Goal: Task Accomplishment & Management: Manage account settings

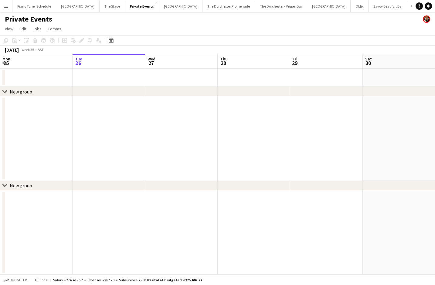
click at [6, 7] on app-icon "Menu" at bounding box center [6, 6] width 5 height 5
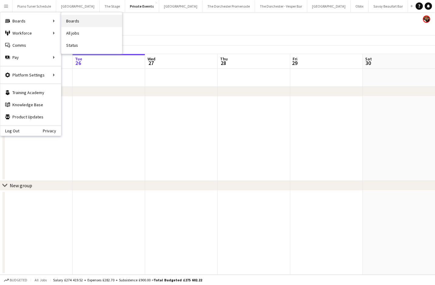
click at [73, 21] on link "Boards" at bounding box center [91, 21] width 61 height 12
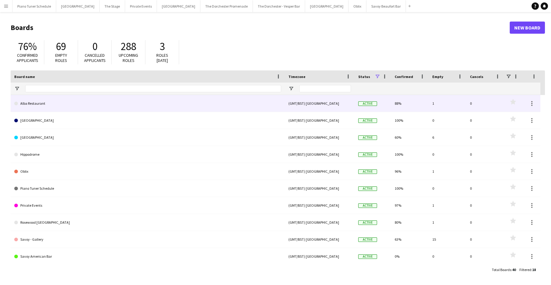
click at [60, 108] on link "Alba Restaurant" at bounding box center [147, 103] width 267 height 17
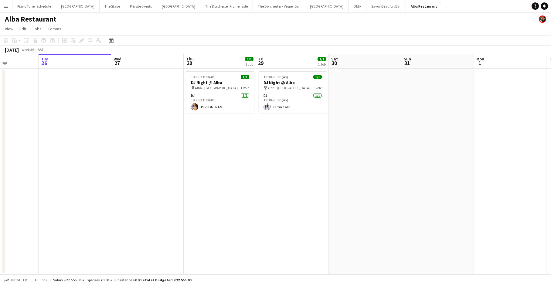
scroll to position [0, 180]
click at [434, 3] on app-icon "Close" at bounding box center [439, 3] width 2 height 2
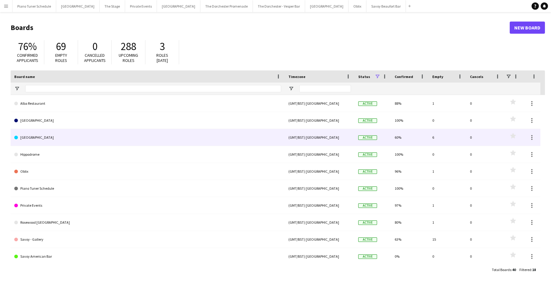
click at [46, 142] on link "[GEOGRAPHIC_DATA]" at bounding box center [147, 137] width 267 height 17
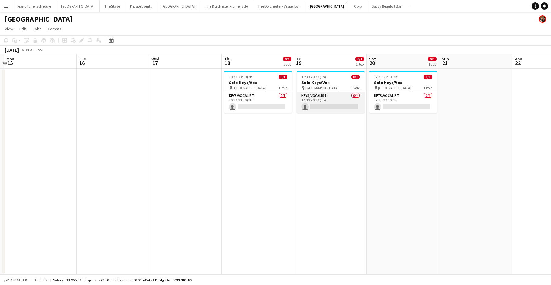
scroll to position [0, 215]
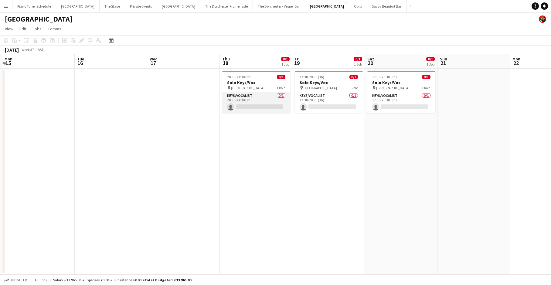
click at [255, 107] on app-card-role "Keys/Vocalist 0/1 20:30-23:30 (3h) single-neutral-actions" at bounding box center [256, 102] width 68 height 21
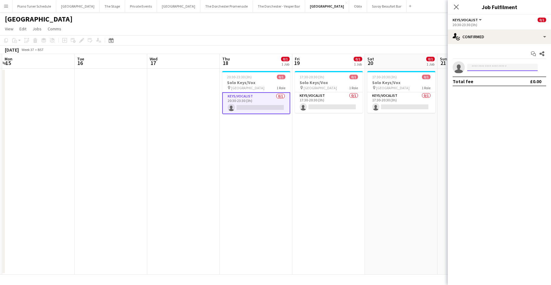
click at [434, 68] on input at bounding box center [502, 67] width 70 height 7
type input "****"
click at [434, 80] on span "[EMAIL_ADDRESS][DOMAIN_NAME]" at bounding box center [502, 81] width 61 height 5
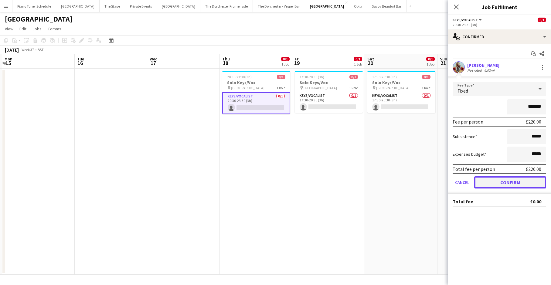
click at [434, 182] on button "Confirm" at bounding box center [510, 182] width 72 height 12
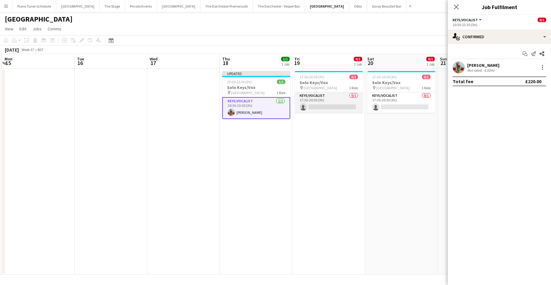
click at [344, 98] on app-card-role "Keys/Vocalist 0/1 17:30-20:30 (3h) single-neutral-actions" at bounding box center [329, 102] width 68 height 21
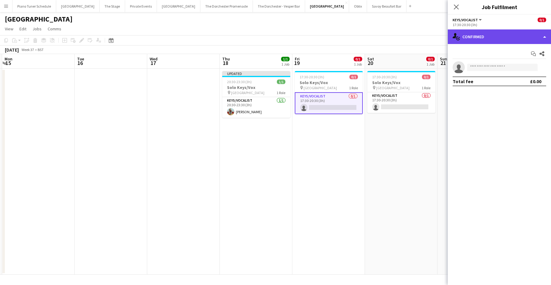
click at [434, 37] on div "single-neutral-actions-check-2 Confirmed" at bounding box center [498, 36] width 103 height 15
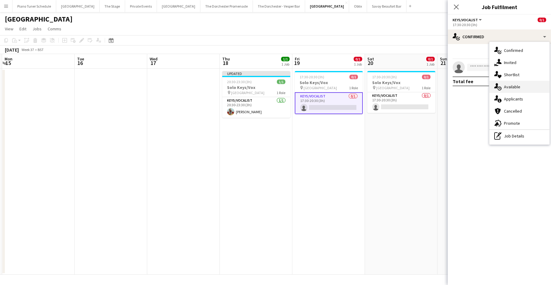
click at [434, 87] on div "single-neutral-actions-upload Available" at bounding box center [519, 87] width 60 height 12
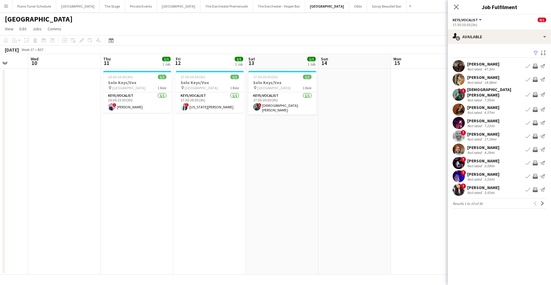
scroll to position [0, 265]
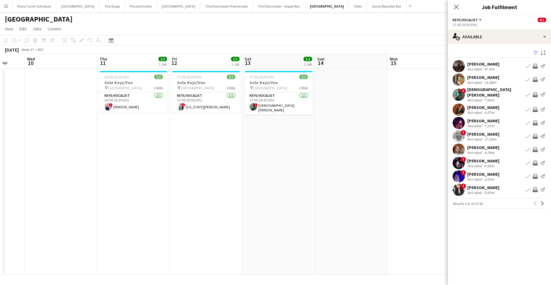
click at [434, 79] on app-icon "Book crew" at bounding box center [527, 79] width 5 height 5
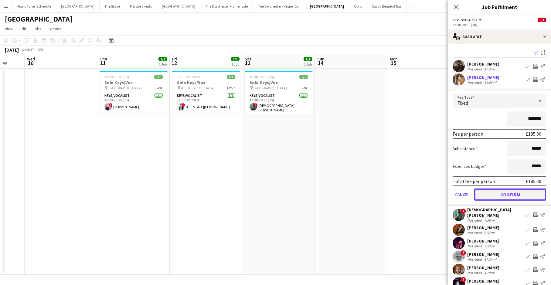
click at [434, 193] on button "Confirm" at bounding box center [510, 194] width 72 height 12
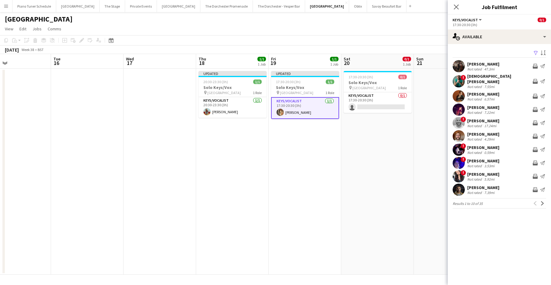
scroll to position [0, 213]
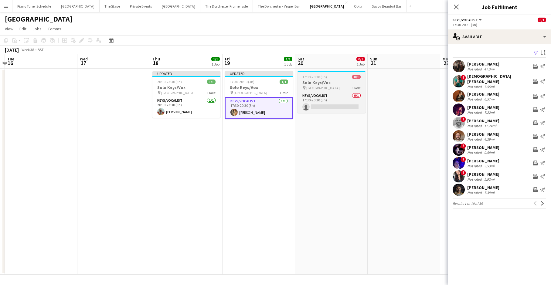
click at [330, 91] on app-job-card "17:30-20:30 (3h) 0/1 Solo Keys/Vox pin Goring Hotel 1 Role Keys/Vocalist 0/1 17…" at bounding box center [331, 92] width 68 height 42
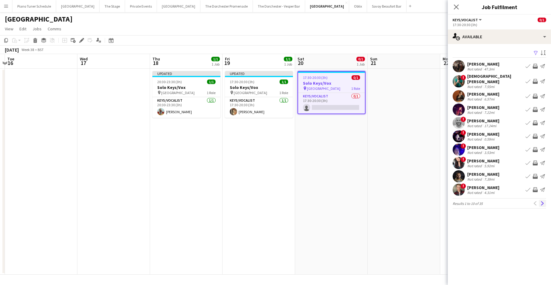
click at [434, 201] on app-icon "Next" at bounding box center [542, 203] width 4 height 4
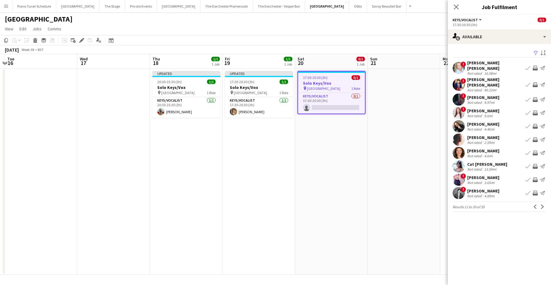
click at [434, 204] on app-icon "Next" at bounding box center [542, 206] width 4 height 4
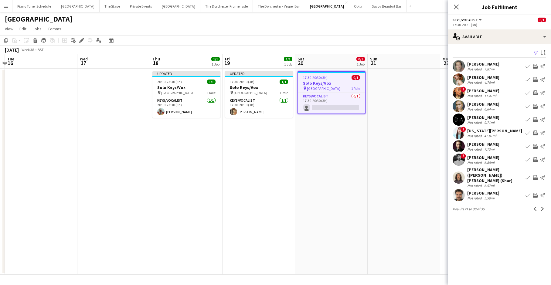
click at [434, 205] on button "Next" at bounding box center [541, 208] width 7 height 7
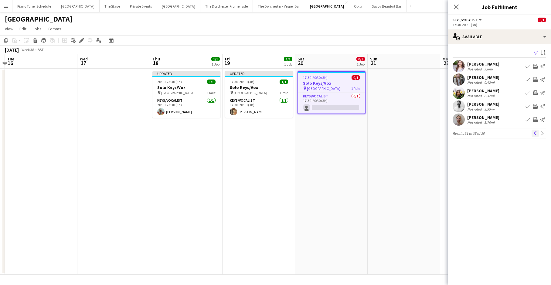
click at [434, 136] on button "Previous" at bounding box center [534, 133] width 7 height 7
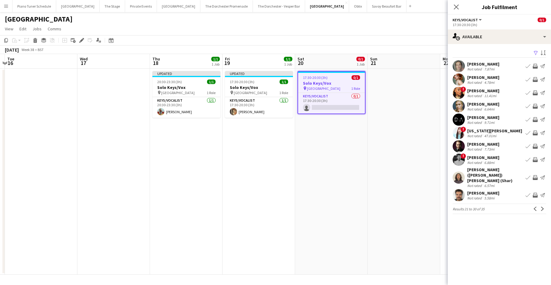
click at [434, 158] on app-icon "Book crew" at bounding box center [527, 159] width 5 height 5
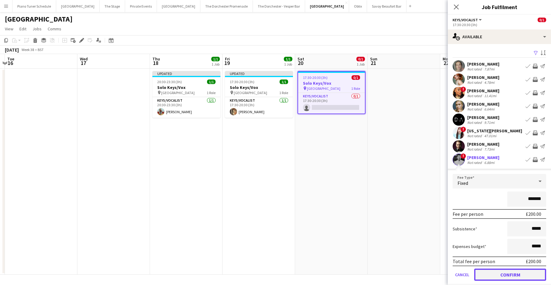
click at [434, 278] on button "Confirm" at bounding box center [510, 274] width 72 height 12
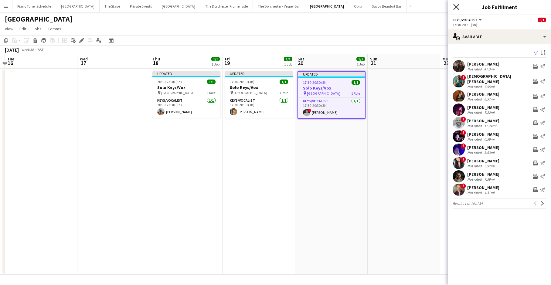
click at [434, 5] on icon "Close pop-in" at bounding box center [456, 7] width 6 height 6
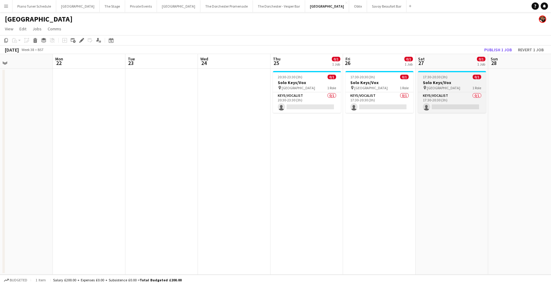
scroll to position [0, 253]
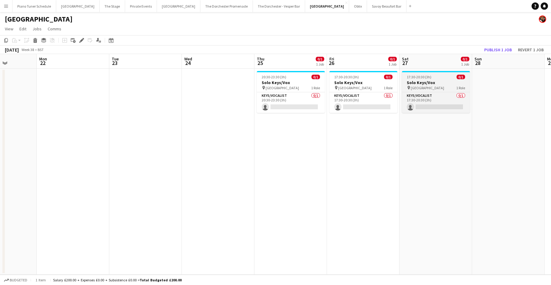
click at [433, 91] on app-job-card "17:30-20:30 (3h) 0/1 Solo Keys/Vox pin Goring Hotel 1 Role Keys/Vocalist 0/1 17…" at bounding box center [436, 92] width 68 height 42
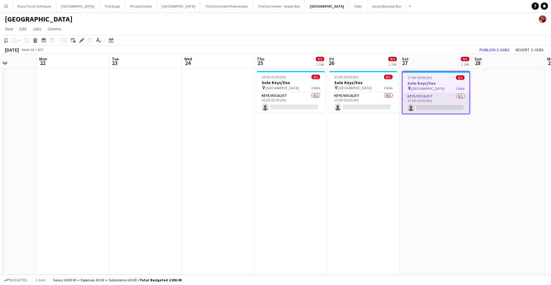
click at [434, 107] on app-card-role "Keys/Vocalist 0/1 17:30-20:30 (3h) single-neutral-actions" at bounding box center [435, 103] width 67 height 21
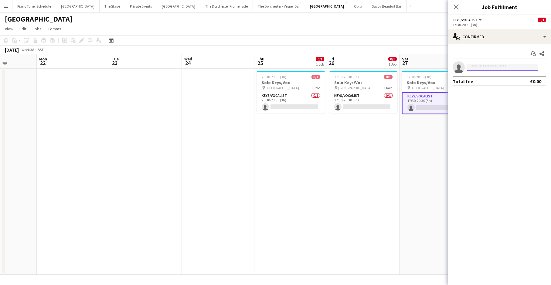
click at [434, 65] on input at bounding box center [502, 67] width 70 height 7
type input "****"
click at [434, 86] on span "[PHONE_NUMBER]" at bounding box center [502, 85] width 61 height 5
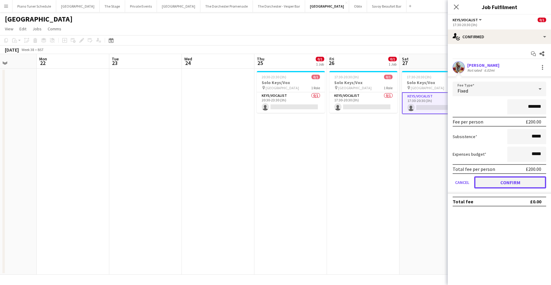
click at [434, 181] on button "Confirm" at bounding box center [510, 182] width 72 height 12
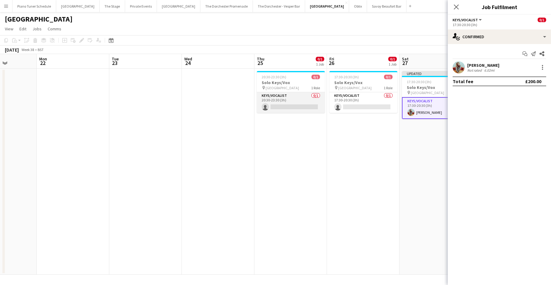
click at [292, 96] on app-card-role "Keys/Vocalist 0/1 20:30-23:30 (3h) single-neutral-actions" at bounding box center [291, 102] width 68 height 21
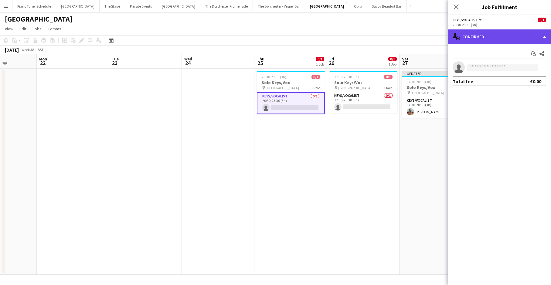
click at [434, 37] on div "single-neutral-actions-check-2 Confirmed" at bounding box center [498, 36] width 103 height 15
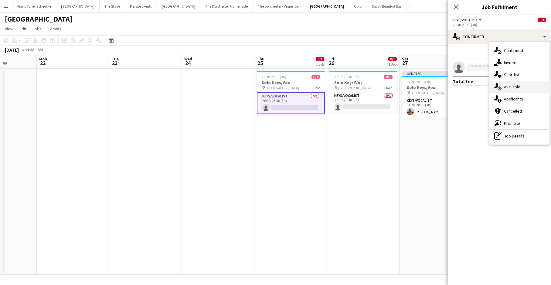
click at [434, 86] on div "single-neutral-actions-upload Available" at bounding box center [519, 87] width 60 height 12
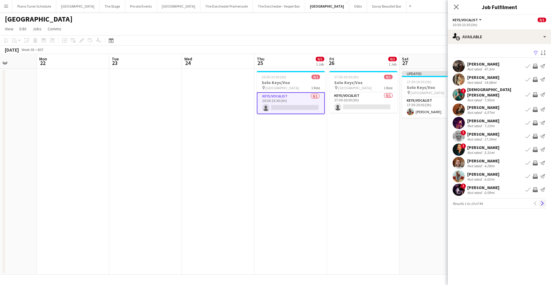
click at [434, 201] on app-icon "Next" at bounding box center [542, 203] width 4 height 4
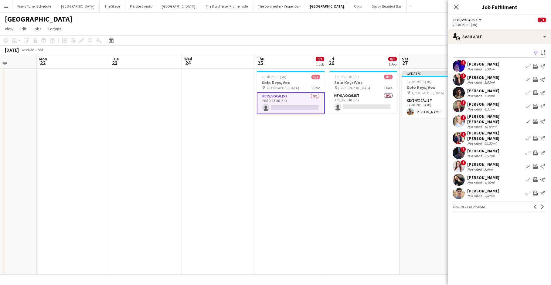
click at [434, 204] on app-icon "Next" at bounding box center [542, 206] width 4 height 4
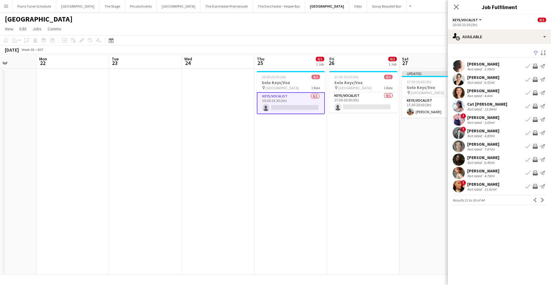
click at [434, 118] on app-icon "Book crew" at bounding box center [527, 119] width 5 height 5
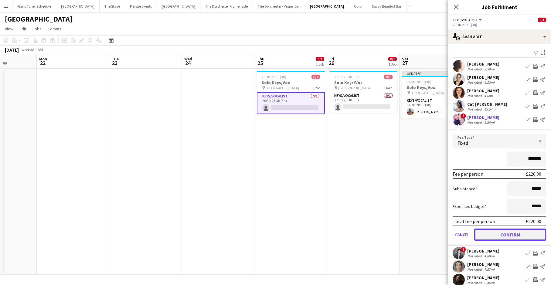
click at [434, 237] on button "Confirm" at bounding box center [510, 234] width 72 height 12
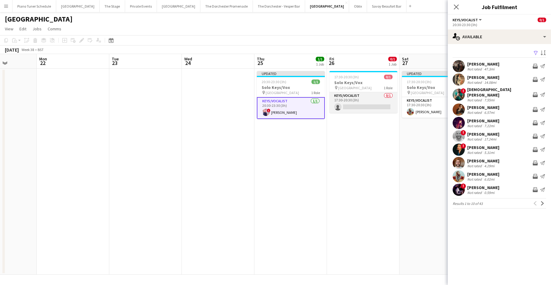
click at [354, 94] on app-card-role "Keys/Vocalist 0/1 17:30-20:30 (3h) single-neutral-actions" at bounding box center [363, 102] width 68 height 21
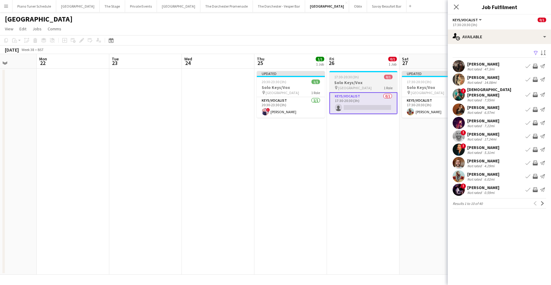
click at [381, 80] on h3 "Solo Keys/Vox" at bounding box center [363, 82] width 68 height 5
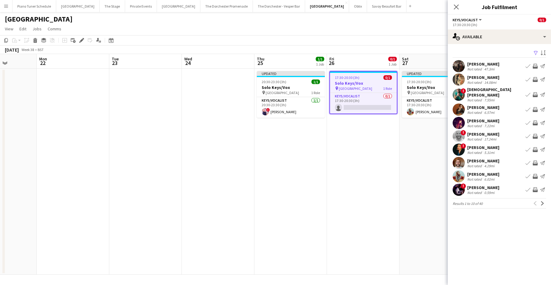
click at [434, 80] on app-icon "Book crew" at bounding box center [527, 79] width 5 height 5
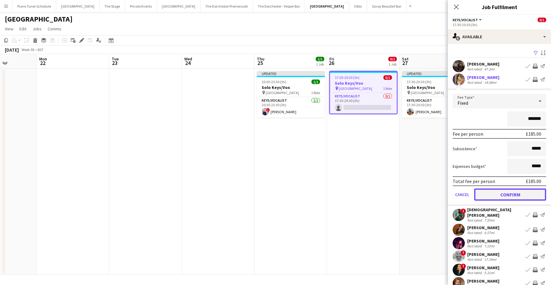
click at [434, 197] on button "Confirm" at bounding box center [510, 194] width 72 height 12
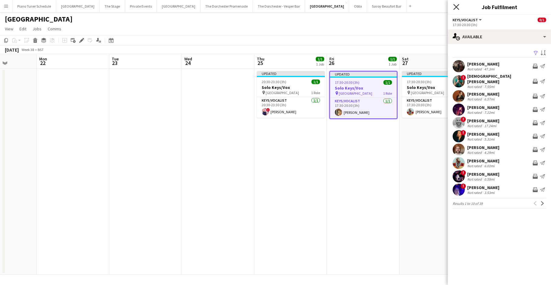
click at [434, 6] on icon at bounding box center [456, 7] width 6 height 6
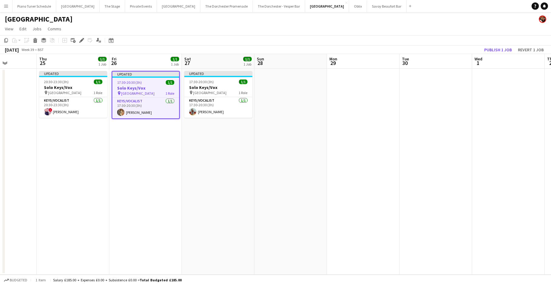
scroll to position [0, 177]
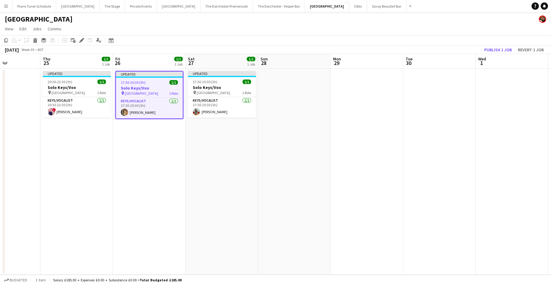
click at [416, 50] on div "[DATE] Week 39 • BST Publish 1 job Revert 1 job" at bounding box center [275, 50] width 551 height 8
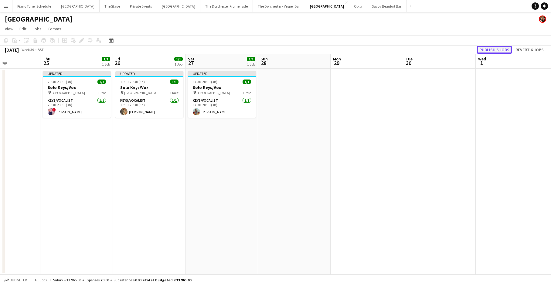
click at [434, 51] on button "Publish 6 jobs" at bounding box center [494, 50] width 35 height 8
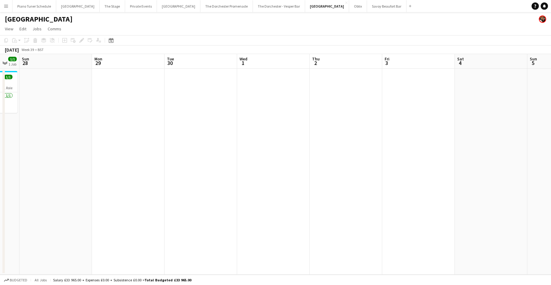
scroll to position [0, 199]
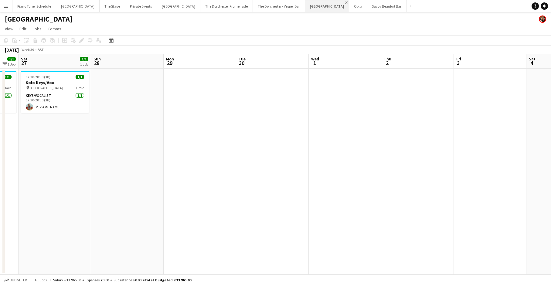
click at [345, 3] on app-icon "Close" at bounding box center [346, 3] width 2 height 2
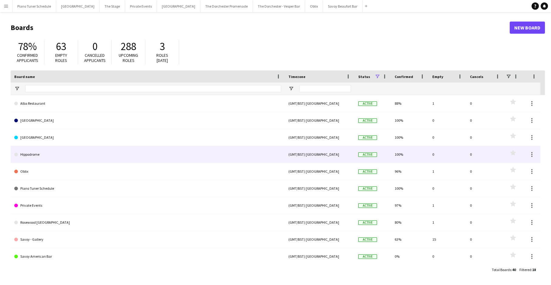
click at [86, 156] on link "Hippodrome" at bounding box center [147, 154] width 267 height 17
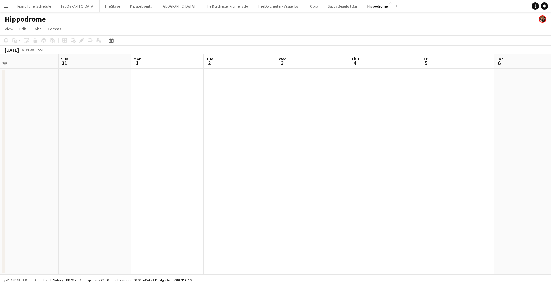
scroll to position [0, 242]
click at [389, 2] on app-icon "Close" at bounding box center [390, 3] width 2 height 2
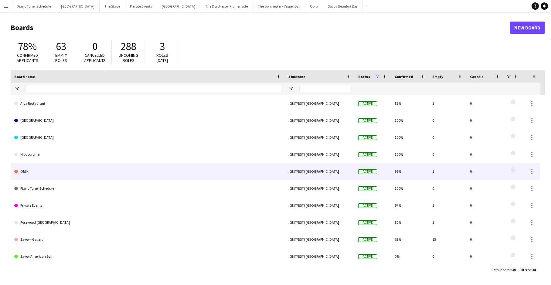
click at [69, 173] on link "Oblix" at bounding box center [147, 171] width 267 height 17
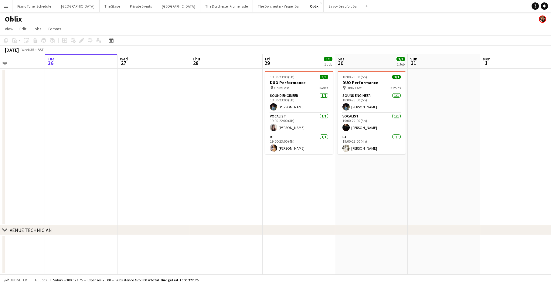
scroll to position [0, 173]
click at [305, 4] on button "Oblix Close" at bounding box center [314, 6] width 19 height 12
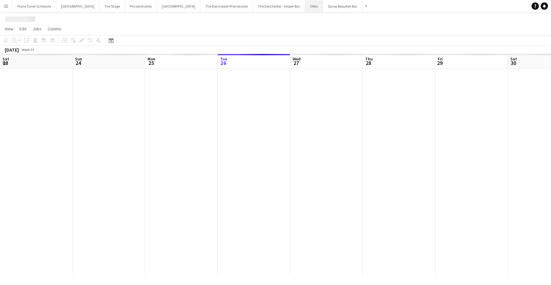
scroll to position [0, 145]
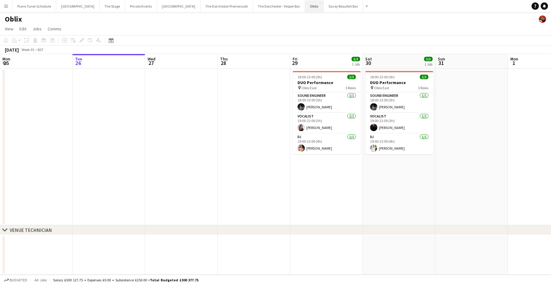
click at [305, 0] on button "Oblix Close" at bounding box center [314, 6] width 19 height 12
click at [319, 2] on app-icon "Close" at bounding box center [320, 3] width 2 height 2
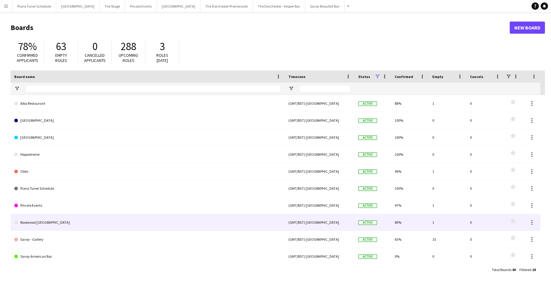
click at [66, 227] on link "Rosewood [GEOGRAPHIC_DATA]" at bounding box center [147, 222] width 267 height 17
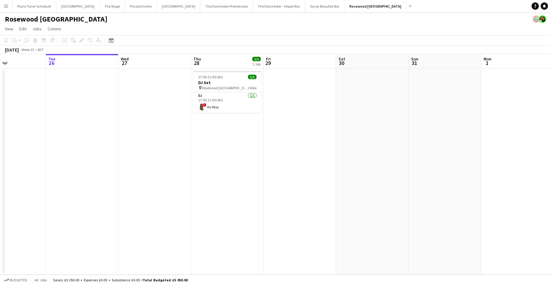
scroll to position [0, 179]
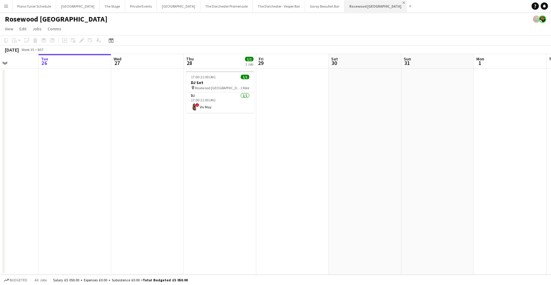
click at [402, 2] on app-icon "Close" at bounding box center [403, 3] width 2 height 2
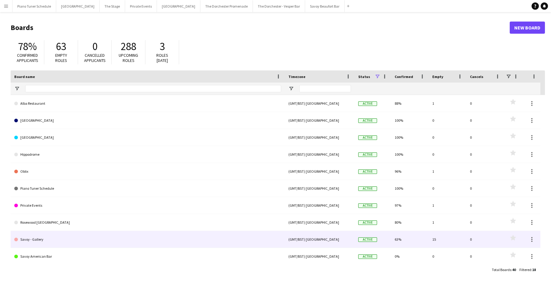
click at [137, 237] on link "Savoy - Gallery" at bounding box center [147, 239] width 267 height 17
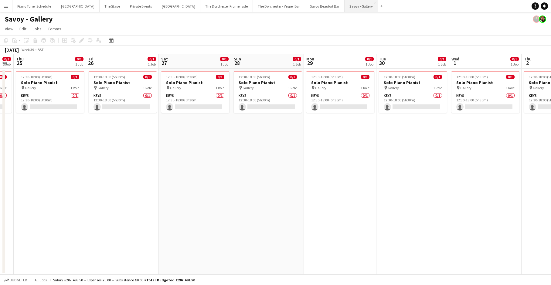
scroll to position [0, 205]
click at [374, 2] on app-icon "Close" at bounding box center [375, 3] width 2 height 2
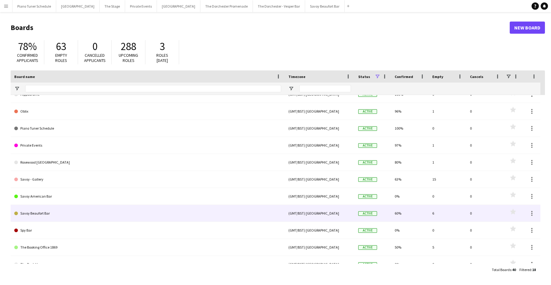
scroll to position [66, 0]
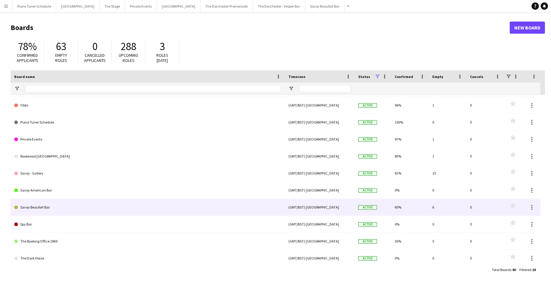
click at [115, 203] on link "Savoy Beaufort Bar" at bounding box center [147, 207] width 267 height 17
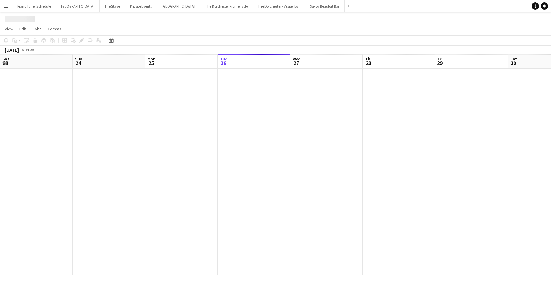
scroll to position [0, 145]
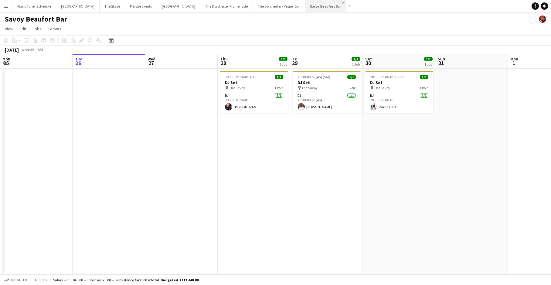
click at [342, 3] on app-icon "Close" at bounding box center [343, 3] width 2 height 2
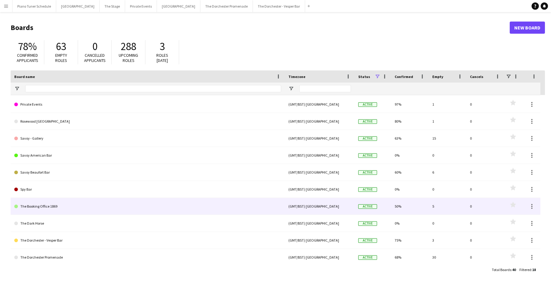
click at [93, 204] on link "The Booking Office 1869" at bounding box center [147, 206] width 267 height 17
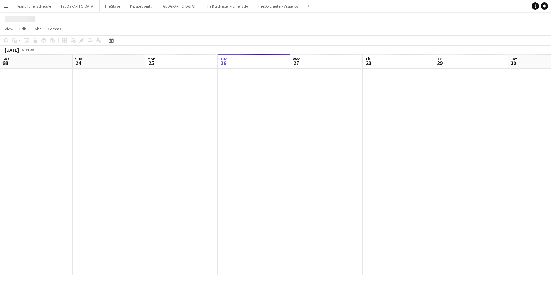
scroll to position [0, 145]
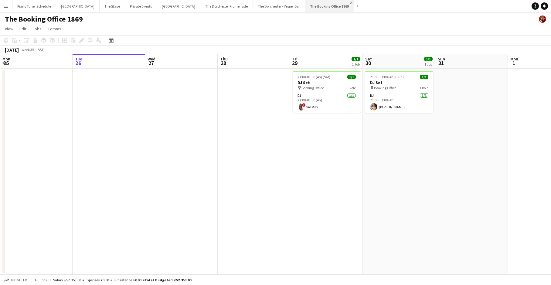
click at [350, 3] on app-icon "Close" at bounding box center [351, 3] width 2 height 2
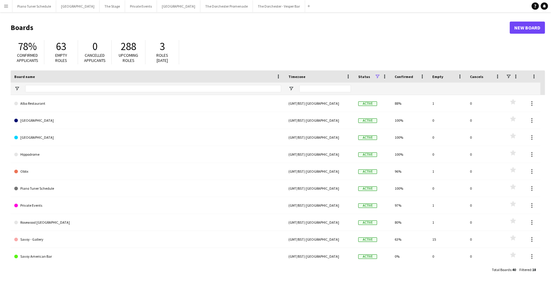
scroll to position [27, 0]
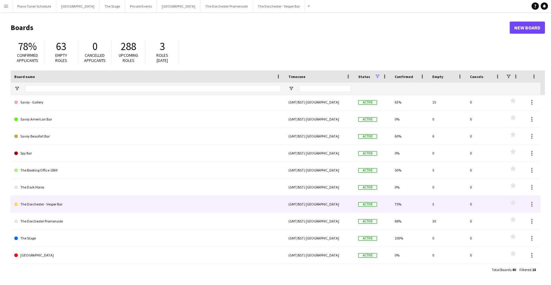
click at [127, 203] on link "The Dorchester - Vesper Bar" at bounding box center [147, 204] width 267 height 17
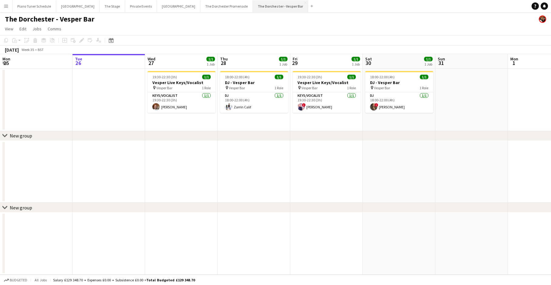
click at [285, 2] on button "The Dorchester - Vesper Bar Close" at bounding box center [280, 6] width 55 height 12
click at [304, 2] on app-icon "Close" at bounding box center [305, 3] width 2 height 2
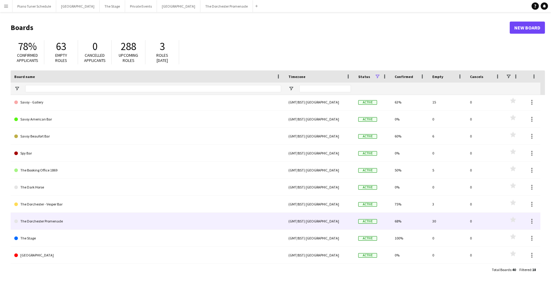
click at [137, 221] on link "The Dorchester Promenade" at bounding box center [147, 221] width 267 height 17
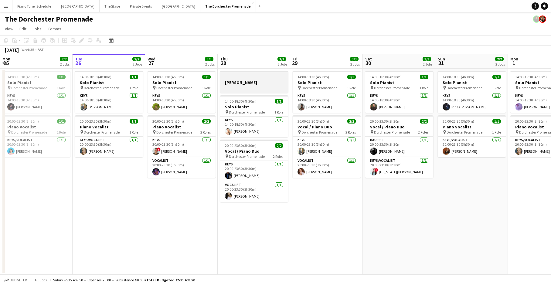
click at [229, 84] on h3 "[PERSON_NAME]" at bounding box center [254, 82] width 68 height 5
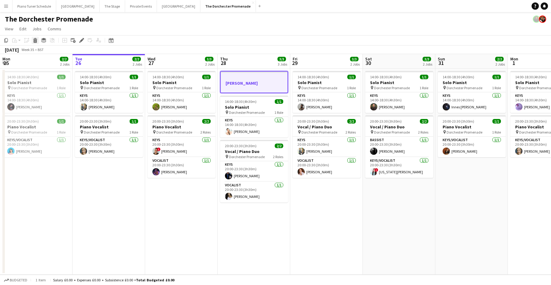
click at [35, 41] on icon "Delete" at bounding box center [35, 40] width 5 height 5
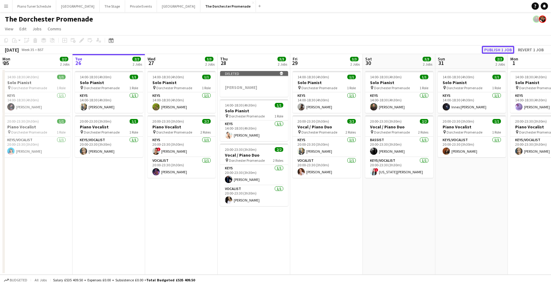
click at [434, 51] on button "Publish 1 job" at bounding box center [497, 50] width 32 height 8
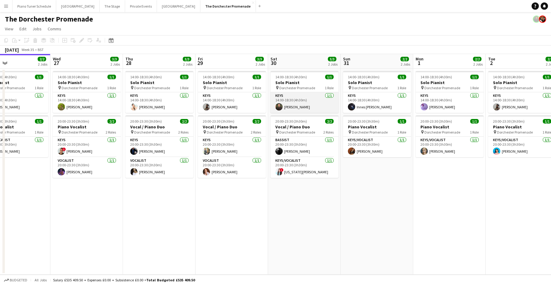
scroll to position [0, 240]
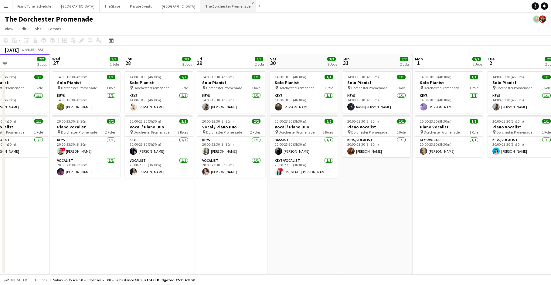
click at [252, 3] on app-icon "Close" at bounding box center [253, 3] width 2 height 2
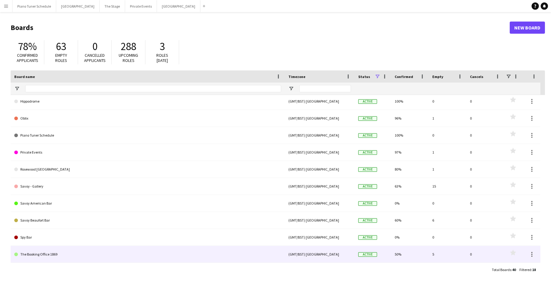
scroll to position [137, 0]
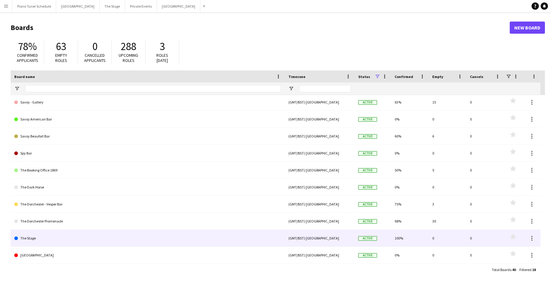
click at [119, 241] on link "The Stage" at bounding box center [147, 238] width 267 height 17
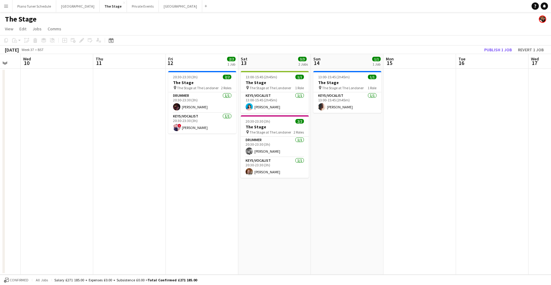
scroll to position [0, 198]
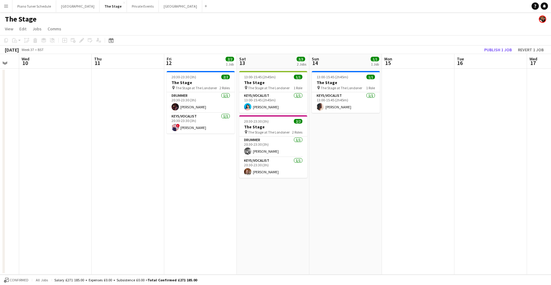
click at [4, 5] on app-icon "Menu" at bounding box center [6, 6] width 5 height 5
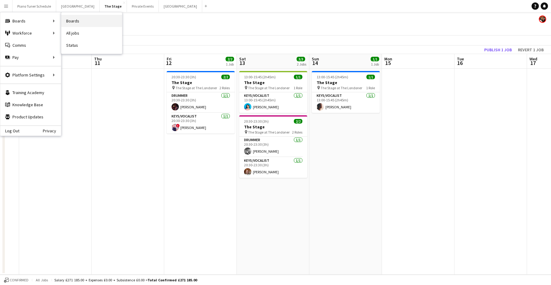
click at [92, 21] on link "Boards" at bounding box center [91, 21] width 61 height 12
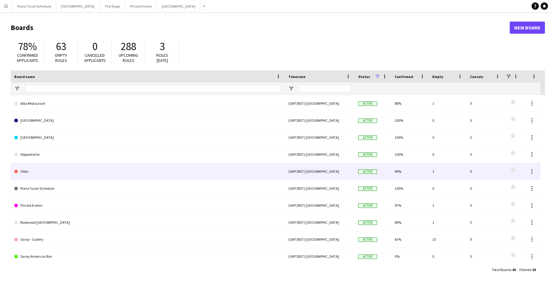
click at [52, 170] on link "Oblix" at bounding box center [147, 171] width 267 height 17
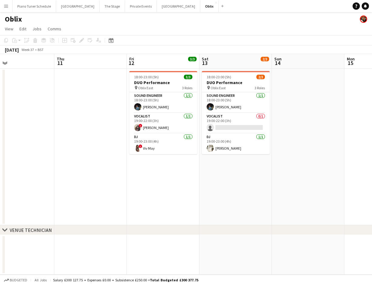
scroll to position [0, 162]
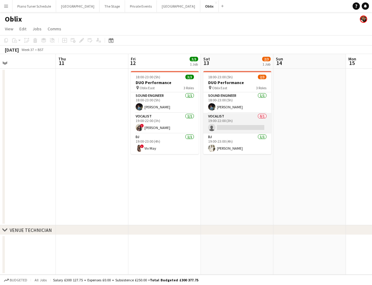
click at [239, 121] on app-card-role "Vocalist 0/1 19:00-22:00 (3h) single-neutral-actions" at bounding box center [237, 123] width 68 height 21
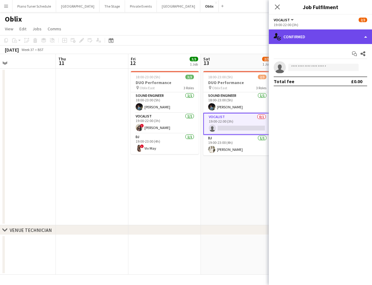
click at [367, 39] on div "single-neutral-actions-check-2 Confirmed" at bounding box center [320, 36] width 103 height 15
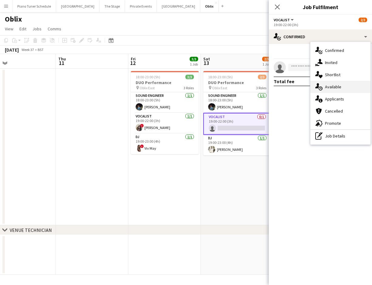
click at [351, 86] on div "single-neutral-actions-upload Available" at bounding box center [340, 87] width 60 height 12
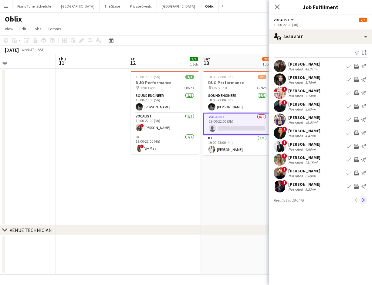
click at [362, 200] on app-icon "Next" at bounding box center [363, 200] width 4 height 4
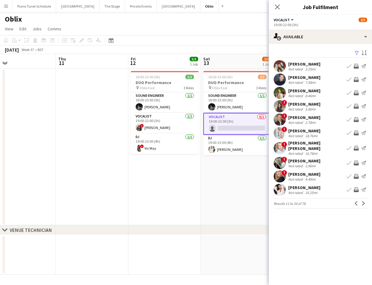
click at [362, 201] on app-icon "Next" at bounding box center [363, 203] width 4 height 4
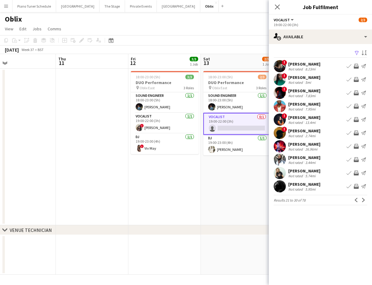
click at [362, 200] on app-icon "Next" at bounding box center [363, 200] width 4 height 4
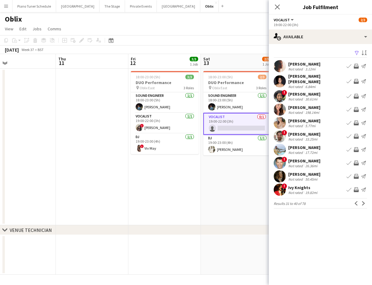
click at [362, 201] on app-icon "Next" at bounding box center [363, 203] width 4 height 4
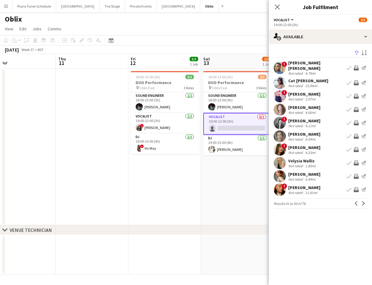
click at [362, 201] on app-icon "Next" at bounding box center [363, 203] width 4 height 4
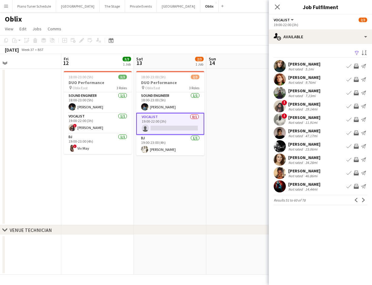
scroll to position [0, 228]
click at [363, 200] on app-icon "Next" at bounding box center [363, 200] width 4 height 4
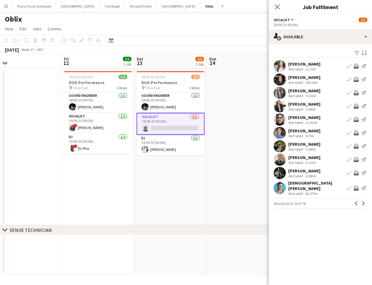
click at [363, 201] on app-icon "Next" at bounding box center [363, 203] width 4 height 4
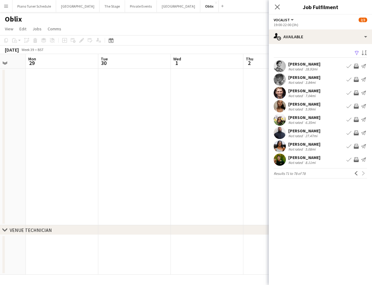
scroll to position [0, 200]
click at [277, 6] on icon "Close pop-in" at bounding box center [277, 7] width 6 height 6
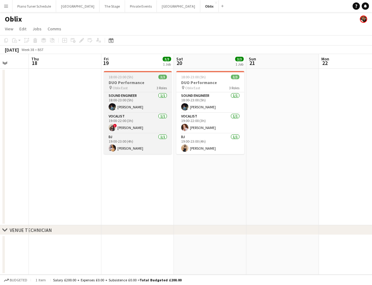
click at [120, 87] on span "Oblix East" at bounding box center [120, 88] width 15 height 5
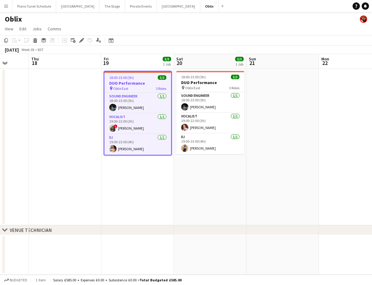
scroll to position [0, 189]
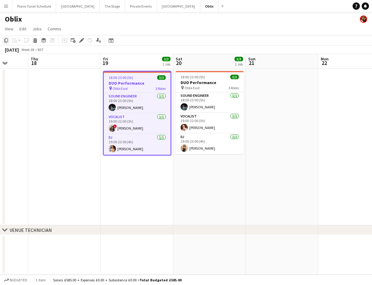
click at [5, 41] on icon "Copy" at bounding box center [6, 40] width 5 height 5
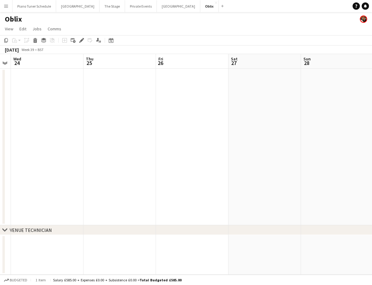
scroll to position [0, 209]
click at [183, 89] on app-date-cell at bounding box center [189, 147] width 72 height 157
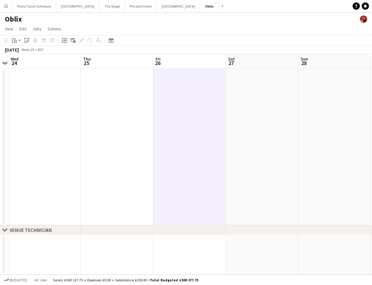
click at [240, 94] on app-date-cell at bounding box center [262, 147] width 72 height 157
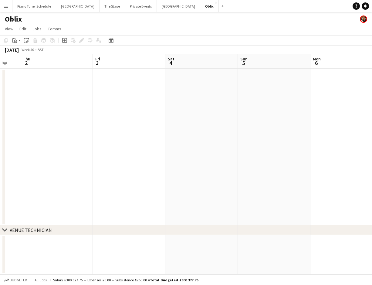
scroll to position [0, 200]
click at [121, 94] on app-date-cell at bounding box center [126, 147] width 72 height 157
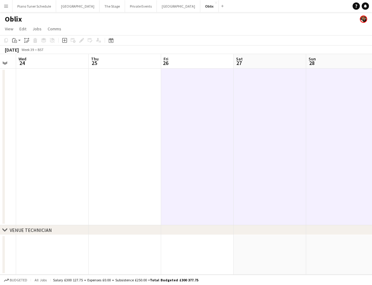
scroll to position [0, 131]
click at [129, 95] on app-date-cell at bounding box center [122, 147] width 72 height 157
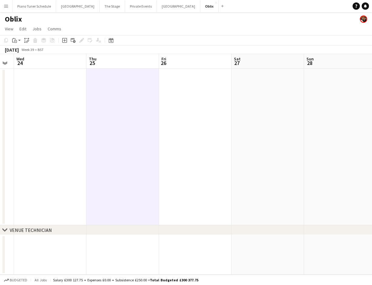
click at [177, 93] on app-date-cell at bounding box center [195, 147] width 72 height 157
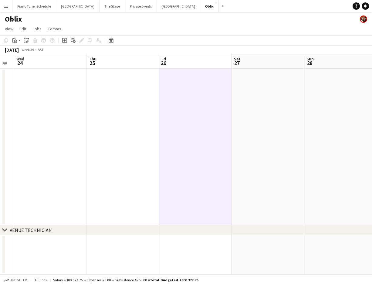
click at [241, 93] on app-date-cell at bounding box center [267, 147] width 72 height 157
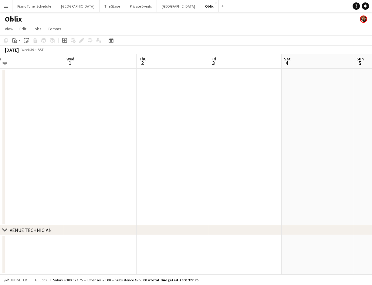
scroll to position [0, 304]
click at [239, 94] on app-date-cell at bounding box center [240, 147] width 72 height 157
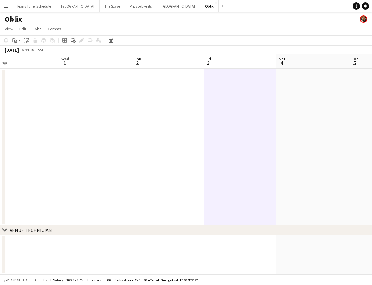
click at [285, 93] on app-date-cell at bounding box center [312, 147] width 72 height 157
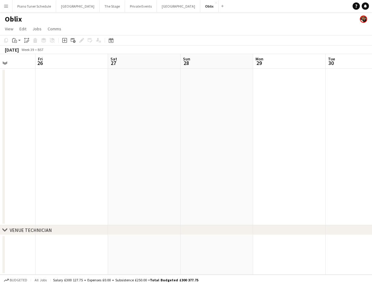
scroll to position [0, 186]
click at [158, 93] on app-date-cell at bounding box center [140, 147] width 72 height 157
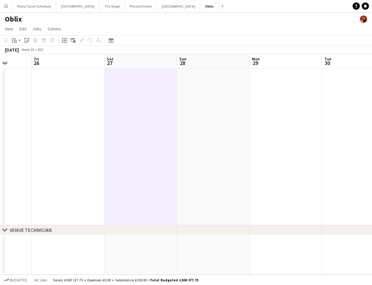
click at [77, 90] on app-date-cell at bounding box center [68, 147] width 72 height 157
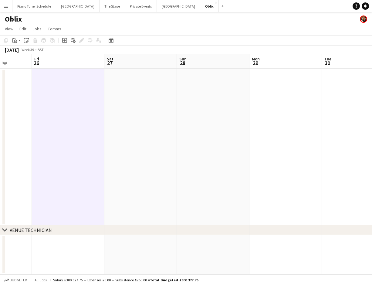
click at [126, 92] on app-date-cell at bounding box center [140, 147] width 72 height 157
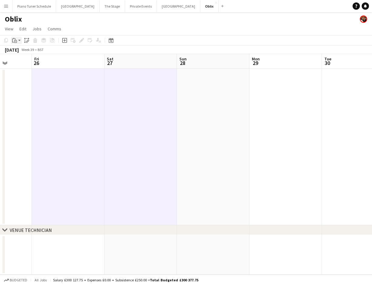
click at [14, 40] on icon "Paste" at bounding box center [14, 40] width 5 height 5
click at [21, 50] on link "Paste Command V" at bounding box center [40, 51] width 48 height 5
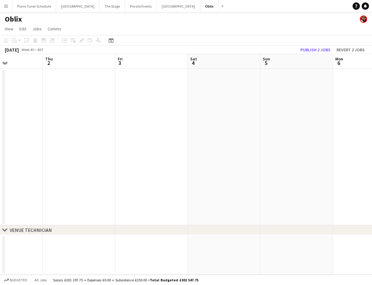
scroll to position [0, 176]
click at [163, 94] on app-date-cell at bounding box center [150, 147] width 72 height 157
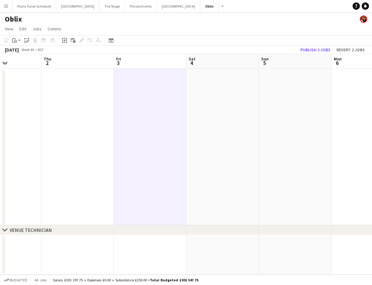
click at [214, 93] on app-date-cell at bounding box center [222, 147] width 72 height 157
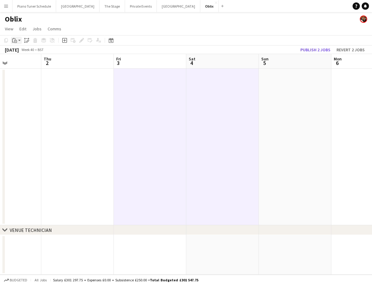
click at [16, 42] on icon "Paste" at bounding box center [14, 40] width 5 height 5
click at [31, 52] on link "Paste Command V" at bounding box center [40, 51] width 48 height 5
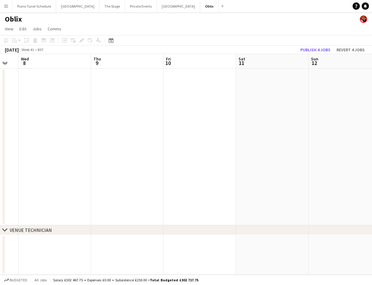
scroll to position [0, 223]
click at [171, 91] on app-date-cell at bounding box center [176, 147] width 72 height 157
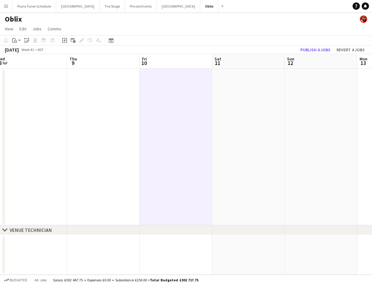
click at [228, 94] on app-date-cell at bounding box center [248, 147] width 72 height 157
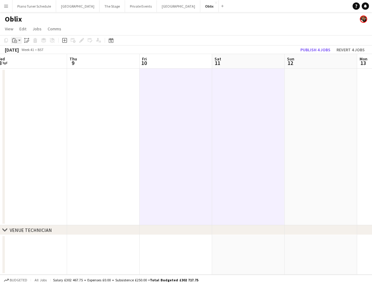
click at [14, 41] on icon "Paste" at bounding box center [14, 40] width 5 height 5
click at [21, 49] on div "Paste Command V Paste with crew Command Shift V" at bounding box center [40, 57] width 58 height 26
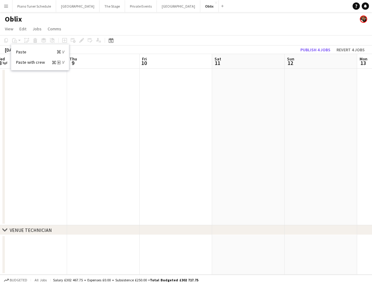
click at [156, 80] on app-date-cell at bounding box center [176, 147] width 72 height 157
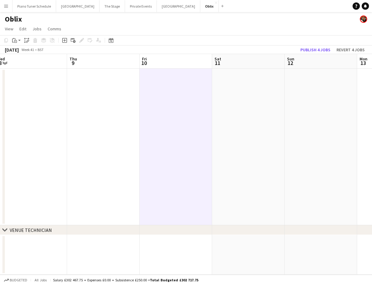
click at [235, 89] on app-date-cell at bounding box center [248, 147] width 72 height 157
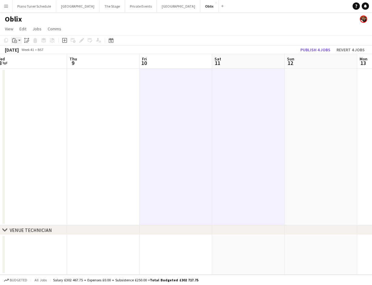
click at [18, 42] on div "Paste" at bounding box center [14, 40] width 7 height 7
click at [19, 51] on link "Paste Command V" at bounding box center [40, 51] width 48 height 5
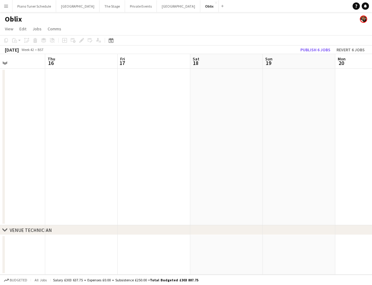
scroll to position [0, 187]
click at [131, 86] on app-date-cell at bounding box center [139, 147] width 72 height 157
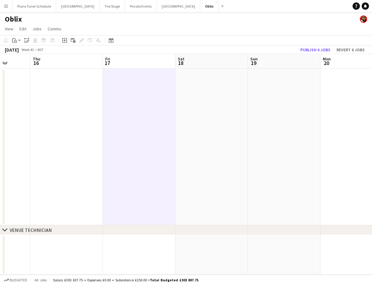
click at [202, 91] on app-date-cell at bounding box center [211, 147] width 72 height 157
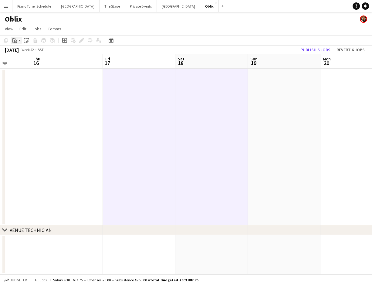
click at [16, 41] on icon "Paste" at bounding box center [14, 40] width 5 height 5
click at [22, 51] on link "Paste Command V" at bounding box center [40, 51] width 48 height 5
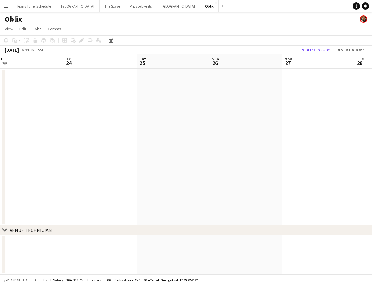
scroll to position [0, 299]
click at [101, 85] on app-date-cell at bounding box center [99, 147] width 72 height 157
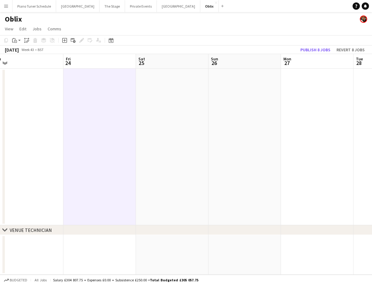
click at [163, 84] on app-date-cell at bounding box center [172, 147] width 72 height 157
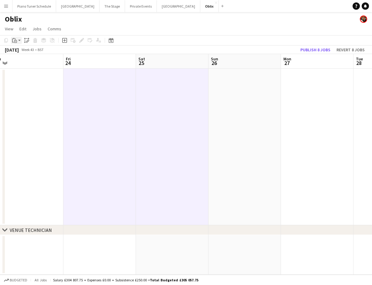
click at [15, 42] on icon "Paste" at bounding box center [14, 40] width 5 height 5
click at [18, 51] on link "Paste Command V" at bounding box center [40, 51] width 48 height 5
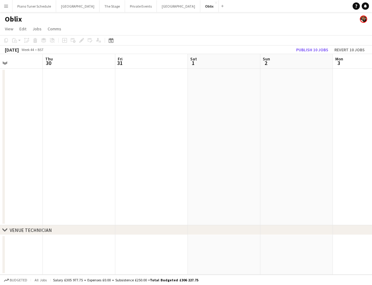
scroll to position [0, 176]
click at [151, 72] on app-date-cell at bounding box center [150, 147] width 72 height 157
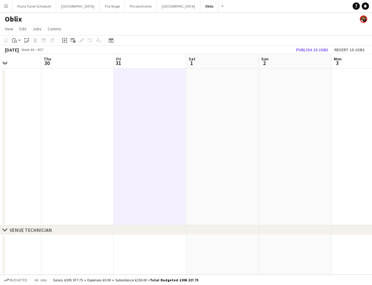
click at [203, 77] on app-date-cell at bounding box center [222, 147] width 72 height 157
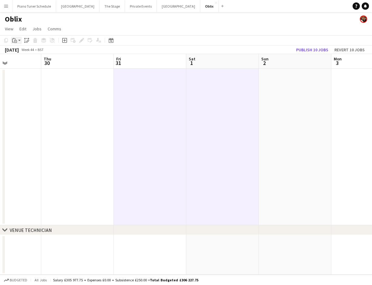
click at [15, 41] on icon "Paste" at bounding box center [14, 40] width 5 height 5
click at [39, 51] on link "Paste Command V" at bounding box center [40, 51] width 48 height 5
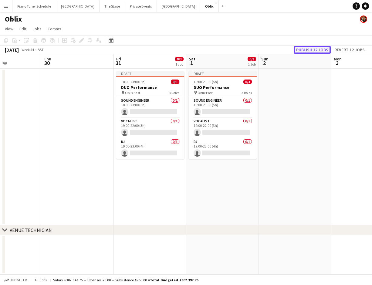
click at [298, 50] on button "Publish 12 jobs" at bounding box center [312, 50] width 37 height 8
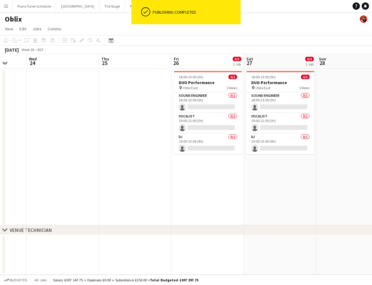
scroll to position [0, 274]
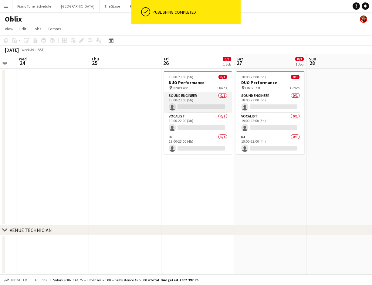
click at [187, 107] on app-card-role "Sound Engineer 0/1 18:00-23:00 (5h) single-neutral-actions" at bounding box center [198, 102] width 68 height 21
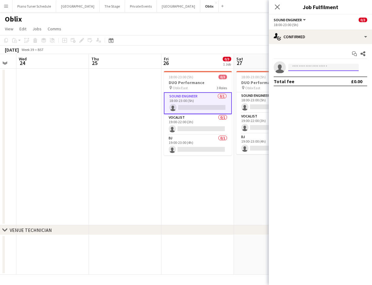
click at [339, 67] on input at bounding box center [323, 67] width 70 height 7
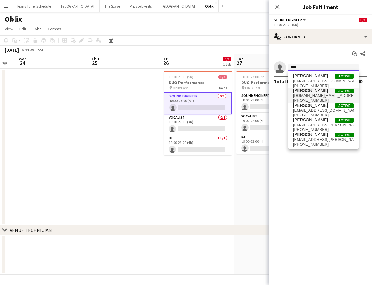
type input "****"
click at [316, 94] on span "waitate.music@gmail.com" at bounding box center [323, 95] width 61 height 5
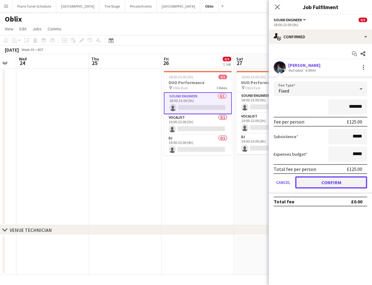
click at [327, 179] on button "Confirm" at bounding box center [331, 182] width 72 height 12
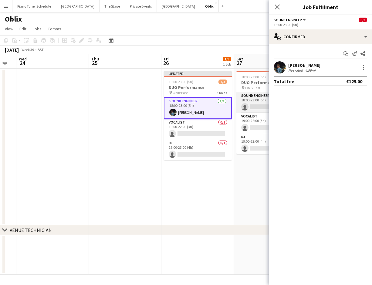
click at [257, 108] on app-card-role "Sound Engineer 0/1 18:00-23:00 (5h) single-neutral-actions" at bounding box center [270, 102] width 68 height 21
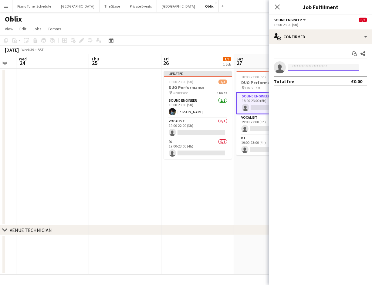
click at [310, 68] on input at bounding box center [323, 67] width 70 height 7
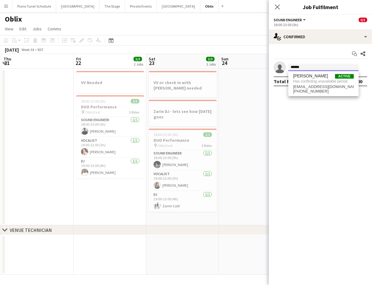
scroll to position [0, 155]
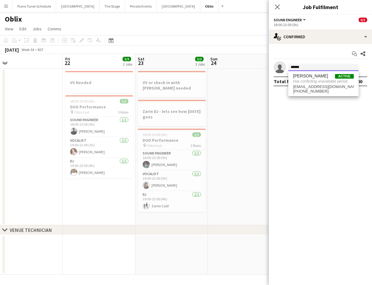
type input "******"
click at [220, 122] on app-date-cell at bounding box center [244, 147] width 72 height 157
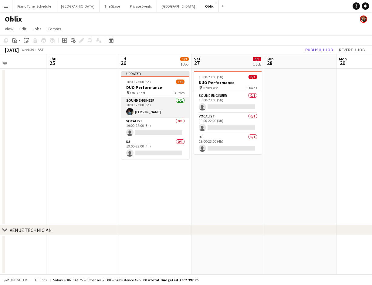
scroll to position [0, 249]
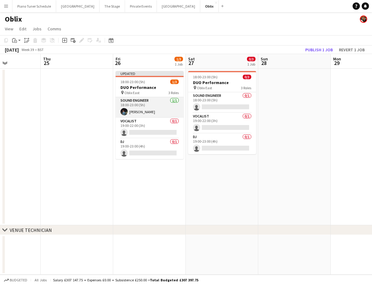
click at [160, 111] on app-card-role "Sound Engineer 1/1 18:00-23:00 (5h) Matteo Cortinovis" at bounding box center [150, 107] width 68 height 21
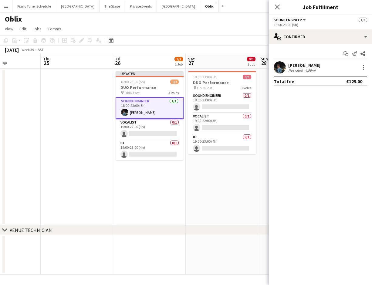
click at [365, 71] on div "Matteo Cortinovis Not rated 4.99mi" at bounding box center [320, 67] width 103 height 12
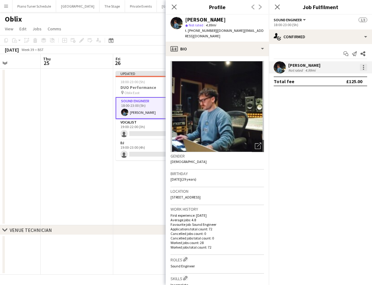
click at [362, 68] on div at bounding box center [363, 67] width 7 height 7
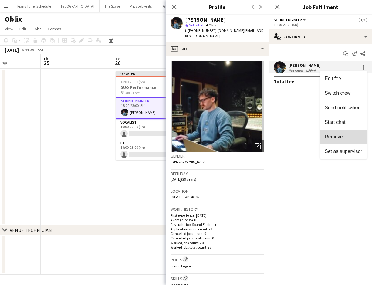
click at [338, 133] on button "Remove" at bounding box center [343, 137] width 47 height 15
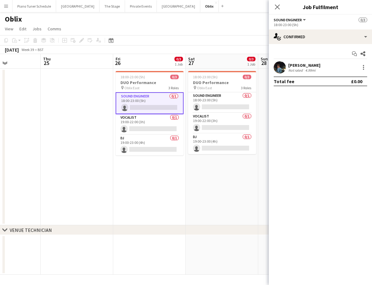
click at [138, 101] on app-card-role "Sound Engineer 0/1 18:00-23:00 (5h) single-neutral-actions" at bounding box center [150, 103] width 68 height 22
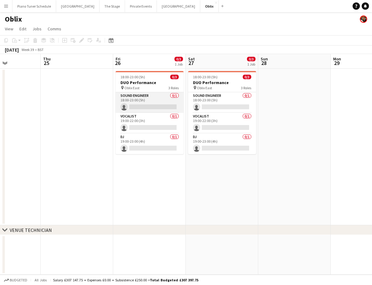
click at [155, 107] on app-card-role "Sound Engineer 0/1 18:00-23:00 (5h) single-neutral-actions" at bounding box center [150, 102] width 68 height 21
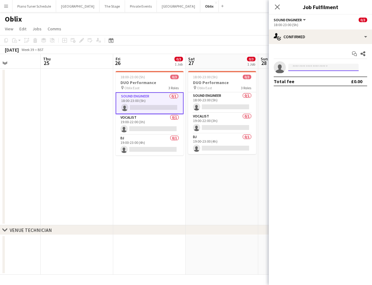
click at [304, 66] on input at bounding box center [323, 67] width 70 height 7
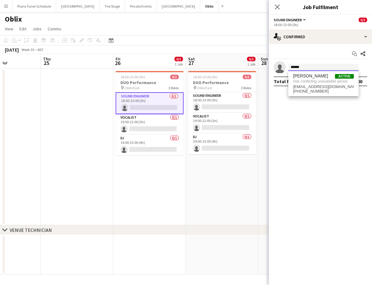
drag, startPoint x: 282, startPoint y: 67, endPoint x: 271, endPoint y: 66, distance: 11.8
click at [271, 66] on app-invite-slot "single-neutral-actions ******" at bounding box center [320, 67] width 103 height 12
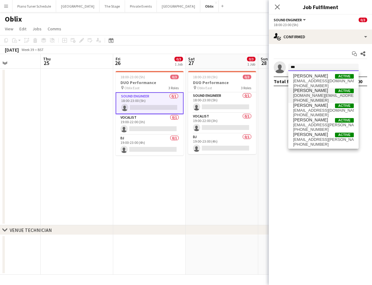
type input "***"
click at [316, 94] on span "waitate.music@gmail.com" at bounding box center [323, 95] width 61 height 5
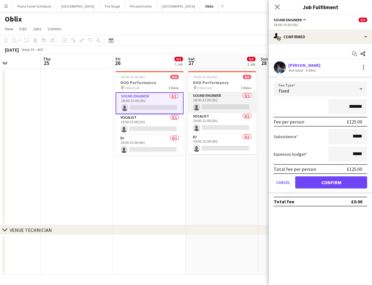
click at [209, 105] on app-card-role "Sound Engineer 0/1 18:00-23:00 (5h) single-neutral-actions" at bounding box center [222, 102] width 68 height 21
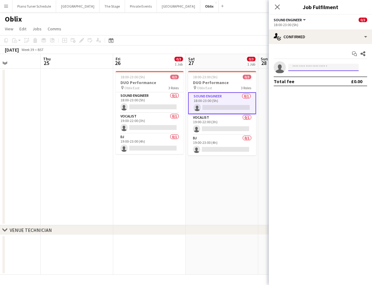
click at [304, 67] on input at bounding box center [323, 67] width 70 height 7
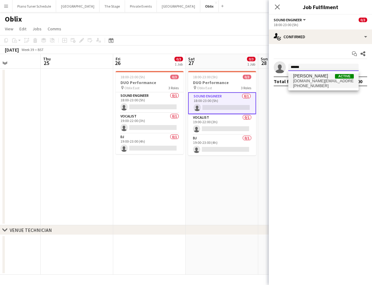
type input "******"
click at [307, 77] on span "[PERSON_NAME]" at bounding box center [310, 75] width 35 height 5
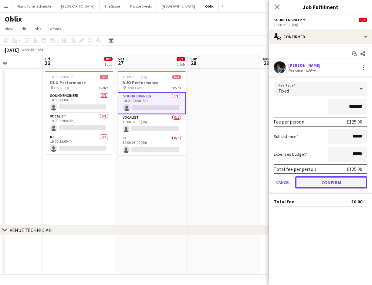
click at [340, 184] on button "Confirm" at bounding box center [331, 182] width 72 height 12
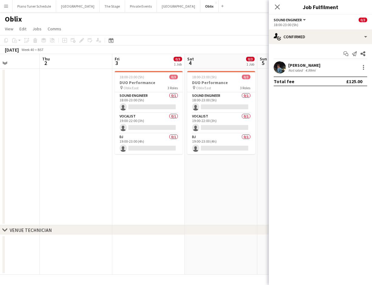
scroll to position [0, 180]
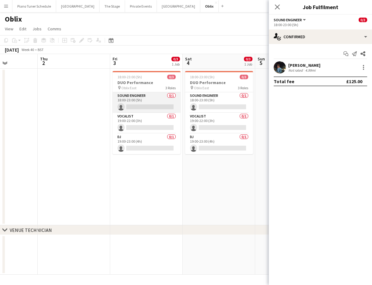
click at [149, 103] on app-card-role "Sound Engineer 0/1 18:00-23:00 (5h) single-neutral-actions" at bounding box center [147, 102] width 68 height 21
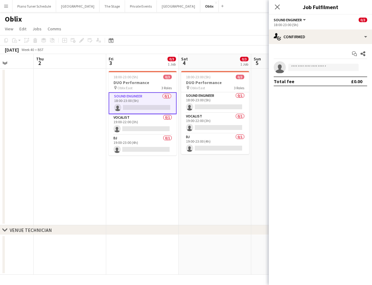
scroll to position [0, 184]
click at [313, 66] on input at bounding box center [323, 67] width 70 height 7
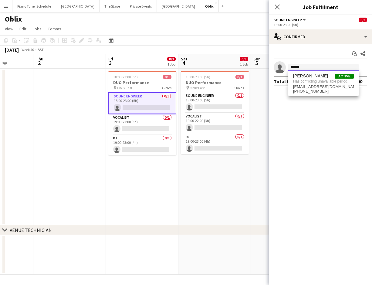
drag, startPoint x: 305, startPoint y: 67, endPoint x: 297, endPoint y: 66, distance: 8.8
click at [297, 66] on input "******" at bounding box center [323, 67] width 70 height 7
type input "******"
click at [308, 74] on span "[PERSON_NAME]" at bounding box center [310, 75] width 35 height 5
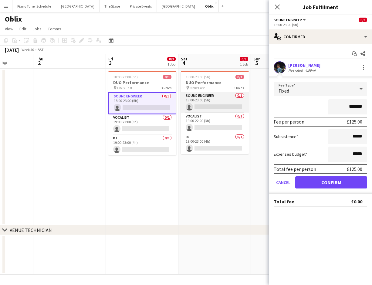
click at [216, 103] on app-card-role "Sound Engineer 0/1 18:00-23:00 (5h) single-neutral-actions" at bounding box center [215, 102] width 68 height 21
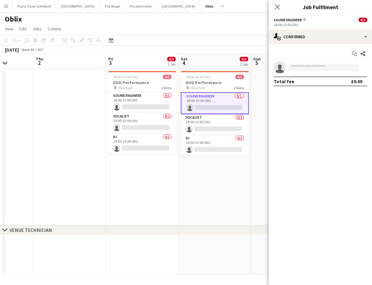
click at [312, 72] on app-invite-slot "single-neutral-actions" at bounding box center [320, 67] width 103 height 12
click at [312, 65] on input at bounding box center [323, 67] width 70 height 7
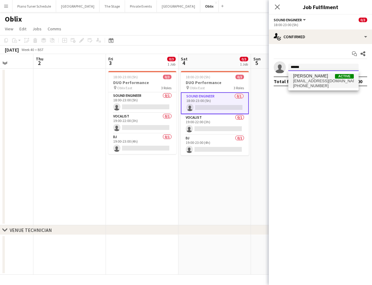
type input "******"
click at [313, 80] on span "mattiaturchetti@gmail.com" at bounding box center [323, 81] width 61 height 5
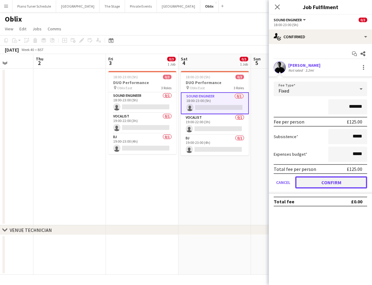
click at [315, 185] on button "Confirm" at bounding box center [331, 182] width 72 height 12
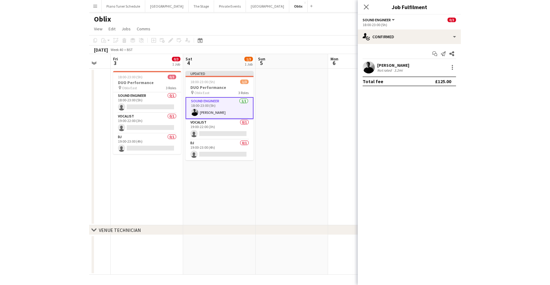
scroll to position [0, 271]
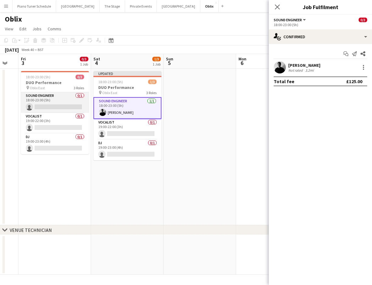
click at [57, 105] on app-card-role "Sound Engineer 0/1 18:00-23:00 (5h) single-neutral-actions" at bounding box center [55, 102] width 68 height 21
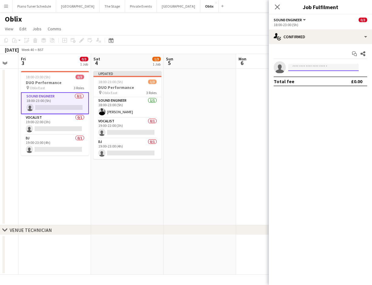
click at [304, 66] on input at bounding box center [323, 67] width 70 height 7
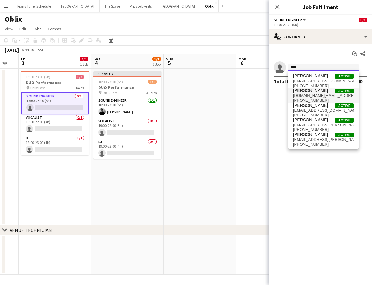
type input "****"
click at [313, 96] on span "waitate.music@gmail.com" at bounding box center [323, 95] width 61 height 5
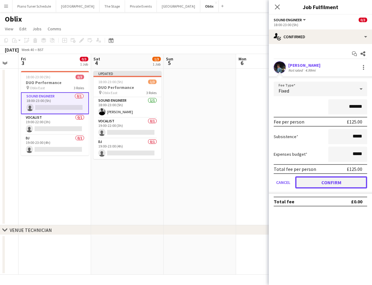
click at [322, 181] on button "Confirm" at bounding box center [331, 182] width 72 height 12
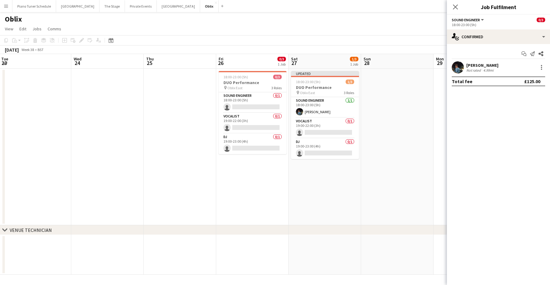
scroll to position [0, 238]
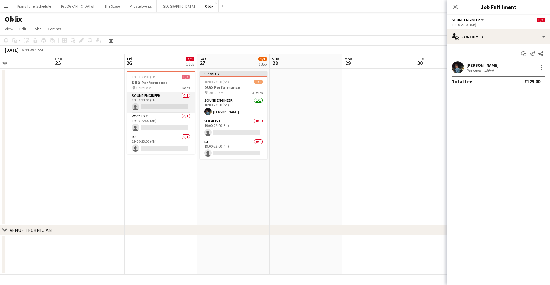
click at [169, 103] on app-card-role "Sound Engineer 0/1 18:00-23:00 (5h) single-neutral-actions" at bounding box center [161, 102] width 68 height 21
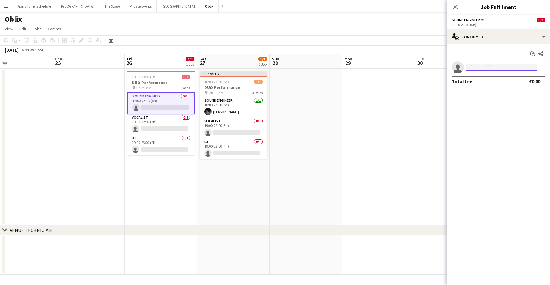
click at [434, 67] on input at bounding box center [502, 67] width 70 height 7
type input "******"
click at [434, 84] on span "+447399912019" at bounding box center [501, 85] width 61 height 5
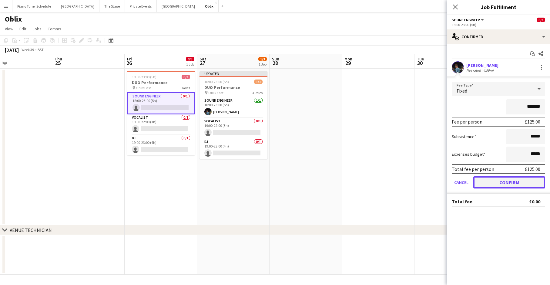
click at [434, 181] on button "Confirm" at bounding box center [510, 182] width 72 height 12
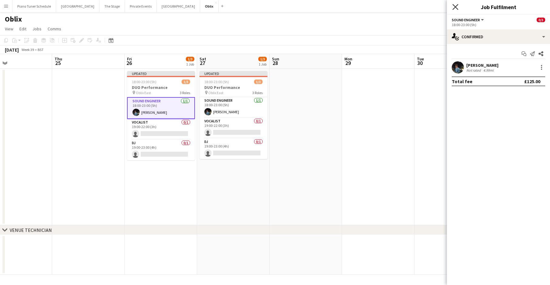
click at [434, 8] on icon at bounding box center [456, 7] width 6 height 6
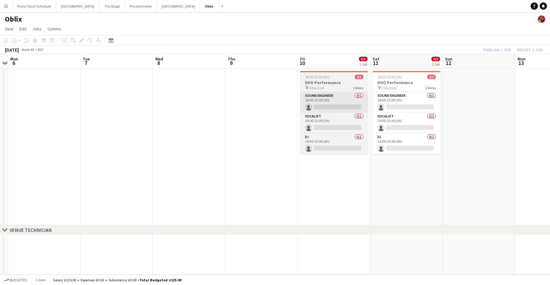
scroll to position [0, 211]
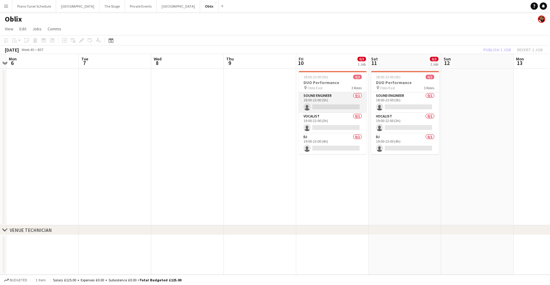
click at [325, 109] on app-card-role "Sound Engineer 0/1 18:00-23:00 (5h) single-neutral-actions" at bounding box center [333, 102] width 68 height 21
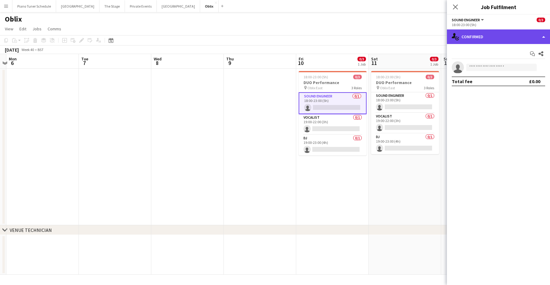
click at [434, 38] on div "single-neutral-actions-check-2 Confirmed" at bounding box center [498, 36] width 103 height 15
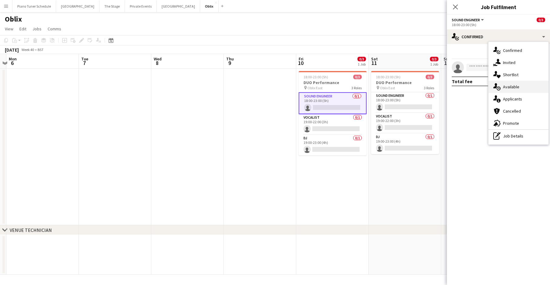
click at [434, 84] on div "single-neutral-actions-upload Available" at bounding box center [519, 87] width 60 height 12
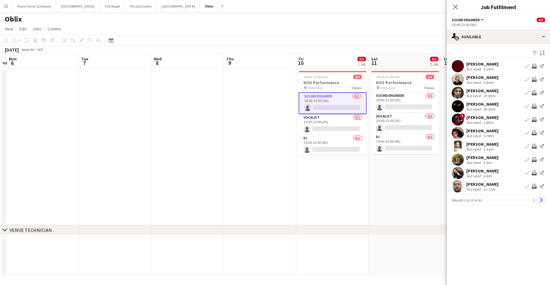
click at [434, 201] on app-icon "Next" at bounding box center [542, 200] width 4 height 4
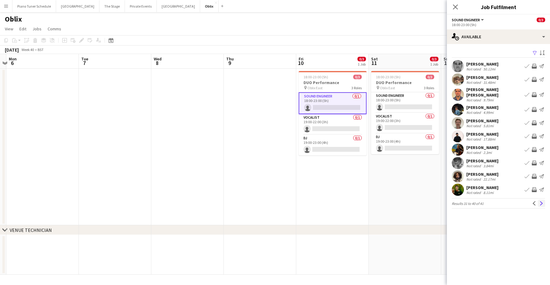
click at [434, 201] on button "Next" at bounding box center [541, 203] width 7 height 7
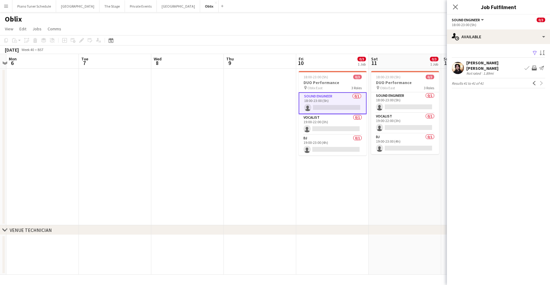
click at [341, 106] on app-card-role "Sound Engineer 0/1 18:00-23:00 (5h) single-neutral-actions" at bounding box center [333, 103] width 68 height 22
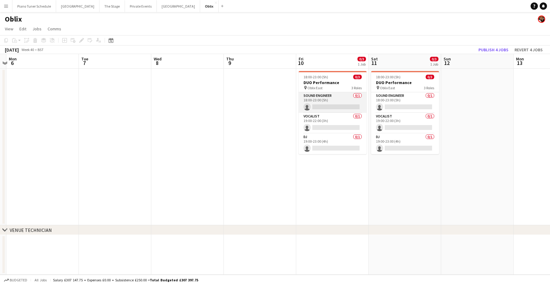
click at [350, 108] on app-card-role "Sound Engineer 0/1 18:00-23:00 (5h) single-neutral-actions" at bounding box center [333, 102] width 68 height 21
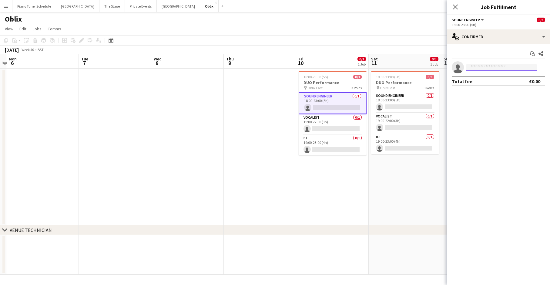
click at [434, 67] on input at bounding box center [502, 67] width 70 height 7
type input "*****"
click at [434, 84] on span "+447399912019" at bounding box center [501, 85] width 61 height 5
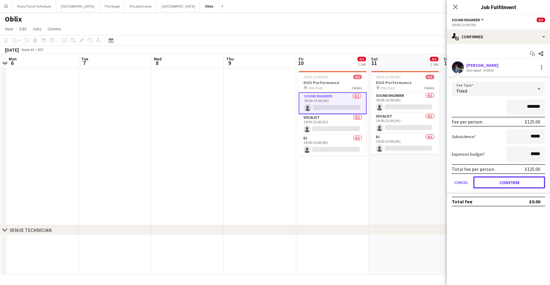
drag, startPoint x: 514, startPoint y: 181, endPoint x: 494, endPoint y: 174, distance: 21.0
click at [434, 180] on button "Confirm" at bounding box center [510, 182] width 72 height 12
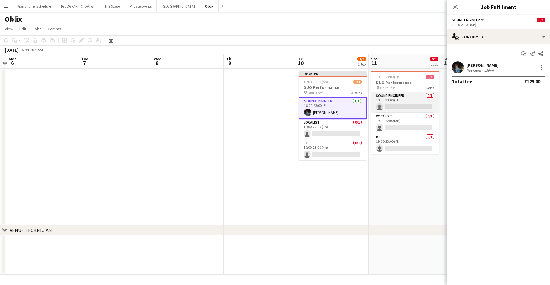
click at [400, 104] on app-card-role "Sound Engineer 0/1 18:00-23:00 (5h) single-neutral-actions" at bounding box center [405, 102] width 68 height 21
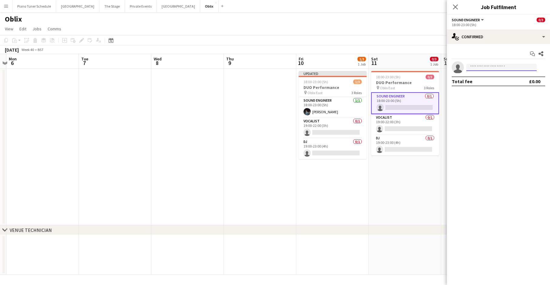
click at [434, 71] on input at bounding box center [502, 67] width 70 height 7
type input "******"
click at [434, 83] on span "+447399912019" at bounding box center [501, 85] width 61 height 5
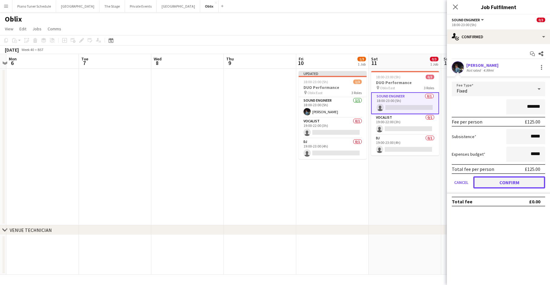
click at [434, 187] on button "Confirm" at bounding box center [510, 182] width 72 height 12
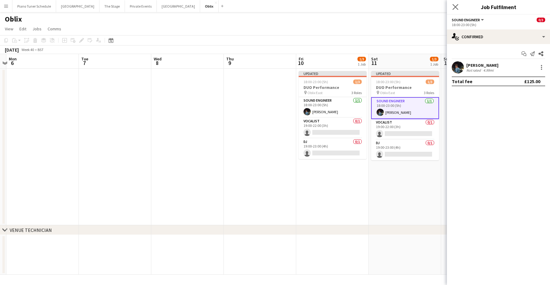
click at [434, 8] on app-icon "Close pop-in" at bounding box center [455, 7] width 9 height 9
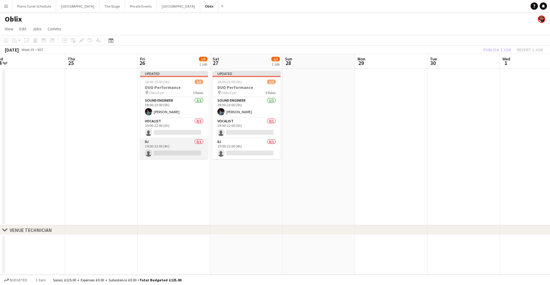
scroll to position [0, 226]
click at [183, 151] on app-card-role "DJ 0/1 19:00-23:00 (4h) single-neutral-actions" at bounding box center [173, 148] width 68 height 21
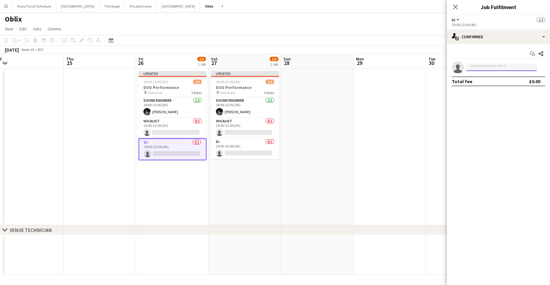
click at [434, 70] on input at bounding box center [502, 67] width 70 height 7
type input "****"
click at [434, 84] on span "+447917130305" at bounding box center [501, 85] width 61 height 5
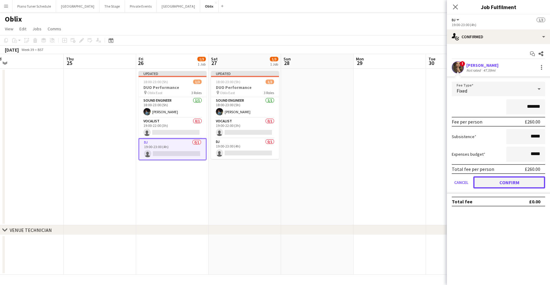
click at [434, 185] on button "Confirm" at bounding box center [510, 182] width 72 height 12
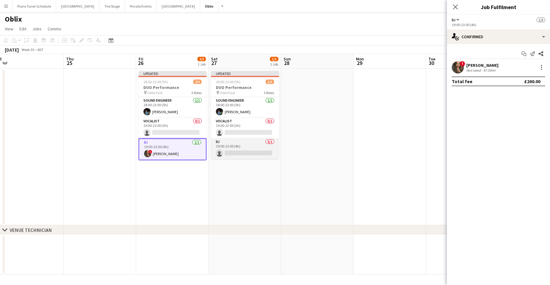
click at [244, 151] on app-card-role "DJ 0/1 19:00-23:00 (4h) single-neutral-actions" at bounding box center [245, 148] width 68 height 21
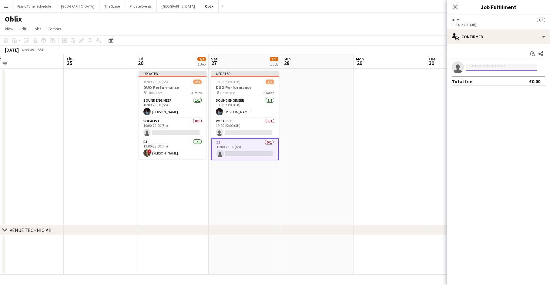
click at [434, 71] on input at bounding box center [502, 67] width 70 height 7
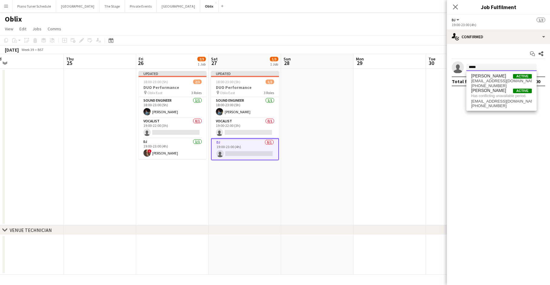
drag, startPoint x: 485, startPoint y: 66, endPoint x: 444, endPoint y: 65, distance: 41.0
click at [434, 65] on body "Menu Boards Boards Boards All jobs Status Workforce Workforce My Workforce Recr…" at bounding box center [275, 142] width 550 height 285
type input "****"
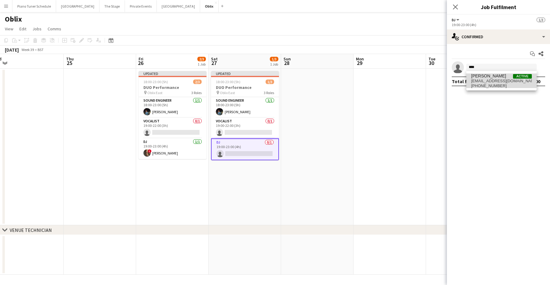
click at [434, 83] on span "djsassyb@hotmail.com" at bounding box center [501, 81] width 61 height 5
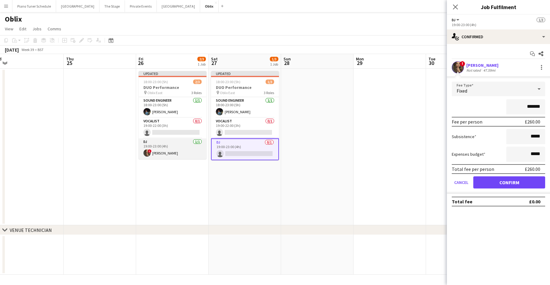
click at [173, 145] on app-card-role "DJ 1/1 19:00-23:00 (4h) ! Sumi Browne" at bounding box center [173, 148] width 68 height 21
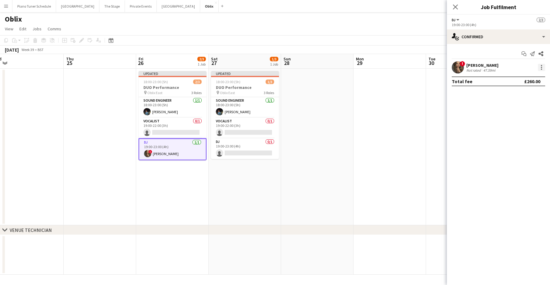
click at [434, 66] on div at bounding box center [541, 67] width 7 height 7
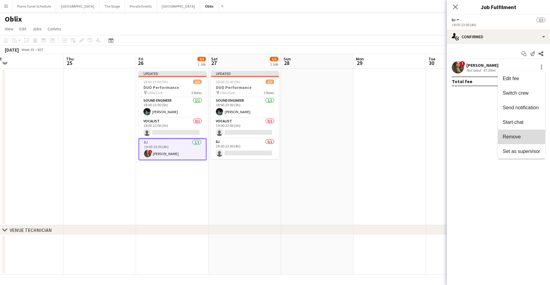
click at [434, 134] on span "Remove" at bounding box center [522, 136] width 38 height 5
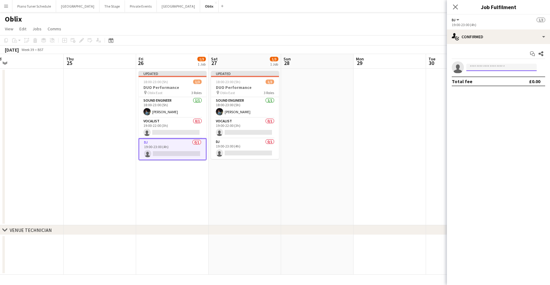
click at [434, 67] on input at bounding box center [502, 67] width 70 height 7
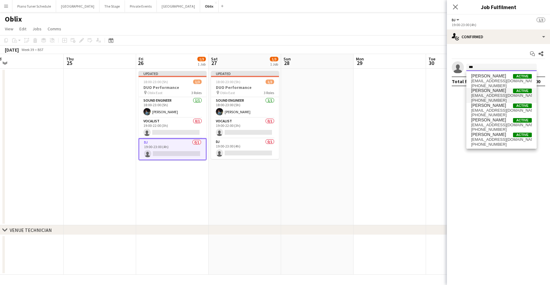
type input "***"
click at [434, 99] on span "+447818910012" at bounding box center [501, 100] width 61 height 5
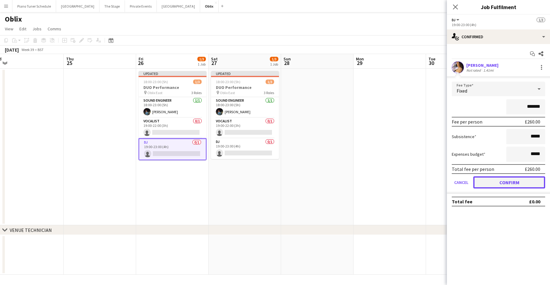
click at [434, 186] on button "Confirm" at bounding box center [510, 182] width 72 height 12
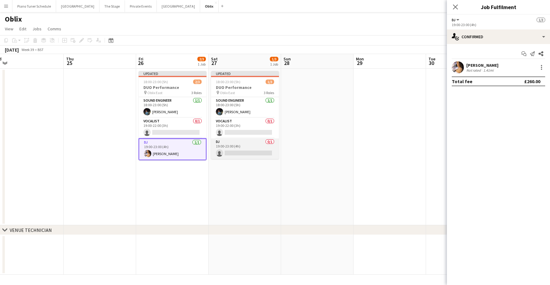
click at [266, 150] on app-card-role "DJ 0/1 19:00-23:00 (4h) single-neutral-actions" at bounding box center [245, 148] width 68 height 21
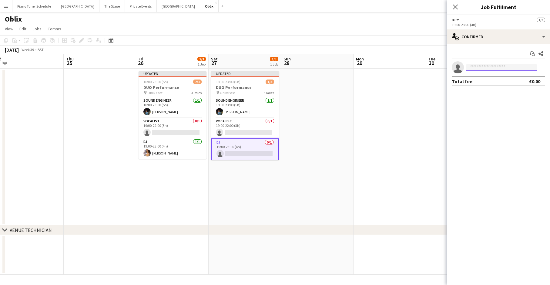
click at [434, 66] on input at bounding box center [502, 67] width 70 height 7
type input "****"
click at [434, 79] on span "djsassyb@hotmail.com" at bounding box center [501, 81] width 61 height 5
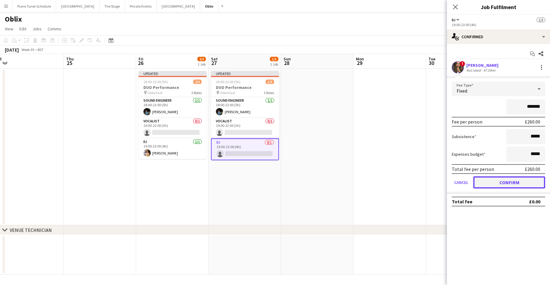
click at [434, 183] on button "Confirm" at bounding box center [510, 182] width 72 height 12
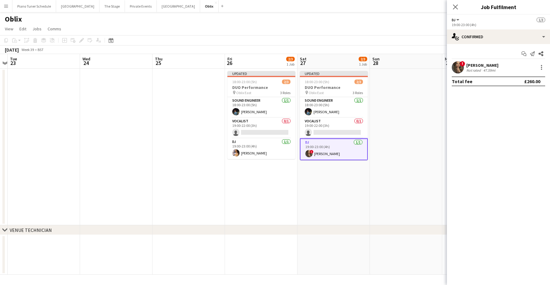
scroll to position [0, 212]
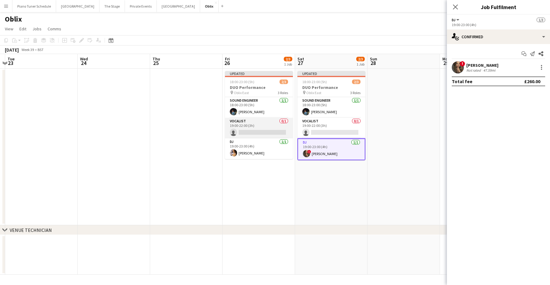
click at [268, 130] on app-card-role "Vocalist 0/1 19:00-22:00 (3h) single-neutral-actions" at bounding box center [259, 128] width 68 height 21
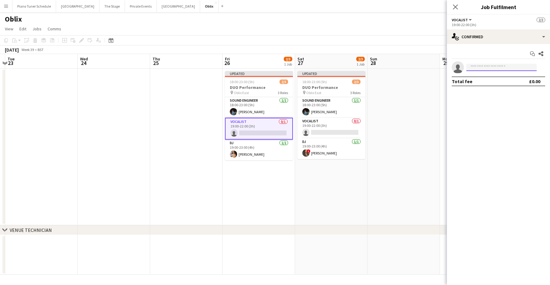
click at [434, 70] on input at bounding box center [502, 67] width 70 height 7
type input "*"
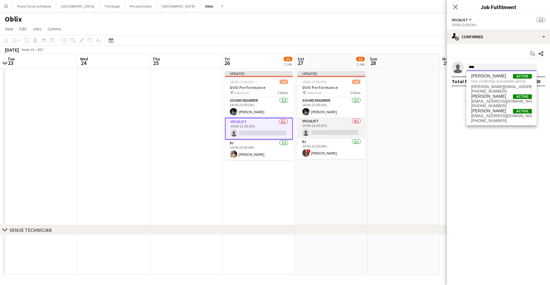
type input "****"
click at [322, 130] on app-card-role "Vocalist 0/1 19:00-22:00 (3h) single-neutral-actions" at bounding box center [332, 128] width 68 height 21
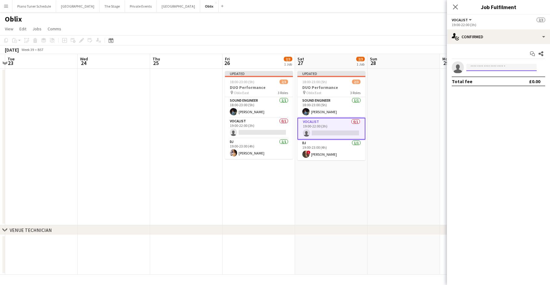
click at [434, 69] on input at bounding box center [502, 67] width 70 height 7
type input "***"
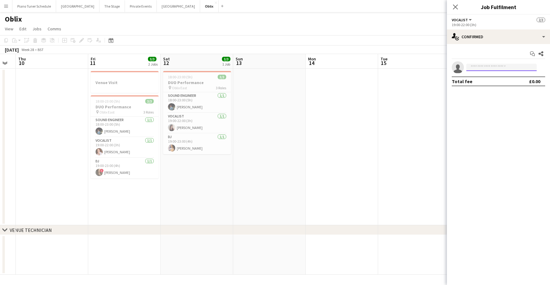
scroll to position [0, 127]
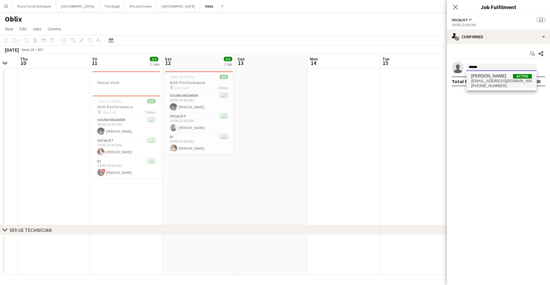
type input "******"
click at [434, 86] on span "[PHONE_NUMBER]" at bounding box center [501, 85] width 61 height 5
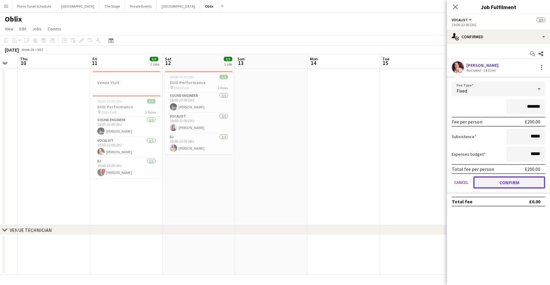
click at [434, 180] on button "Confirm" at bounding box center [510, 182] width 72 height 12
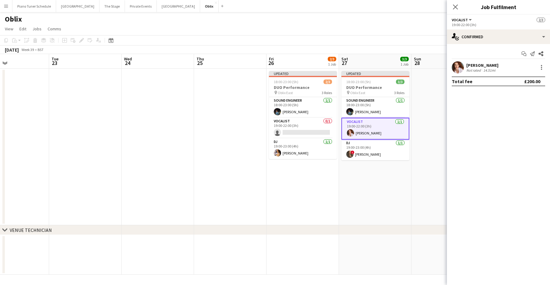
scroll to position [0, 241]
click at [425, 171] on app-date-cell at bounding box center [447, 147] width 72 height 157
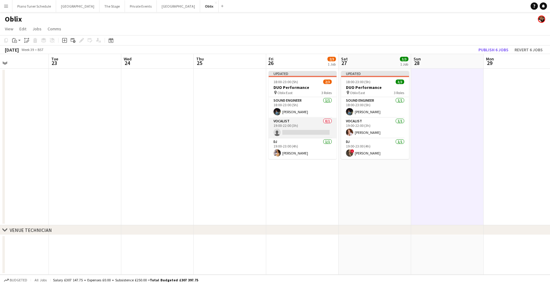
click at [305, 132] on app-card-role "Vocalist 0/1 19:00-22:00 (3h) single-neutral-actions" at bounding box center [303, 128] width 68 height 21
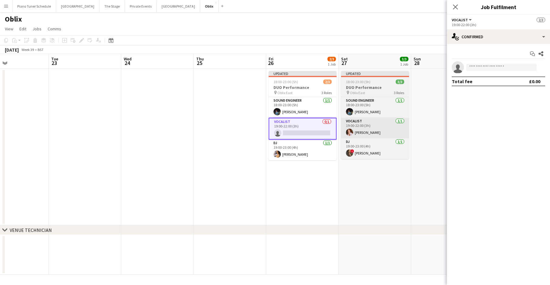
scroll to position [0, 239]
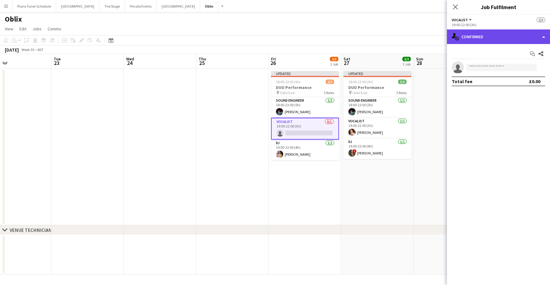
click at [434, 41] on div "single-neutral-actions-check-2 Confirmed" at bounding box center [498, 36] width 103 height 15
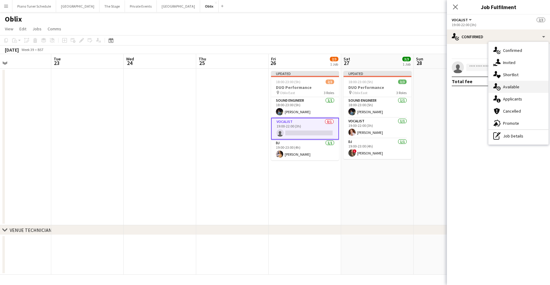
click at [434, 86] on div "single-neutral-actions-upload Available" at bounding box center [519, 87] width 60 height 12
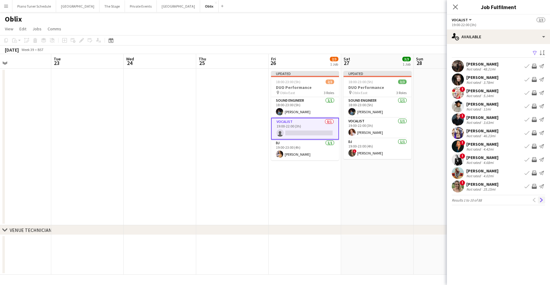
click at [434, 200] on app-icon "Next" at bounding box center [542, 200] width 4 height 4
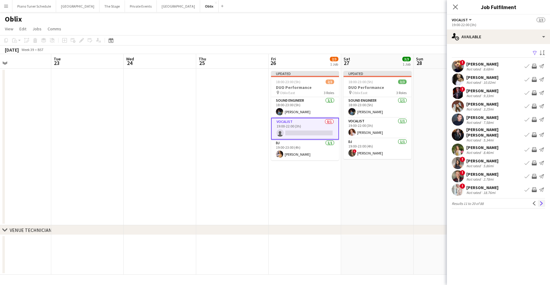
click at [434, 202] on app-icon "Next" at bounding box center [542, 203] width 4 height 4
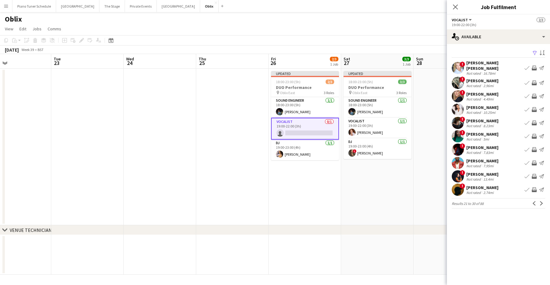
click at [434, 202] on app-icon "Next" at bounding box center [542, 203] width 4 height 4
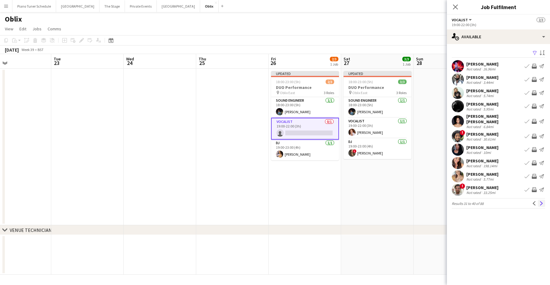
click at [434, 201] on app-icon "Next" at bounding box center [542, 203] width 4 height 4
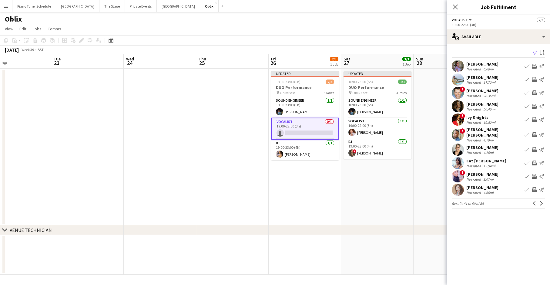
click at [434, 201] on app-icon "Next" at bounding box center [542, 203] width 4 height 4
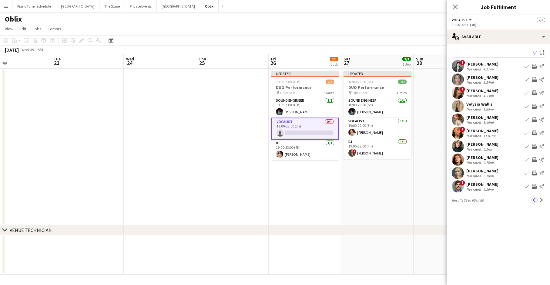
click at [434, 199] on app-icon "Previous" at bounding box center [534, 200] width 4 height 4
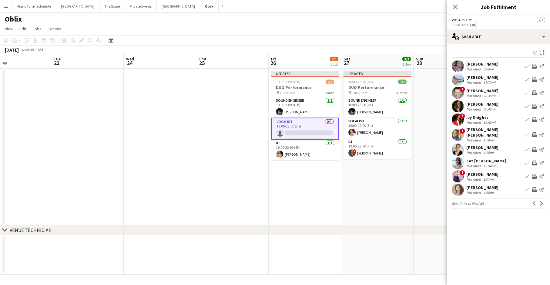
click at [434, 66] on app-icon "Book crew" at bounding box center [527, 66] width 5 height 5
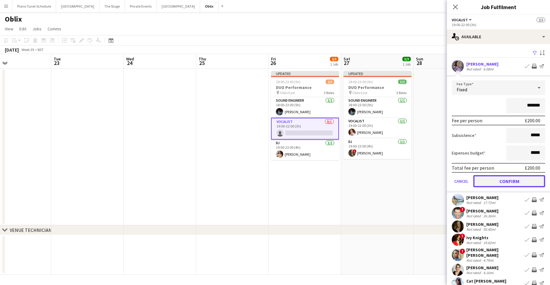
click at [434, 178] on button "Confirm" at bounding box center [510, 181] width 72 height 12
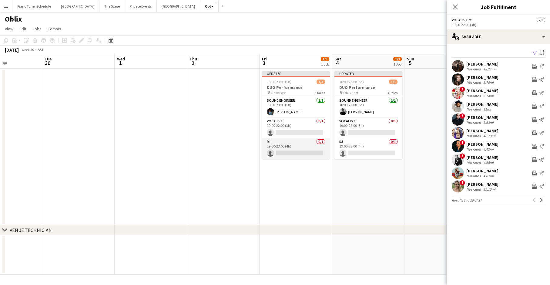
scroll to position [0, 248]
click at [298, 148] on app-card-role "DJ 0/1 19:00-23:00 (4h) single-neutral-actions" at bounding box center [295, 148] width 68 height 21
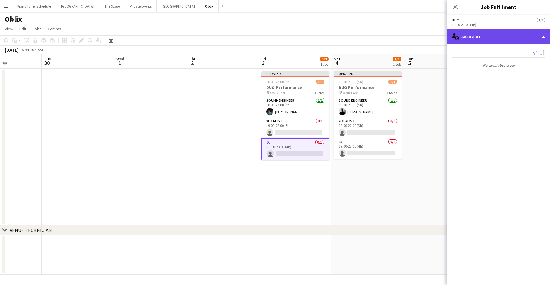
click at [434, 39] on div "single-neutral-actions-upload Available" at bounding box center [498, 36] width 103 height 15
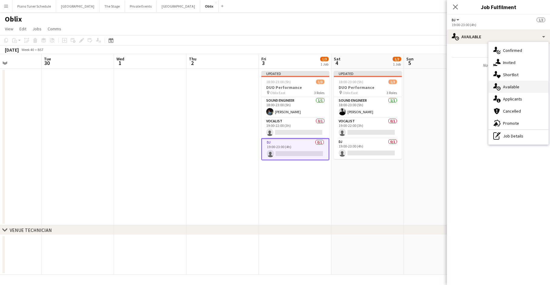
click at [434, 87] on div "single-neutral-actions-upload Available" at bounding box center [519, 87] width 60 height 12
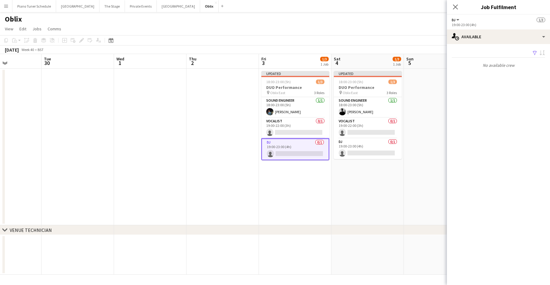
click at [279, 151] on app-card-role "DJ 0/1 19:00-23:00 (4h) single-neutral-actions" at bounding box center [295, 149] width 68 height 22
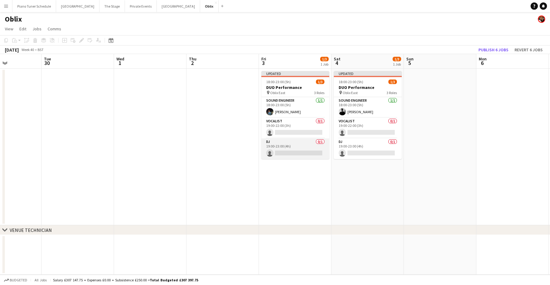
click at [299, 140] on app-card-role "DJ 0/1 19:00-23:00 (4h) single-neutral-actions" at bounding box center [295, 148] width 68 height 21
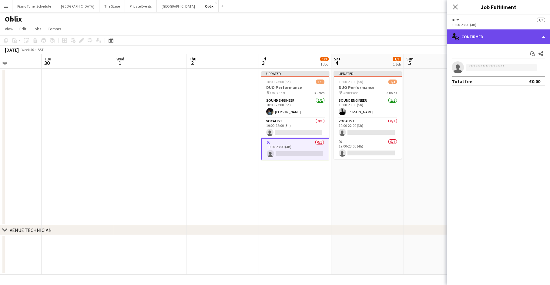
click at [434, 40] on div "single-neutral-actions-check-2 Confirmed" at bounding box center [498, 36] width 103 height 15
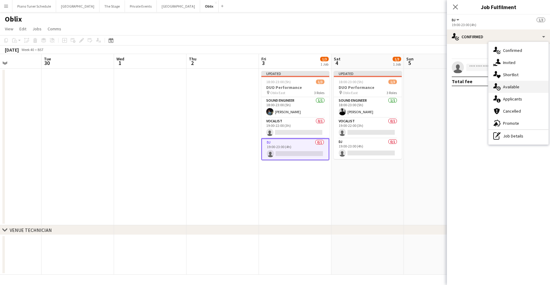
click at [434, 84] on div "single-neutral-actions-upload Available" at bounding box center [519, 87] width 60 height 12
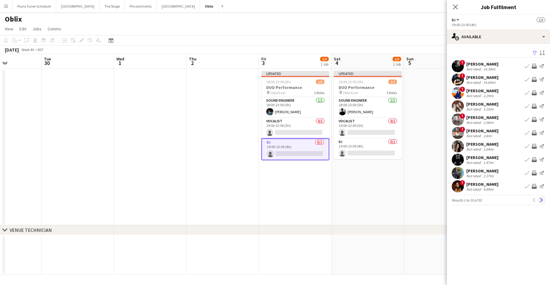
click at [434, 197] on button "Next" at bounding box center [541, 199] width 7 height 7
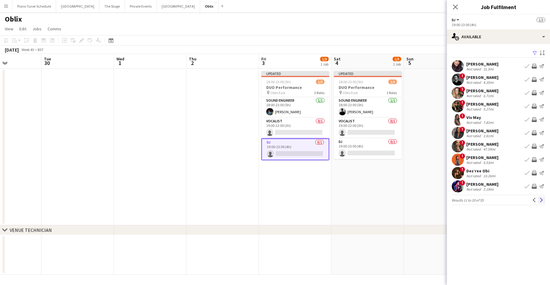
click at [434, 199] on app-icon "Next" at bounding box center [542, 200] width 4 height 4
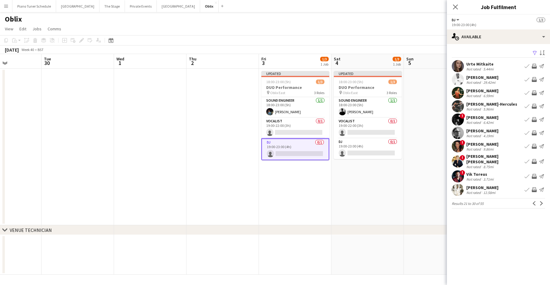
click at [434, 201] on app-icon "Next" at bounding box center [542, 203] width 4 height 4
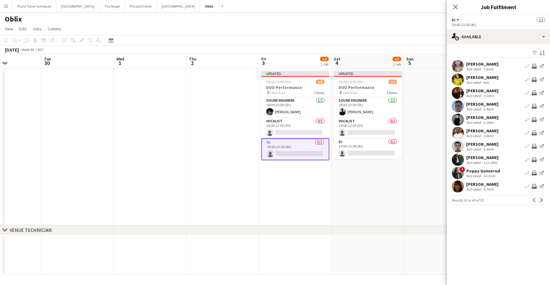
click at [434, 199] on app-icon "Next" at bounding box center [542, 200] width 4 height 4
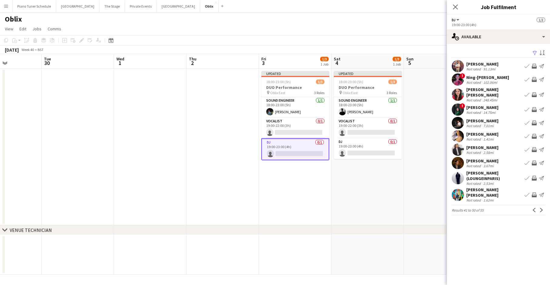
click at [434, 205] on app-pager "Results 41 to 50 of 55 Previous Next" at bounding box center [498, 210] width 93 height 10
click at [434, 208] on app-icon "Next" at bounding box center [542, 210] width 4 height 4
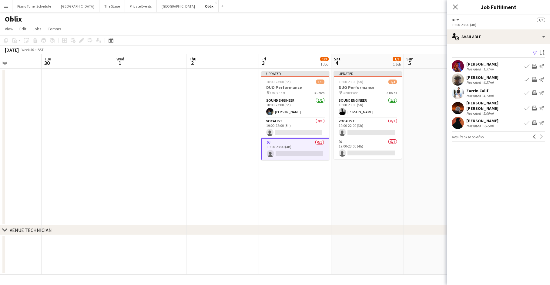
click at [305, 151] on app-card-role "DJ 0/1 19:00-23:00 (4h) single-neutral-actions" at bounding box center [295, 149] width 68 height 22
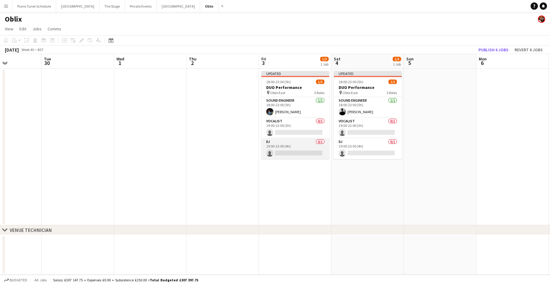
click at [281, 141] on app-card-role "DJ 0/1 19:00-23:00 (4h) single-neutral-actions" at bounding box center [295, 148] width 68 height 21
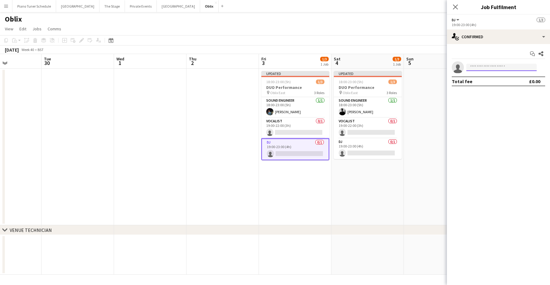
click at [434, 67] on input at bounding box center [502, 67] width 70 height 7
type input "*"
type input "*****"
click at [434, 84] on span "+447478743207" at bounding box center [501, 85] width 61 height 5
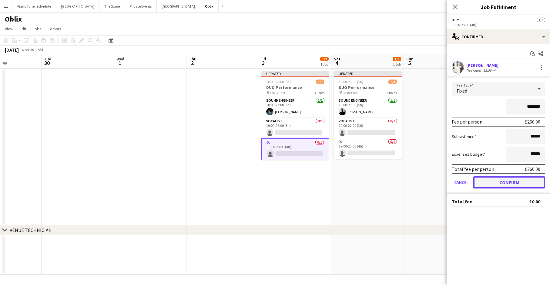
click at [434, 182] on button "Confirm" at bounding box center [510, 182] width 72 height 12
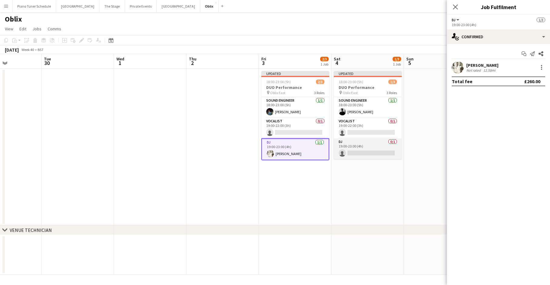
click at [347, 148] on app-card-role "DJ 0/1 19:00-23:00 (4h) single-neutral-actions" at bounding box center [368, 148] width 68 height 21
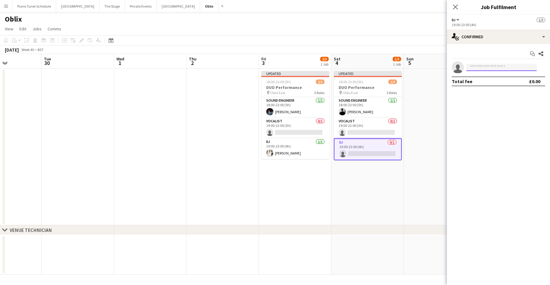
click at [434, 64] on input at bounding box center [502, 67] width 70 height 7
type input "***"
click at [434, 83] on span "+447985244604" at bounding box center [501, 85] width 61 height 5
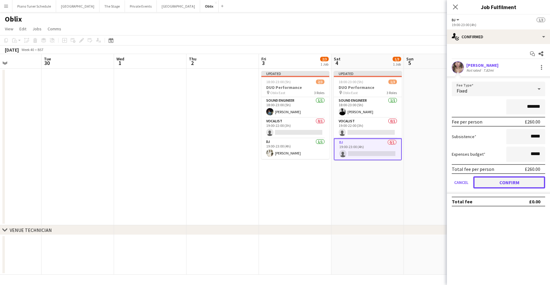
click at [434, 182] on button "Confirm" at bounding box center [510, 182] width 72 height 12
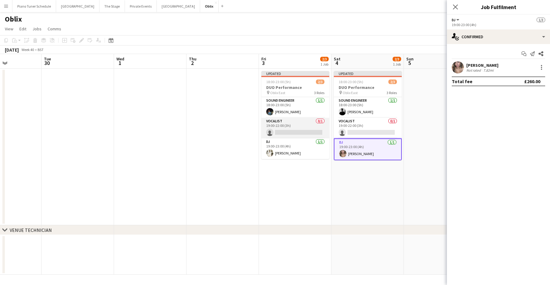
click at [292, 124] on app-card-role "Vocalist 0/1 19:00-22:00 (3h) single-neutral-actions" at bounding box center [295, 128] width 68 height 21
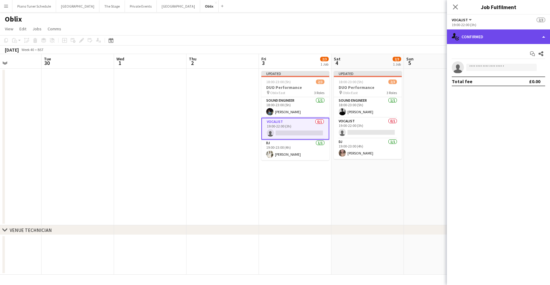
click at [434, 40] on div "single-neutral-actions-check-2 Confirmed" at bounding box center [498, 36] width 103 height 15
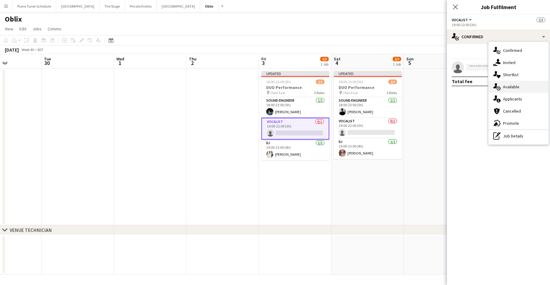
click at [434, 86] on div "single-neutral-actions-upload Available" at bounding box center [519, 87] width 60 height 12
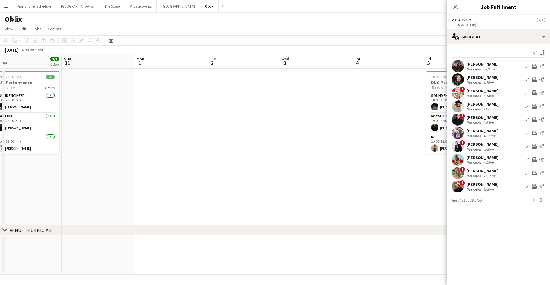
scroll to position [0, 235]
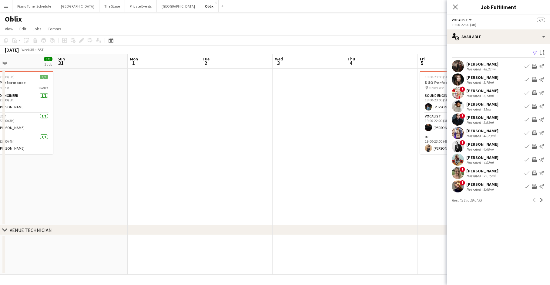
click at [434, 80] on button "Book crew" at bounding box center [527, 79] width 7 height 7
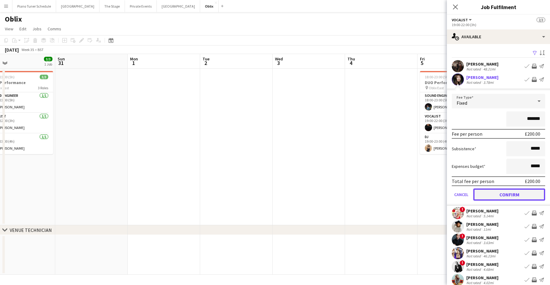
click at [434, 196] on button "Confirm" at bounding box center [510, 194] width 72 height 12
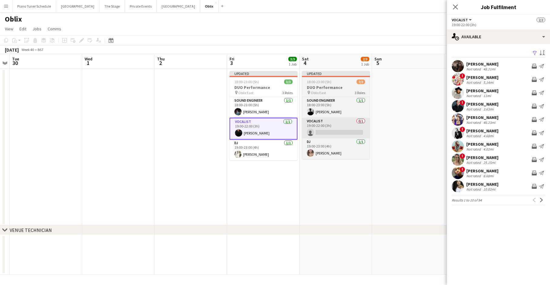
scroll to position [0, 210]
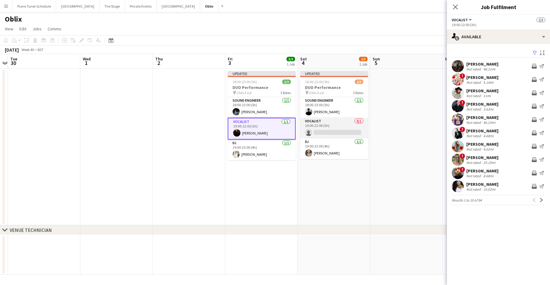
click at [339, 124] on app-card-role "Vocalist 0/1 19:00-22:00 (3h) single-neutral-actions" at bounding box center [334, 128] width 68 height 21
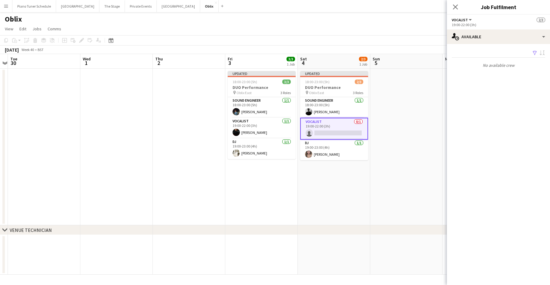
click at [434, 45] on div "Filter Sort asc No available crew Rating: 0 - 5 0 5 Distance: 1mi - 1001mi+ 100…" at bounding box center [498, 59] width 103 height 31
click at [434, 36] on div "single-neutral-actions-upload Available" at bounding box center [498, 36] width 103 height 15
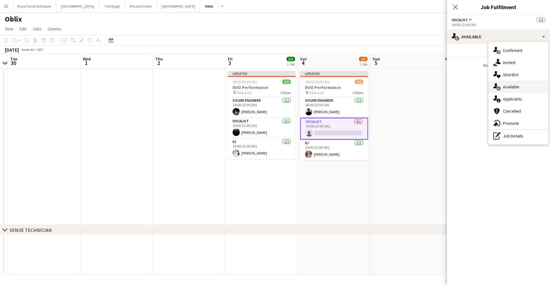
click at [434, 92] on div "single-neutral-actions-upload Available" at bounding box center [519, 87] width 60 height 12
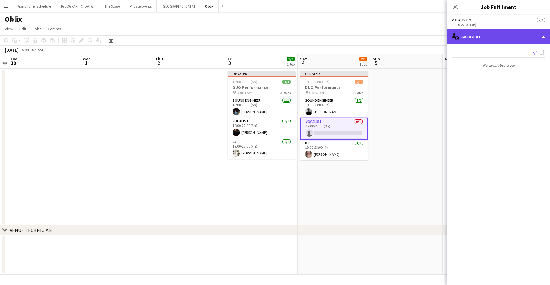
click at [434, 39] on div "single-neutral-actions-upload Available" at bounding box center [498, 36] width 103 height 15
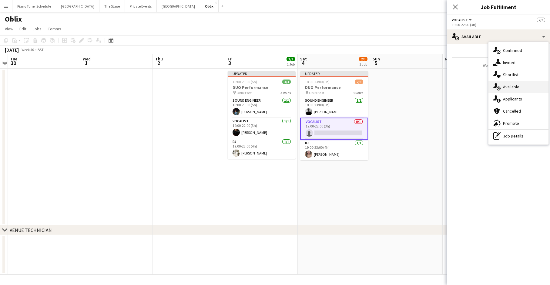
click at [434, 84] on div "single-neutral-actions-upload Available" at bounding box center [519, 87] width 60 height 12
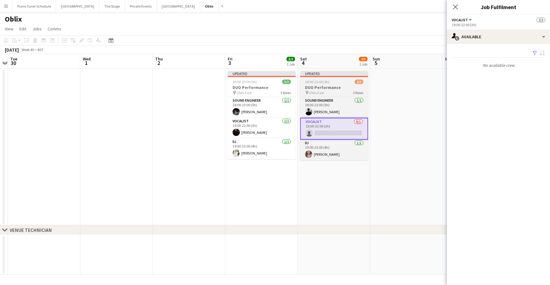
click at [322, 92] on span "Oblix East" at bounding box center [316, 92] width 15 height 5
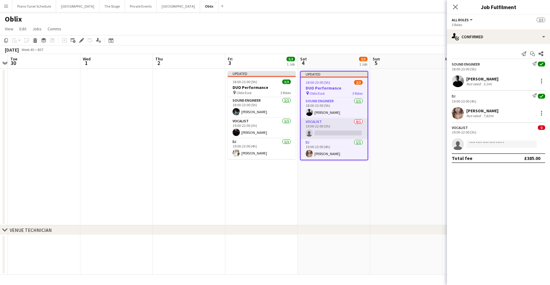
click at [325, 123] on app-card-role "Vocalist 0/1 19:00-22:00 (3h) single-neutral-actions" at bounding box center [334, 128] width 67 height 21
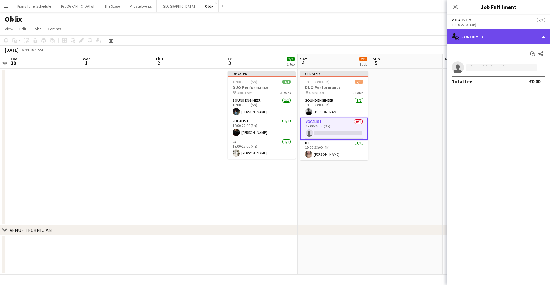
click at [434, 40] on div "single-neutral-actions-check-2 Confirmed" at bounding box center [498, 36] width 103 height 15
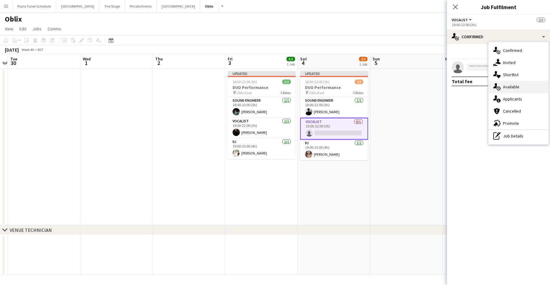
click at [434, 90] on div "single-neutral-actions-upload Available" at bounding box center [519, 87] width 60 height 12
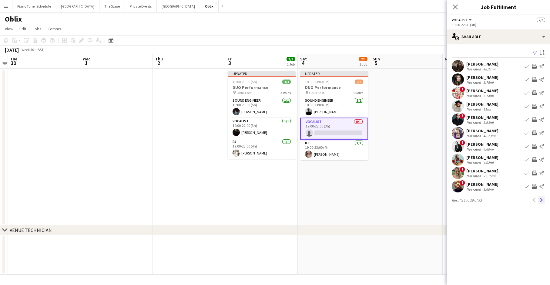
click at [434, 200] on app-icon "Next" at bounding box center [542, 200] width 4 height 4
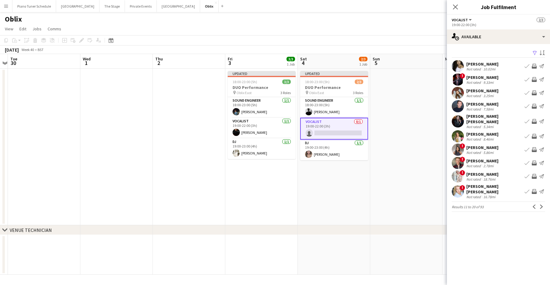
click at [434, 204] on app-icon "Next" at bounding box center [542, 206] width 4 height 4
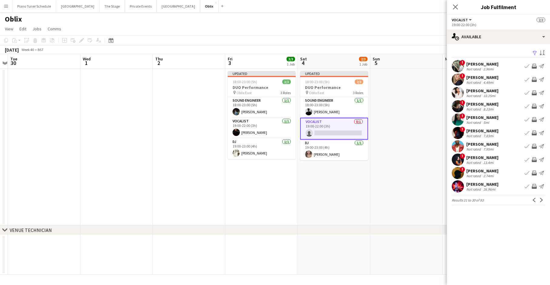
click at [434, 200] on app-icon "Next" at bounding box center [542, 200] width 4 height 4
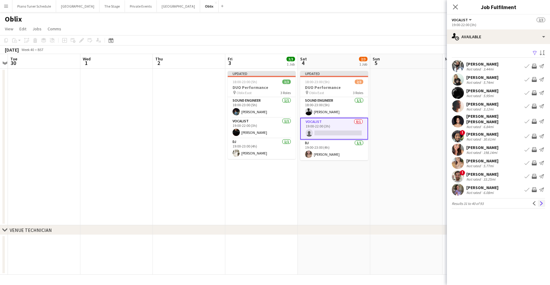
click at [434, 201] on app-icon "Next" at bounding box center [542, 203] width 4 height 4
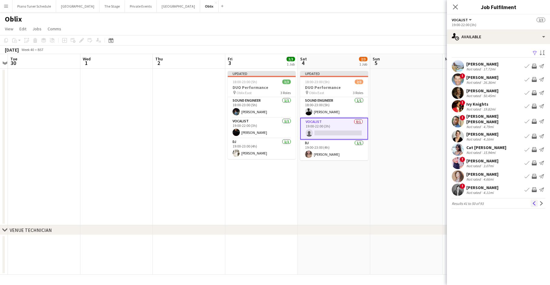
click at [434, 202] on button "Previous" at bounding box center [534, 203] width 7 height 7
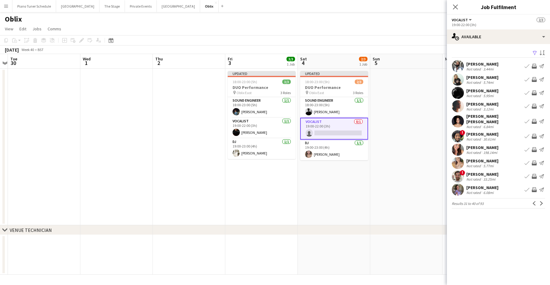
click at [434, 187] on app-icon "Book crew" at bounding box center [527, 189] width 5 height 5
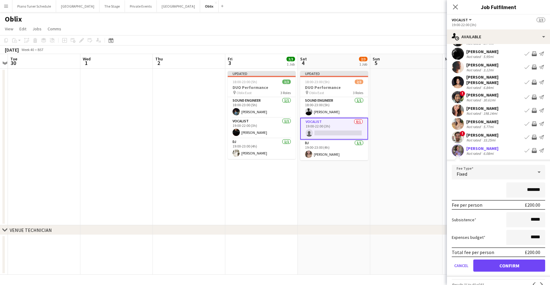
scroll to position [48, 0]
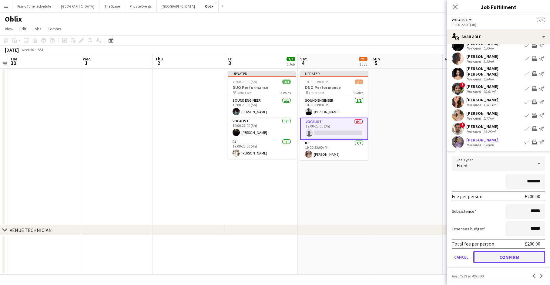
click at [434, 256] on button "Confirm" at bounding box center [510, 257] width 72 height 12
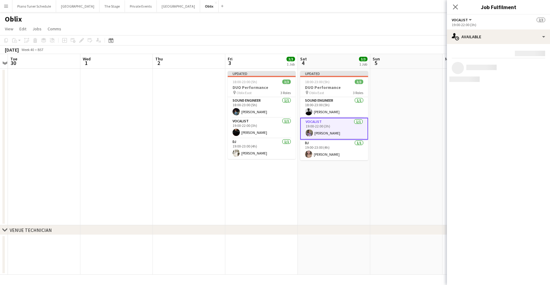
scroll to position [0, 0]
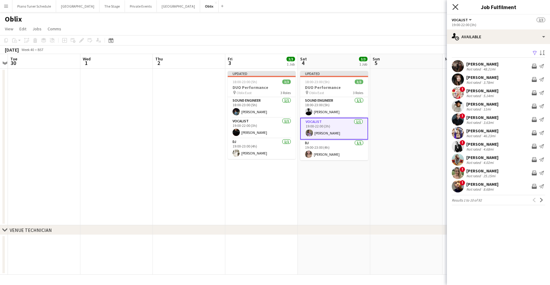
click at [434, 7] on icon at bounding box center [456, 7] width 6 height 6
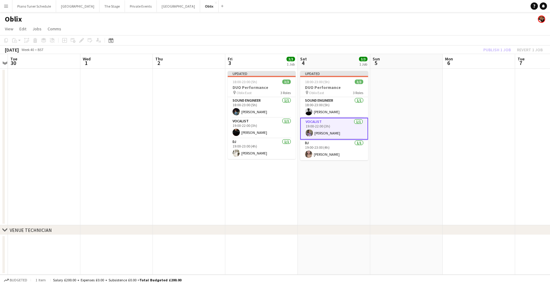
click at [395, 94] on app-date-cell at bounding box center [406, 147] width 72 height 157
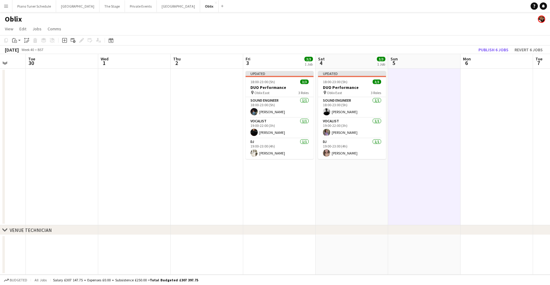
scroll to position [0, 191]
click at [130, 90] on app-date-cell at bounding box center [135, 147] width 72 height 157
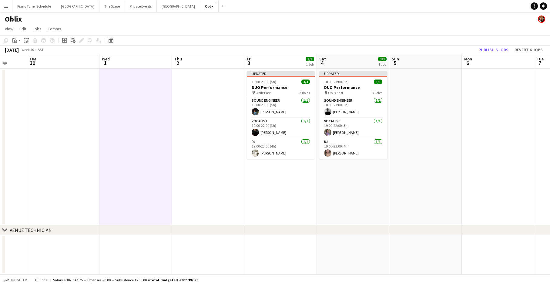
click at [69, 87] on app-date-cell at bounding box center [63, 147] width 72 height 157
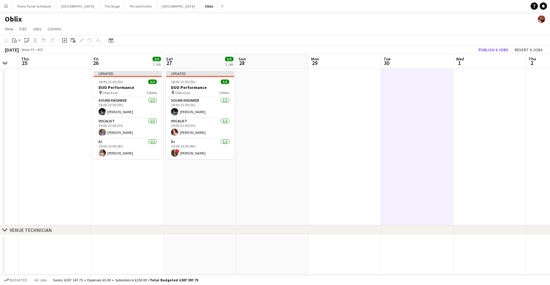
scroll to position [0, 162]
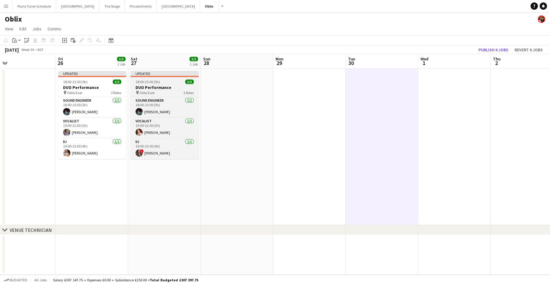
click at [160, 80] on div "18:00-23:00 (5h) 3/3" at bounding box center [165, 81] width 68 height 5
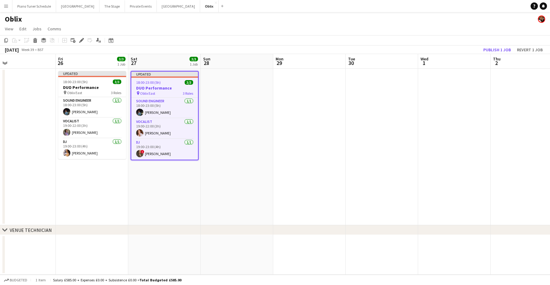
click at [434, 97] on app-date-cell at bounding box center [454, 147] width 72 height 157
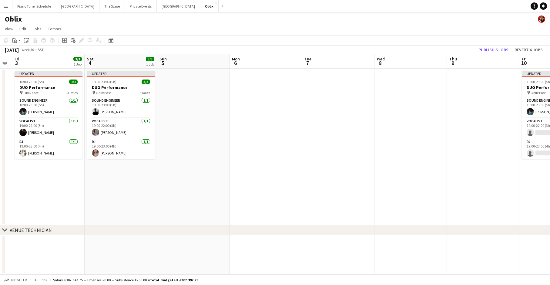
scroll to position [0, 178]
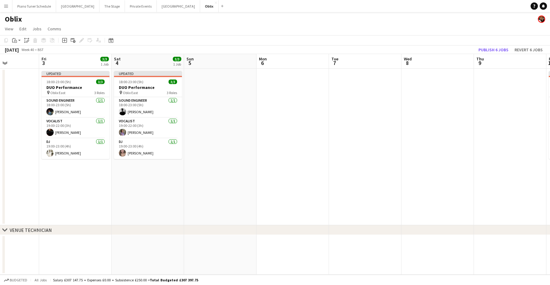
click at [257, 43] on app-toolbar "Copy Paste Paste Command V Paste with crew Command Shift V Paste linked Job Del…" at bounding box center [275, 40] width 550 height 10
click at [318, 79] on app-date-cell at bounding box center [293, 147] width 72 height 157
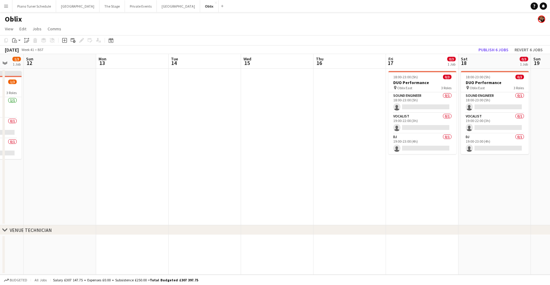
scroll to position [0, 208]
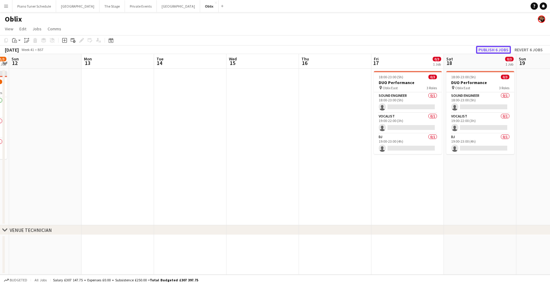
click at [434, 49] on button "Publish 6 jobs" at bounding box center [493, 50] width 35 height 8
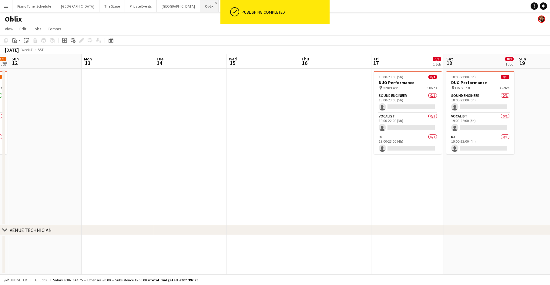
click at [215, 2] on app-icon "Close" at bounding box center [216, 3] width 2 height 2
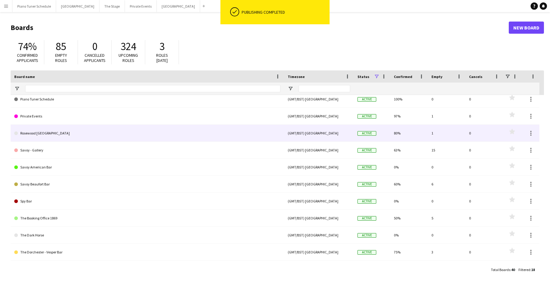
scroll to position [97, 0]
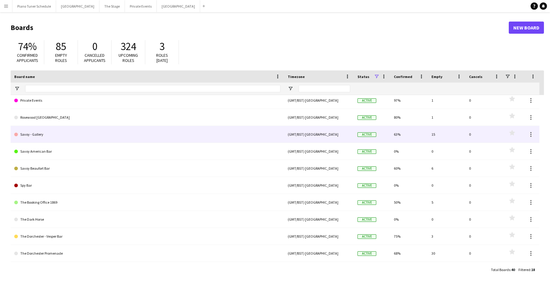
click at [127, 137] on link "Savoy - Gallery" at bounding box center [147, 134] width 266 height 17
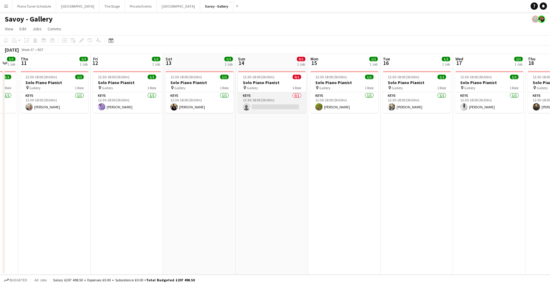
scroll to position [0, 200]
click at [250, 97] on app-card-role "Keys 0/1 12:30-18:00 (5h30m) single-neutral-actions" at bounding box center [272, 102] width 68 height 21
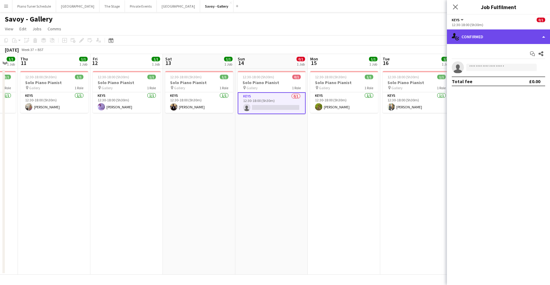
click at [434, 35] on div "single-neutral-actions-check-2 Confirmed" at bounding box center [498, 36] width 103 height 15
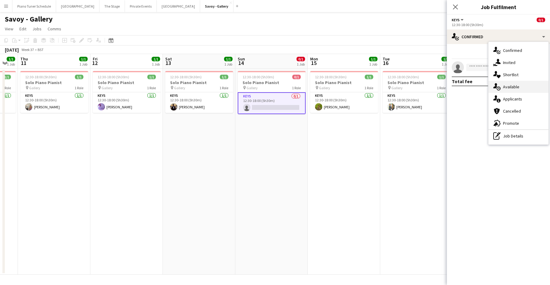
click at [434, 84] on div "single-neutral-actions-upload Available" at bounding box center [519, 87] width 60 height 12
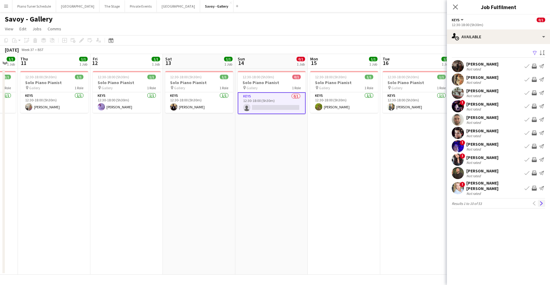
click at [434, 200] on button "Next" at bounding box center [541, 203] width 7 height 7
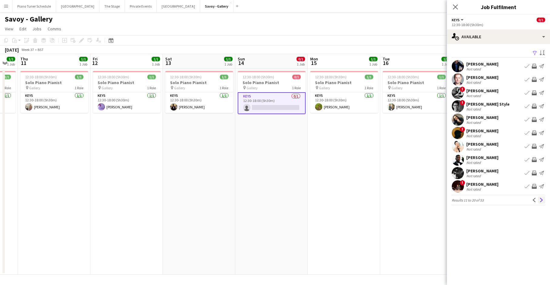
click at [434, 201] on button "Next" at bounding box center [541, 199] width 7 height 7
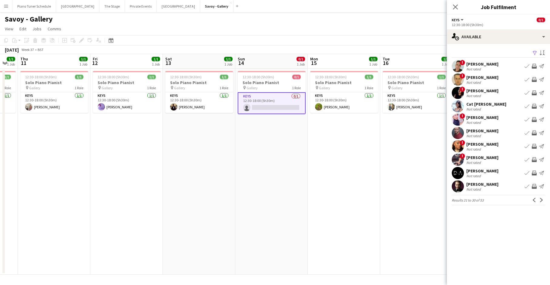
click at [434, 201] on button "Next" at bounding box center [541, 199] width 7 height 7
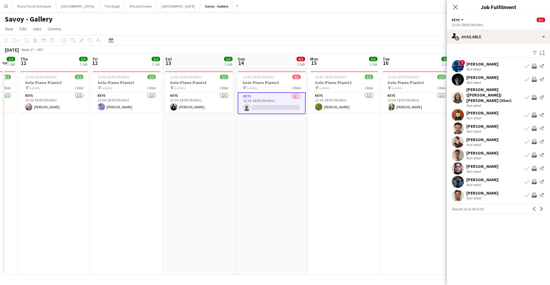
click at [434, 205] on button "Next" at bounding box center [541, 208] width 7 height 7
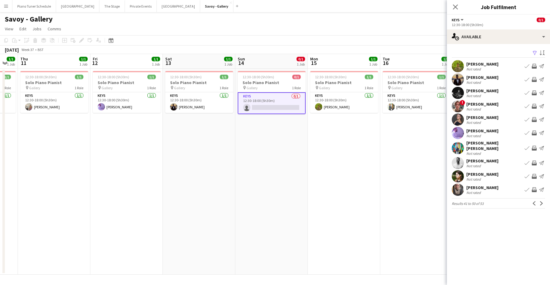
click at [434, 174] on app-icon "Book crew" at bounding box center [527, 176] width 5 height 5
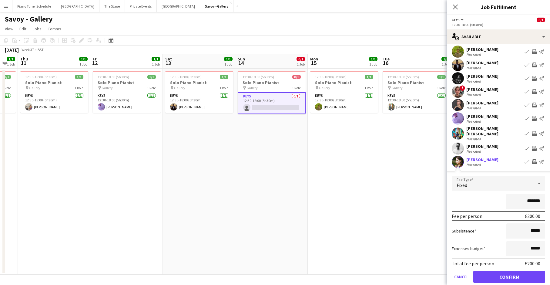
scroll to position [23, 0]
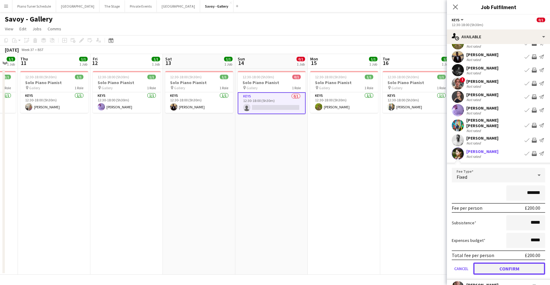
click at [434, 269] on button "Confirm" at bounding box center [510, 268] width 72 height 12
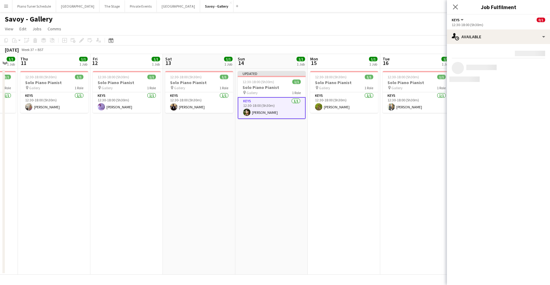
scroll to position [0, 0]
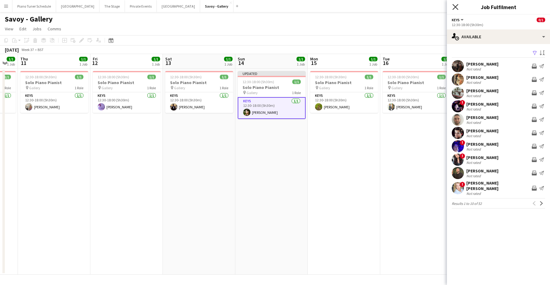
click at [434, 7] on icon at bounding box center [456, 7] width 6 height 6
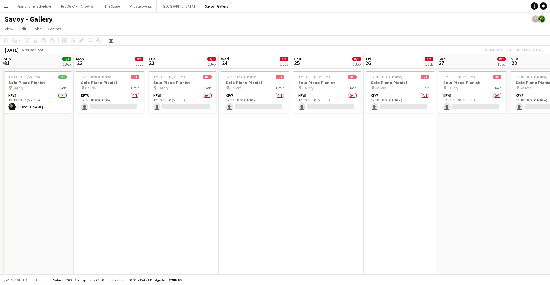
scroll to position [0, 217]
click at [338, 47] on div "September 2025 Week 38 • BST Publish 1 job Revert 1 job" at bounding box center [275, 50] width 550 height 8
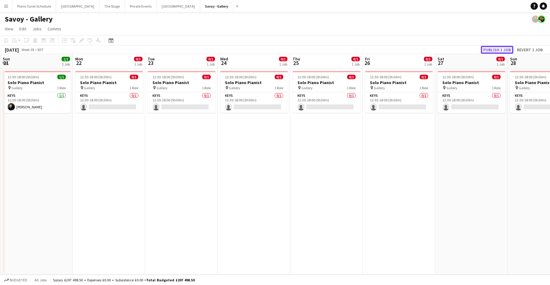
click at [434, 48] on button "Publish 1 job" at bounding box center [497, 50] width 32 height 8
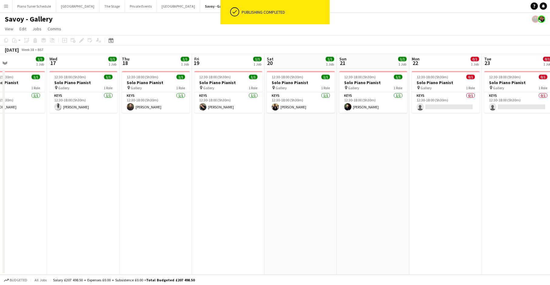
scroll to position [0, 170]
click at [230, 2] on app-icon "Close" at bounding box center [231, 3] width 2 height 2
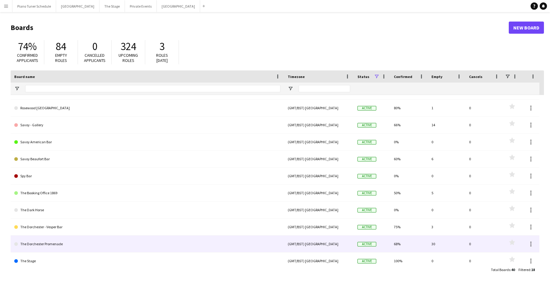
scroll to position [127, 0]
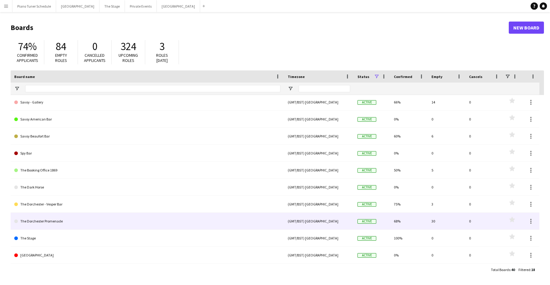
click at [69, 220] on link "The Dorchester Promenade" at bounding box center [147, 221] width 266 height 17
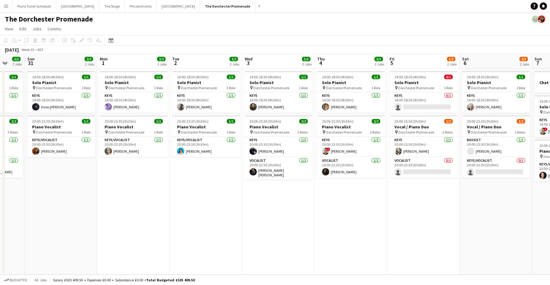
scroll to position [0, 269]
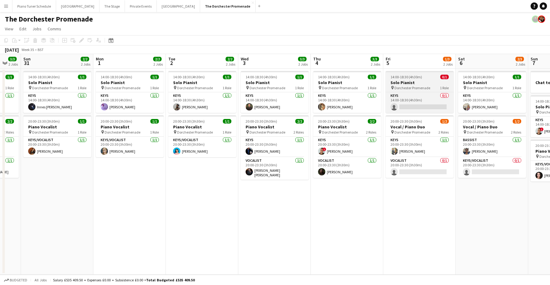
click at [402, 87] on span "Dorchester Promenade" at bounding box center [413, 88] width 36 height 5
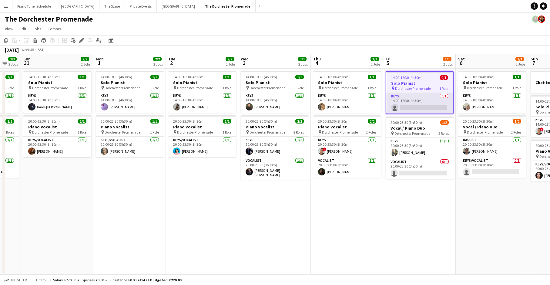
click at [420, 93] on app-card-role "Keys 0/1 14:00-18:30 (4h30m) single-neutral-actions" at bounding box center [419, 103] width 67 height 21
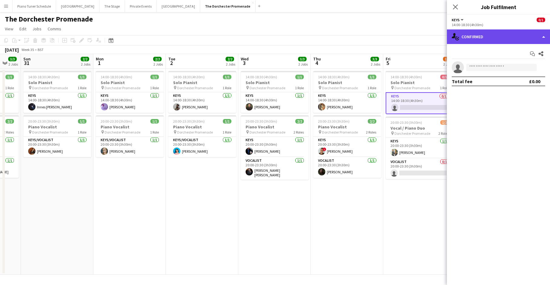
click at [434, 40] on div "single-neutral-actions-check-2 Confirmed" at bounding box center [498, 36] width 103 height 15
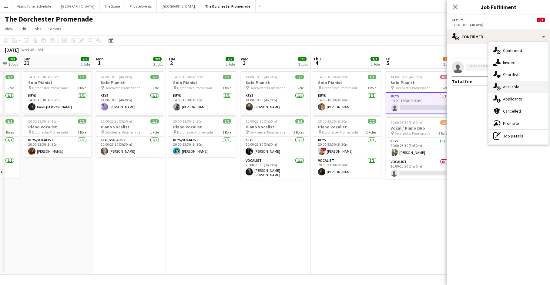
click at [434, 91] on div "single-neutral-actions-upload Available" at bounding box center [519, 87] width 60 height 12
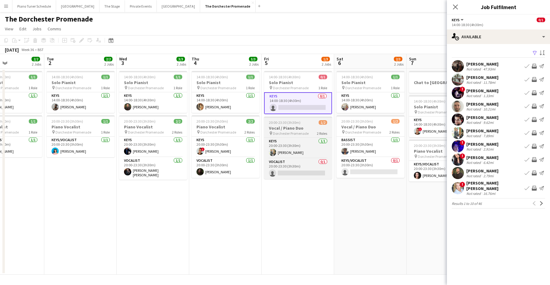
scroll to position [0, 247]
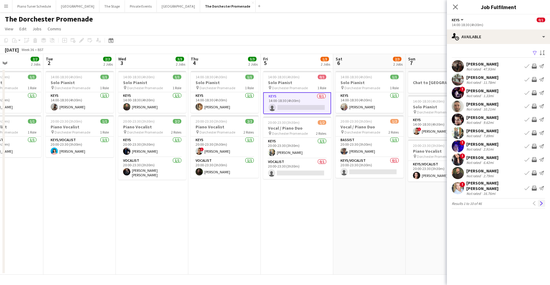
click at [434, 200] on button "Next" at bounding box center [541, 203] width 7 height 7
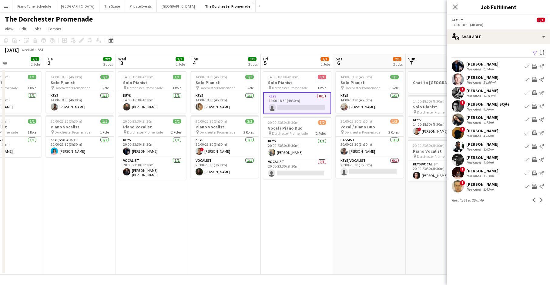
click at [434, 197] on button "Next" at bounding box center [541, 199] width 7 height 7
click at [434, 199] on app-icon "Previous" at bounding box center [534, 200] width 4 height 4
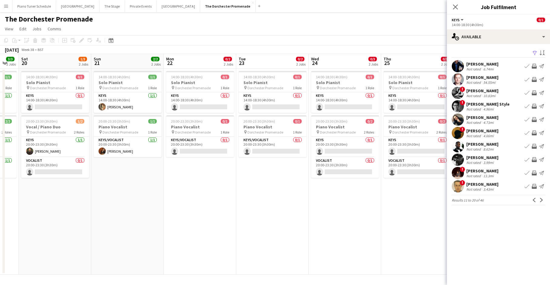
scroll to position [0, 170]
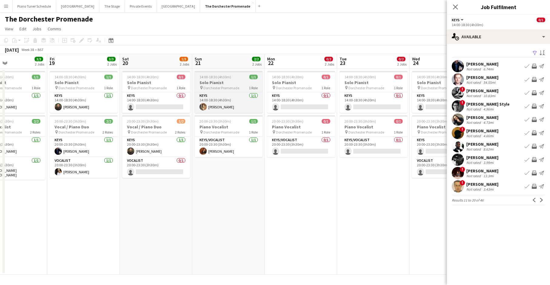
click at [227, 91] on app-job-card "14:00-18:30 (4h30m) 1/1 Solo Pianist pin Dorchester Promenade 1 Role Keys 1/1 1…" at bounding box center [229, 92] width 68 height 42
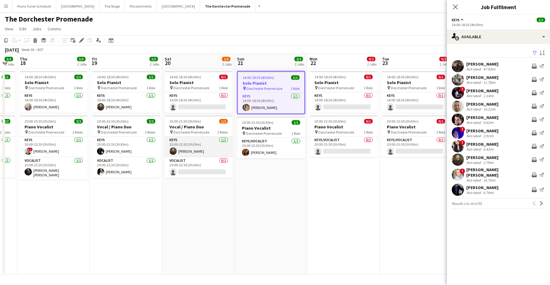
scroll to position [0, 128]
click at [434, 201] on app-icon "Next" at bounding box center [542, 203] width 4 height 4
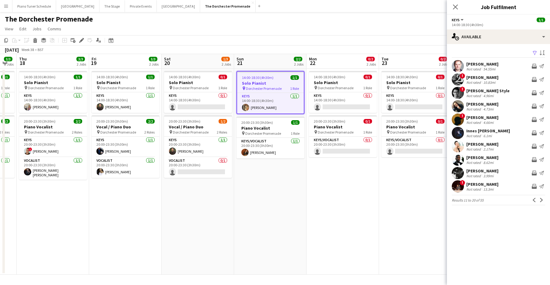
click at [434, 201] on app-icon "Next" at bounding box center [542, 200] width 4 height 4
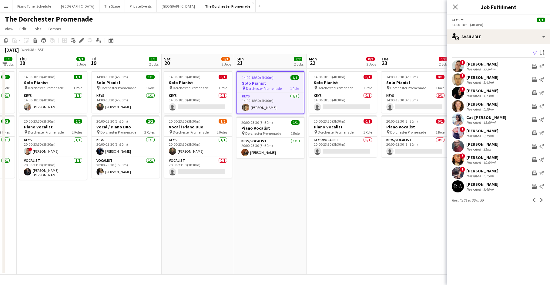
click at [434, 201] on app-icon "Next" at bounding box center [542, 200] width 4 height 4
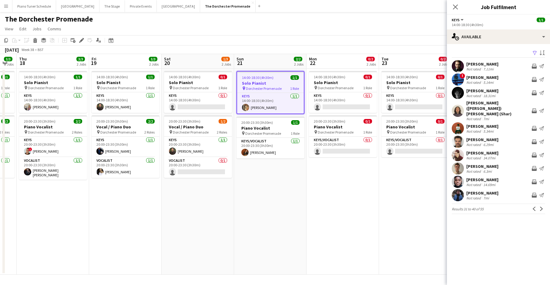
click at [434, 207] on app-icon "Next" at bounding box center [542, 209] width 4 height 4
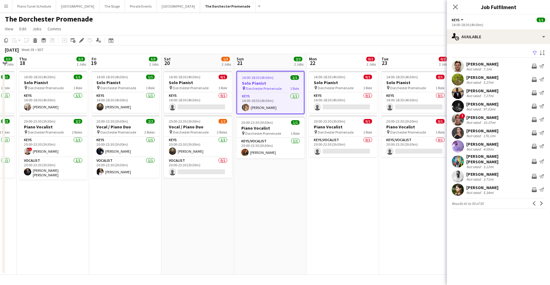
click at [434, 201] on app-icon "Next" at bounding box center [542, 203] width 4 height 4
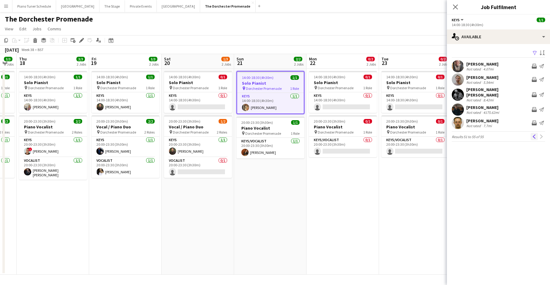
click at [434, 134] on button "Previous" at bounding box center [534, 136] width 7 height 7
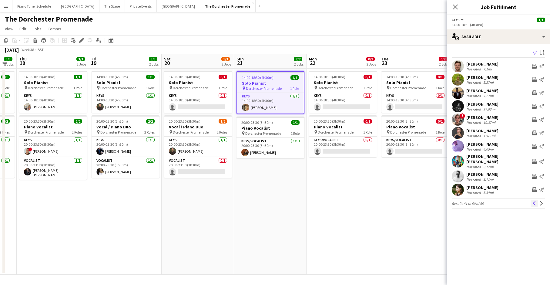
click at [434, 203] on button "Previous" at bounding box center [534, 203] width 7 height 7
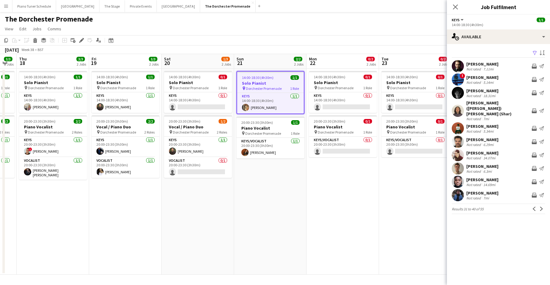
click at [434, 207] on app-icon "Previous" at bounding box center [534, 209] width 4 height 4
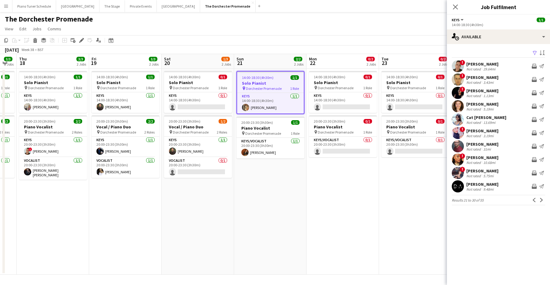
click at [434, 203] on button "Previous" at bounding box center [534, 199] width 7 height 7
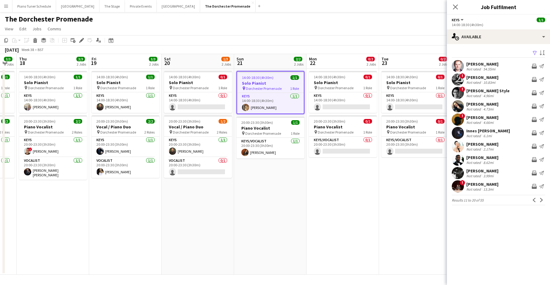
click at [434, 203] on button "Previous" at bounding box center [534, 199] width 7 height 7
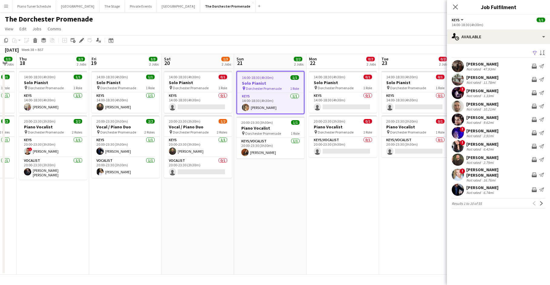
drag, startPoint x: 261, startPoint y: 103, endPoint x: 266, endPoint y: 103, distance: 4.2
click at [263, 103] on app-calendar-viewport "Tue 16 2/2 2 Jobs Wed 17 3/3 2 Jobs Thu 18 3/3 2 Jobs Fri 19 3/3 2 Jobs Sat 20 …" at bounding box center [275, 164] width 550 height 221
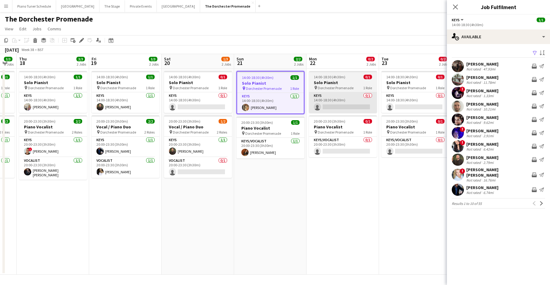
scroll to position [0, 126]
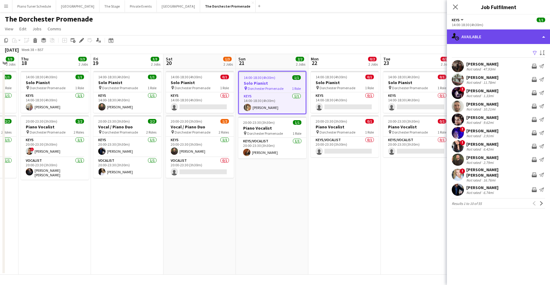
click at [434, 37] on div "single-neutral-actions-upload Available" at bounding box center [498, 36] width 103 height 15
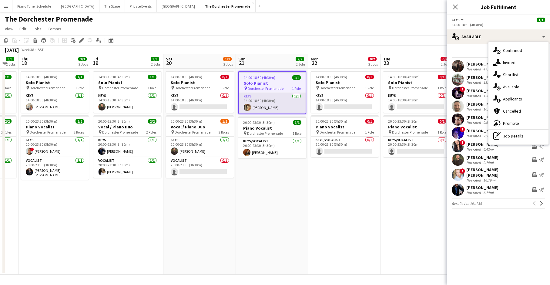
click at [267, 103] on app-card-role "Keys 1/1 14:00-18:30 (4h30m) Laura O'Connell" at bounding box center [272, 103] width 67 height 21
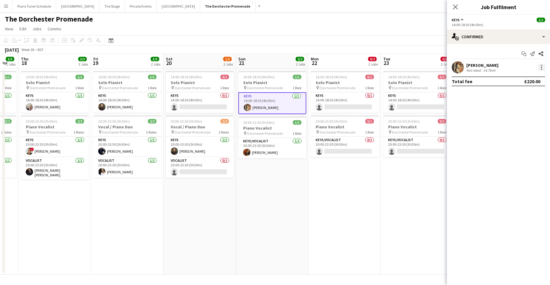
click at [434, 67] on div at bounding box center [541, 67] width 7 height 7
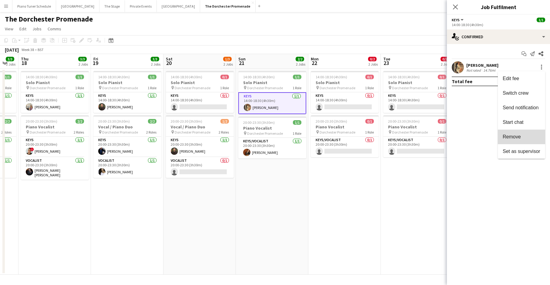
click at [434, 137] on span "Remove" at bounding box center [522, 136] width 38 height 5
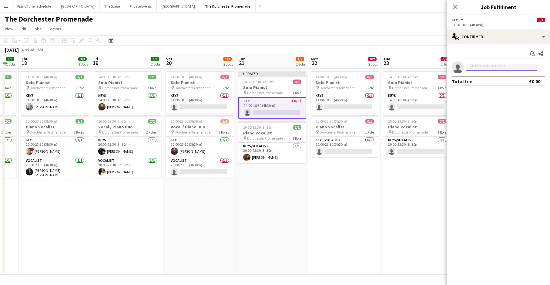
click at [434, 69] on input at bounding box center [502, 67] width 70 height 7
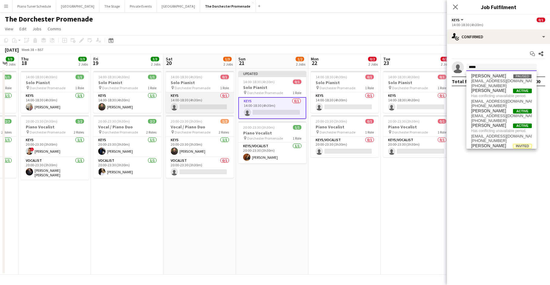
type input "*****"
click at [209, 110] on app-card-role "Keys 0/1 14:00-18:30 (4h30m) single-neutral-actions" at bounding box center [200, 102] width 68 height 21
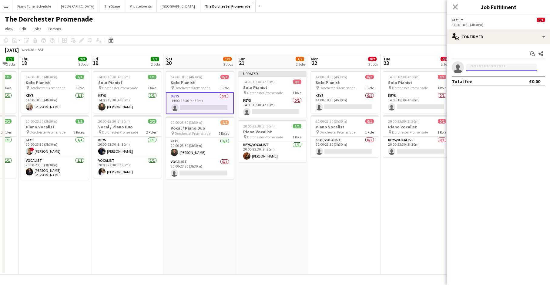
click at [434, 68] on input at bounding box center [502, 67] width 70 height 7
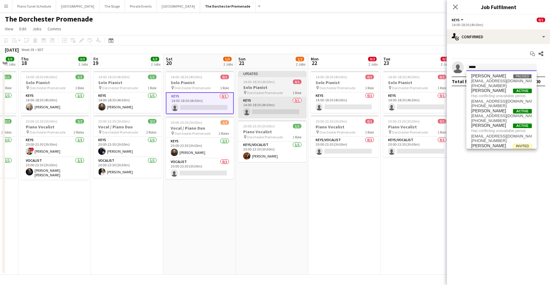
type input "*****"
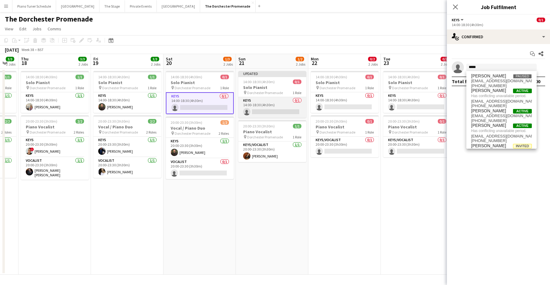
click at [252, 98] on app-card-role "Keys 0/1 14:00-18:30 (4h30m) single-neutral-actions" at bounding box center [272, 107] width 68 height 21
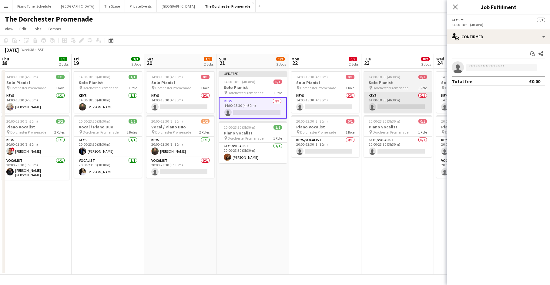
scroll to position [0, 220]
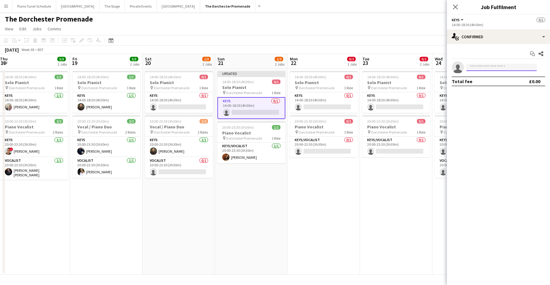
click at [434, 64] on input at bounding box center [502, 67] width 70 height 7
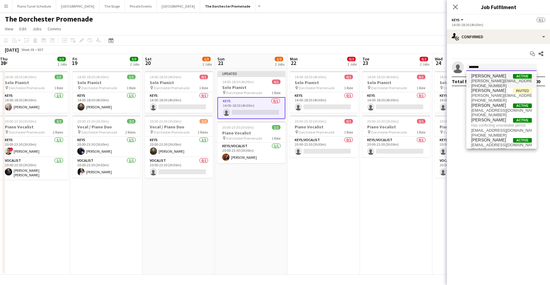
type input "*******"
click at [434, 81] on span "charlie@charliebatesmusic.com" at bounding box center [501, 81] width 61 height 5
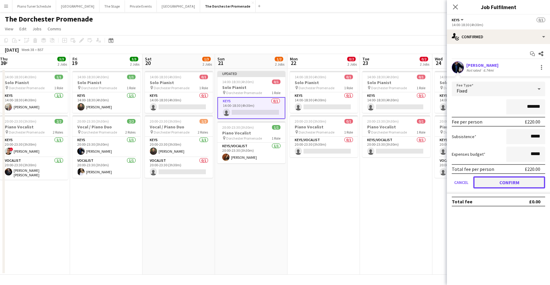
click at [434, 182] on button "Confirm" at bounding box center [510, 182] width 72 height 12
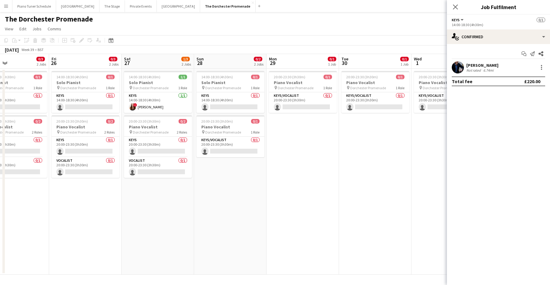
scroll to position [0, 167]
click at [245, 103] on app-card-role "Keys 0/1 14:00-18:30 (4h30m) single-neutral-actions" at bounding box center [231, 102] width 68 height 21
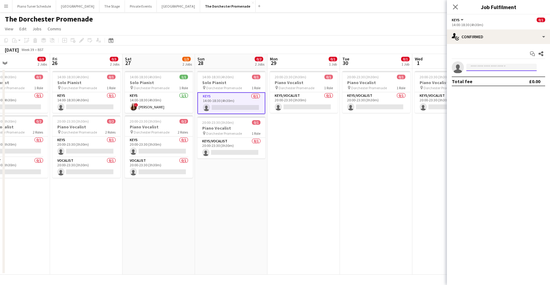
click at [434, 66] on input at bounding box center [502, 67] width 70 height 7
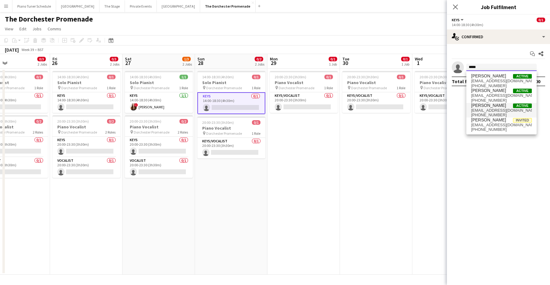
type input "*****"
click at [434, 109] on span "loconnellvocals@gmail.com" at bounding box center [501, 110] width 61 height 5
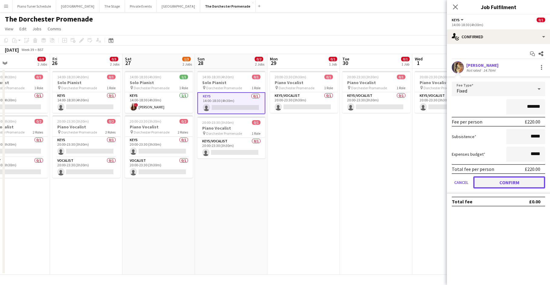
click at [434, 187] on button "Confirm" at bounding box center [510, 182] width 72 height 12
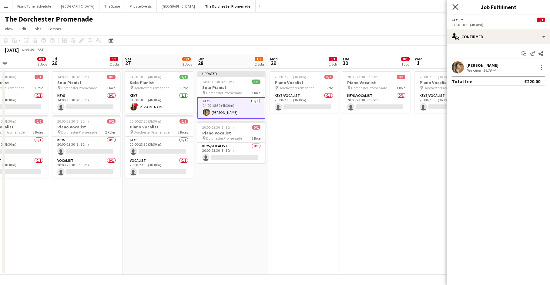
click at [434, 6] on icon "Close pop-in" at bounding box center [456, 7] width 6 height 6
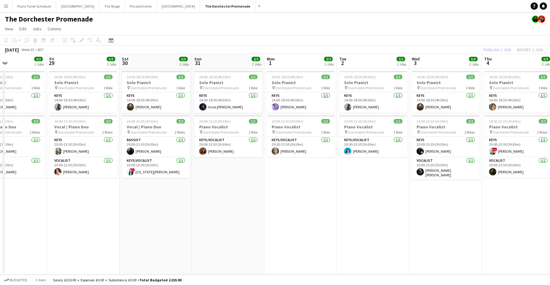
scroll to position [0, 249]
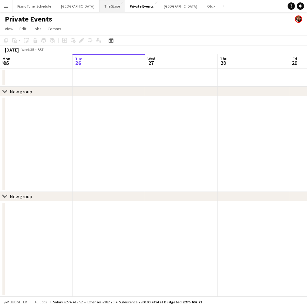
click at [106, 6] on button "The Stage Close" at bounding box center [111, 6] width 25 height 12
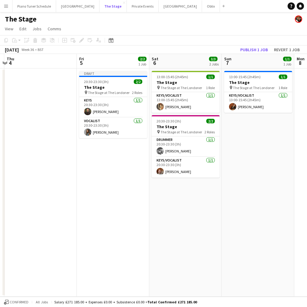
scroll to position [0, 257]
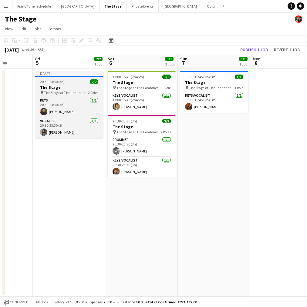
click at [72, 80] on div "20:30-23:30 (3h) 2/2" at bounding box center [69, 81] width 68 height 5
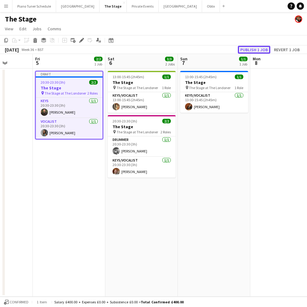
click at [250, 50] on button "Publish 1 job" at bounding box center [254, 50] width 32 height 8
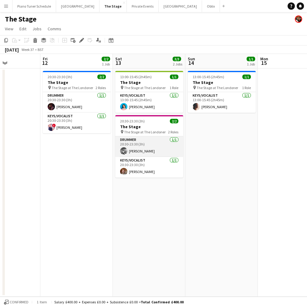
scroll to position [0, 170]
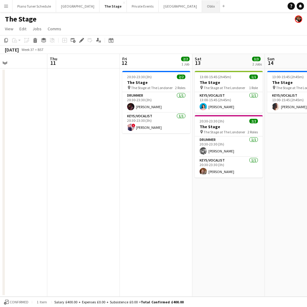
click at [202, 7] on button "Oblix Close" at bounding box center [211, 6] width 18 height 12
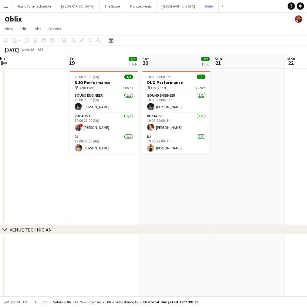
scroll to position [0, 295]
click at [174, 123] on app-card-role "Vocalist 1/1 19:00-22:00 (3h) Maggie Lynne" at bounding box center [176, 123] width 68 height 21
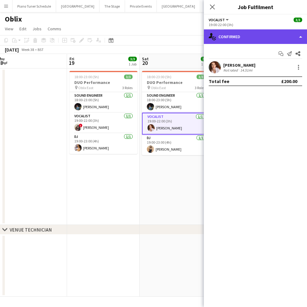
click at [303, 39] on div "single-neutral-actions-check-2 Confirmed" at bounding box center [255, 36] width 103 height 15
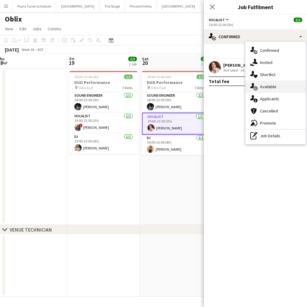
click at [284, 89] on div "single-neutral-actions-upload Available" at bounding box center [275, 87] width 60 height 12
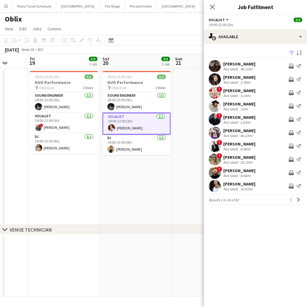
scroll to position [0, 191]
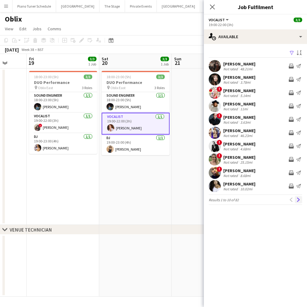
click at [299, 198] on app-icon "Next" at bounding box center [298, 200] width 4 height 4
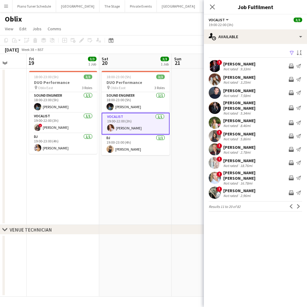
click at [299, 204] on app-icon "Next" at bounding box center [298, 206] width 4 height 4
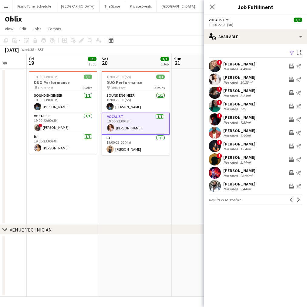
click at [299, 198] on app-icon "Next" at bounding box center [298, 200] width 4 height 4
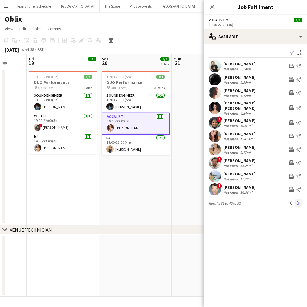
click at [299, 201] on app-icon "Next" at bounding box center [298, 203] width 4 height 4
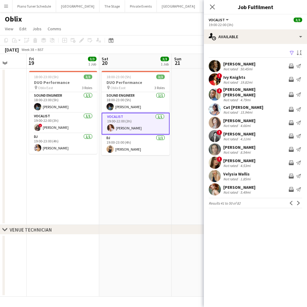
click at [299, 201] on app-icon "Next" at bounding box center [298, 203] width 4 height 4
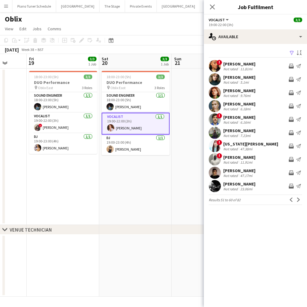
click at [299, 199] on app-icon "Next" at bounding box center [298, 200] width 4 height 4
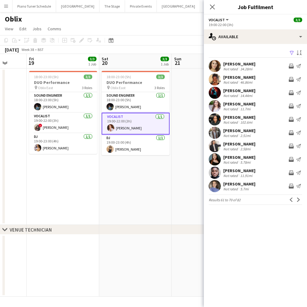
click at [299, 199] on app-icon "Next" at bounding box center [298, 200] width 4 height 4
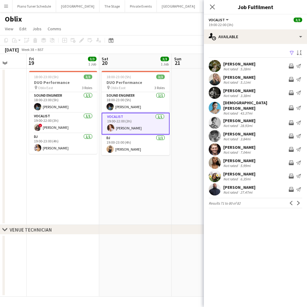
click at [299, 201] on app-icon "Next" at bounding box center [298, 203] width 4 height 4
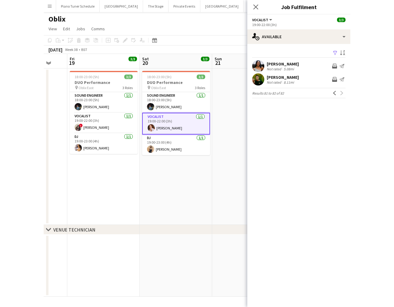
scroll to position [0, 267]
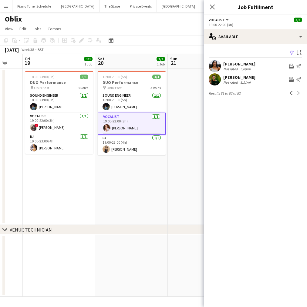
click at [147, 130] on app-card-role "Vocalist 1/1 19:00-22:00 (3h) Maggie Lynne" at bounding box center [132, 124] width 68 height 22
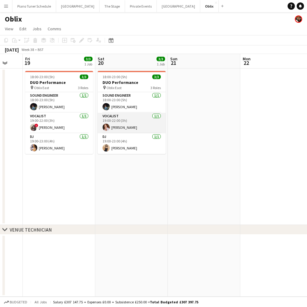
click at [139, 128] on app-card-role "Vocalist 1/1 19:00-22:00 (3h) Maggie Lynne" at bounding box center [132, 123] width 68 height 21
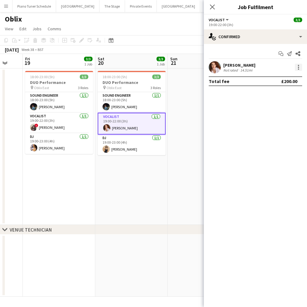
click at [302, 65] on div at bounding box center [298, 67] width 7 height 7
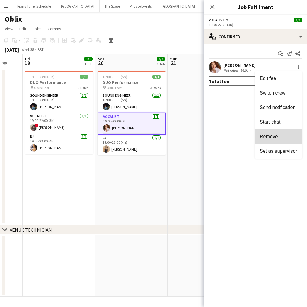
click at [280, 133] on button "Remove" at bounding box center [278, 137] width 47 height 15
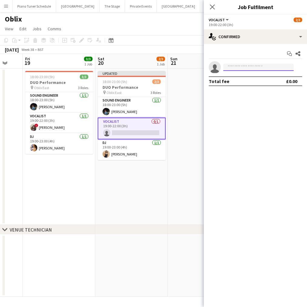
click at [250, 66] on input at bounding box center [258, 67] width 70 height 7
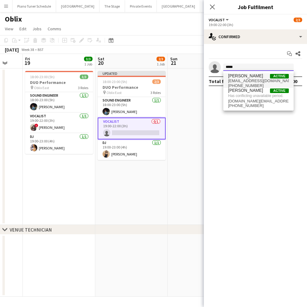
type input "*****"
click at [243, 81] on span "lydiahansen.lh@icloud.com" at bounding box center [258, 81] width 61 height 5
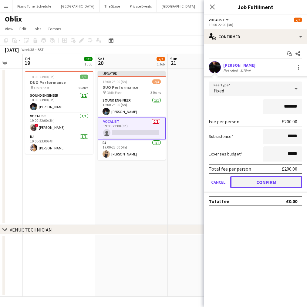
click at [256, 181] on button "Confirm" at bounding box center [266, 182] width 72 height 12
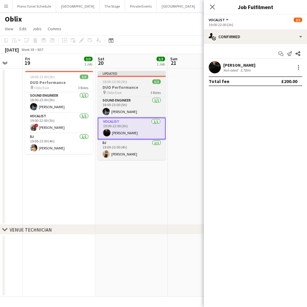
click at [142, 74] on div "Updated" at bounding box center [132, 73] width 68 height 5
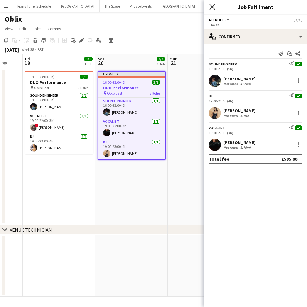
click at [212, 8] on icon "Close pop-in" at bounding box center [212, 7] width 6 height 6
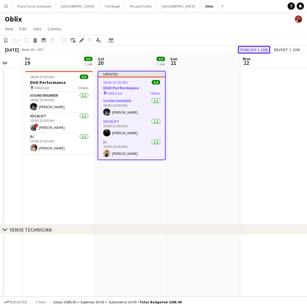
click at [253, 49] on button "Publish 1 job" at bounding box center [254, 50] width 32 height 8
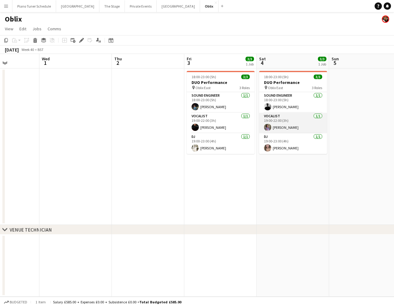
scroll to position [0, 252]
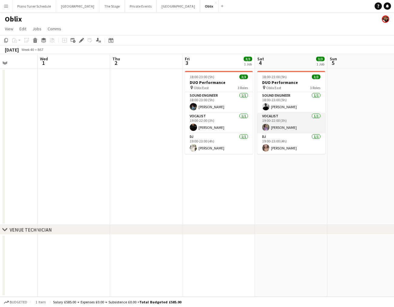
click at [284, 125] on app-card-role "Vocalist 1/1 19:00-22:00 (3h) Ruby Ivy" at bounding box center [292, 123] width 68 height 21
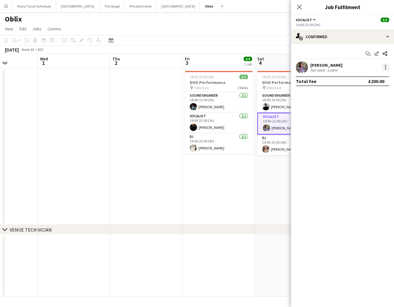
click at [387, 70] on div at bounding box center [385, 67] width 7 height 7
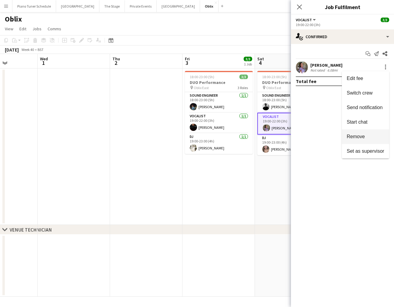
click at [366, 134] on span "Remove" at bounding box center [366, 136] width 38 height 5
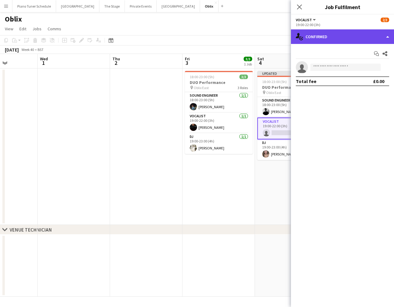
click at [384, 39] on div "single-neutral-actions-check-2 Confirmed" at bounding box center [342, 36] width 103 height 15
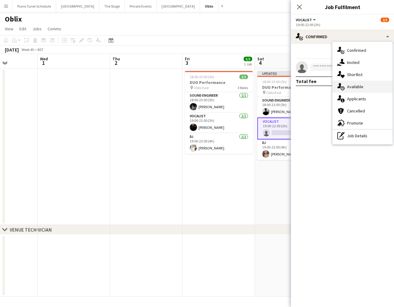
click at [370, 88] on div "single-neutral-actions-upload Available" at bounding box center [363, 87] width 60 height 12
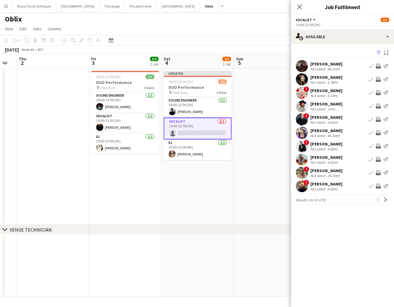
scroll to position [0, 128]
click at [384, 201] on app-icon "Next" at bounding box center [386, 200] width 4 height 4
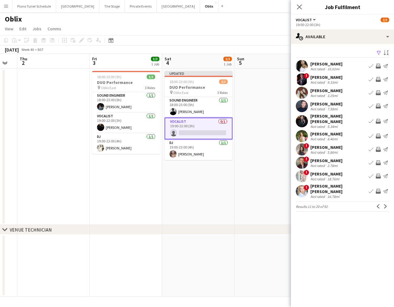
click at [384, 204] on app-icon "Next" at bounding box center [386, 206] width 4 height 4
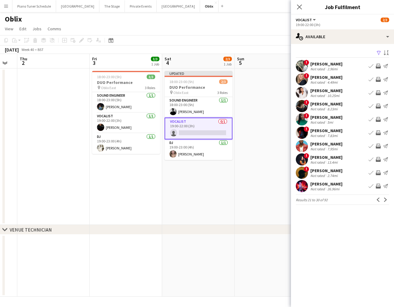
click at [384, 201] on app-icon "Next" at bounding box center [386, 200] width 4 height 4
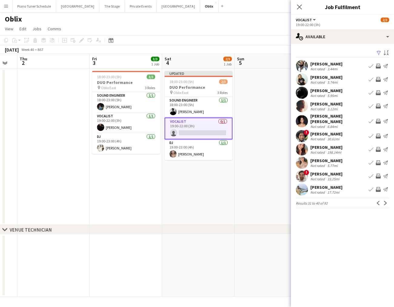
click at [384, 201] on app-icon "Next" at bounding box center [386, 203] width 4 height 4
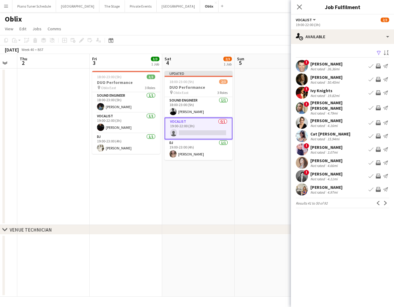
click at [384, 201] on app-icon "Next" at bounding box center [386, 203] width 4 height 4
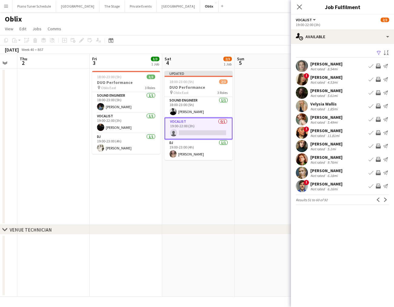
click at [384, 201] on app-icon "Next" at bounding box center [386, 200] width 4 height 4
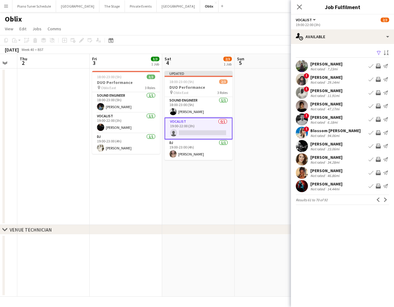
click at [371, 77] on app-icon "Book crew" at bounding box center [371, 79] width 5 height 5
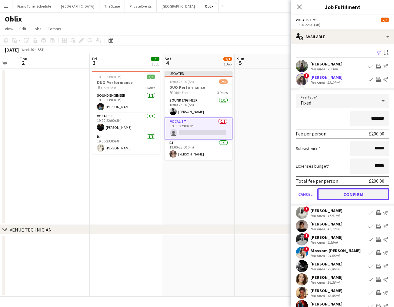
click at [345, 189] on button "Confirm" at bounding box center [354, 194] width 72 height 12
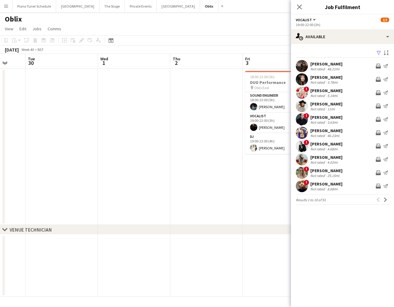
scroll to position [0, 276]
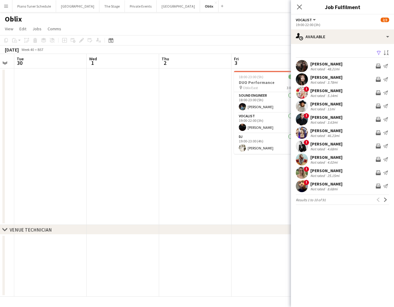
click at [303, 5] on div "Close pop-in" at bounding box center [299, 7] width 17 height 14
click at [301, 9] on icon "Close pop-in" at bounding box center [300, 7] width 6 height 6
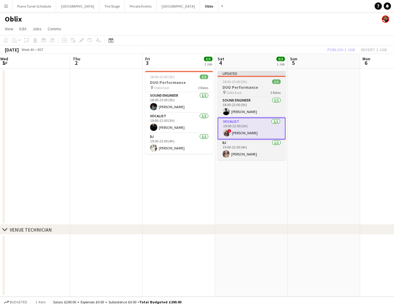
scroll to position [0, 222]
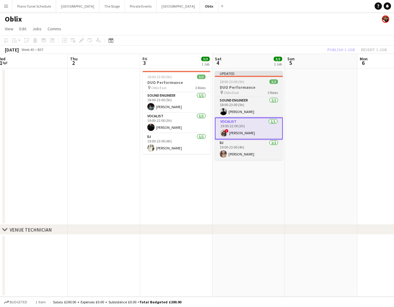
click at [271, 72] on div "Updated" at bounding box center [249, 73] width 68 height 5
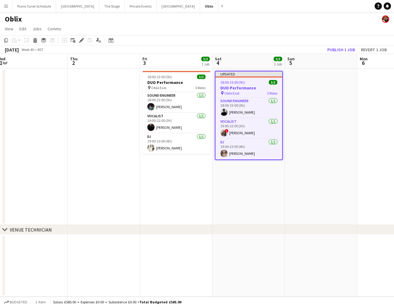
click at [343, 45] on app-toolbar "Copy Paste Paste Command V Paste with crew Command Shift V Paste linked Job [GE…" at bounding box center [197, 40] width 394 height 10
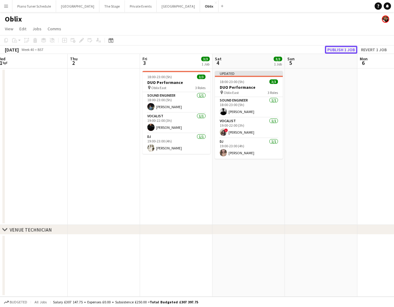
click at [342, 48] on button "Publish 1 job" at bounding box center [341, 50] width 32 height 8
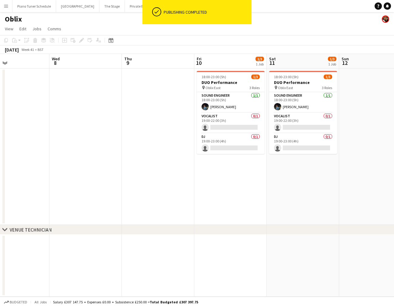
scroll to position [0, 242]
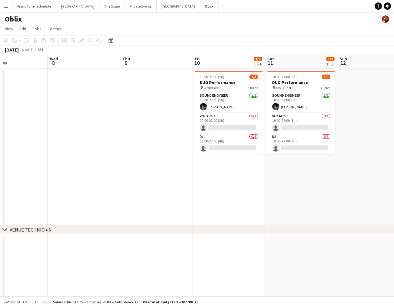
click at [286, 72] on div at bounding box center [302, 71] width 68 height 1
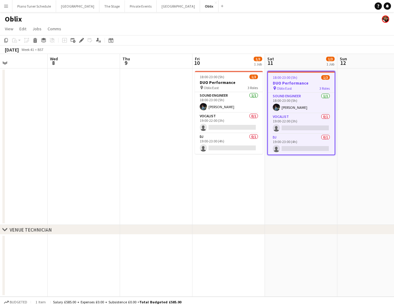
click at [5, 7] on app-icon "Menu" at bounding box center [6, 6] width 5 height 5
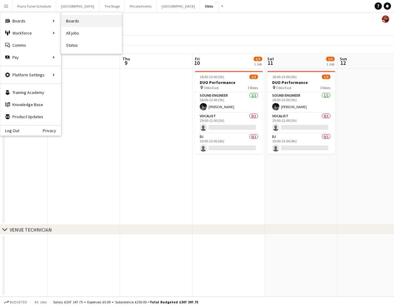
click at [72, 22] on link "Boards" at bounding box center [91, 21] width 61 height 12
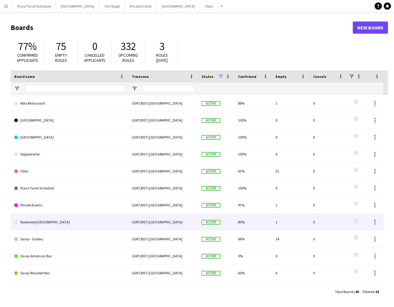
scroll to position [115, 0]
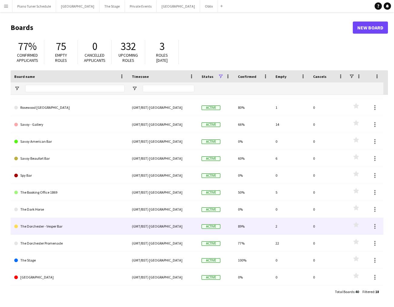
click at [75, 229] on link "The Dorchester - Vesper Bar" at bounding box center [69, 226] width 110 height 17
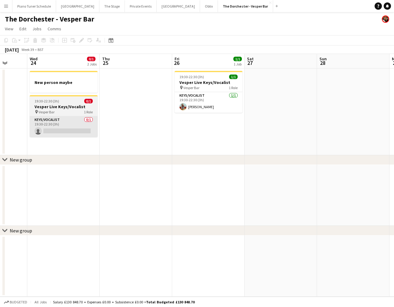
scroll to position [0, 168]
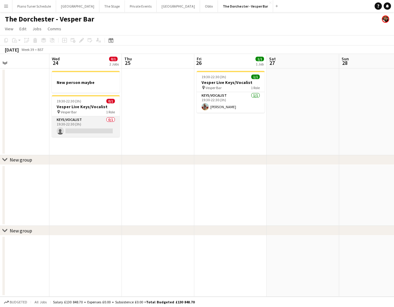
click at [80, 129] on app-card-role "Keys/Vocalist 0/1 19:30-22:30 (3h) single-neutral-actions" at bounding box center [86, 126] width 68 height 21
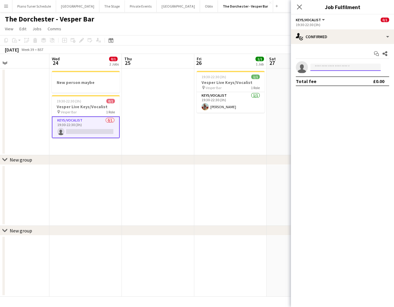
click at [329, 67] on input at bounding box center [346, 67] width 70 height 7
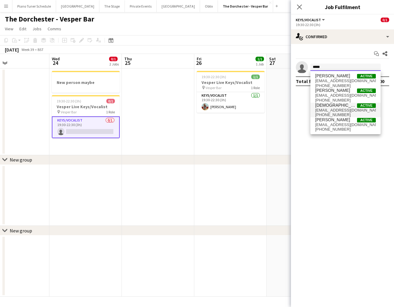
type input "*****"
click at [326, 107] on span "[DEMOGRAPHIC_DATA][PERSON_NAME]" at bounding box center [336, 105] width 42 height 5
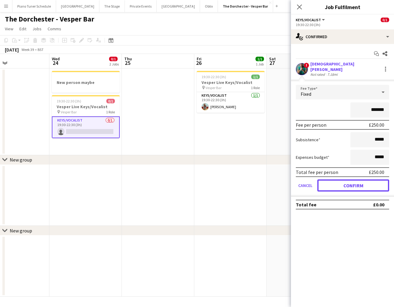
drag, startPoint x: 357, startPoint y: 183, endPoint x: 355, endPoint y: 180, distance: 4.4
click at [357, 183] on button "Confirm" at bounding box center [354, 186] width 72 height 12
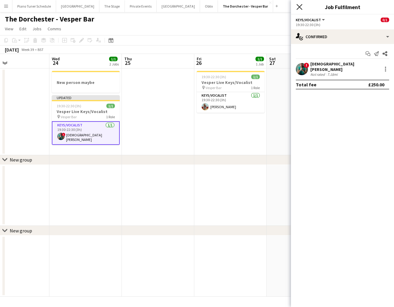
click at [298, 4] on icon "Close pop-in" at bounding box center [300, 7] width 6 height 6
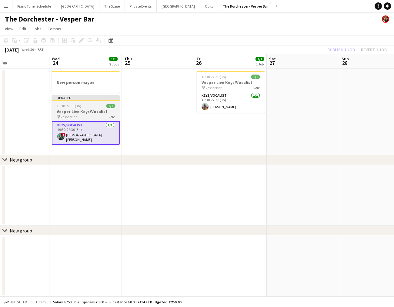
click at [109, 98] on div "Updated" at bounding box center [86, 97] width 68 height 5
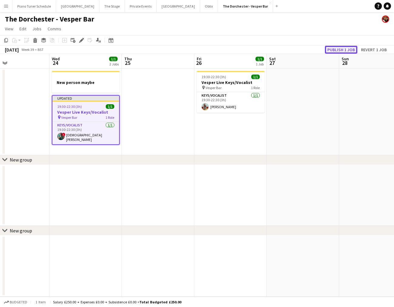
click at [331, 50] on button "Publish 1 job" at bounding box center [341, 50] width 32 height 8
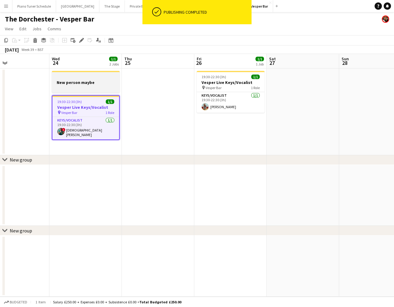
click at [75, 78] on div at bounding box center [86, 77] width 68 height 5
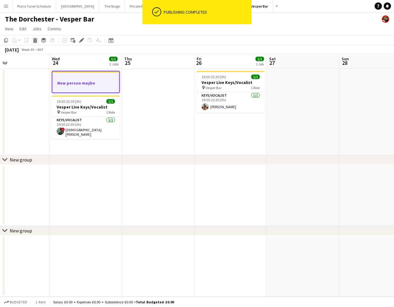
click at [33, 41] on icon "Delete" at bounding box center [35, 40] width 5 height 5
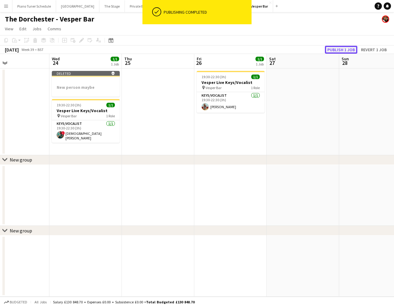
click at [331, 49] on button "Publish 1 job" at bounding box center [341, 50] width 32 height 8
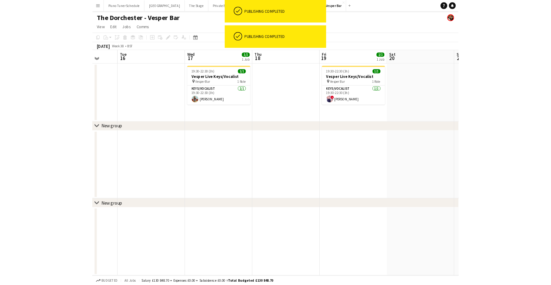
scroll to position [0, 189]
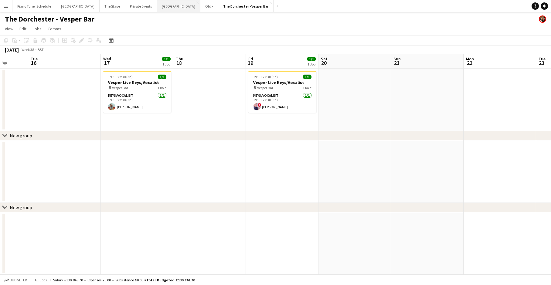
click at [157, 7] on button "Bicester village Close" at bounding box center [178, 6] width 43 height 12
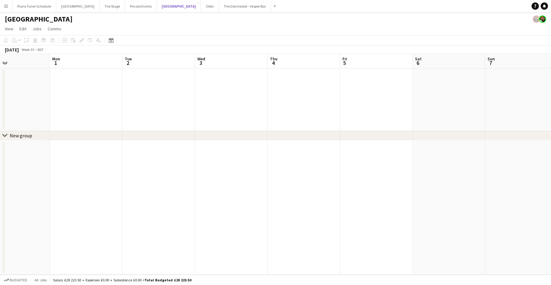
scroll to position [0, 242]
click at [5, 6] on app-icon "Menu" at bounding box center [6, 6] width 5 height 5
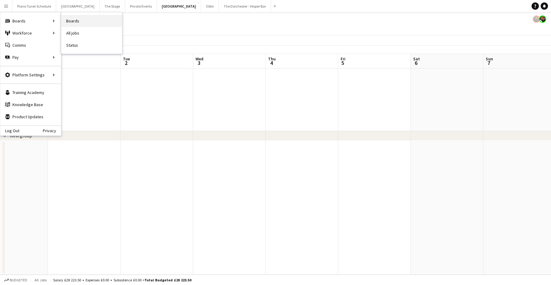
click at [71, 19] on link "Boards" at bounding box center [91, 21] width 61 height 12
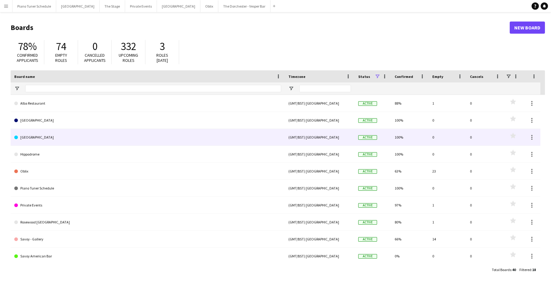
click at [50, 140] on link "[GEOGRAPHIC_DATA]" at bounding box center [147, 137] width 267 height 17
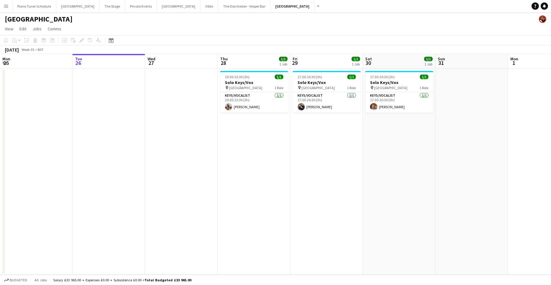
scroll to position [0, 179]
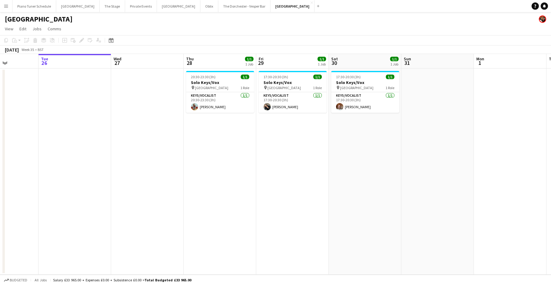
click at [5, 4] on app-icon "Menu" at bounding box center [6, 6] width 5 height 5
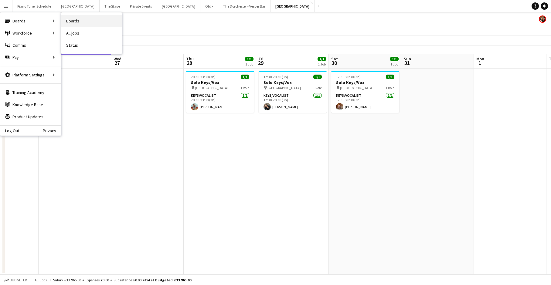
click at [64, 21] on link "Boards" at bounding box center [91, 21] width 61 height 12
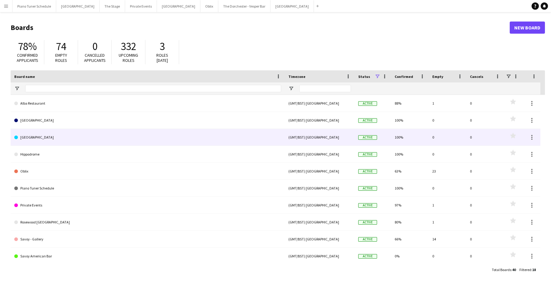
click at [79, 136] on link "Goring Hotel" at bounding box center [147, 137] width 267 height 17
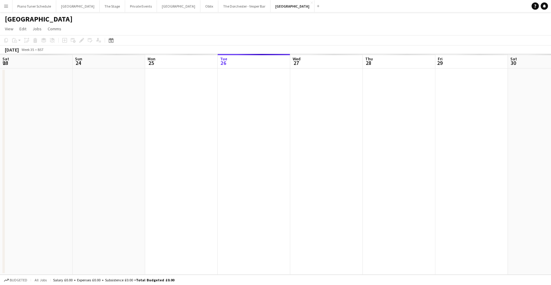
scroll to position [0, 145]
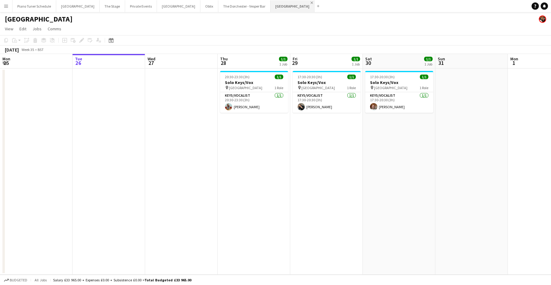
click at [310, 2] on app-icon "Close" at bounding box center [311, 3] width 2 height 2
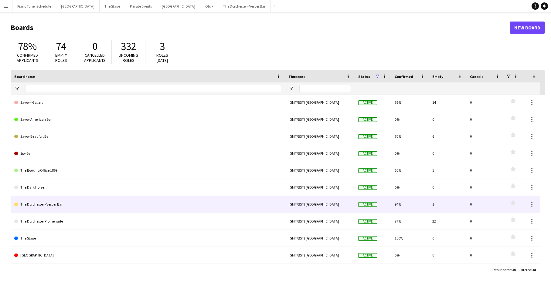
scroll to position [129, 0]
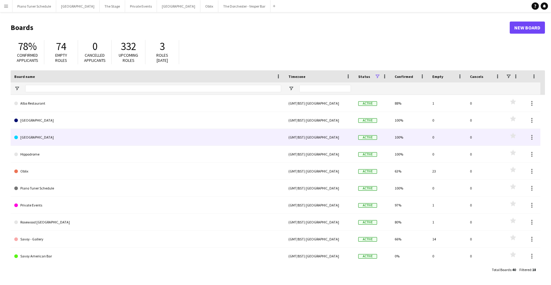
click at [45, 136] on link "Goring Hotel" at bounding box center [147, 137] width 267 height 17
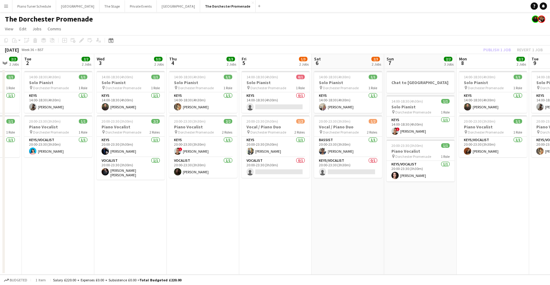
scroll to position [0, 200]
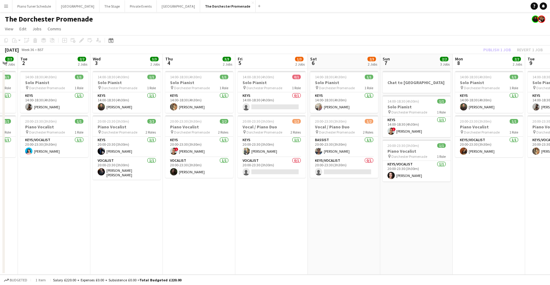
click at [265, 81] on h3 "Solo Pianist" at bounding box center [272, 82] width 68 height 5
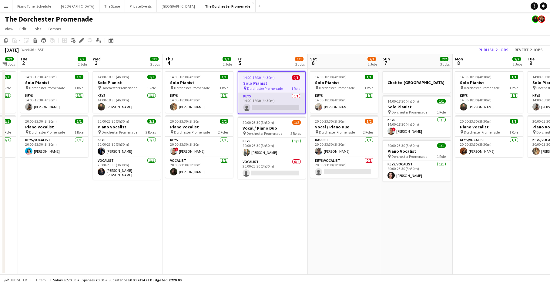
click at [283, 96] on app-card-role "Keys 0/1 14:00-18:30 (4h30m) single-neutral-actions" at bounding box center [271, 103] width 67 height 21
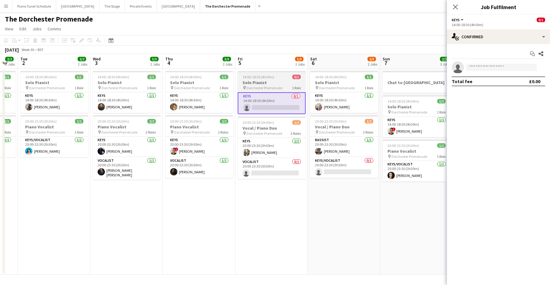
click at [265, 87] on span "Dorchester Promenade" at bounding box center [265, 88] width 36 height 5
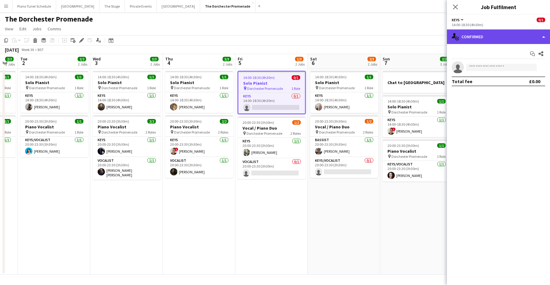
click at [538, 39] on div "single-neutral-actions-check-2 Confirmed" at bounding box center [498, 36] width 103 height 15
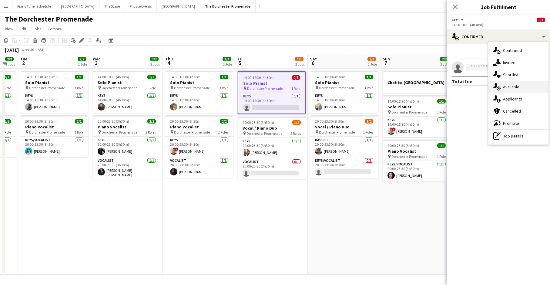
click at [525, 87] on div "single-neutral-actions-upload Available" at bounding box center [519, 87] width 60 height 12
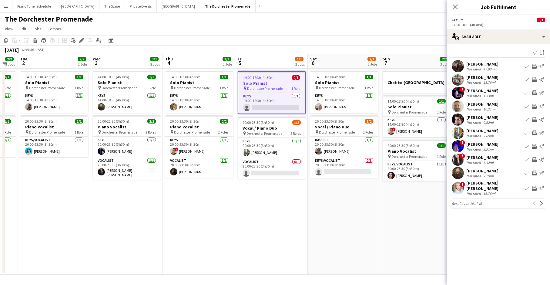
click at [526, 135] on app-icon "Book crew" at bounding box center [527, 132] width 5 height 5
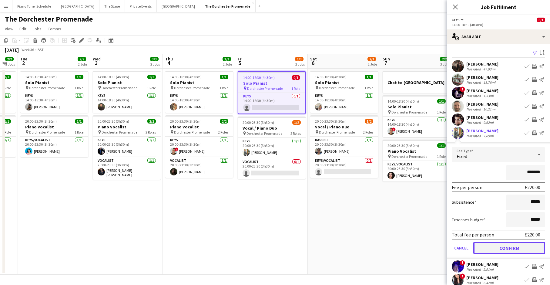
click at [493, 249] on button "Confirm" at bounding box center [510, 248] width 72 height 12
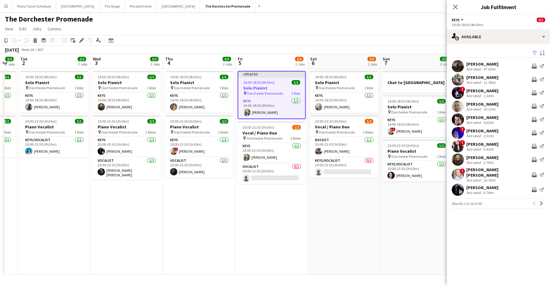
click at [495, 187] on div "Charlie Bates Not rated 6.74mi Invite crew Send notification" at bounding box center [498, 190] width 103 height 12
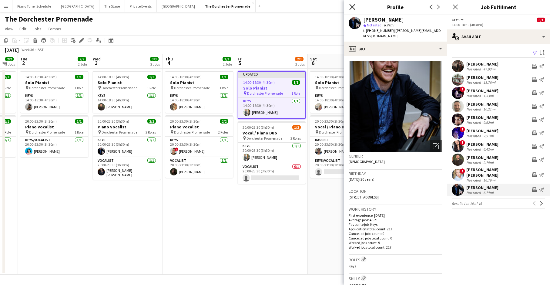
click at [354, 7] on icon "Close pop-in" at bounding box center [352, 7] width 6 height 6
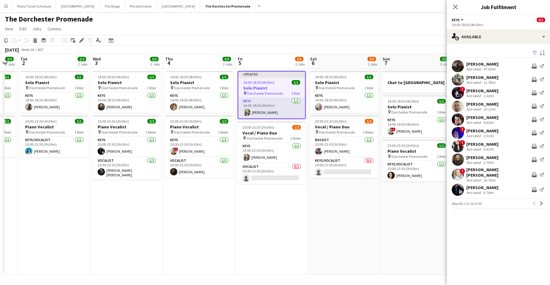
click at [278, 106] on app-card-role "Keys 1/1 14:00-18:30 (4h30m) Michael Raggatt" at bounding box center [271, 108] width 67 height 21
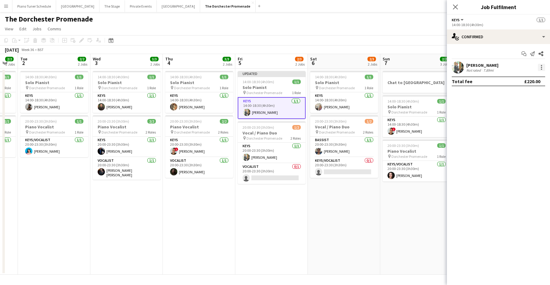
click at [540, 66] on div at bounding box center [541, 67] width 7 height 7
click at [512, 137] on span "Remove" at bounding box center [512, 136] width 18 height 5
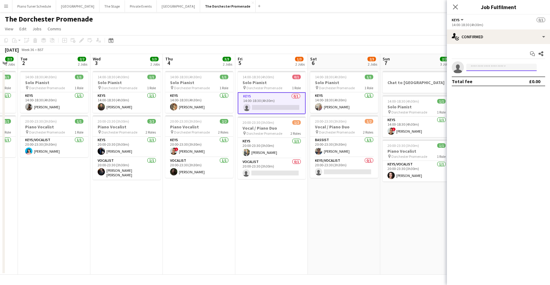
click at [486, 67] on input at bounding box center [502, 67] width 70 height 7
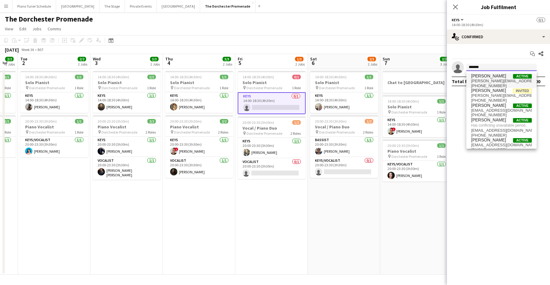
type input "*******"
click at [489, 81] on span "[PERSON_NAME][EMAIL_ADDRESS][DOMAIN_NAME]" at bounding box center [501, 81] width 61 height 5
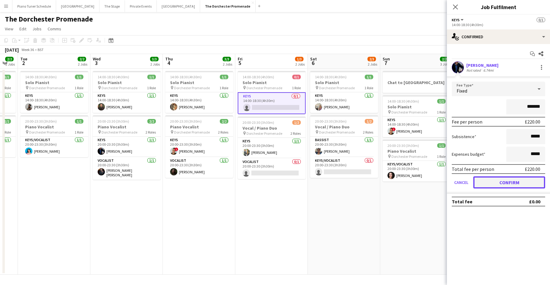
click at [497, 183] on button "Confirm" at bounding box center [510, 182] width 72 height 12
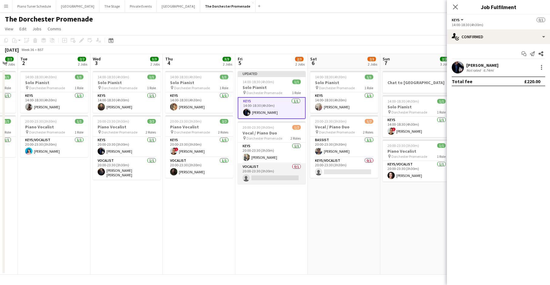
click at [254, 168] on app-card-role "Vocalist 0/1 20:00-23:30 (3h30m) single-neutral-actions" at bounding box center [272, 173] width 68 height 21
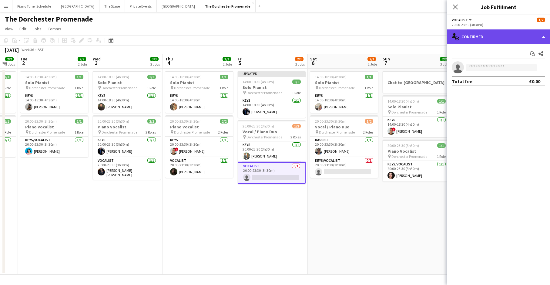
click at [541, 37] on div "single-neutral-actions-check-2 Confirmed" at bounding box center [498, 36] width 103 height 15
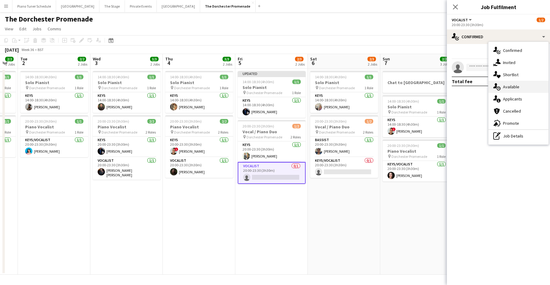
click at [522, 89] on div "single-neutral-actions-upload Available" at bounding box center [519, 87] width 60 height 12
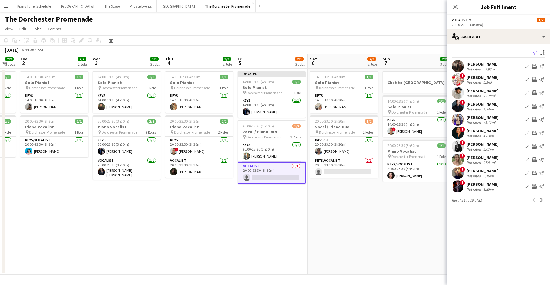
click at [528, 92] on app-icon "Book crew" at bounding box center [527, 92] width 5 height 5
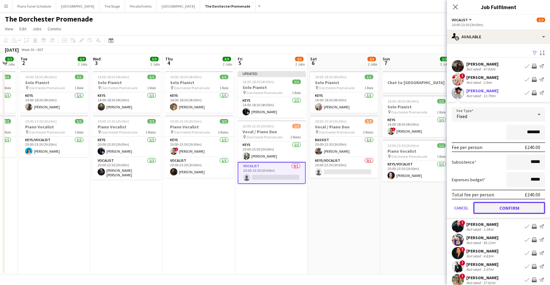
click at [518, 209] on button "Confirm" at bounding box center [510, 208] width 72 height 12
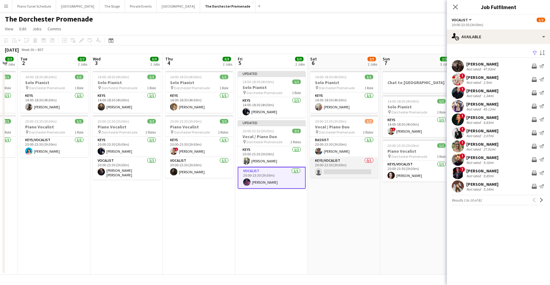
click at [350, 166] on app-card-role "Keys/Vocalist 0/1 20:00-23:30 (3h30m) single-neutral-actions" at bounding box center [344, 167] width 68 height 21
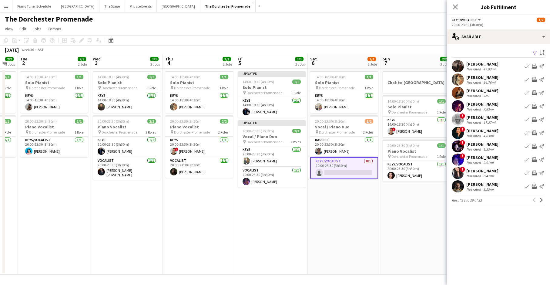
click at [525, 132] on app-icon "Book crew" at bounding box center [527, 132] width 5 height 5
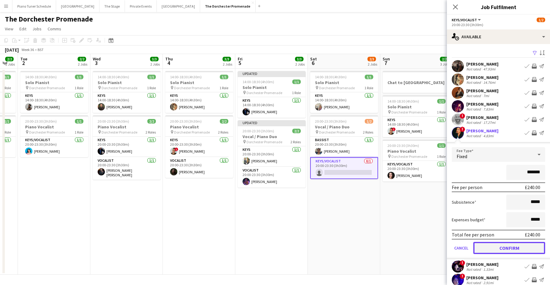
click at [517, 248] on button "Confirm" at bounding box center [510, 248] width 72 height 12
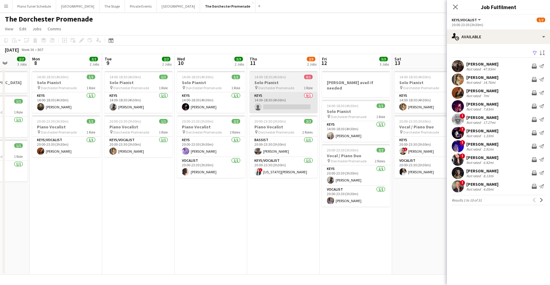
scroll to position [0, 261]
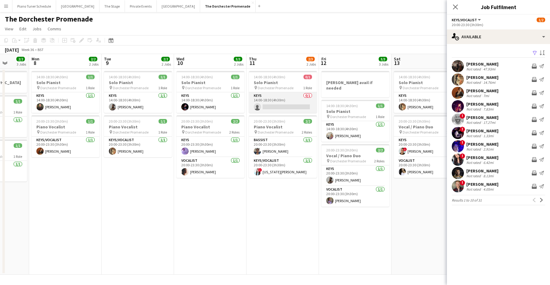
click at [272, 105] on app-card-role "Keys 0/1 14:00-18:30 (4h30m) single-neutral-actions" at bounding box center [283, 102] width 68 height 21
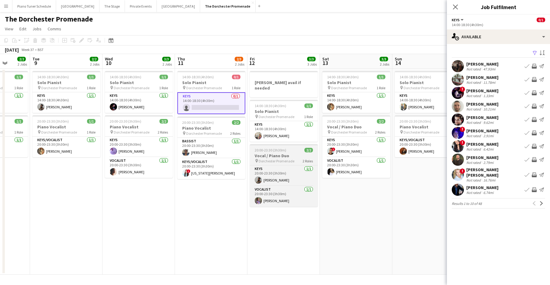
scroll to position [0, 265]
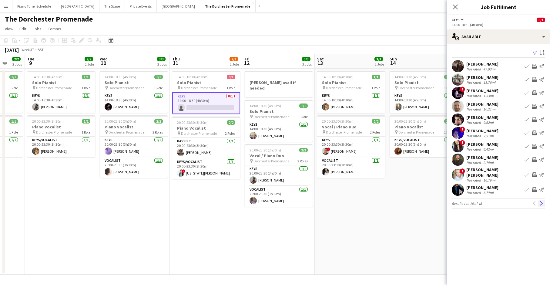
click at [541, 201] on app-icon "Next" at bounding box center [542, 203] width 4 height 4
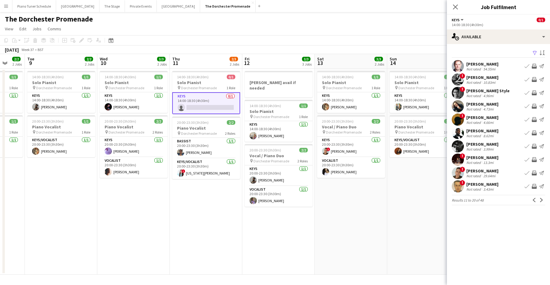
click at [541, 201] on app-icon "Next" at bounding box center [542, 200] width 4 height 4
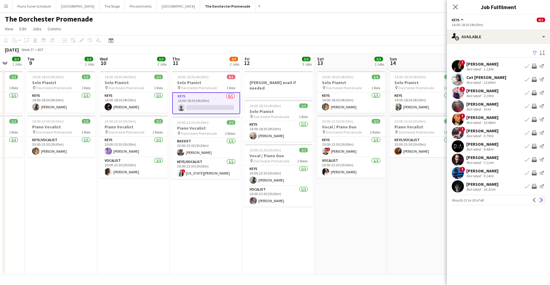
click at [541, 201] on app-icon "Next" at bounding box center [542, 200] width 4 height 4
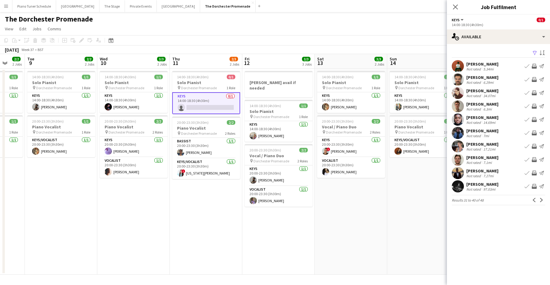
click at [541, 201] on app-icon "Next" at bounding box center [542, 200] width 4 height 4
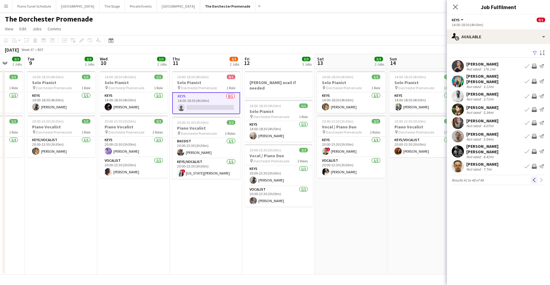
click at [533, 176] on button "Previous" at bounding box center [534, 179] width 7 height 7
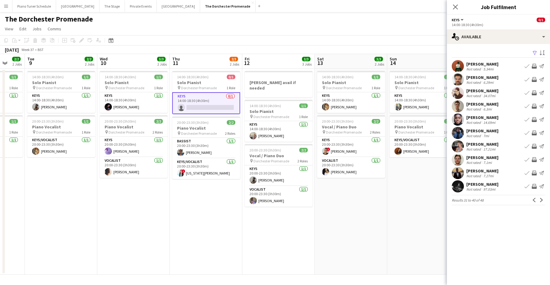
click at [479, 143] on div "[PERSON_NAME]" at bounding box center [483, 143] width 32 height 5
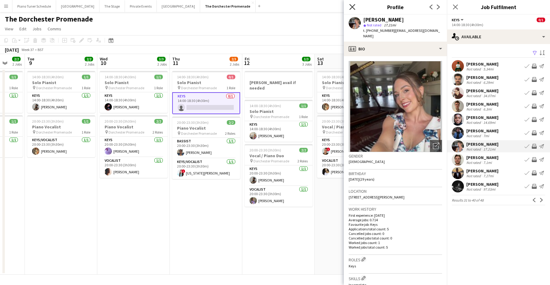
click at [352, 6] on icon at bounding box center [352, 7] width 6 height 6
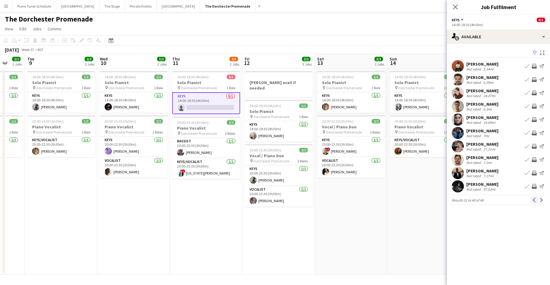
click at [531, 200] on button "Previous" at bounding box center [534, 199] width 7 height 7
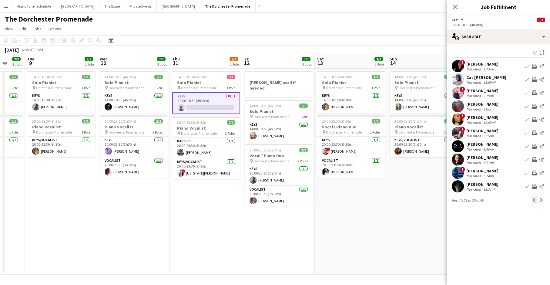
click at [531, 201] on button "Previous" at bounding box center [534, 199] width 7 height 7
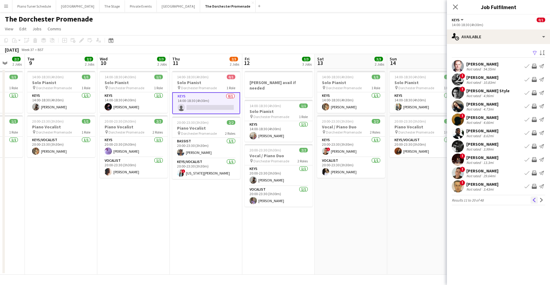
click at [532, 201] on app-icon "Previous" at bounding box center [534, 200] width 4 height 4
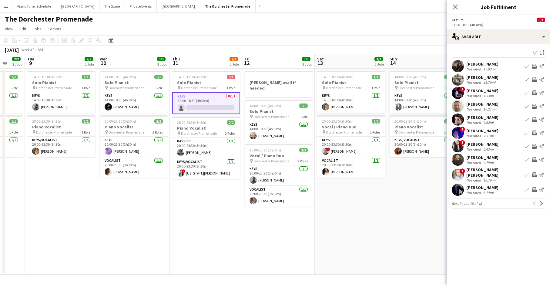
click at [526, 160] on app-icon "Book crew" at bounding box center [527, 159] width 5 height 5
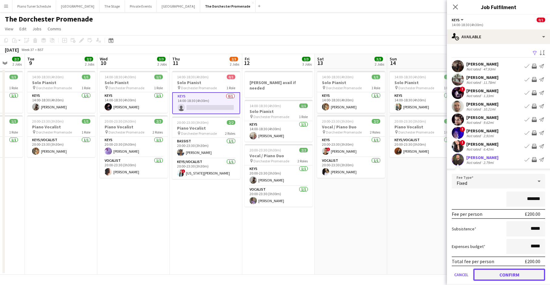
click at [520, 274] on button "Confirm" at bounding box center [510, 274] width 72 height 12
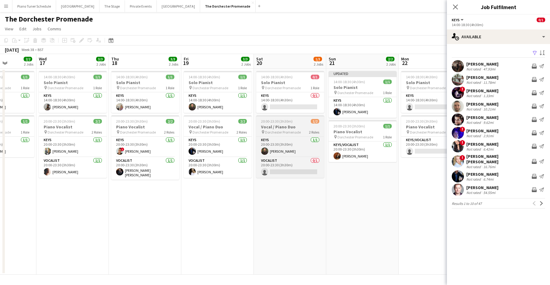
scroll to position [0, 255]
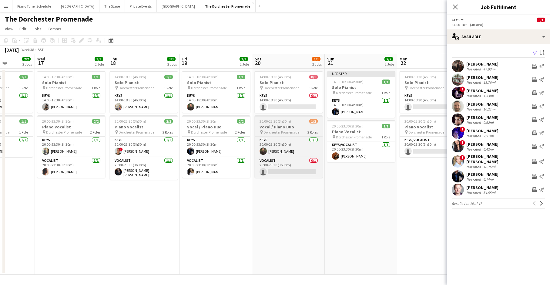
click at [294, 134] on span "Dorchester Promenade" at bounding box center [282, 132] width 36 height 5
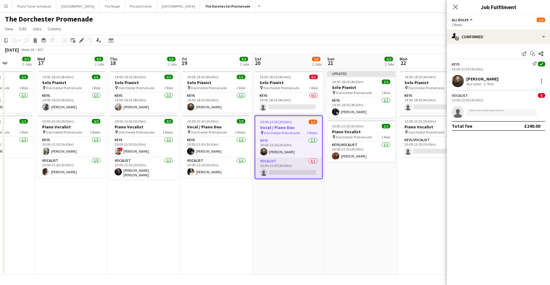
click at [309, 163] on app-card-role "Vocalist 0/1 20:00-23:30 (3h30m) single-neutral-actions" at bounding box center [288, 168] width 67 height 21
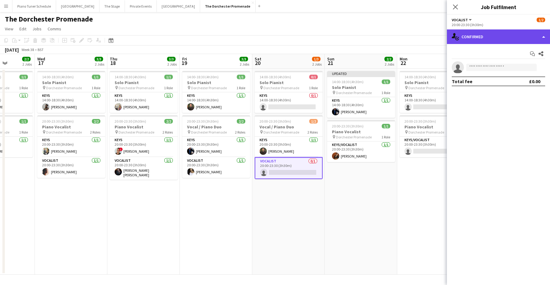
click at [534, 41] on div "single-neutral-actions-check-2 Confirmed" at bounding box center [498, 36] width 103 height 15
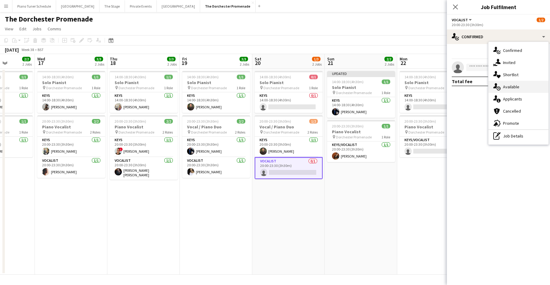
click at [522, 89] on div "single-neutral-actions-upload Available" at bounding box center [519, 87] width 60 height 12
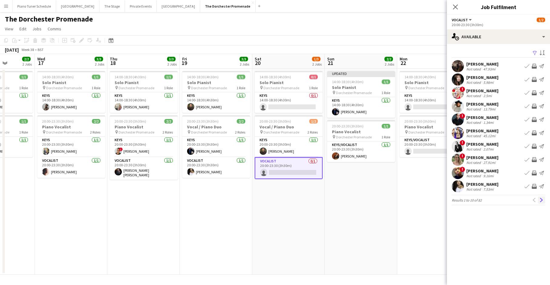
click at [543, 202] on app-icon "Next" at bounding box center [542, 200] width 4 height 4
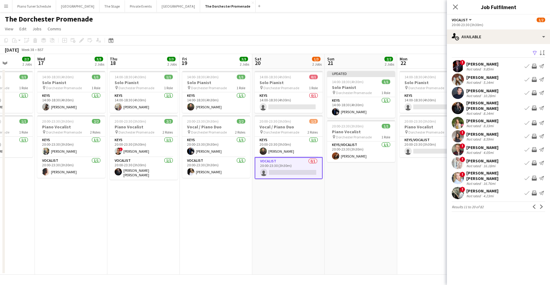
click at [543, 204] on app-icon "Next" at bounding box center [542, 206] width 4 height 4
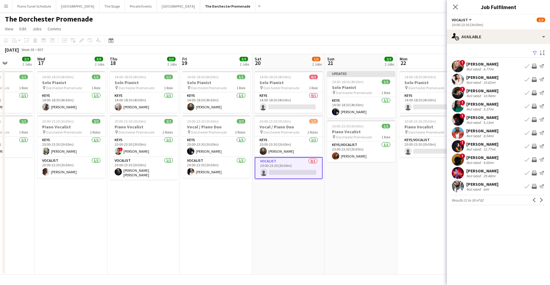
click at [543, 202] on app-icon "Next" at bounding box center [542, 200] width 4 height 4
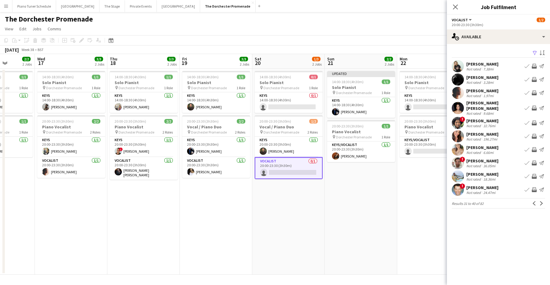
click at [543, 202] on app-icon "Next" at bounding box center [542, 203] width 4 height 4
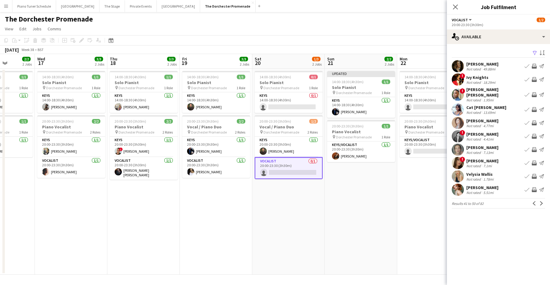
click at [543, 202] on app-icon "Next" at bounding box center [542, 203] width 4 height 4
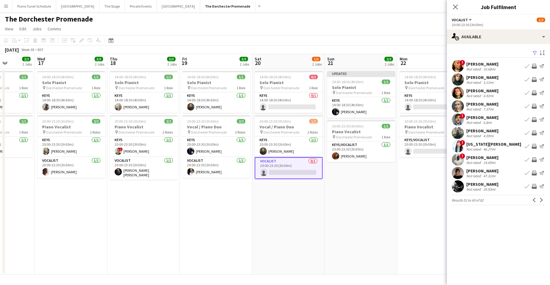
click at [543, 202] on app-icon "Next" at bounding box center [542, 200] width 4 height 4
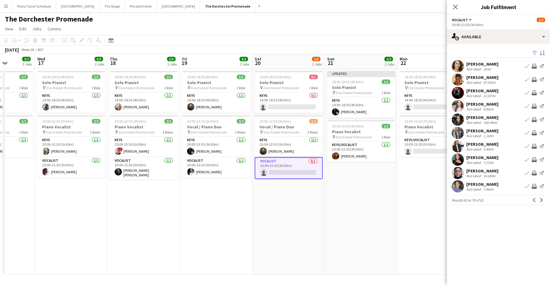
click at [543, 202] on app-icon "Next" at bounding box center [542, 200] width 4 height 4
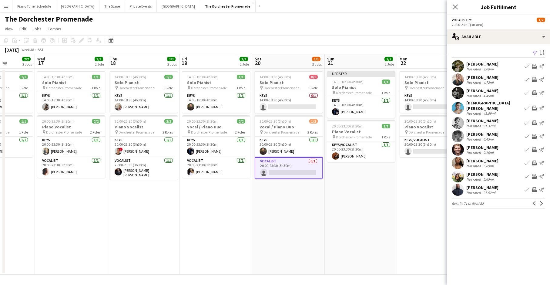
click at [543, 202] on app-icon "Next" at bounding box center [542, 203] width 4 height 4
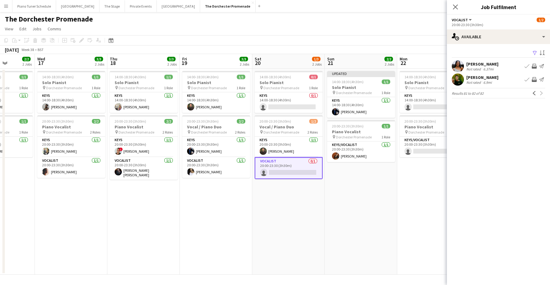
click at [294, 172] on app-card-role "Vocalist 0/1 20:00-23:30 (3h30m) single-neutral-actions" at bounding box center [289, 168] width 68 height 22
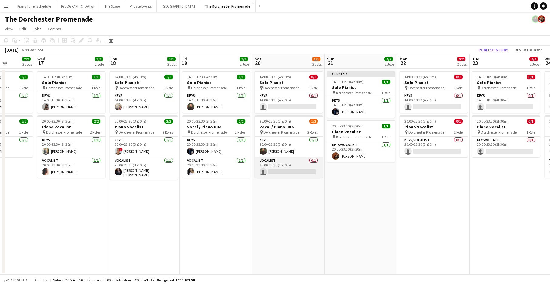
click at [293, 172] on app-card-role "Vocalist 0/1 20:00-23:30 (3h30m) single-neutral-actions" at bounding box center [289, 167] width 68 height 21
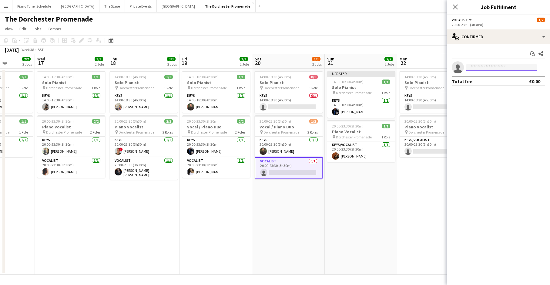
click at [482, 68] on input at bounding box center [502, 67] width 70 height 7
type input "******"
click at [280, 171] on app-card-role "Vocalist 0/1 20:00-23:30 (3h30m) single-neutral-actions" at bounding box center [289, 168] width 68 height 22
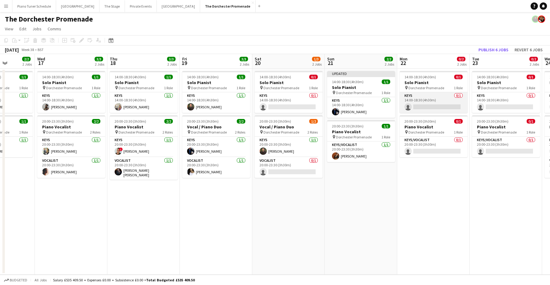
click at [423, 104] on app-card-role "Keys 0/1 14:00-18:30 (4h30m) single-neutral-actions" at bounding box center [434, 102] width 68 height 21
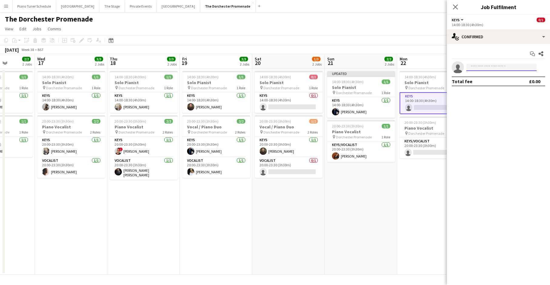
click at [489, 68] on input at bounding box center [502, 67] width 70 height 7
type input "*****"
click at [486, 81] on span "glenn.callaghan@hotmail.co.uk" at bounding box center [501, 81] width 61 height 5
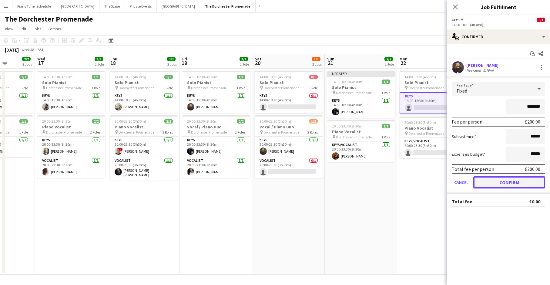
click at [502, 186] on button "Confirm" at bounding box center [510, 182] width 72 height 12
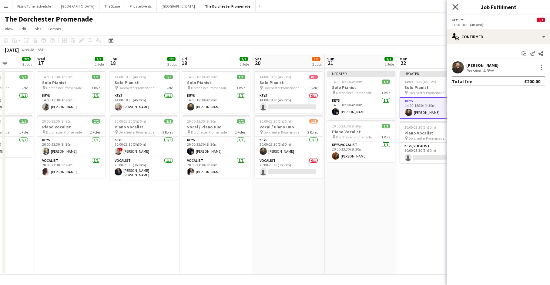
click at [458, 7] on icon "Close pop-in" at bounding box center [456, 7] width 6 height 6
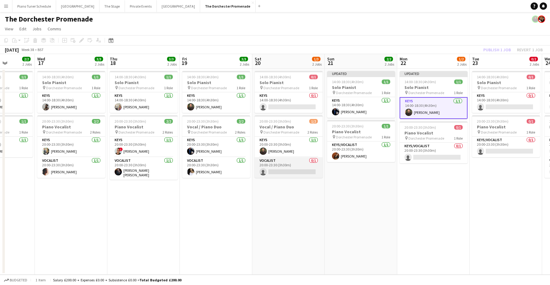
click at [280, 174] on app-card-role "Vocalist 0/1 20:00-23:30 (3h30m) single-neutral-actions" at bounding box center [289, 167] width 68 height 21
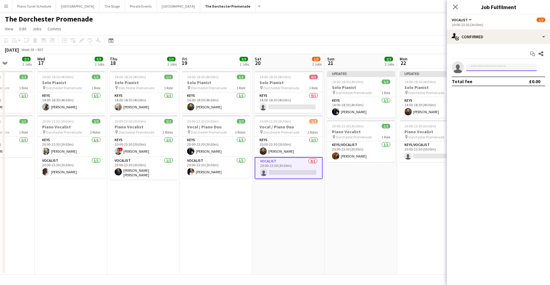
click at [494, 67] on input at bounding box center [502, 67] width 70 height 7
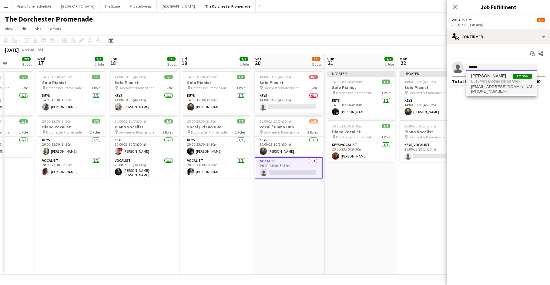
type input "******"
click at [502, 79] on span "Busy with another job on Oblix." at bounding box center [501, 81] width 61 height 5
type input "****"
click at [487, 84] on span "[PHONE_NUMBER]" at bounding box center [501, 85] width 61 height 5
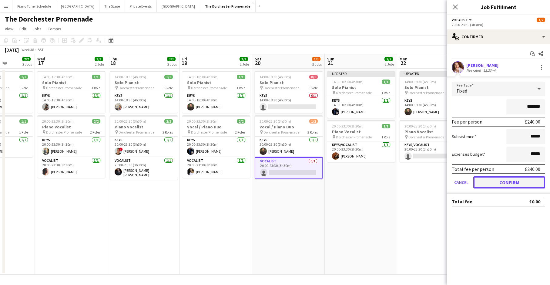
click at [493, 177] on button "Confirm" at bounding box center [510, 182] width 72 height 12
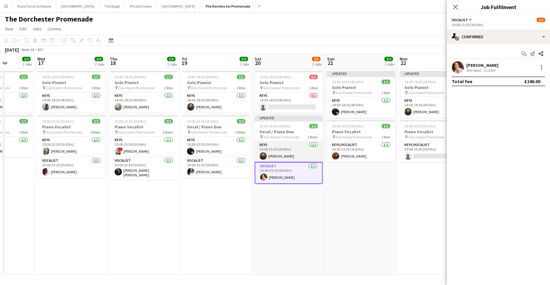
click at [295, 154] on app-card-role "Keys 1/1 20:00-23:30 (3h30m) Glenn Callaghan" at bounding box center [289, 151] width 68 height 21
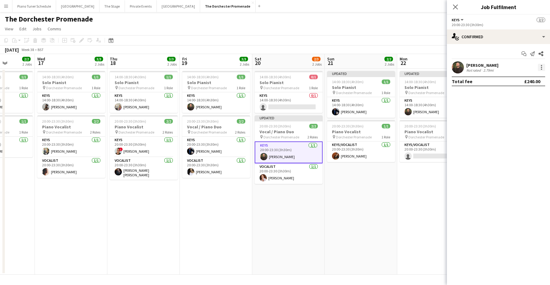
click at [538, 64] on div at bounding box center [541, 67] width 7 height 7
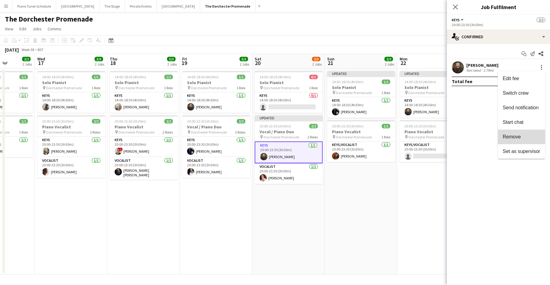
click at [515, 132] on button "Remove" at bounding box center [521, 137] width 47 height 15
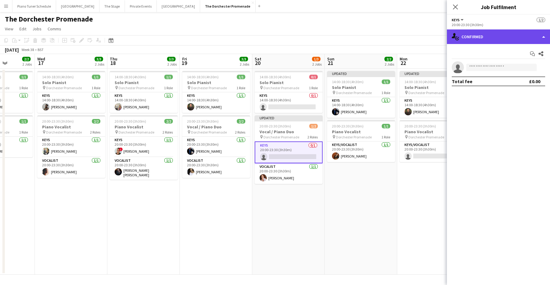
click at [541, 41] on div "single-neutral-actions-check-2 Confirmed" at bounding box center [498, 36] width 103 height 15
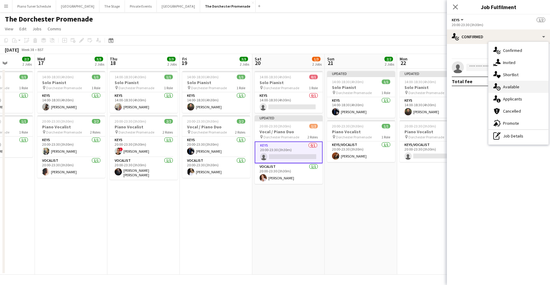
click at [523, 85] on div "single-neutral-actions-upload Available" at bounding box center [519, 87] width 60 height 12
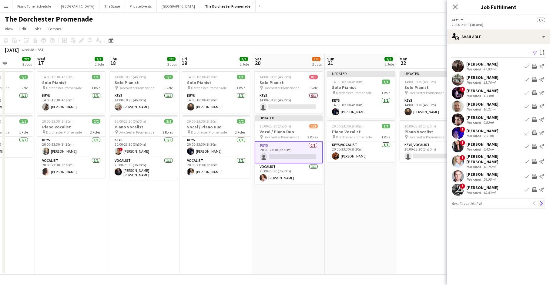
click at [541, 202] on app-icon "Next" at bounding box center [542, 203] width 4 height 4
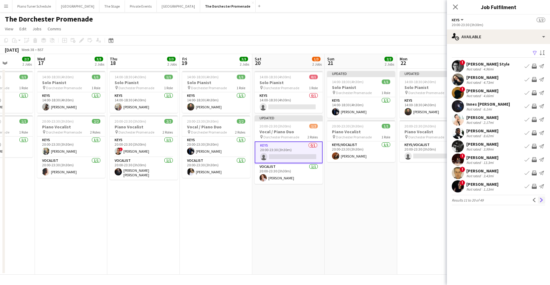
click at [541, 201] on app-icon "Next" at bounding box center [542, 200] width 4 height 4
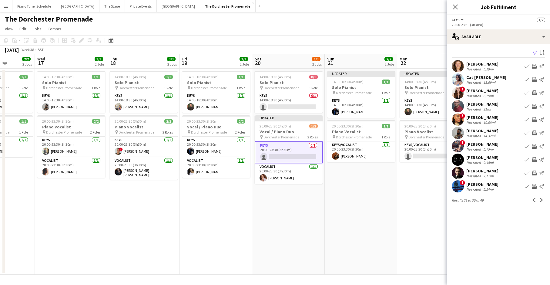
drag, startPoint x: 534, startPoint y: 200, endPoint x: 532, endPoint y: 188, distance: 11.8
click at [534, 200] on app-icon "Previous" at bounding box center [534, 200] width 4 height 4
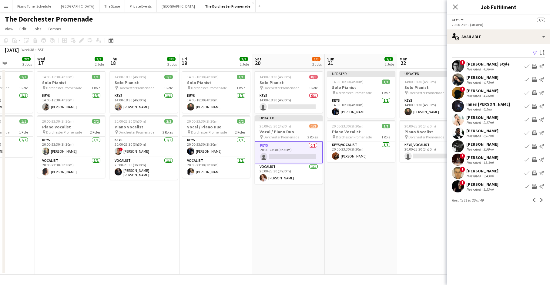
click at [527, 120] on app-icon "Book crew" at bounding box center [527, 119] width 5 height 5
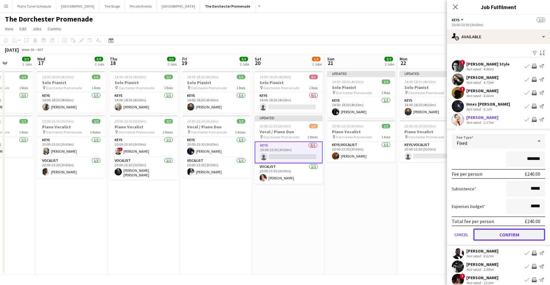
click at [520, 238] on button "Confirm" at bounding box center [510, 234] width 72 height 12
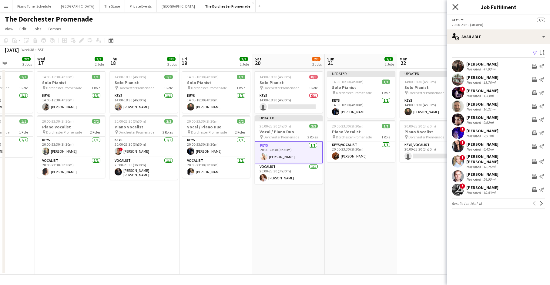
click at [456, 8] on icon "Close pop-in" at bounding box center [456, 7] width 6 height 6
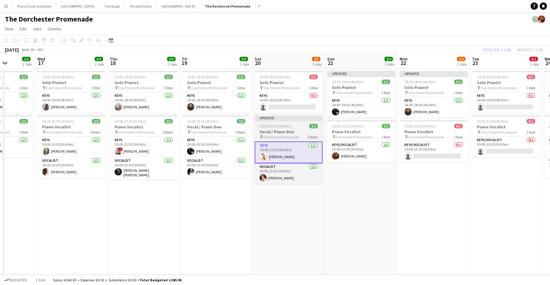
click at [283, 124] on span "20:00-23:30 (3h30m)" at bounding box center [276, 126] width 32 height 5
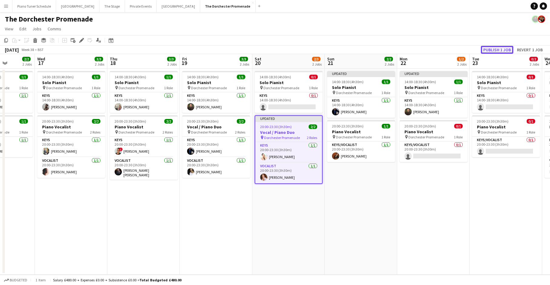
click at [498, 50] on button "Publish 1 job" at bounding box center [497, 50] width 32 height 8
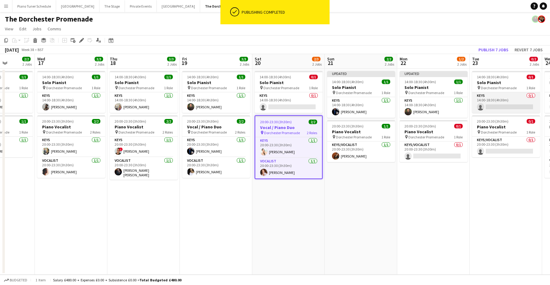
click at [498, 108] on app-card-role "Keys 0/1 14:00-18:30 (4h30m) single-neutral-actions" at bounding box center [506, 102] width 68 height 21
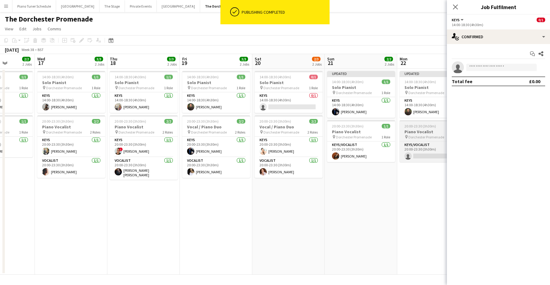
click at [413, 123] on app-job-card "20:00-23:30 (3h30m) 0/1 Piano Vocalist pin Dorchester Promenade 1 Role Keys/Voc…" at bounding box center [434, 141] width 68 height 42
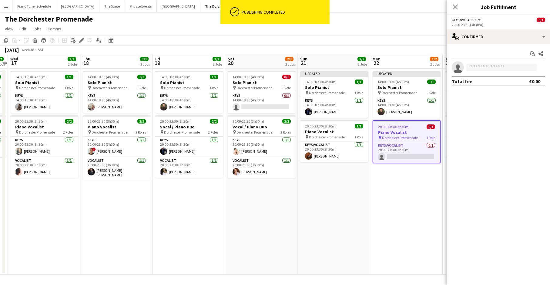
scroll to position [0, 211]
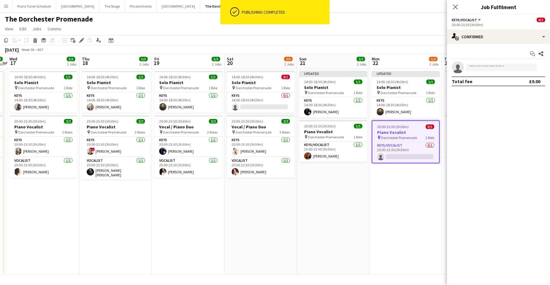
click at [334, 186] on app-date-cell "Updated 14:00-18:30 (4h30m) 1/1 Solo Pianist pin Dorchester Promenade 1 Role Ke…" at bounding box center [333, 172] width 72 height 206
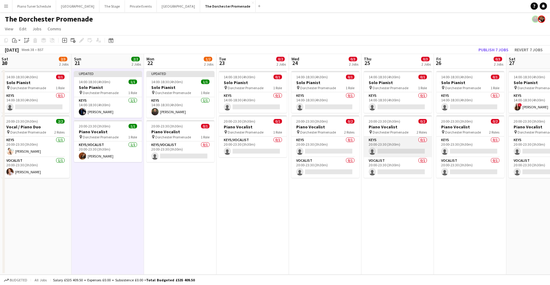
scroll to position [0, 221]
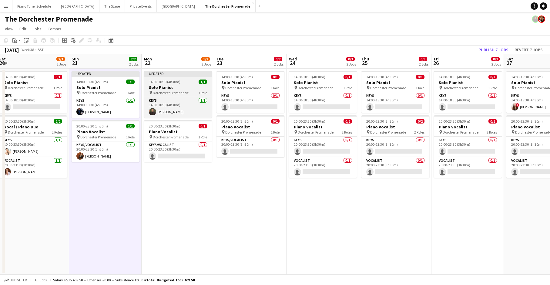
click at [162, 80] on span "14:00-18:30 (4h30m)" at bounding box center [165, 81] width 32 height 5
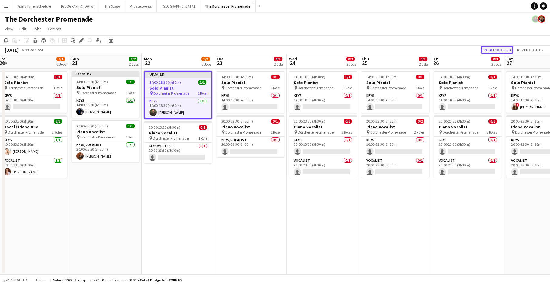
click at [489, 49] on button "Publish 1 job" at bounding box center [497, 50] width 32 height 8
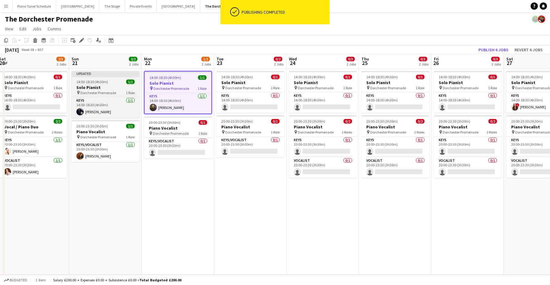
click at [123, 74] on div "Updated" at bounding box center [106, 73] width 68 height 5
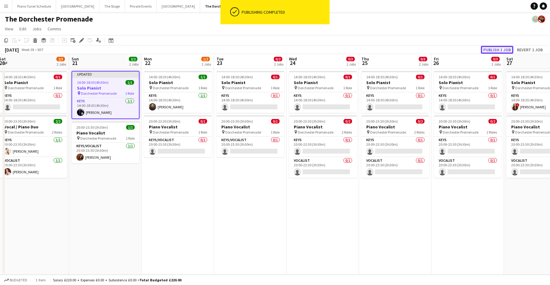
click at [495, 51] on button "Publish 1 job" at bounding box center [497, 50] width 32 height 8
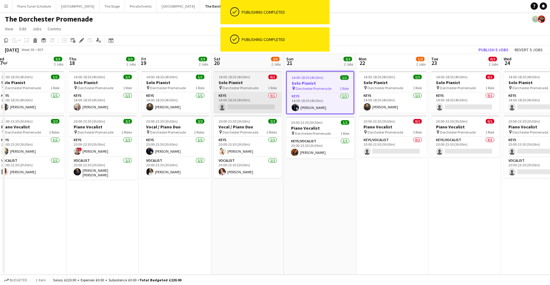
scroll to position [0, 146]
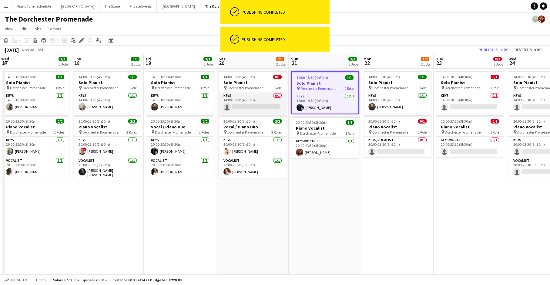
click at [253, 99] on app-card-role "Keys 0/1 14:00-18:30 (4h30m) single-neutral-actions" at bounding box center [253, 102] width 68 height 21
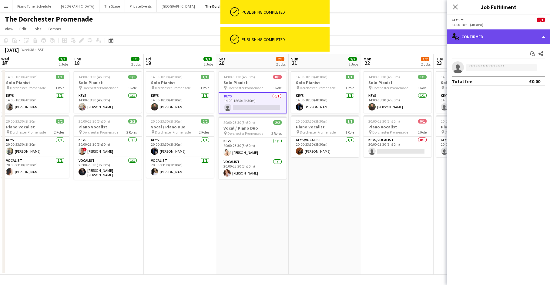
click at [531, 37] on div "single-neutral-actions-check-2 Confirmed" at bounding box center [498, 36] width 103 height 15
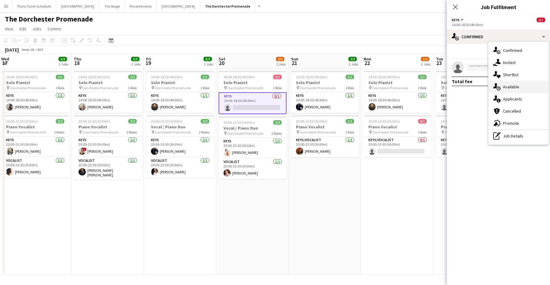
click at [524, 88] on div "single-neutral-actions-upload Available" at bounding box center [519, 87] width 60 height 12
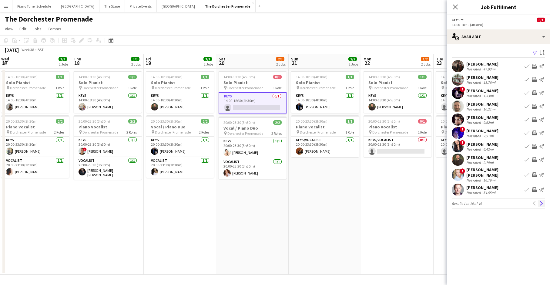
click at [543, 201] on app-icon "Next" at bounding box center [542, 203] width 4 height 4
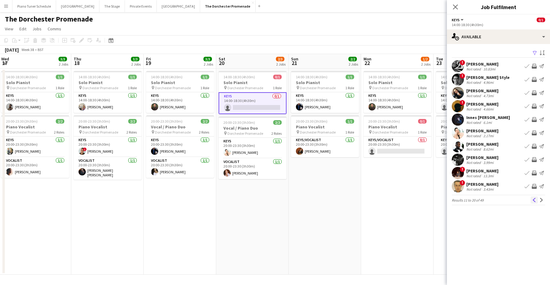
click at [533, 201] on app-icon "Previous" at bounding box center [534, 200] width 4 height 4
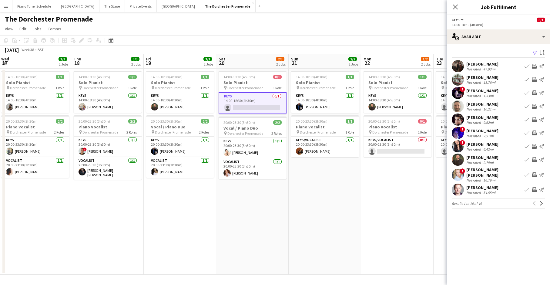
click at [463, 68] on app-user-avatar at bounding box center [458, 66] width 12 height 12
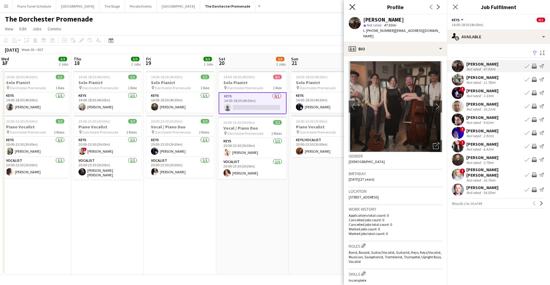
click at [354, 8] on icon "Close pop-in" at bounding box center [352, 7] width 6 height 6
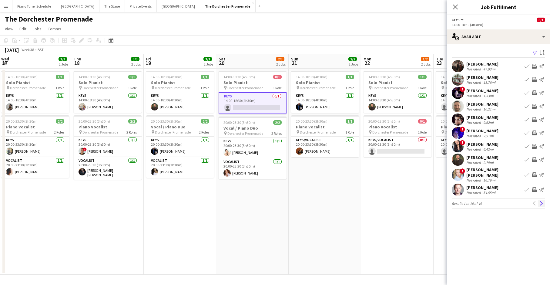
click at [540, 201] on app-icon "Next" at bounding box center [542, 203] width 4 height 4
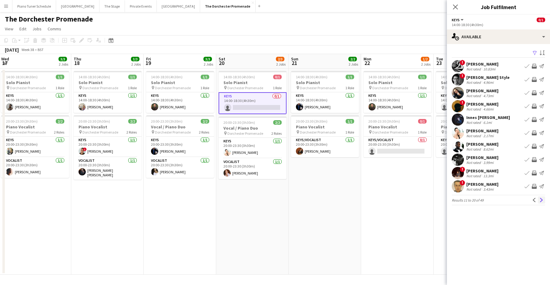
click at [543, 200] on app-icon "Next" at bounding box center [542, 200] width 4 height 4
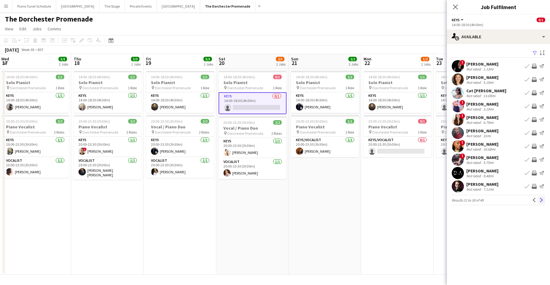
click at [543, 200] on app-icon "Next" at bounding box center [542, 200] width 4 height 4
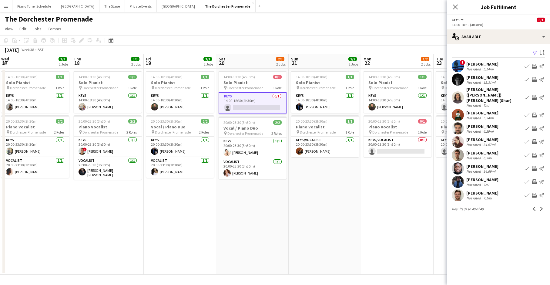
click at [543, 205] on button "Next" at bounding box center [541, 208] width 7 height 7
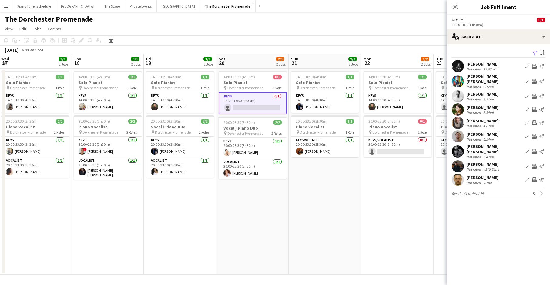
click at [527, 164] on app-icon "Book crew" at bounding box center [527, 166] width 5 height 5
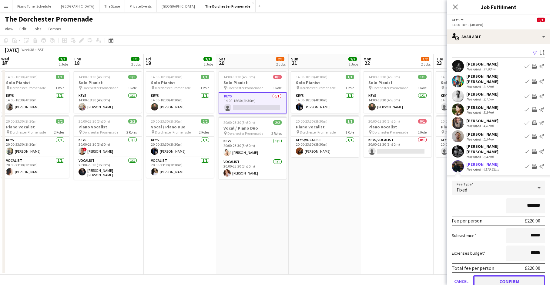
click at [509, 275] on button "Confirm" at bounding box center [510, 281] width 72 height 12
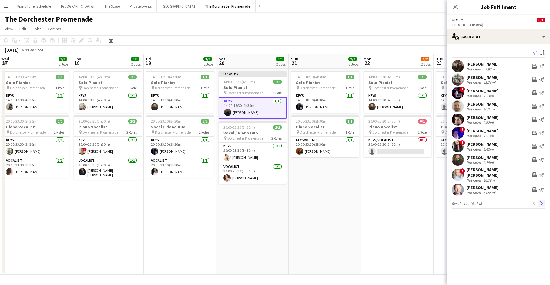
click at [540, 202] on button "Next" at bounding box center [541, 203] width 7 height 7
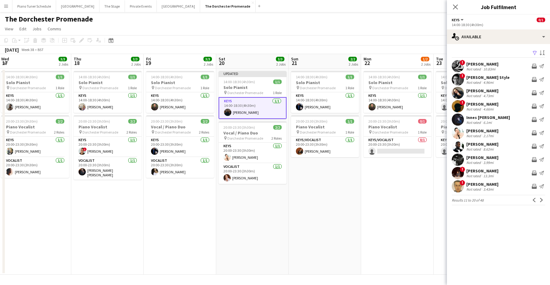
click at [540, 202] on button "Next" at bounding box center [541, 199] width 7 height 7
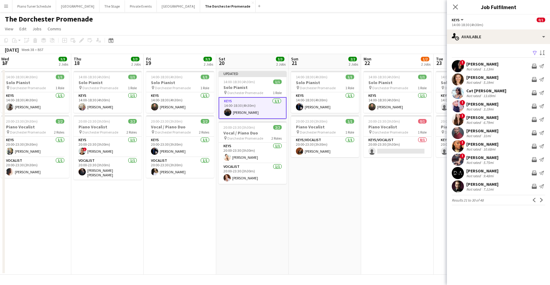
click at [540, 202] on button "Next" at bounding box center [541, 199] width 7 height 7
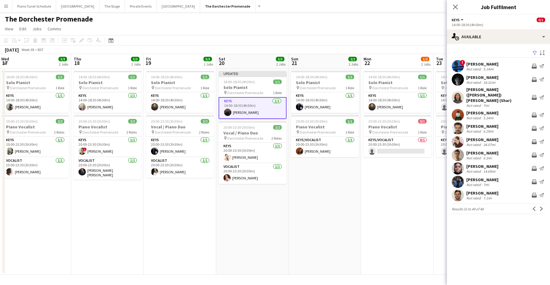
click at [540, 207] on app-icon "Next" at bounding box center [542, 209] width 4 height 4
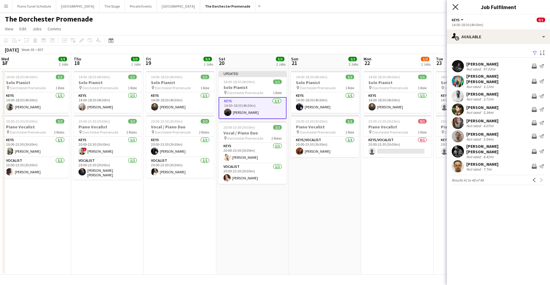
click at [455, 8] on icon "Close pop-in" at bounding box center [456, 7] width 6 height 6
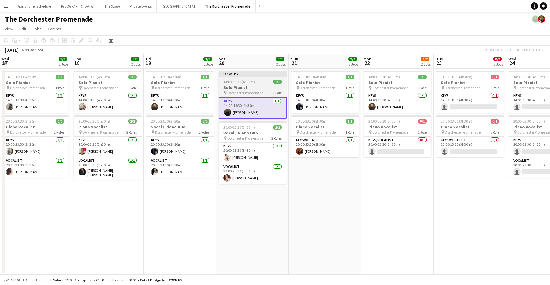
click at [237, 84] on span "14:00-18:30 (4h30m)" at bounding box center [240, 81] width 32 height 5
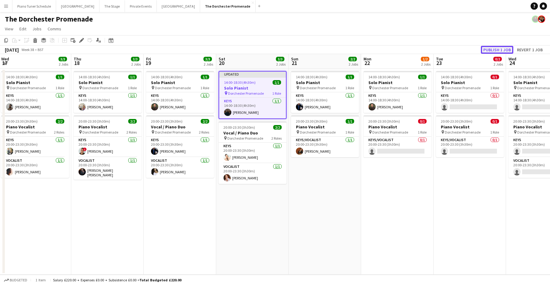
click at [487, 48] on button "Publish 1 job" at bounding box center [497, 50] width 32 height 8
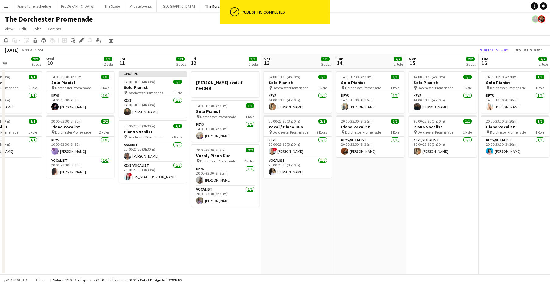
scroll to position [0, 173]
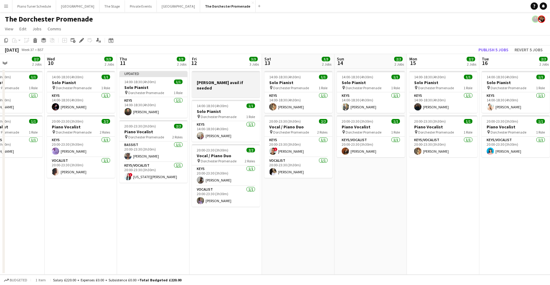
click at [208, 78] on div at bounding box center [226, 77] width 68 height 5
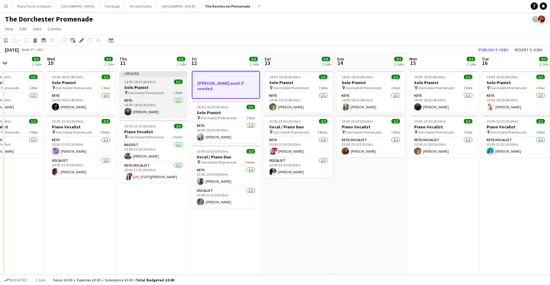
click at [155, 73] on div "Updated" at bounding box center [154, 73] width 68 height 5
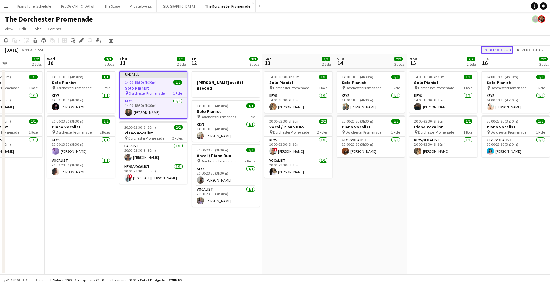
click at [490, 48] on button "Publish 1 job" at bounding box center [497, 50] width 32 height 8
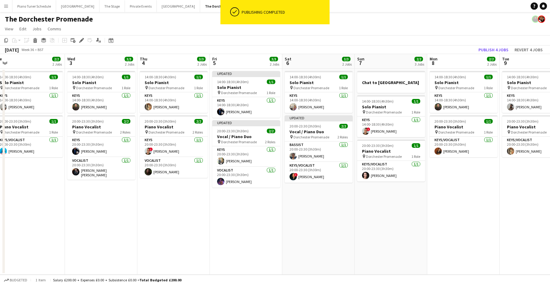
scroll to position [0, 151]
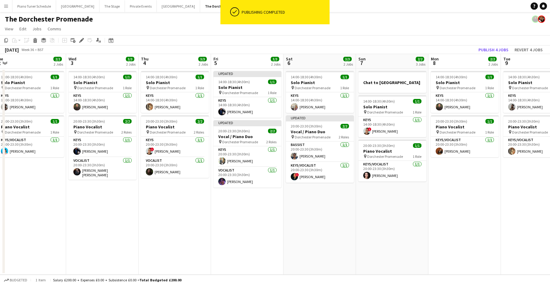
click at [241, 57] on app-board-header-date "Fri 5 3/3 2 Jobs" at bounding box center [247, 61] width 72 height 15
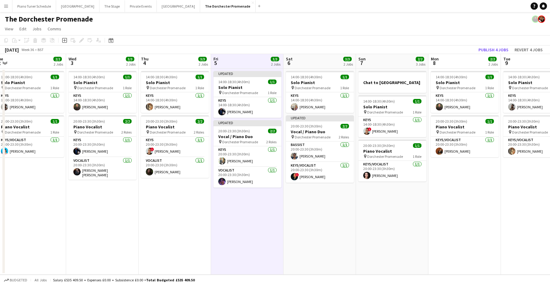
click at [254, 45] on app-toolbar "Copy Paste Paste Command V Paste with crew Command Shift V Paste linked Job Del…" at bounding box center [275, 40] width 550 height 10
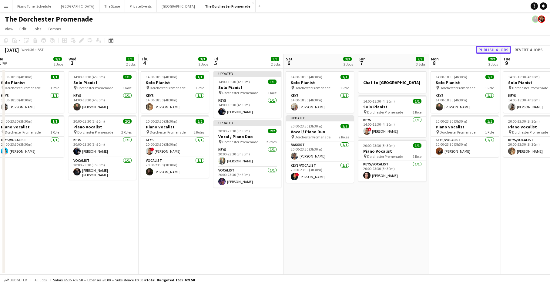
click at [485, 48] on button "Publish 4 jobs" at bounding box center [493, 50] width 35 height 8
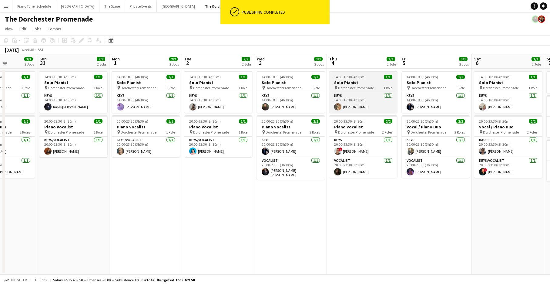
scroll to position [0, 180]
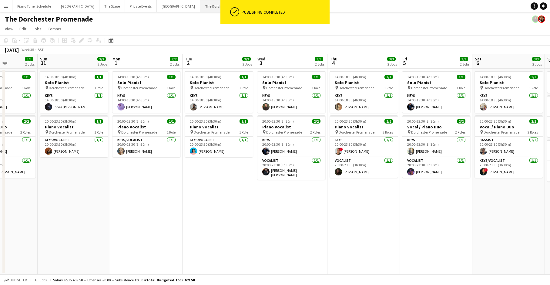
click at [200, 5] on button "The Dorchester Promenade Close" at bounding box center [228, 6] width 56 height 12
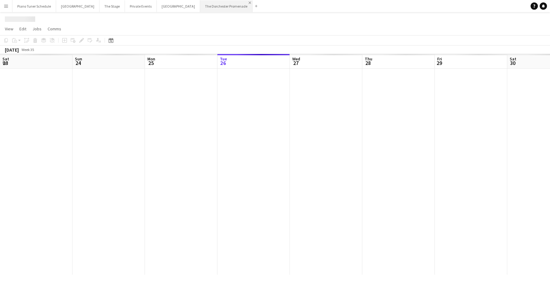
scroll to position [0, 145]
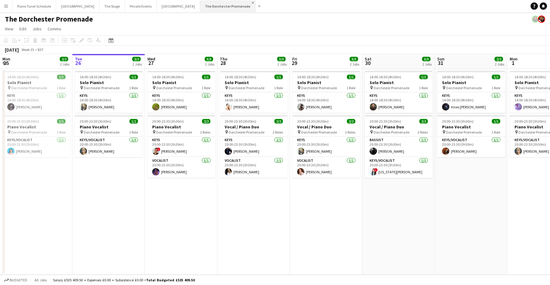
click at [252, 2] on app-icon "Close" at bounding box center [253, 3] width 2 height 2
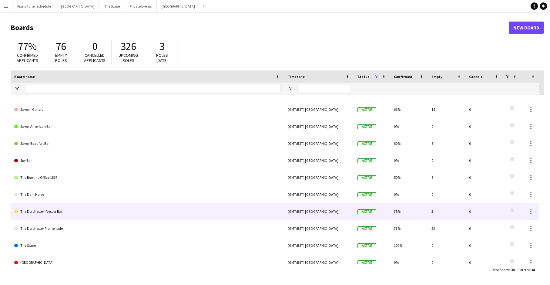
click at [94, 218] on link "The Dorchester - Vesper Bar" at bounding box center [147, 211] width 266 height 17
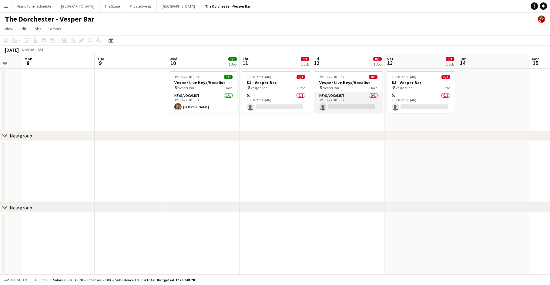
click at [344, 92] on app-card-role "Keys/Vocalist 0/1 19:30-22:30 (3h) single-neutral-actions" at bounding box center [349, 102] width 68 height 21
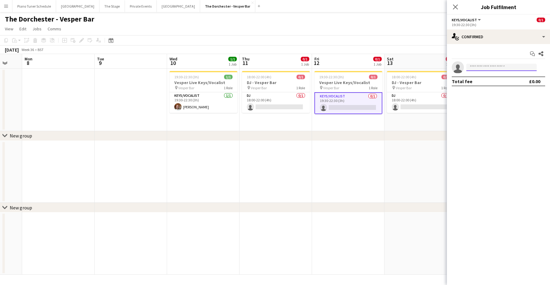
click at [486, 69] on input at bounding box center [502, 67] width 70 height 7
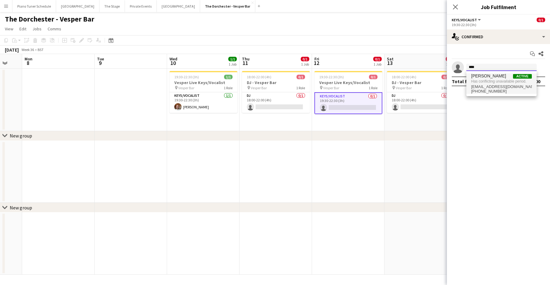
type input "****"
click at [485, 86] on span "hopecrussellwinter@gmail.com" at bounding box center [501, 86] width 61 height 5
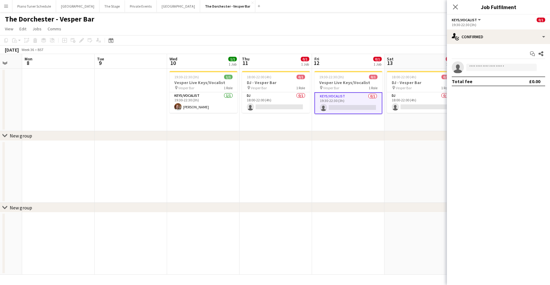
click at [404, 137] on div "chevron-right New group" at bounding box center [275, 136] width 550 height 10
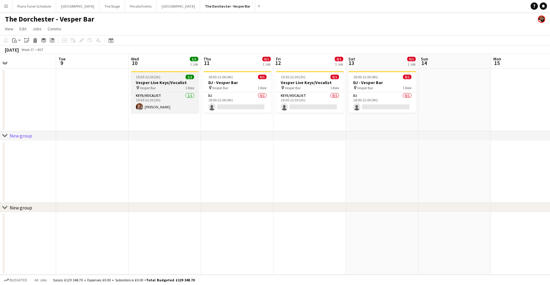
click at [163, 72] on div at bounding box center [165, 71] width 68 height 1
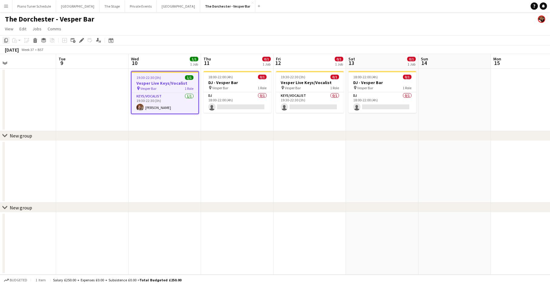
click at [7, 40] on icon "Copy" at bounding box center [6, 40] width 5 height 5
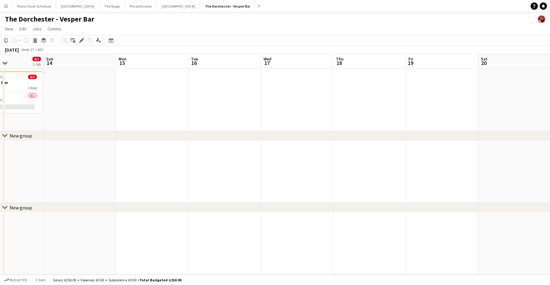
click at [309, 94] on app-date-cell at bounding box center [297, 100] width 72 height 62
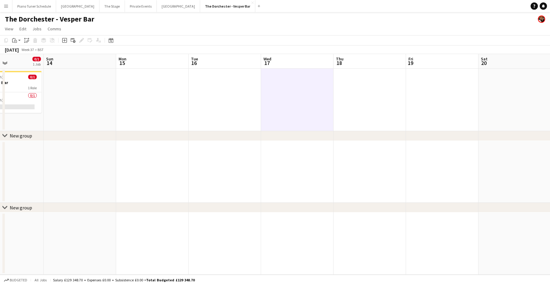
click at [507, 93] on app-date-cell at bounding box center [515, 100] width 72 height 62
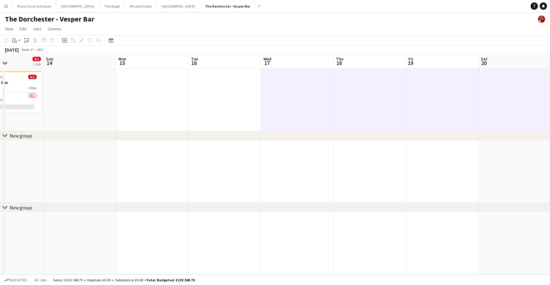
click at [315, 97] on app-date-cell at bounding box center [297, 100] width 72 height 62
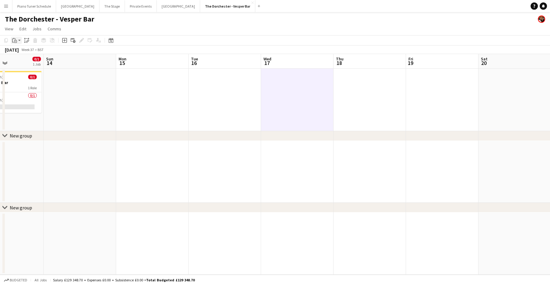
click at [16, 39] on icon "Paste" at bounding box center [14, 40] width 5 height 5
click at [22, 51] on link "Paste Command V" at bounding box center [40, 51] width 48 height 5
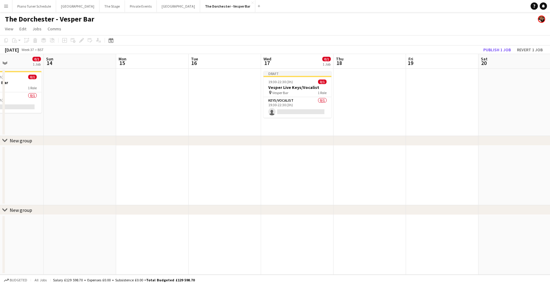
click at [431, 93] on app-date-cell at bounding box center [442, 102] width 72 height 67
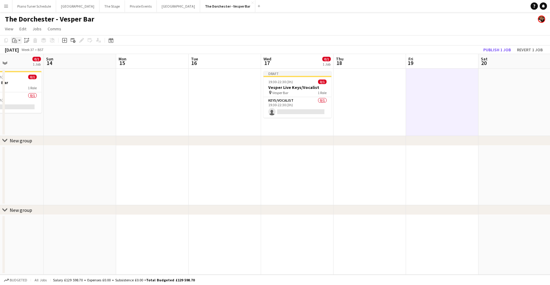
click at [13, 39] on icon at bounding box center [13, 41] width 2 height 4
click at [23, 54] on link "Paste Command V" at bounding box center [40, 51] width 48 height 5
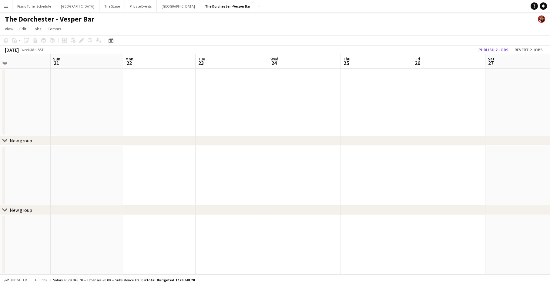
click at [286, 84] on app-date-cell at bounding box center [304, 102] width 72 height 67
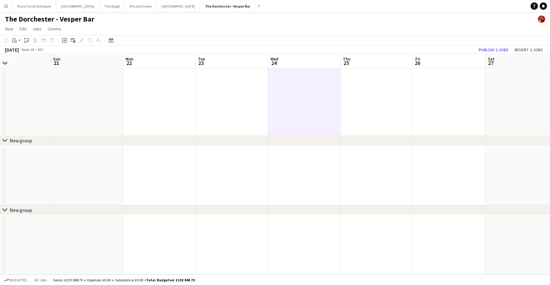
click at [10, 42] on div "Copy Paste Paste Command V Paste with crew Command Shift V Paste linked Job Del…" at bounding box center [28, 40] width 53 height 7
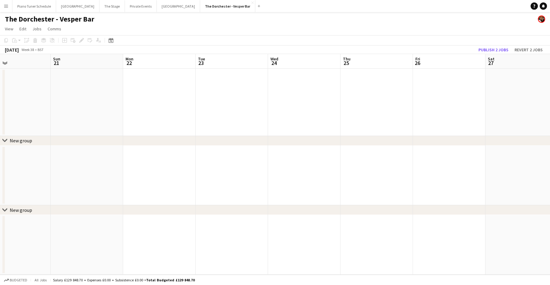
click at [271, 75] on app-date-cell at bounding box center [304, 102] width 72 height 67
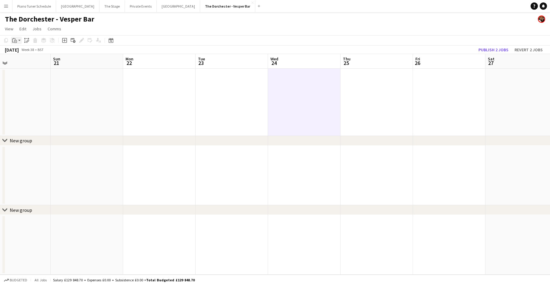
click at [13, 40] on icon "Paste" at bounding box center [14, 40] width 5 height 5
click at [26, 51] on link "Paste Command V" at bounding box center [40, 51] width 48 height 5
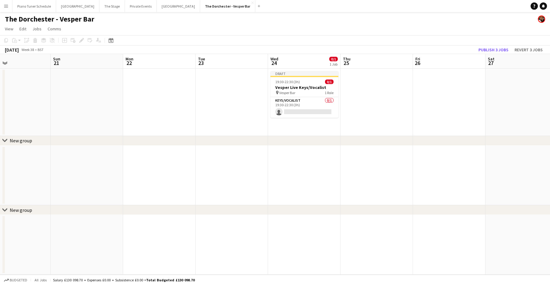
click at [447, 79] on app-date-cell at bounding box center [449, 102] width 72 height 67
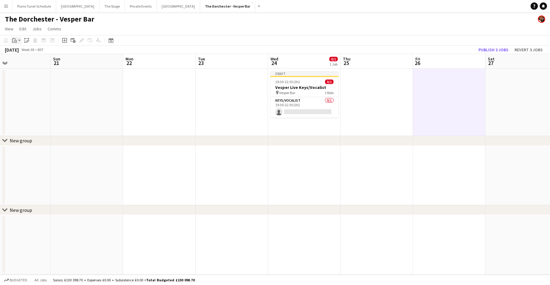
click at [13, 39] on icon at bounding box center [14, 38] width 2 height 1
click at [23, 50] on link "Paste Command V" at bounding box center [40, 51] width 48 height 5
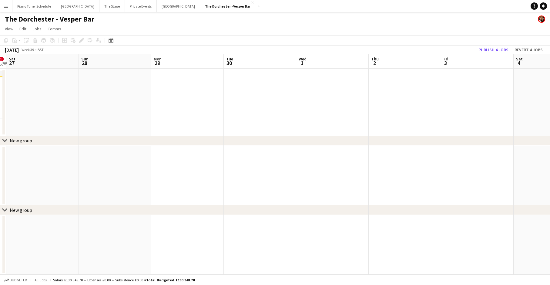
click at [316, 91] on app-date-cell at bounding box center [332, 102] width 72 height 67
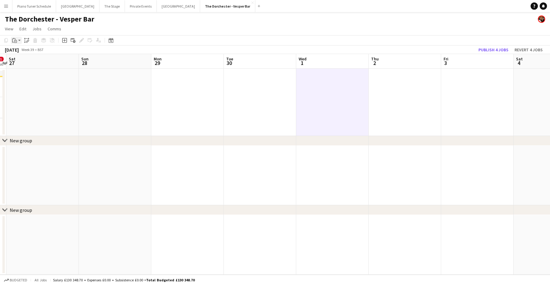
click at [13, 43] on div "Paste" at bounding box center [14, 40] width 7 height 7
click at [19, 51] on link "Paste Command V" at bounding box center [40, 51] width 48 height 5
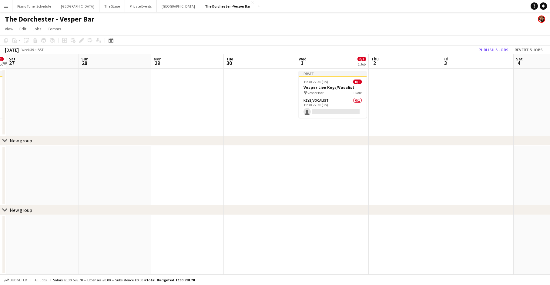
click at [474, 94] on app-date-cell at bounding box center [477, 102] width 72 height 67
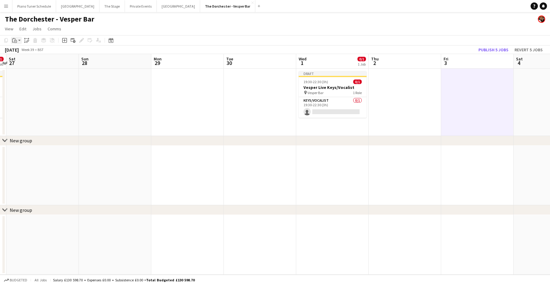
click at [14, 41] on icon "Paste" at bounding box center [14, 40] width 5 height 5
click at [20, 50] on link "Paste Command V" at bounding box center [40, 51] width 48 height 5
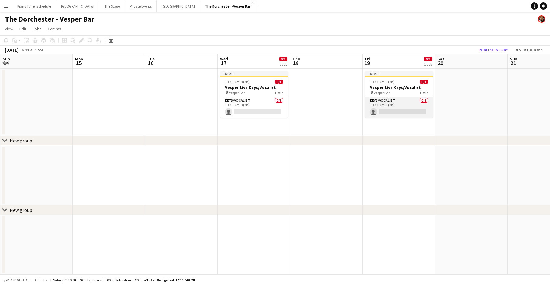
click at [401, 111] on app-card-role "Keys/Vocalist 0/1 19:30-22:30 (3h) single-neutral-actions" at bounding box center [399, 107] width 68 height 21
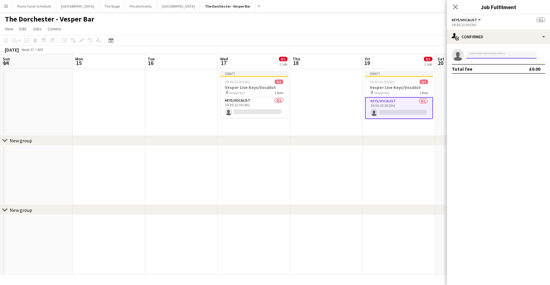
click at [480, 57] on input at bounding box center [502, 54] width 70 height 7
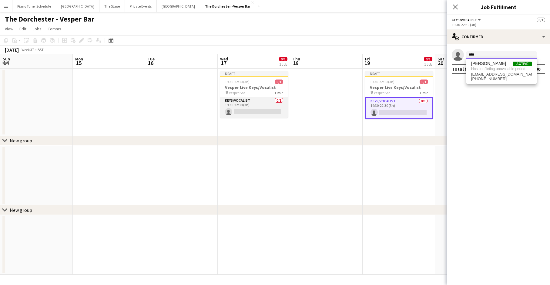
type input "****"
click at [250, 110] on app-card-role "Keys/Vocalist 0/1 19:30-22:30 (3h) single-neutral-actions" at bounding box center [254, 107] width 68 height 21
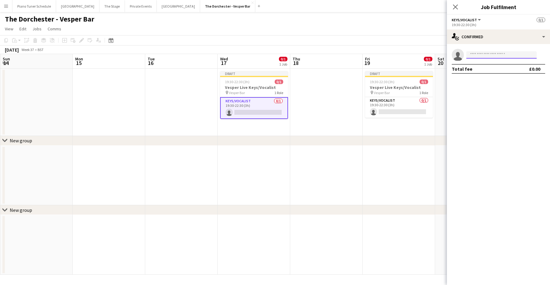
click at [491, 57] on input at bounding box center [502, 54] width 70 height 7
type input "****"
click at [494, 68] on span "hopecrussellwinter@gmail.com" at bounding box center [501, 68] width 61 height 5
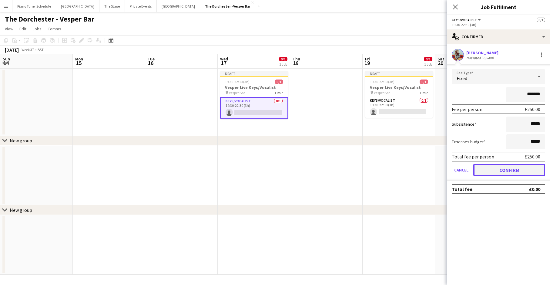
click at [502, 166] on button "Confirm" at bounding box center [510, 170] width 72 height 12
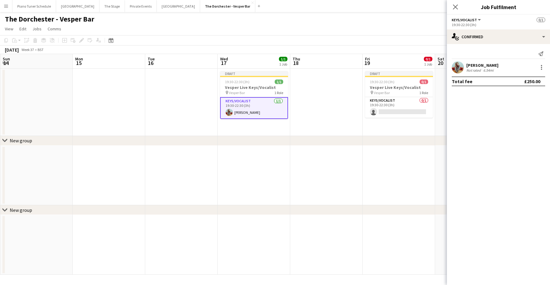
click at [358, 132] on app-date-cell at bounding box center [326, 102] width 72 height 67
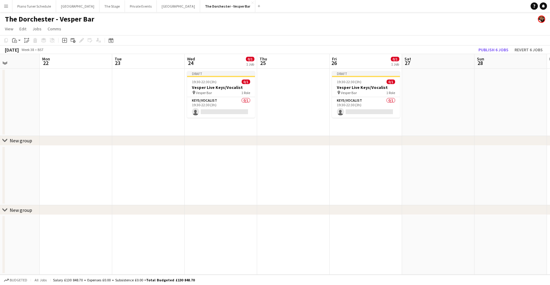
scroll to position [0, 256]
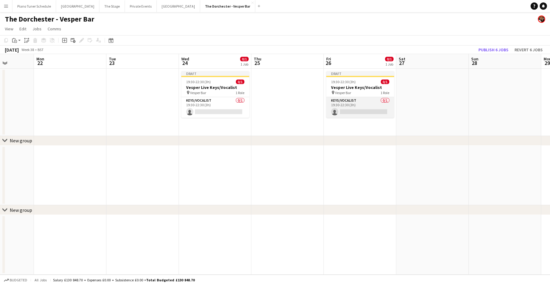
click at [360, 110] on app-card-role "Keys/Vocalist 0/1 19:30-22:30 (3h) single-neutral-actions" at bounding box center [360, 107] width 68 height 21
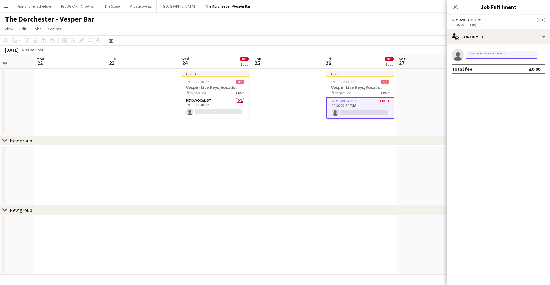
click at [515, 56] on input at bounding box center [502, 54] width 70 height 7
type input "****"
click at [501, 70] on span "hopecrussellwinter@gmail.com" at bounding box center [501, 68] width 61 height 5
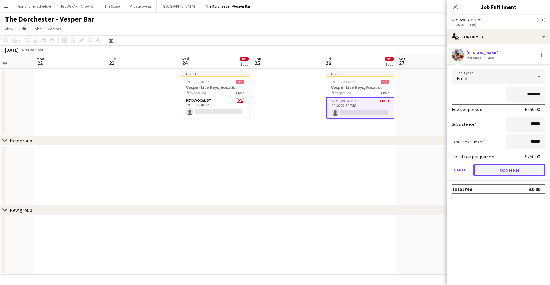
click at [499, 171] on button "Confirm" at bounding box center [510, 170] width 72 height 12
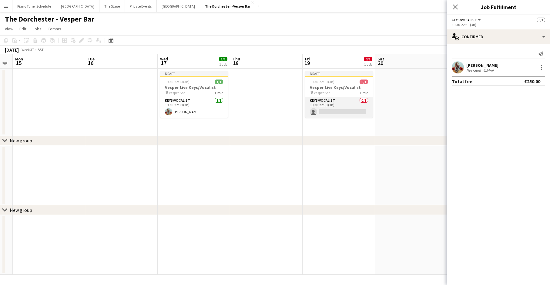
scroll to position [0, 127]
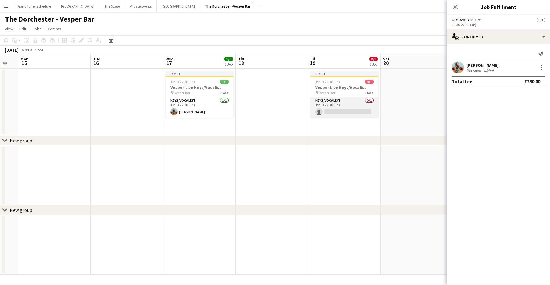
click at [319, 99] on app-card-role "Keys/Vocalist 0/1 19:30-22:30 (3h) single-neutral-actions" at bounding box center [345, 107] width 68 height 21
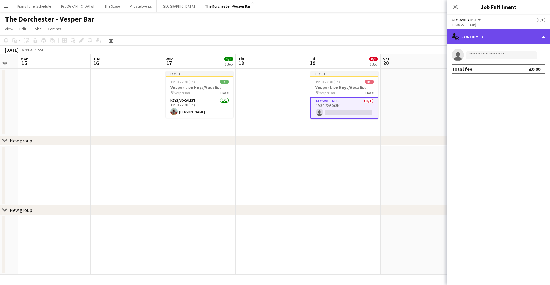
click at [543, 37] on div "single-neutral-actions-check-2 Confirmed" at bounding box center [498, 36] width 103 height 15
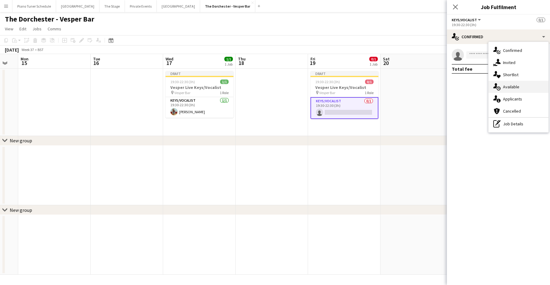
click at [528, 86] on div "single-neutral-actions-upload Available" at bounding box center [519, 87] width 60 height 12
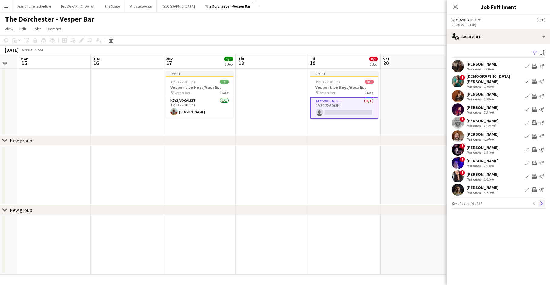
click at [541, 202] on app-icon "Next" at bounding box center [542, 203] width 4 height 4
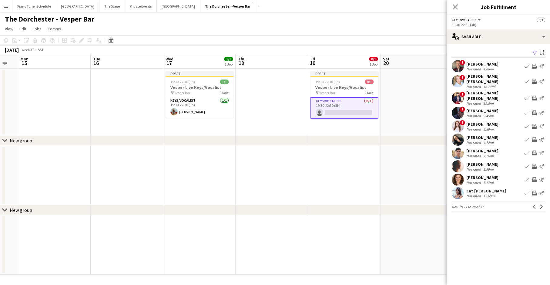
click at [541, 204] on app-icon "Next" at bounding box center [542, 206] width 4 height 4
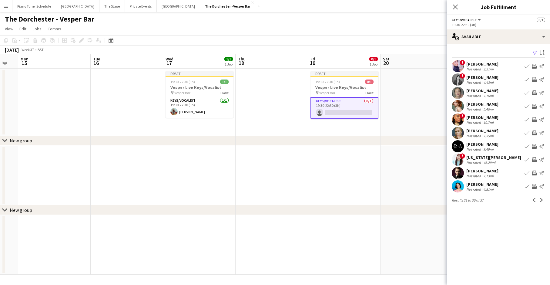
click at [527, 64] on app-icon "Book crew" at bounding box center [527, 66] width 5 height 5
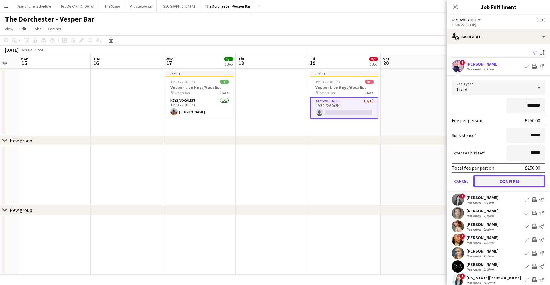
click at [525, 184] on button "Confirm" at bounding box center [510, 181] width 72 height 12
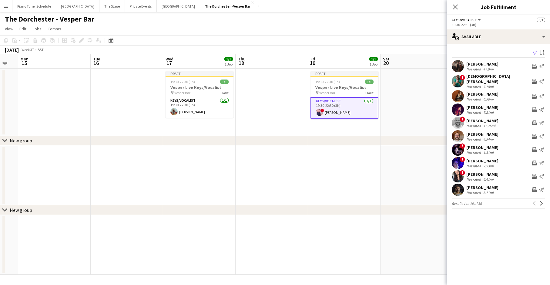
click at [401, 174] on app-date-cell at bounding box center [417, 176] width 72 height 60
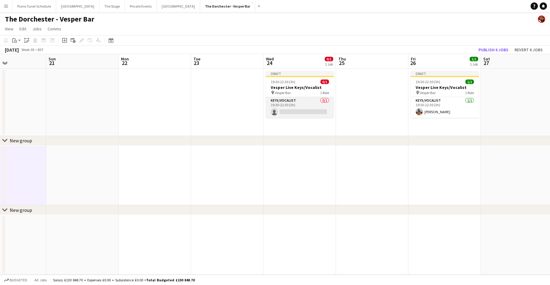
scroll to position [0, 250]
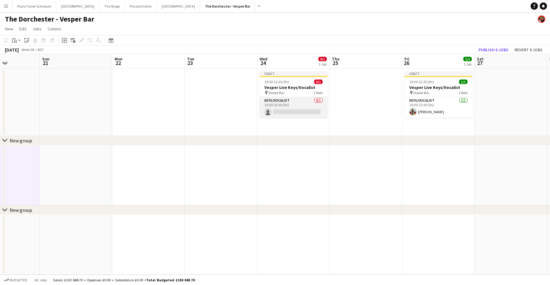
click at [297, 103] on app-card-role "Keys/Vocalist 0/1 19:30-22:30 (3h) single-neutral-actions" at bounding box center [294, 107] width 68 height 21
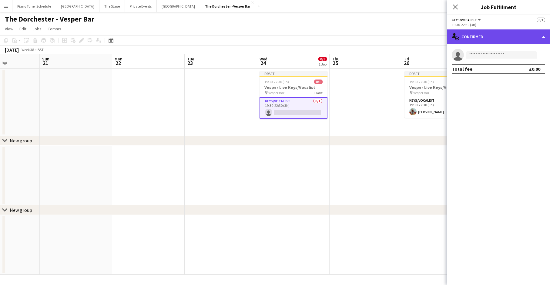
click at [540, 39] on div "single-neutral-actions-check-2 Confirmed" at bounding box center [498, 36] width 103 height 15
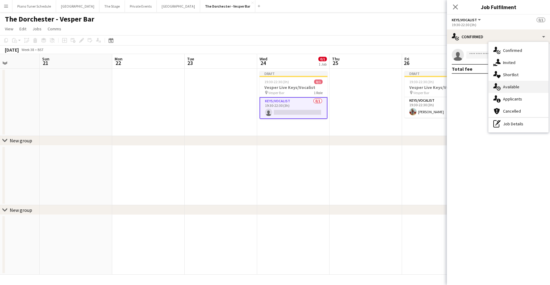
click at [527, 88] on div "single-neutral-actions-upload Available" at bounding box center [519, 87] width 60 height 12
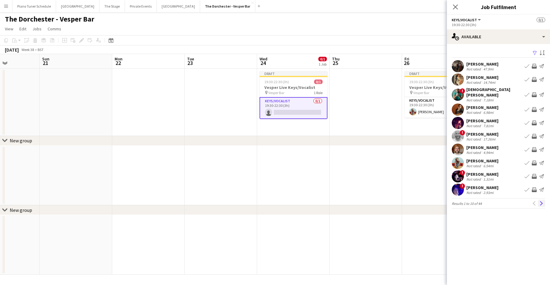
click at [542, 201] on app-icon "Next" at bounding box center [542, 203] width 4 height 4
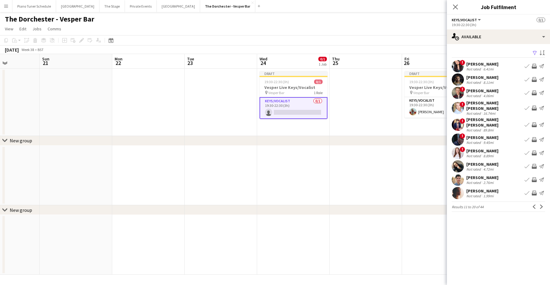
click at [542, 204] on app-icon "Next" at bounding box center [542, 206] width 4 height 4
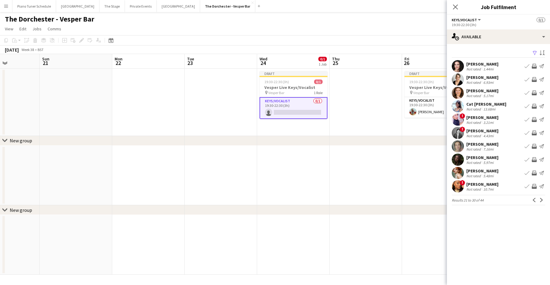
click at [542, 200] on app-icon "Next" at bounding box center [542, 200] width 4 height 4
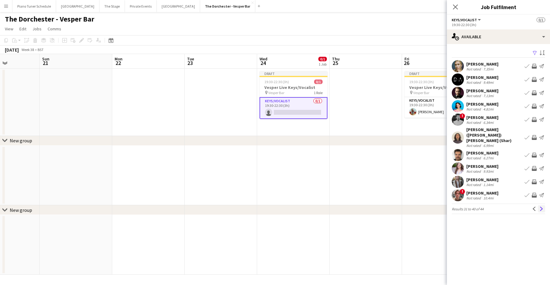
click at [541, 207] on app-icon "Next" at bounding box center [542, 209] width 4 height 4
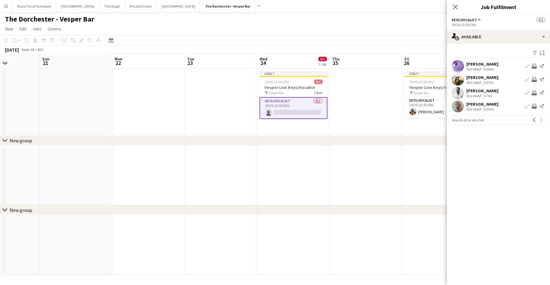
click at [427, 146] on app-date-cell at bounding box center [438, 176] width 72 height 60
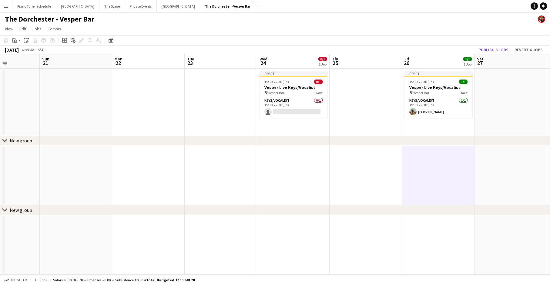
click at [282, 54] on app-board-header-date "Wed 24 0/1 1 Job" at bounding box center [293, 61] width 72 height 15
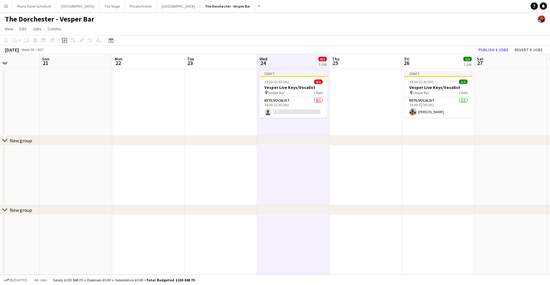
click at [64, 38] on icon at bounding box center [64, 40] width 5 height 5
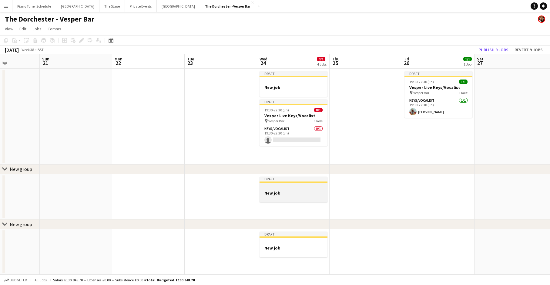
click at [290, 186] on div at bounding box center [294, 187] width 68 height 5
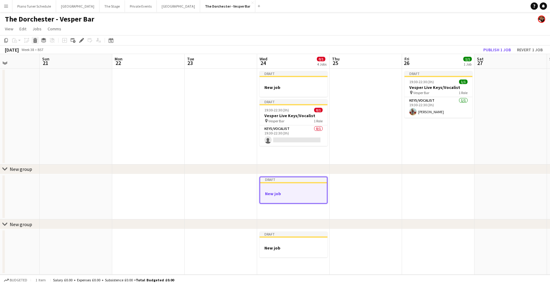
click at [34, 40] on icon at bounding box center [35, 41] width 3 height 3
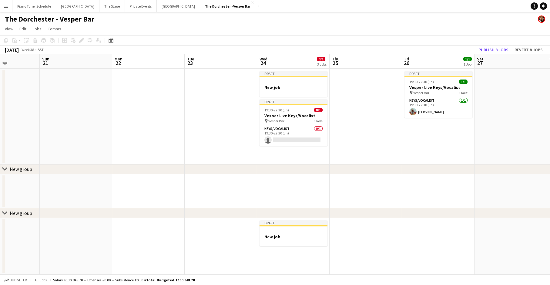
drag, startPoint x: 269, startPoint y: 226, endPoint x: 241, endPoint y: 197, distance: 40.3
click at [268, 226] on div at bounding box center [294, 225] width 68 height 1
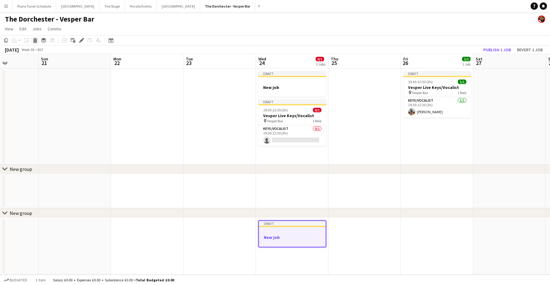
click at [38, 39] on div "Delete" at bounding box center [35, 40] width 7 height 7
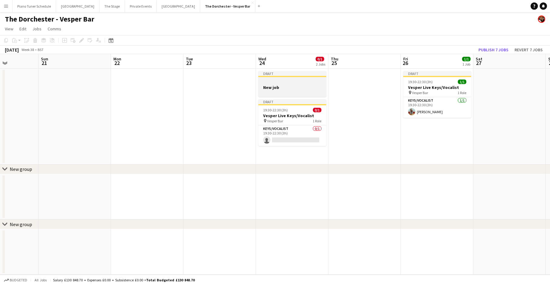
click at [284, 82] on div at bounding box center [292, 81] width 68 height 5
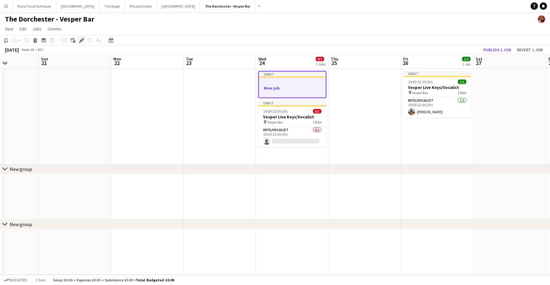
click at [84, 39] on div "Edit" at bounding box center [81, 40] width 7 height 7
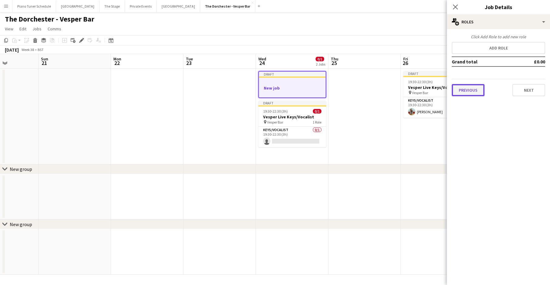
click at [469, 89] on button "Previous" at bounding box center [468, 90] width 33 height 12
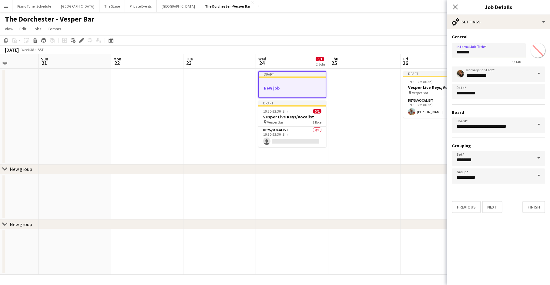
drag, startPoint x: 462, startPoint y: 54, endPoint x: 443, endPoint y: 54, distance: 19.1
click at [443, 54] on body "Menu Boards Boards Boards All jobs Status Workforce Workforce My Workforce Recr…" at bounding box center [275, 142] width 550 height 285
type input "**********"
click at [458, 9] on icon at bounding box center [456, 7] width 6 height 6
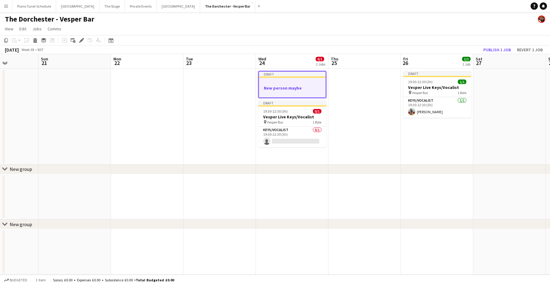
click at [445, 46] on div "September 2025 Week 38 • BST Publish 1 job Revert 1 job" at bounding box center [275, 50] width 550 height 8
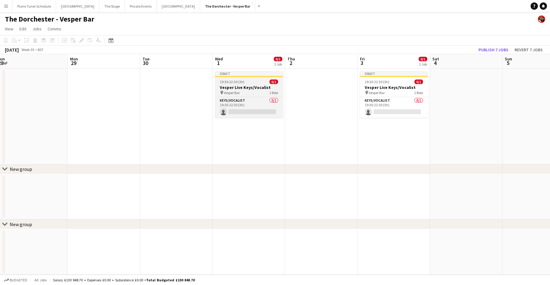
scroll to position [0, 237]
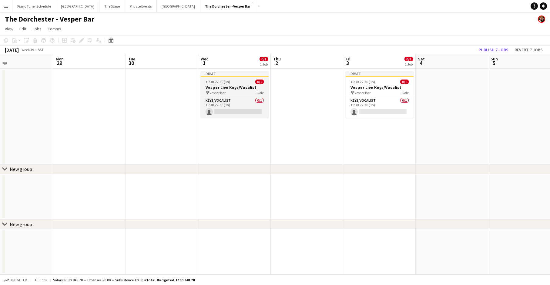
click at [234, 85] on h3 "Vesper Live Keys/Vocalist" at bounding box center [235, 87] width 68 height 5
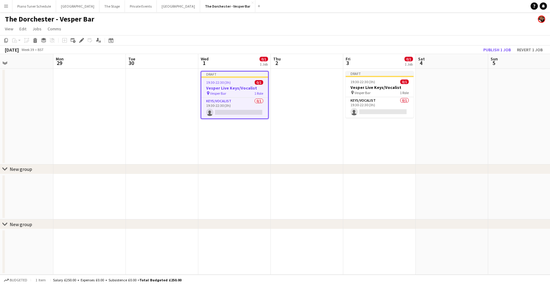
click at [242, 97] on app-job-card "Draft 19:30-22:30 (3h) 0/1 Vesper Live Keys/Vocalist pin Vesper Bar 1 Role Keys…" at bounding box center [235, 95] width 68 height 48
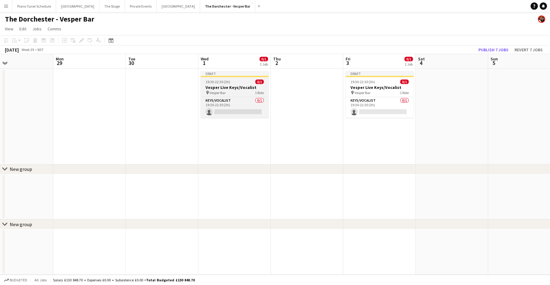
click at [241, 91] on div "pin Vesper Bar 1 Role" at bounding box center [235, 92] width 68 height 5
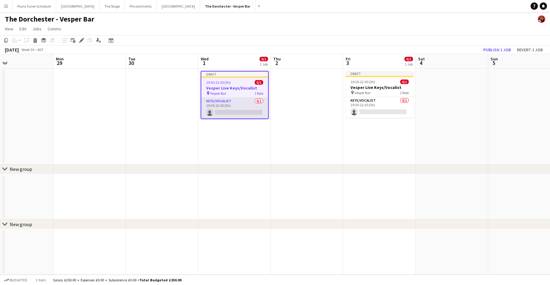
click at [244, 101] on app-card-role "Keys/Vocalist 0/1 19:30-22:30 (3h) single-neutral-actions" at bounding box center [234, 108] width 67 height 21
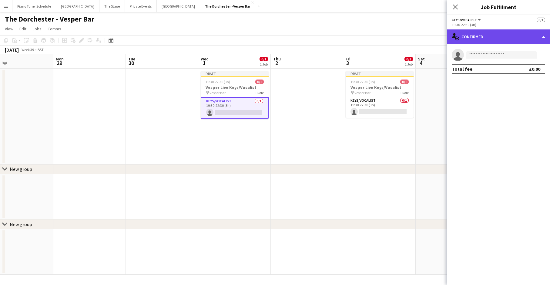
click at [517, 39] on div "single-neutral-actions-check-2 Confirmed" at bounding box center [498, 36] width 103 height 15
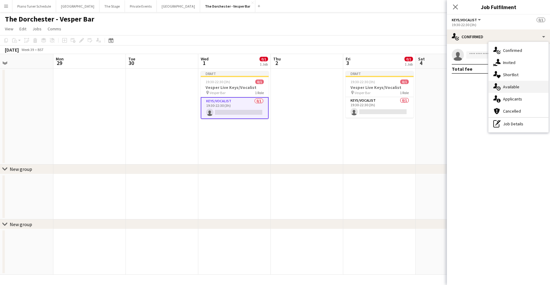
click at [513, 88] on div "single-neutral-actions-upload Available" at bounding box center [519, 87] width 60 height 12
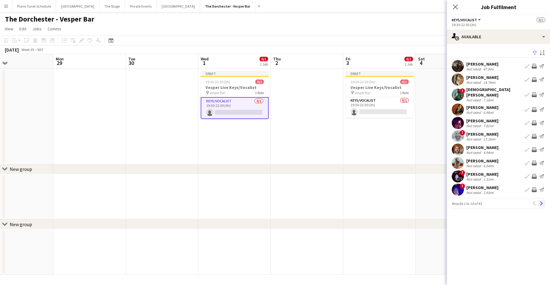
click at [541, 201] on app-icon "Next" at bounding box center [542, 203] width 4 height 4
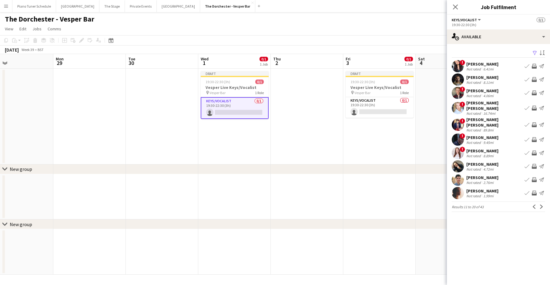
click at [541, 204] on app-icon "Next" at bounding box center [542, 206] width 4 height 4
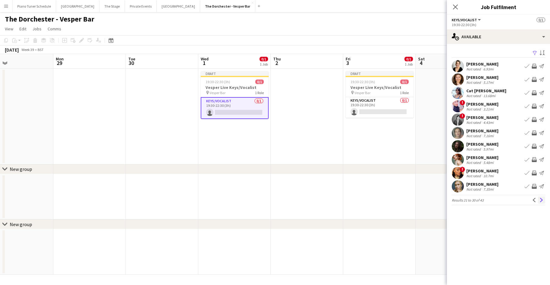
click at [542, 201] on app-icon "Next" at bounding box center [542, 200] width 4 height 4
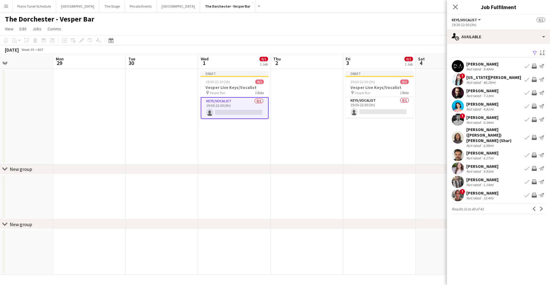
click at [528, 120] on app-icon "Book crew" at bounding box center [527, 119] width 5 height 5
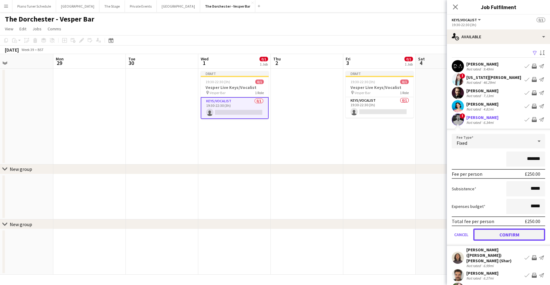
click at [514, 231] on button "Confirm" at bounding box center [510, 234] width 72 height 12
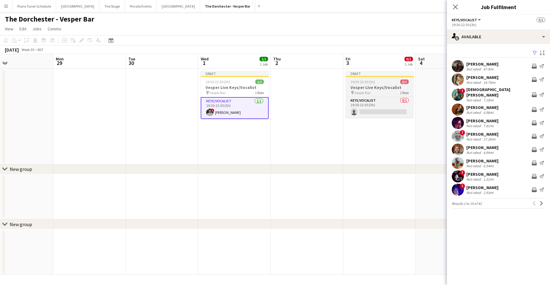
click at [381, 80] on div "19:30-22:30 (3h) 0/1" at bounding box center [380, 81] width 68 height 5
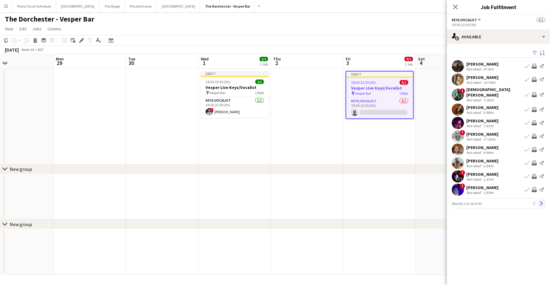
click at [538, 200] on button "Next" at bounding box center [541, 203] width 7 height 7
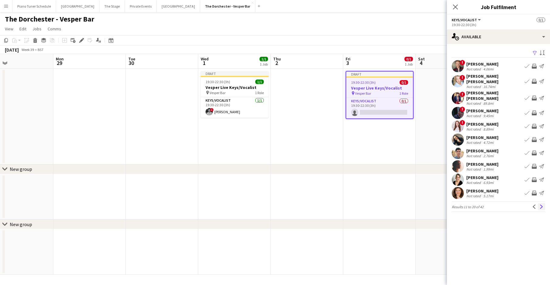
click at [539, 203] on button "Next" at bounding box center [541, 206] width 7 height 7
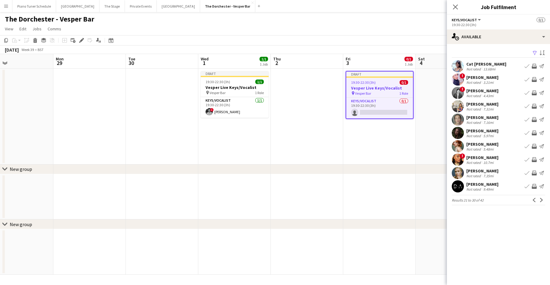
click at [539, 199] on button "Next" at bounding box center [541, 199] width 7 height 7
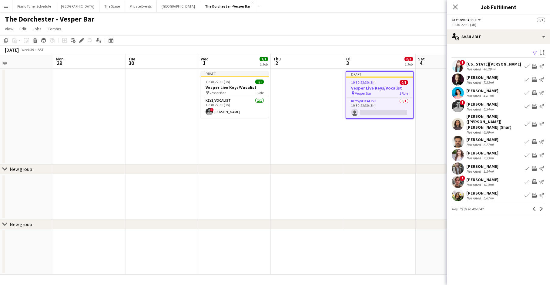
click at [539, 204] on app-pager "Results 31 to 40 of 42 Previous Next" at bounding box center [498, 209] width 93 height 10
click at [526, 179] on app-icon "Book crew" at bounding box center [527, 181] width 5 height 5
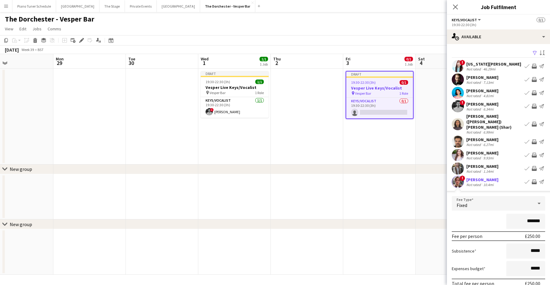
scroll to position [51, 0]
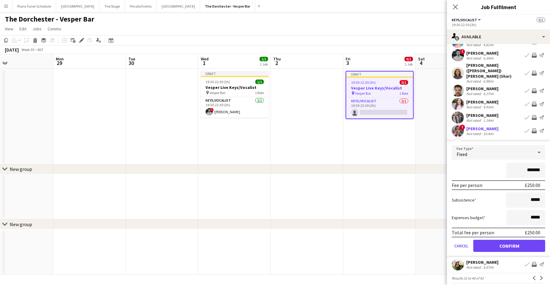
click at [515, 233] on form "Fee Type Fixed ******* Fee per person £250.00 Subsistence ***** Expenses budget…" at bounding box center [498, 201] width 103 height 112
click at [515, 240] on button "Confirm" at bounding box center [510, 246] width 72 height 12
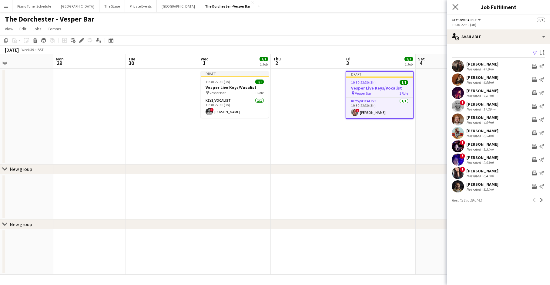
click at [456, 3] on app-icon "Close pop-in" at bounding box center [455, 7] width 9 height 9
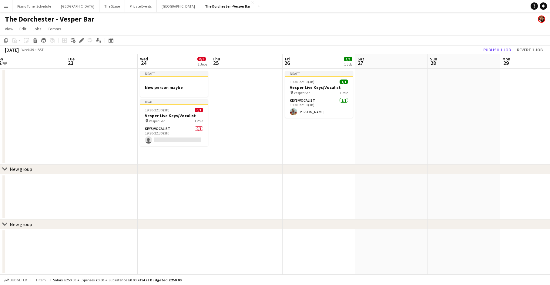
scroll to position [0, 145]
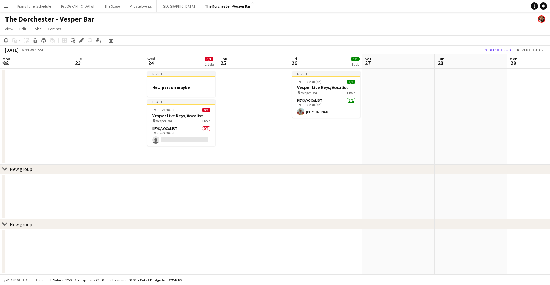
click at [403, 38] on app-toolbar "Copy Paste Paste Command V Paste with crew Command Shift V Paste linked Job Del…" at bounding box center [275, 40] width 550 height 10
click at [503, 49] on button "Publish 7 jobs" at bounding box center [493, 50] width 35 height 8
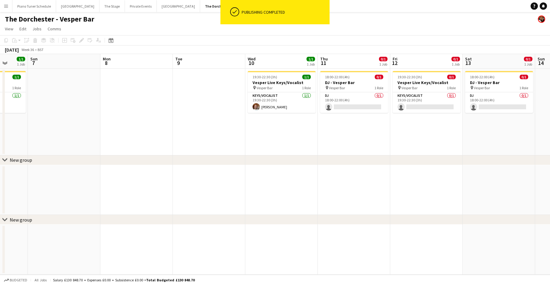
scroll to position [0, 169]
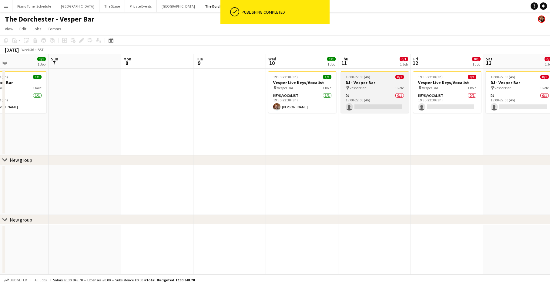
click at [361, 86] on span "Vesper Bar" at bounding box center [358, 88] width 16 height 5
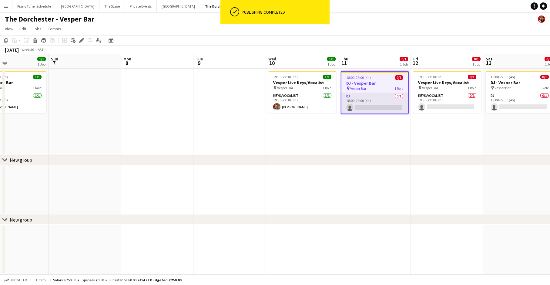
click at [391, 94] on app-card-role "DJ 0/1 18:00-22:00 (4h) single-neutral-actions" at bounding box center [375, 103] width 67 height 21
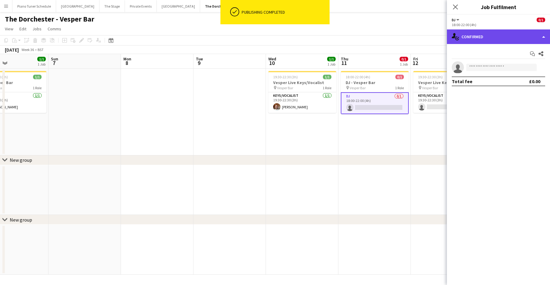
click at [521, 42] on div "single-neutral-actions-check-2 Confirmed" at bounding box center [498, 36] width 103 height 15
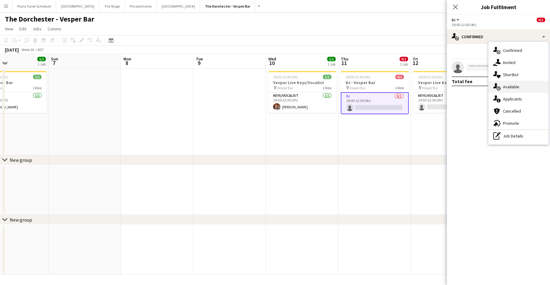
click at [517, 88] on div "single-neutral-actions-upload Available" at bounding box center [519, 87] width 60 height 12
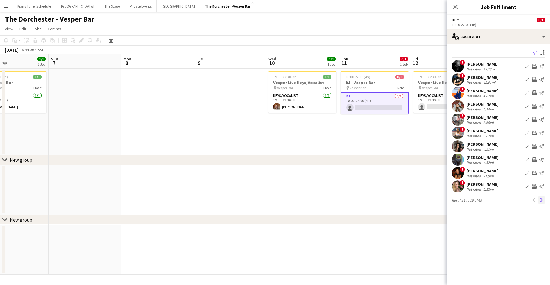
click at [541, 200] on app-icon "Next" at bounding box center [542, 200] width 4 height 4
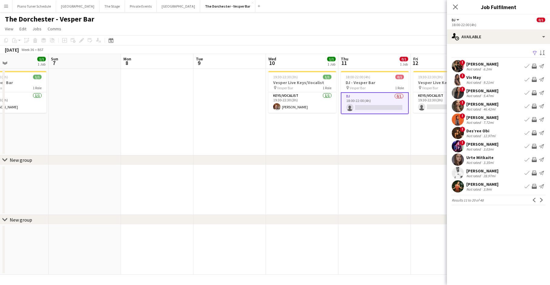
click at [528, 80] on app-icon "Book crew" at bounding box center [527, 79] width 5 height 5
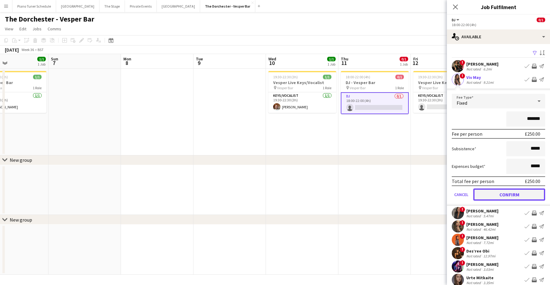
click at [532, 197] on button "Confirm" at bounding box center [510, 194] width 72 height 12
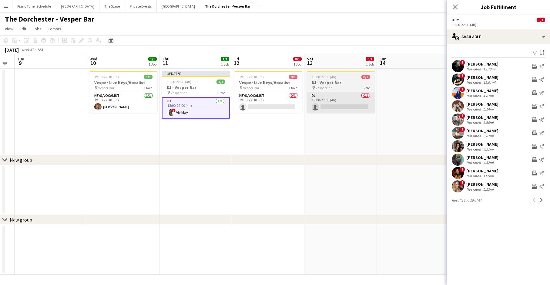
scroll to position [0, 204]
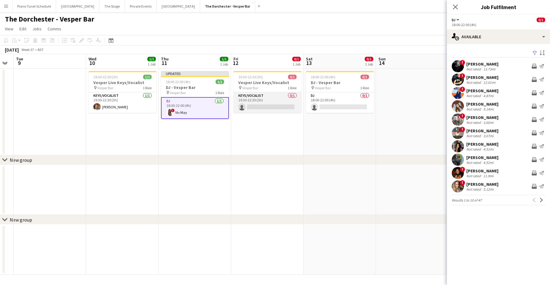
click at [281, 94] on app-card-role "Keys/Vocalist 0/1 19:30-22:30 (3h) single-neutral-actions" at bounding box center [268, 102] width 68 height 21
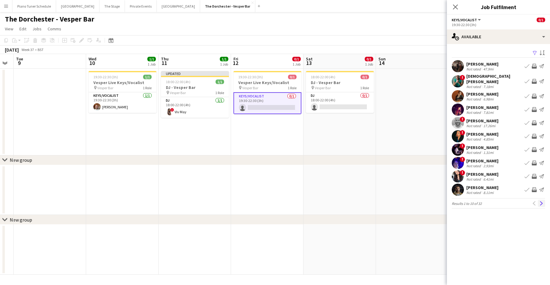
click at [541, 201] on app-icon "Next" at bounding box center [542, 203] width 4 height 4
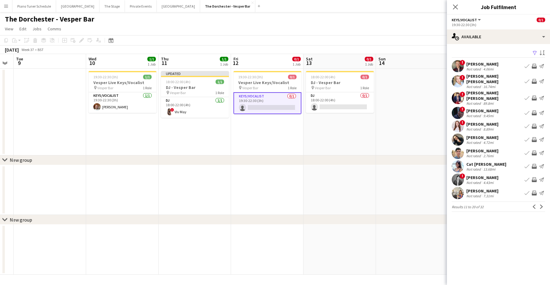
click at [541, 204] on app-icon "Next" at bounding box center [542, 206] width 4 height 4
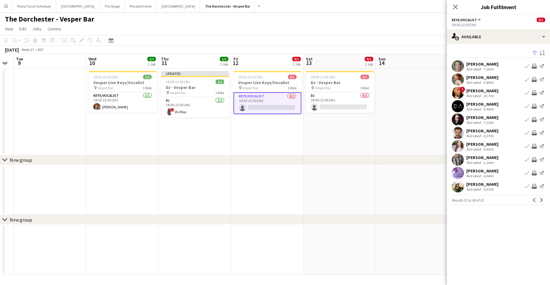
click at [541, 199] on app-icon "Next" at bounding box center [542, 200] width 4 height 4
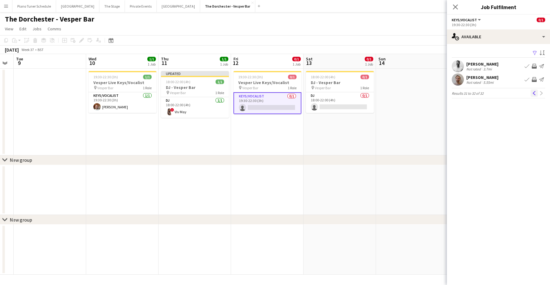
click at [535, 93] on app-icon "Previous" at bounding box center [534, 93] width 4 height 4
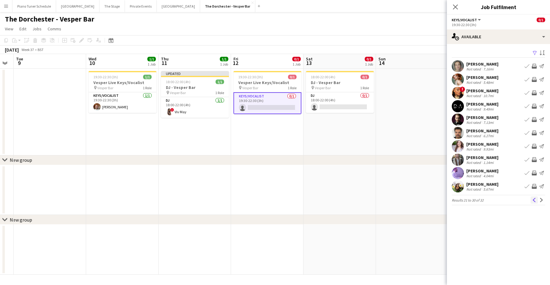
click at [535, 203] on button "Previous" at bounding box center [534, 199] width 7 height 7
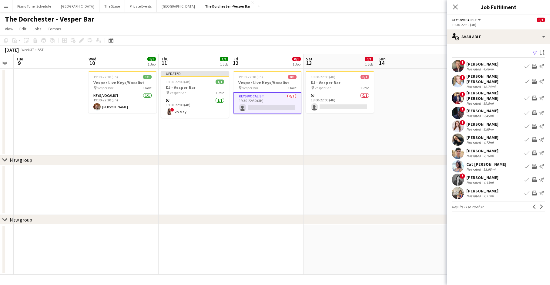
click at [535, 203] on button "Previous" at bounding box center [534, 206] width 7 height 7
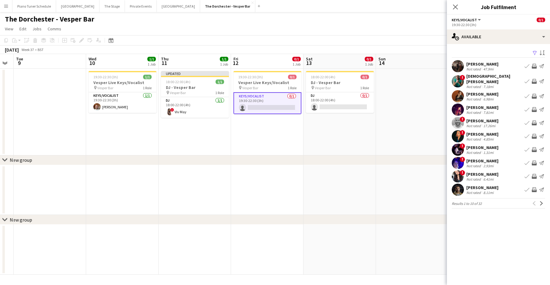
click at [529, 79] on app-icon "Book crew" at bounding box center [527, 81] width 5 height 5
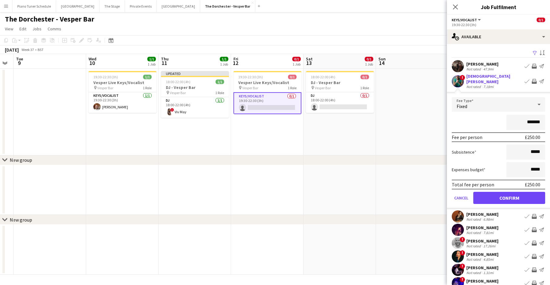
click at [526, 188] on form "Fee Type Fixed ******* Fee per person £250.00 Subsistence ***** Expenses budget…" at bounding box center [498, 153] width 103 height 112
click at [517, 192] on button "Confirm" at bounding box center [510, 198] width 72 height 12
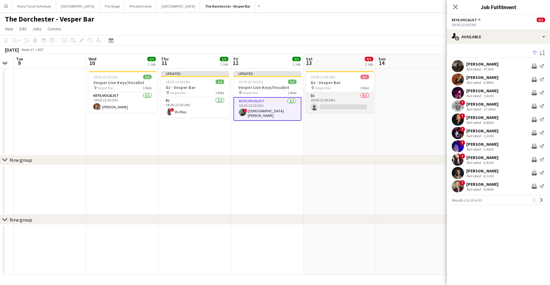
click at [341, 99] on app-card-role "DJ 0/1 18:00-22:00 (4h) single-neutral-actions" at bounding box center [340, 102] width 68 height 21
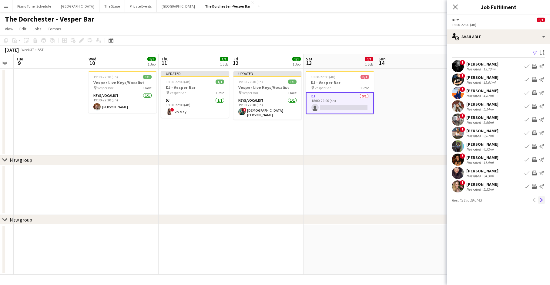
click at [540, 201] on app-icon "Next" at bounding box center [542, 200] width 4 height 4
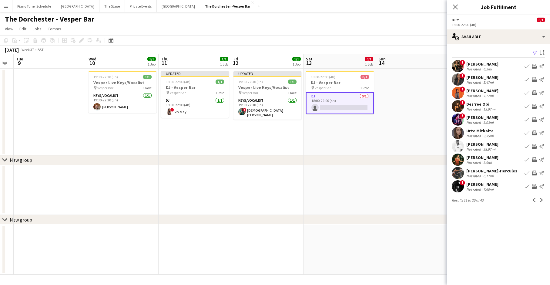
click at [540, 201] on app-icon "Next" at bounding box center [542, 200] width 4 height 4
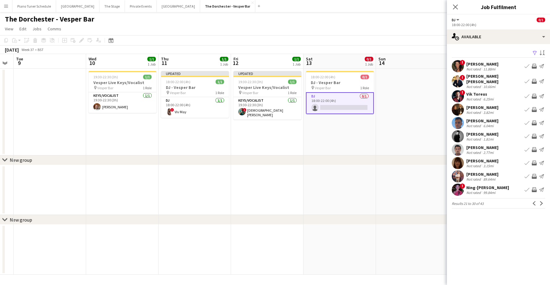
click at [540, 201] on app-icon "Next" at bounding box center [542, 203] width 4 height 4
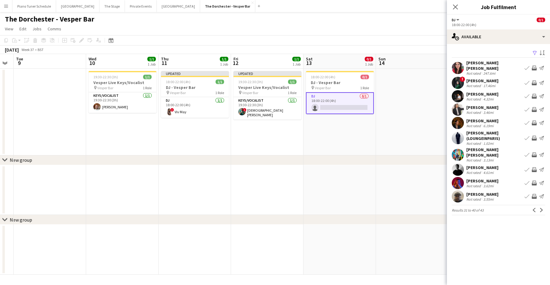
click at [540, 208] on app-icon "Next" at bounding box center [542, 210] width 4 height 4
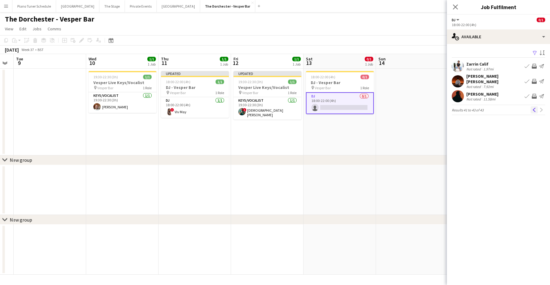
click at [532, 108] on app-icon "Previous" at bounding box center [534, 110] width 4 height 4
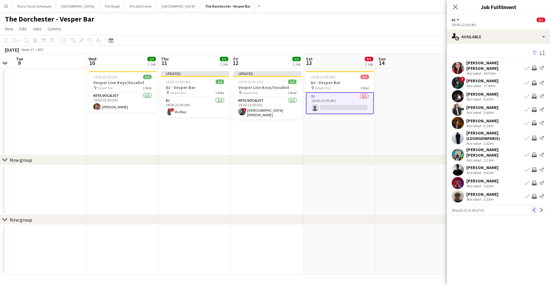
click at [532, 206] on button "Previous" at bounding box center [534, 209] width 7 height 7
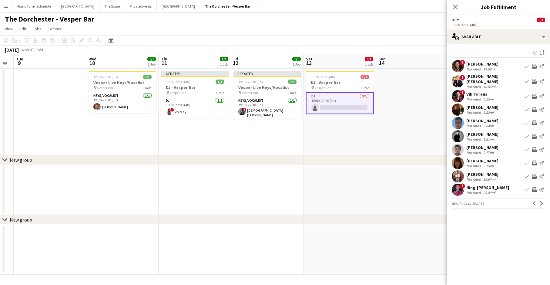
click at [532, 203] on button "Previous" at bounding box center [534, 203] width 7 height 7
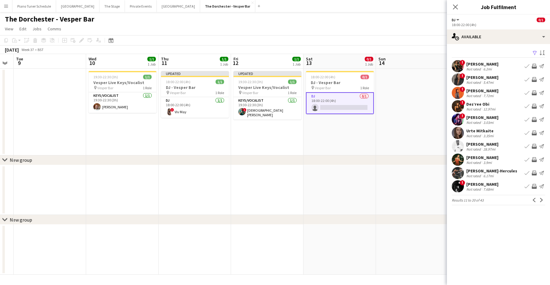
click at [532, 203] on button "Previous" at bounding box center [534, 199] width 7 height 7
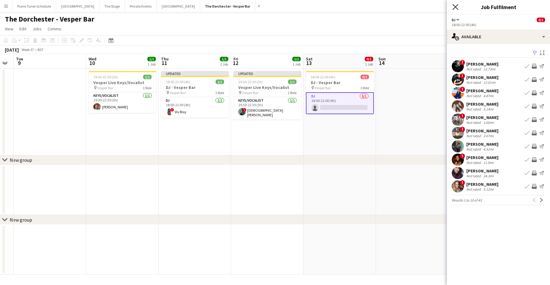
click at [455, 8] on icon at bounding box center [456, 7] width 6 height 6
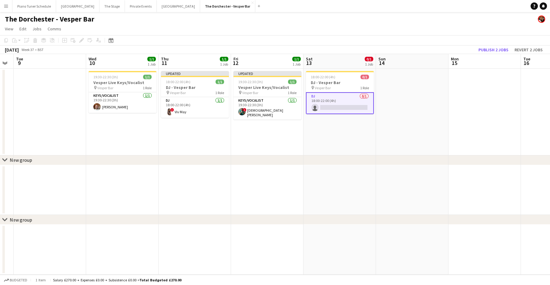
click at [319, 109] on app-card-role "DJ 0/1 18:00-22:00 (4h) single-neutral-actions" at bounding box center [340, 103] width 68 height 22
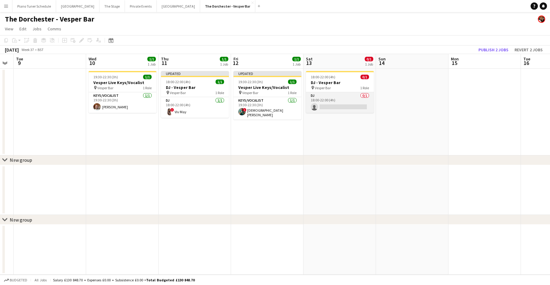
click at [349, 102] on app-card-role "DJ 0/1 18:00-22:00 (4h) single-neutral-actions" at bounding box center [340, 102] width 68 height 21
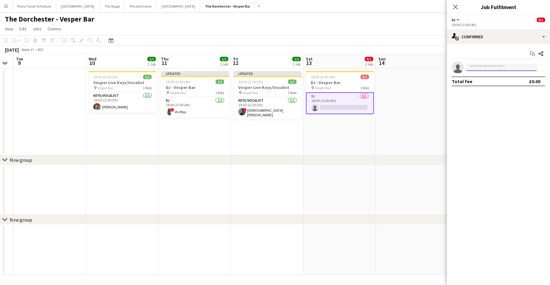
click at [481, 64] on input at bounding box center [502, 67] width 70 height 7
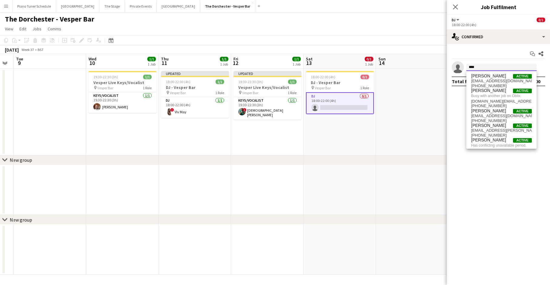
drag, startPoint x: 476, startPoint y: 66, endPoint x: 454, endPoint y: 66, distance: 21.6
click at [454, 66] on app-invite-slot "single-neutral-actions ****" at bounding box center [498, 67] width 103 height 12
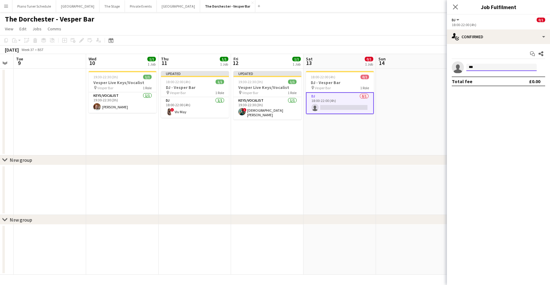
type input "****"
drag, startPoint x: 478, startPoint y: 66, endPoint x: 462, endPoint y: 66, distance: 16.1
click at [462, 66] on app-invite-slot "single-neutral-actions ****" at bounding box center [498, 67] width 103 height 12
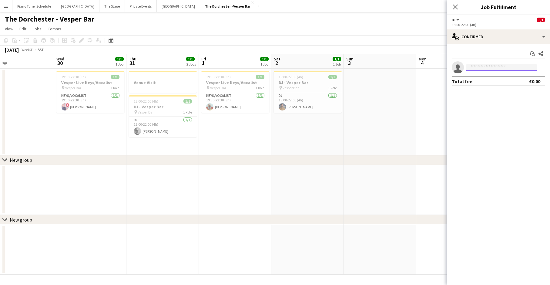
scroll to position [0, 168]
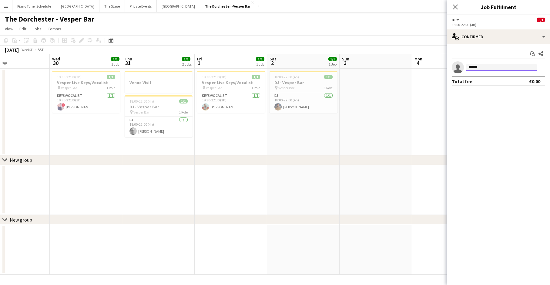
type input "*******"
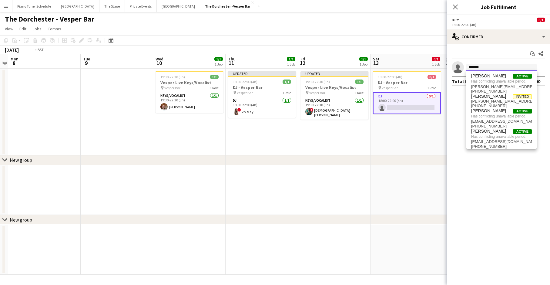
scroll to position [0, 220]
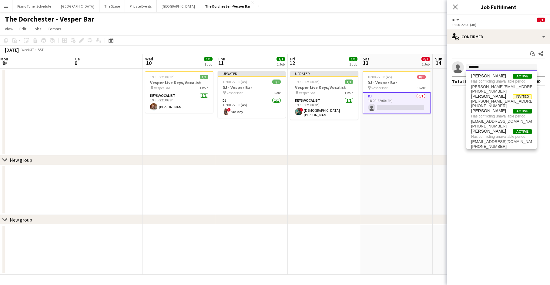
drag, startPoint x: 481, startPoint y: 66, endPoint x: 460, endPoint y: 66, distance: 20.9
click at [460, 66] on app-invite-slot "single-neutral-actions *******" at bounding box center [498, 67] width 103 height 12
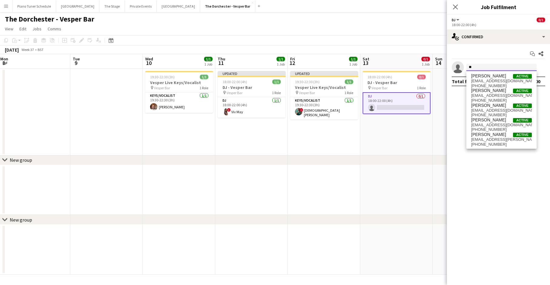
type input "***"
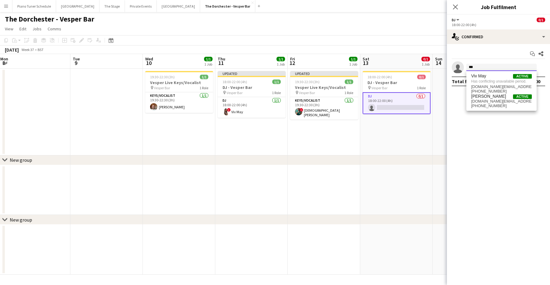
drag, startPoint x: 480, startPoint y: 70, endPoint x: 465, endPoint y: 69, distance: 14.9
click at [465, 69] on form "***" at bounding box center [504, 68] width 81 height 8
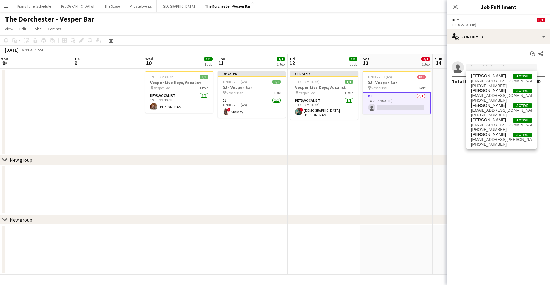
click at [458, 120] on mat-expansion-panel "check Confirmed Start chat Share single-neutral-actions Total fee £0.00" at bounding box center [498, 164] width 103 height 241
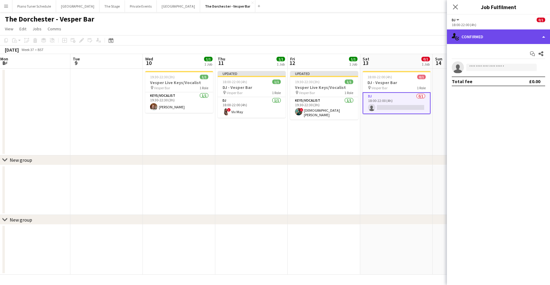
click at [535, 36] on div "single-neutral-actions-check-2 Confirmed" at bounding box center [498, 36] width 103 height 15
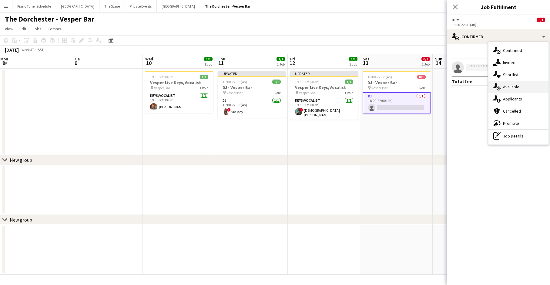
click at [516, 81] on div "single-neutral-actions-upload Available" at bounding box center [519, 87] width 60 height 12
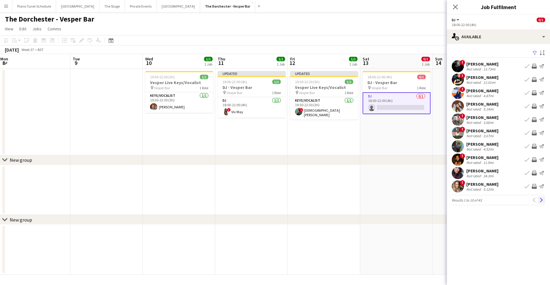
click at [540, 201] on app-icon "Next" at bounding box center [542, 200] width 4 height 4
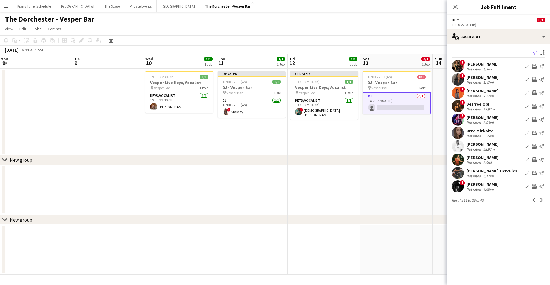
click at [540, 201] on app-icon "Next" at bounding box center [542, 200] width 4 height 4
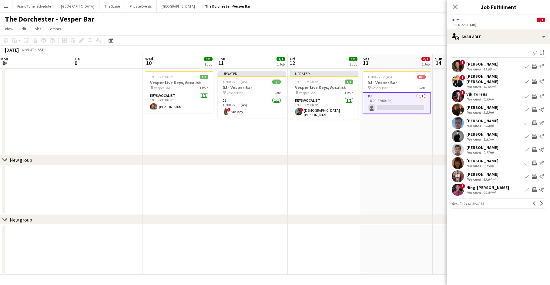
click at [540, 201] on app-icon "Next" at bounding box center [542, 203] width 4 height 4
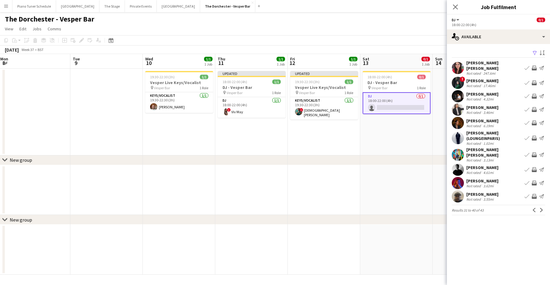
click at [540, 206] on button "Next" at bounding box center [541, 209] width 7 height 7
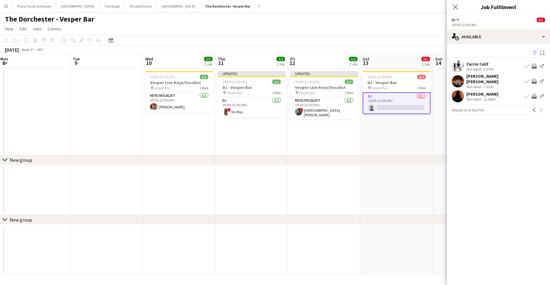
click at [366, 38] on app-toolbar "Copy Paste Paste Command V Paste with crew Command Shift V Paste linked Job Del…" at bounding box center [275, 40] width 550 height 10
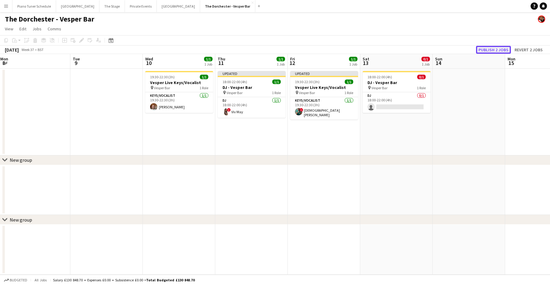
click at [488, 49] on button "Publish 2 jobs" at bounding box center [493, 50] width 35 height 8
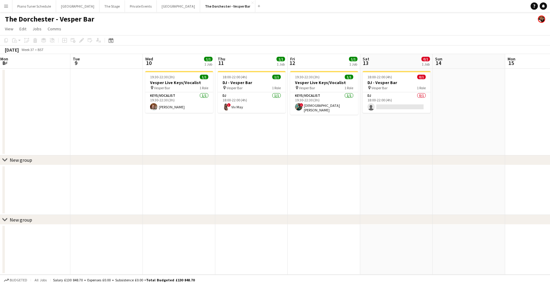
click at [4, 9] on button "Menu" at bounding box center [6, 6] width 12 height 12
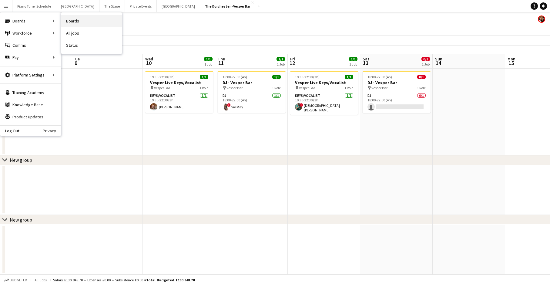
click at [71, 24] on link "Boards" at bounding box center [91, 21] width 61 height 12
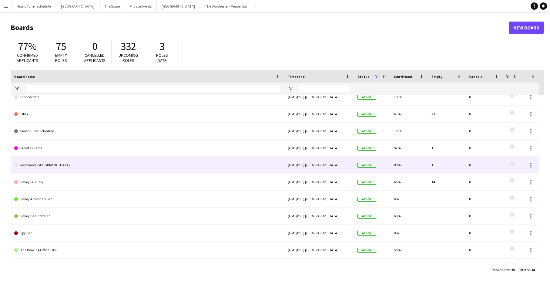
scroll to position [57, 0]
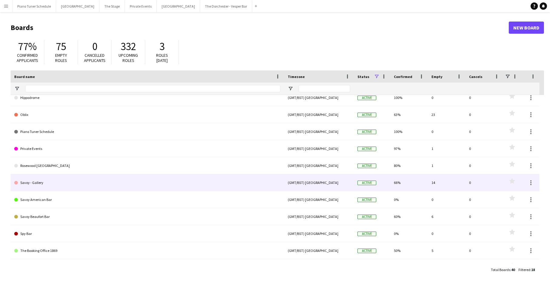
click at [87, 182] on link "Savoy - Gallery" at bounding box center [147, 182] width 266 height 17
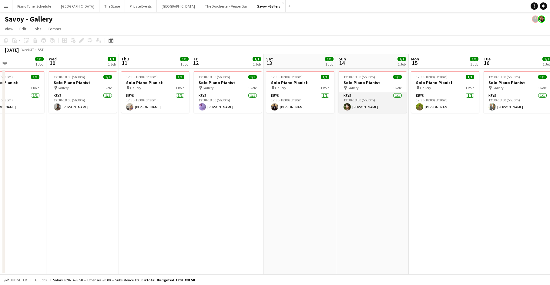
scroll to position [0, 244]
click at [360, 94] on app-card-role "Keys 1/1 12:30-18:00 (5h30m) Maya Caskie" at bounding box center [372, 102] width 68 height 21
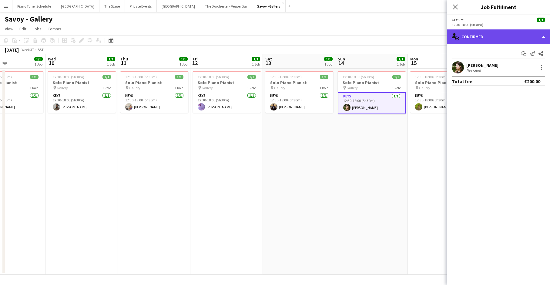
click at [534, 36] on div "single-neutral-actions-check-2 Confirmed" at bounding box center [498, 36] width 103 height 15
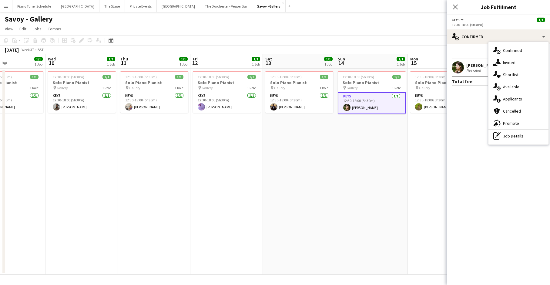
drag, startPoint x: 472, startPoint y: 109, endPoint x: 477, endPoint y: 105, distance: 7.0
click at [472, 109] on mat-expansion-panel "check Confirmed Start chat Send notification Share Maya Caskie Not rated Total …" at bounding box center [498, 164] width 103 height 241
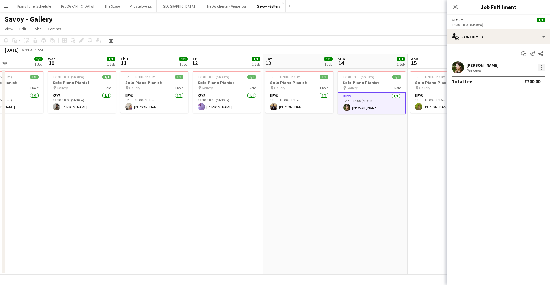
click at [542, 67] on div at bounding box center [541, 67] width 1 height 1
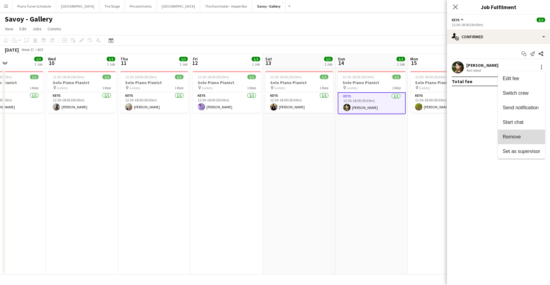
click at [522, 133] on button "Remove" at bounding box center [521, 137] width 47 height 15
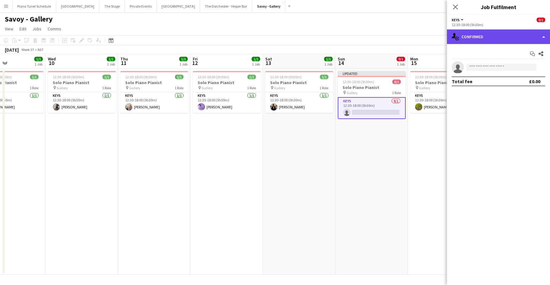
click at [537, 36] on div "single-neutral-actions-check-2 Confirmed" at bounding box center [498, 36] width 103 height 15
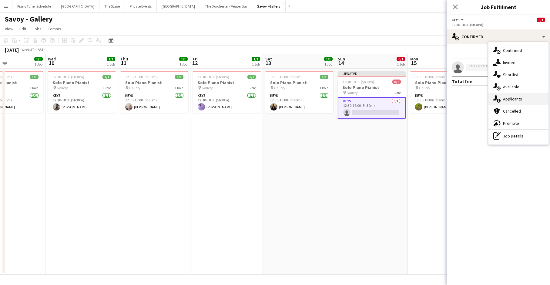
click at [529, 101] on div "single-neutral-actions-information Applicants" at bounding box center [519, 99] width 60 height 12
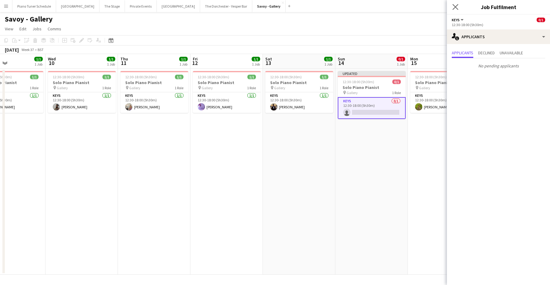
click at [457, 10] on icon "Close pop-in" at bounding box center [456, 7] width 6 height 6
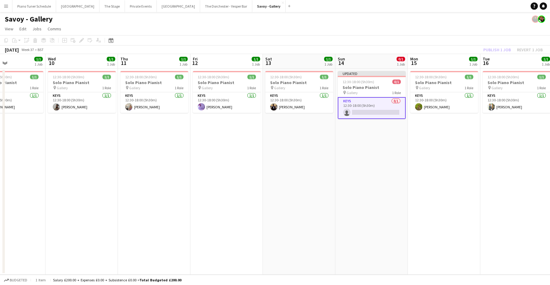
click at [373, 108] on app-card-role "Keys 0/1 12:30-18:00 (5h30m) single-neutral-actions" at bounding box center [372, 108] width 68 height 22
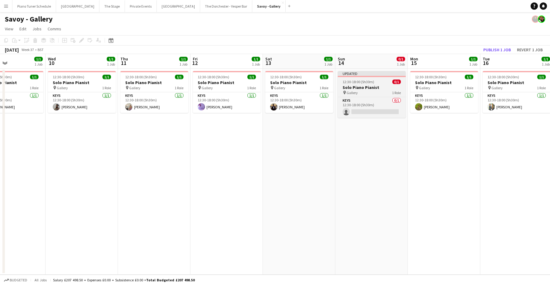
click at [365, 96] on app-job-card "Updated 12:30-18:00 (5h30m) 0/1 Solo Piano Pianist pin Gallery 1 Role Keys 0/1 …" at bounding box center [372, 94] width 68 height 47
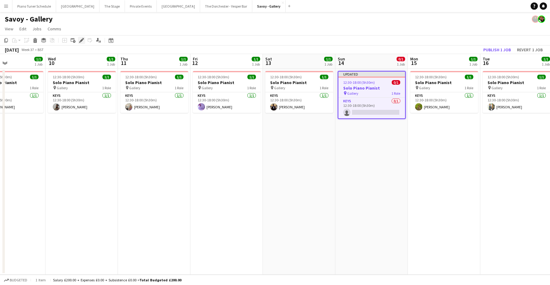
click at [82, 40] on icon at bounding box center [81, 40] width 3 height 3
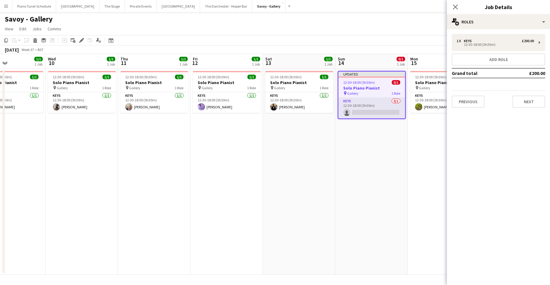
click at [376, 103] on app-card-role "Keys 0/1 12:30-18:00 (5h30m) single-neutral-actions" at bounding box center [372, 108] width 67 height 21
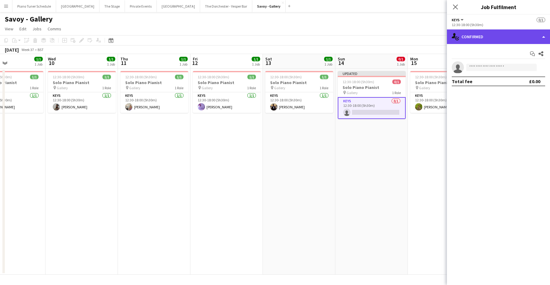
click at [536, 37] on div "single-neutral-actions-check-2 Confirmed" at bounding box center [498, 36] width 103 height 15
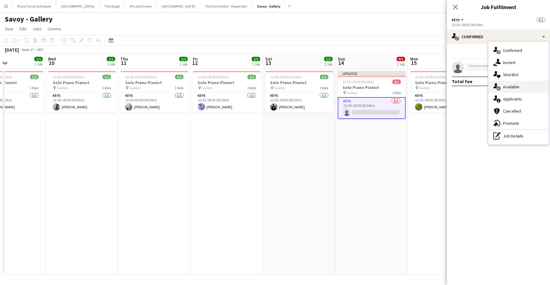
click at [526, 87] on div "single-neutral-actions-upload Available" at bounding box center [519, 87] width 60 height 12
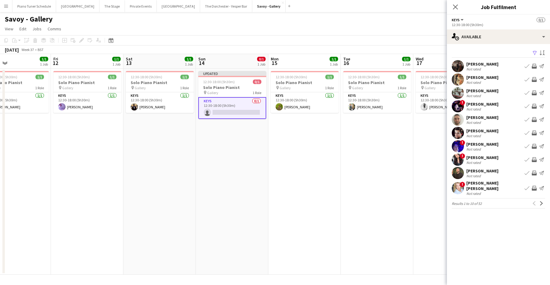
scroll to position [0, 241]
click at [541, 201] on app-icon "Next" at bounding box center [542, 203] width 4 height 4
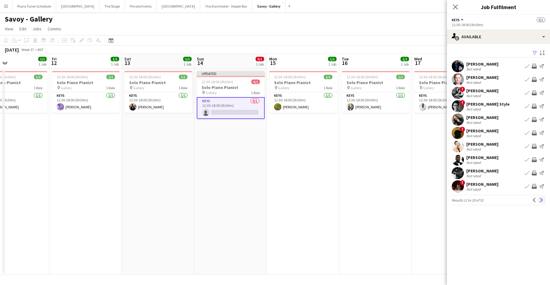
click at [541, 201] on app-icon "Next" at bounding box center [542, 200] width 4 height 4
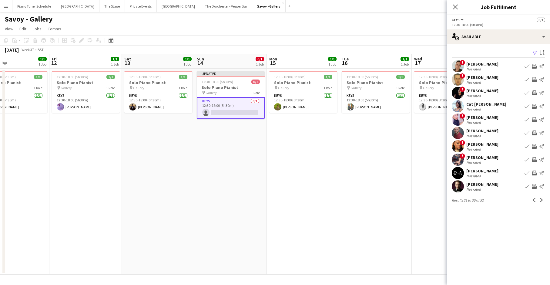
click at [541, 201] on app-icon "Next" at bounding box center [542, 200] width 4 height 4
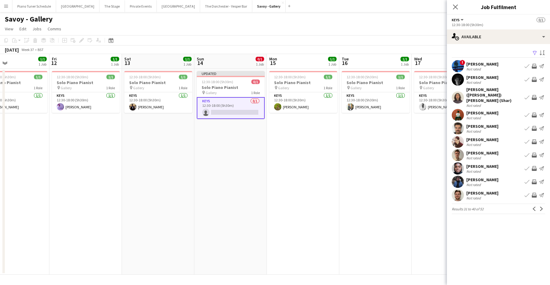
click at [541, 205] on button "Next" at bounding box center [541, 208] width 7 height 7
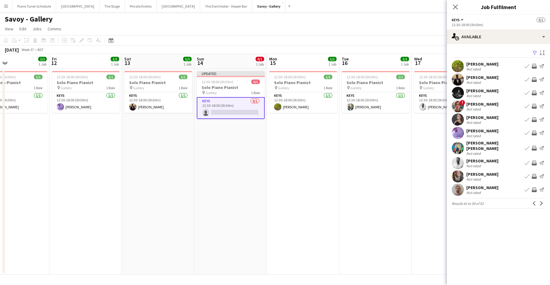
click at [541, 201] on app-icon "Next" at bounding box center [542, 203] width 4 height 4
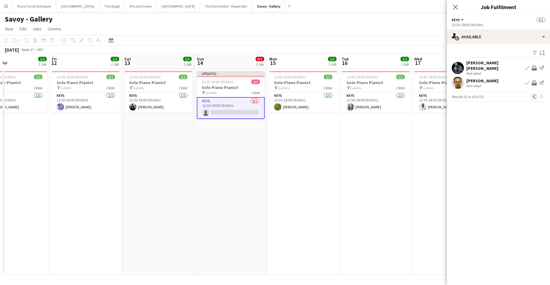
click at [533, 94] on app-icon "Previous" at bounding box center [534, 96] width 4 height 4
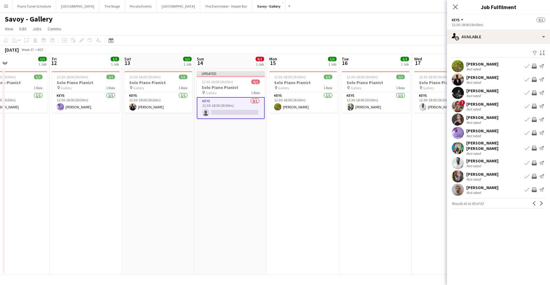
click at [236, 109] on app-card-role "Keys 0/1 12:30-18:00 (5h30m) single-neutral-actions" at bounding box center [231, 108] width 68 height 22
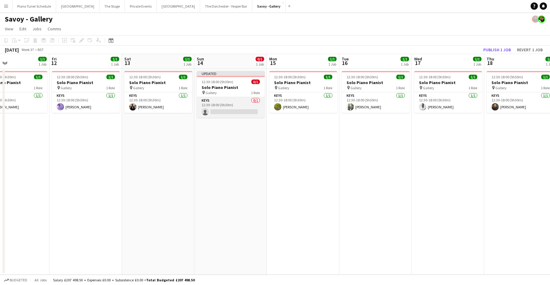
click at [243, 104] on app-card-role "Keys 0/1 12:30-18:00 (5h30m) single-neutral-actions" at bounding box center [231, 107] width 68 height 21
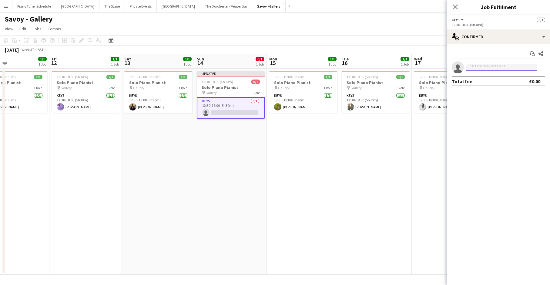
click at [481, 67] on input at bounding box center [502, 67] width 70 height 7
type input "*****"
click at [506, 85] on span "+4407528536056" at bounding box center [501, 85] width 61 height 5
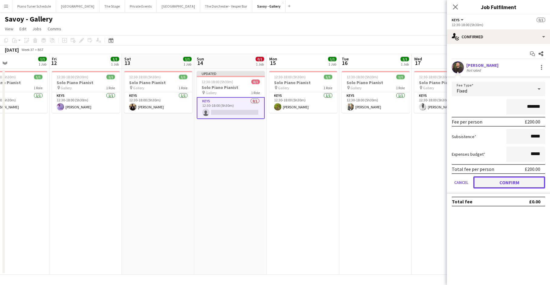
click at [510, 180] on button "Confirm" at bounding box center [510, 182] width 72 height 12
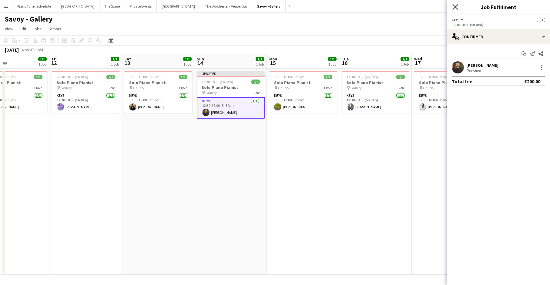
click at [454, 9] on icon at bounding box center [456, 7] width 6 height 6
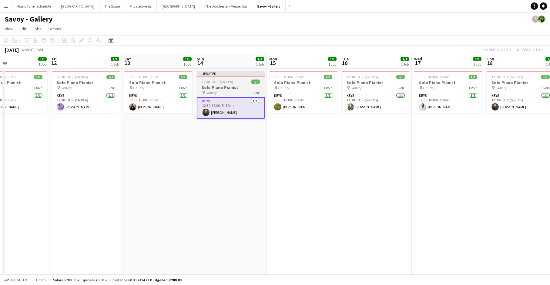
click at [227, 77] on div at bounding box center [231, 76] width 68 height 1
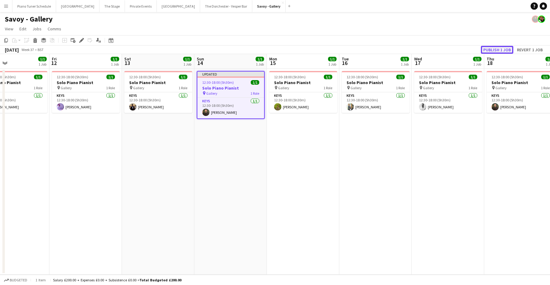
click at [501, 50] on button "Publish 1 job" at bounding box center [497, 50] width 32 height 8
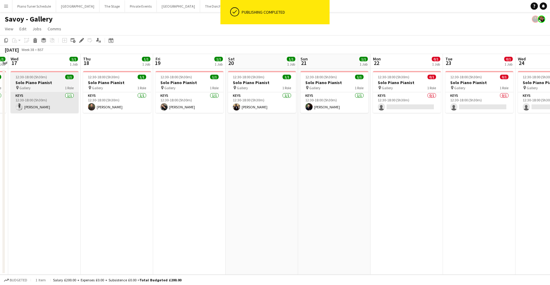
scroll to position [0, 214]
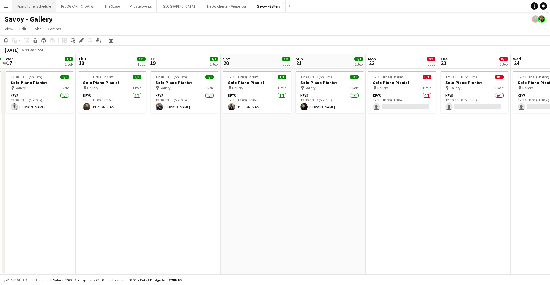
drag, startPoint x: 10, startPoint y: 6, endPoint x: 13, endPoint y: 8, distance: 3.5
click at [10, 6] on button "Menu" at bounding box center [6, 6] width 12 height 12
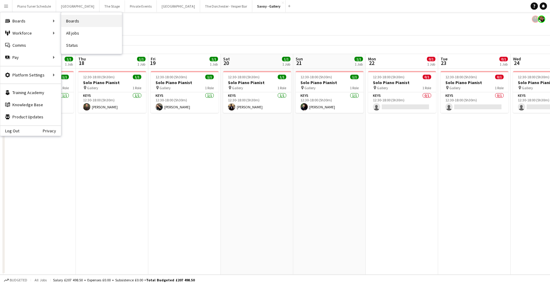
click at [71, 20] on link "Boards" at bounding box center [91, 21] width 61 height 12
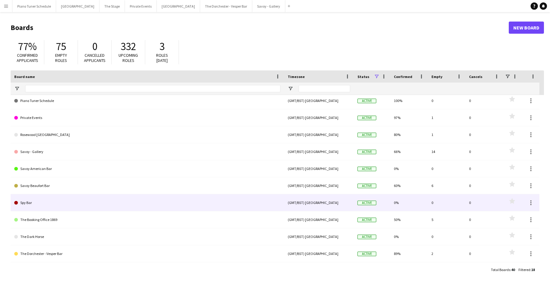
scroll to position [91, 0]
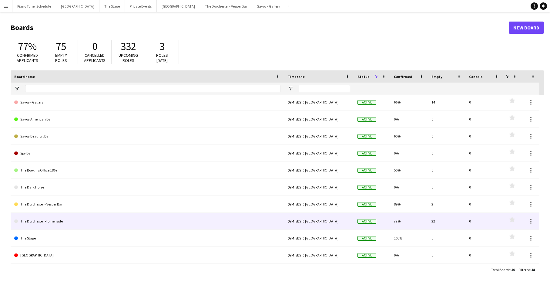
click at [81, 218] on link "The Dorchester Promenade" at bounding box center [147, 221] width 266 height 17
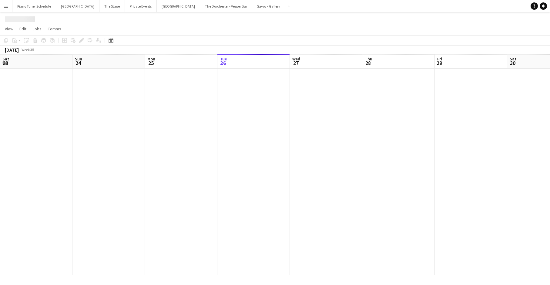
scroll to position [0, 145]
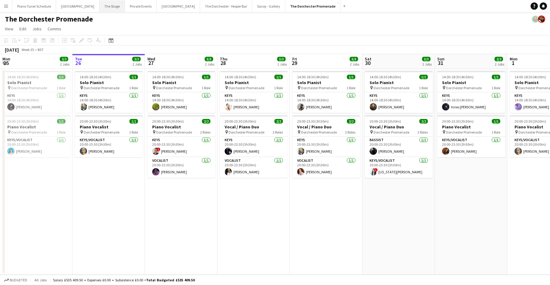
click at [100, 5] on button "The Stage Close" at bounding box center [111, 6] width 25 height 12
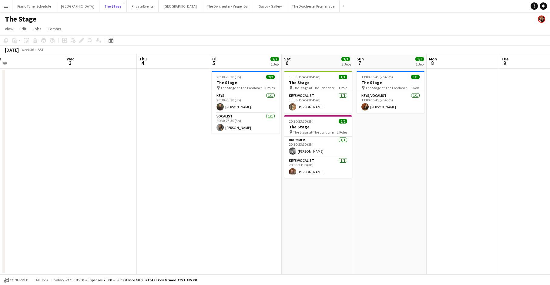
scroll to position [0, 230]
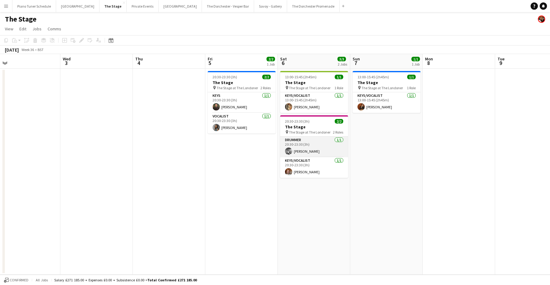
click at [296, 140] on app-card-role "Drummer 1/1 20:30-23:30 (3h) Jerome Johnson" at bounding box center [314, 147] width 68 height 21
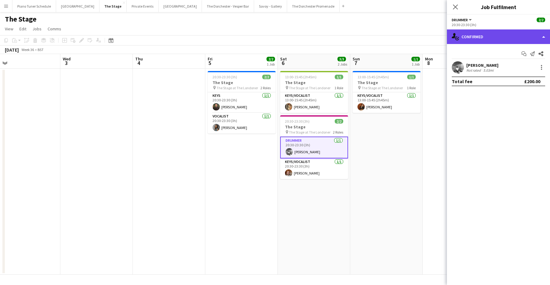
click at [542, 36] on div "single-neutral-actions-check-2 Confirmed" at bounding box center [498, 36] width 103 height 15
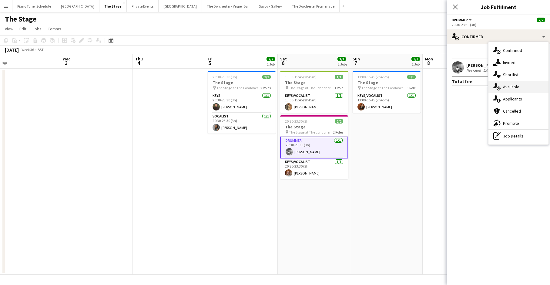
click at [529, 88] on div "single-neutral-actions-upload Available" at bounding box center [519, 87] width 60 height 12
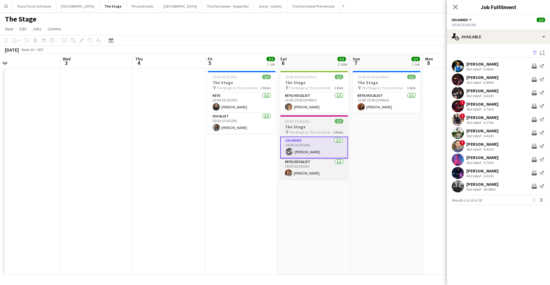
click at [302, 132] on span "The Stage at The Londoner" at bounding box center [310, 132] width 42 height 5
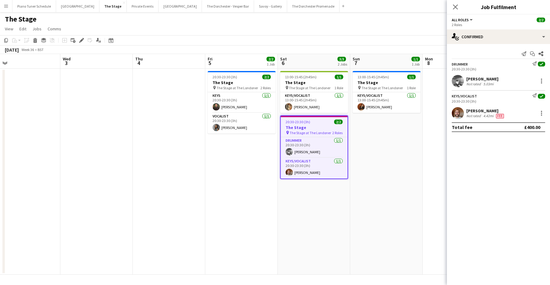
click at [537, 82] on div at bounding box center [541, 80] width 8 height 7
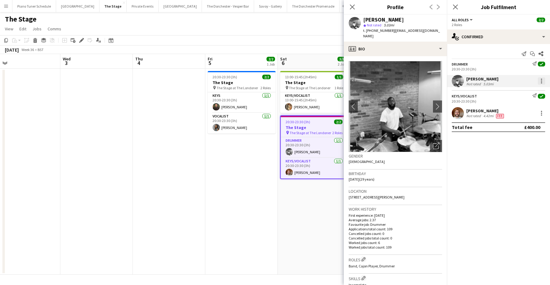
click at [541, 82] on div at bounding box center [541, 80] width 7 height 7
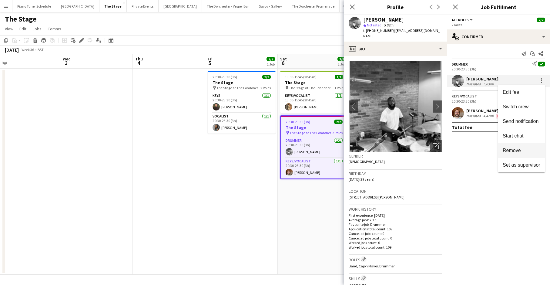
click at [521, 147] on button "Remove" at bounding box center [521, 150] width 47 height 15
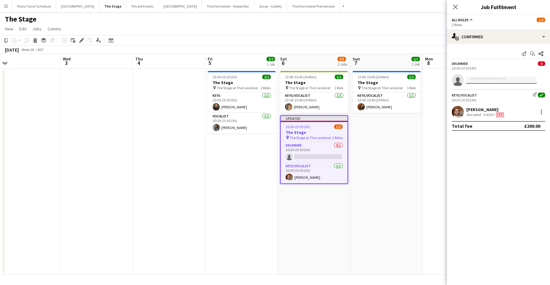
click at [511, 79] on input at bounding box center [502, 79] width 70 height 7
type input "********"
click at [493, 96] on span "alextempleheald@gmail.com" at bounding box center [501, 93] width 61 height 5
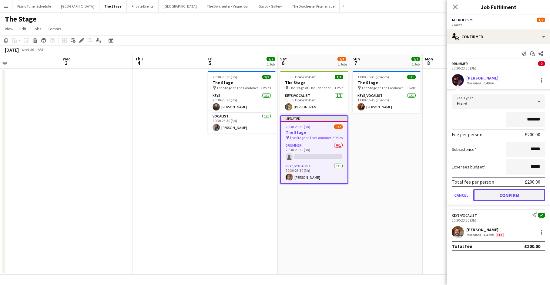
click at [507, 198] on button "Confirm" at bounding box center [510, 195] width 72 height 12
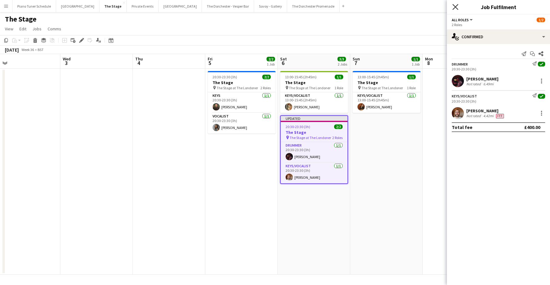
click at [455, 6] on icon "Close pop-in" at bounding box center [456, 7] width 6 height 6
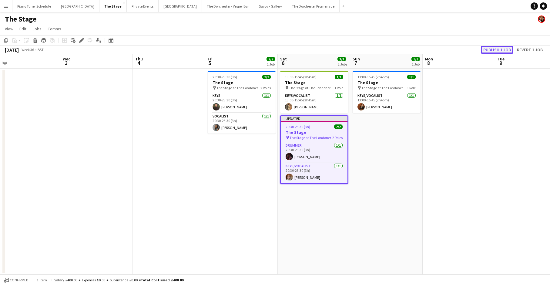
click at [487, 51] on button "Publish 1 job" at bounding box center [497, 50] width 32 height 8
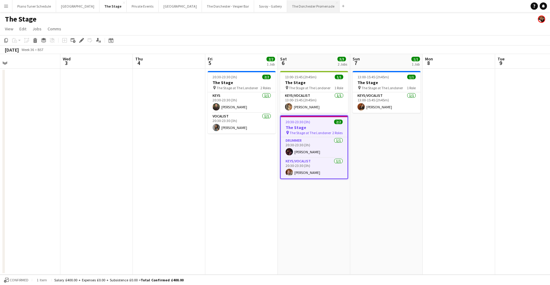
click at [287, 9] on button "The Dorchester Promenade Close" at bounding box center [313, 6] width 52 height 12
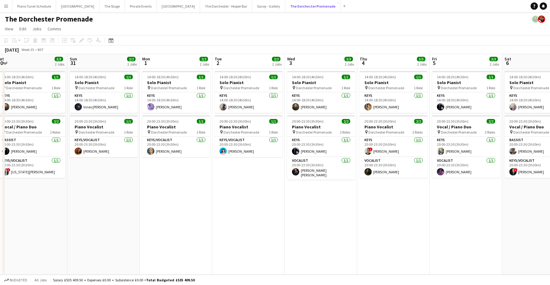
scroll to position [0, 222]
click at [214, 7] on button "The Dorchester - Vesper Bar Close" at bounding box center [226, 6] width 52 height 12
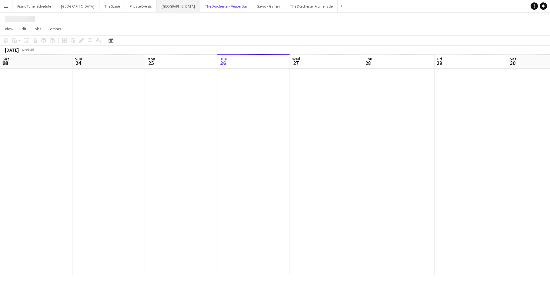
scroll to position [0, 145]
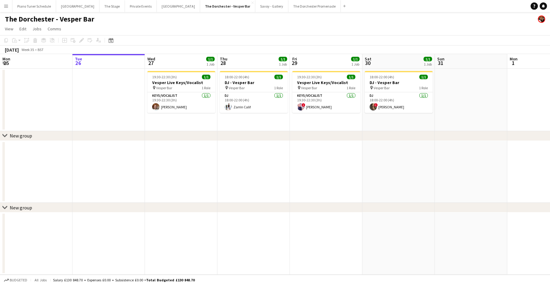
click at [8, 6] on button "Menu" at bounding box center [6, 6] width 12 height 12
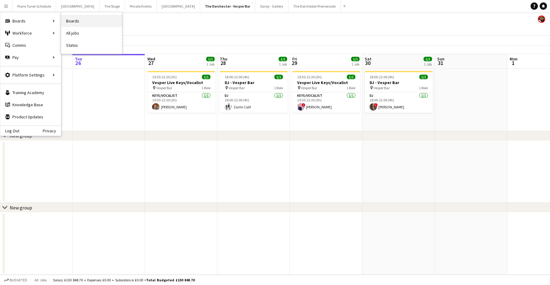
click at [68, 19] on link "Boards" at bounding box center [91, 21] width 61 height 12
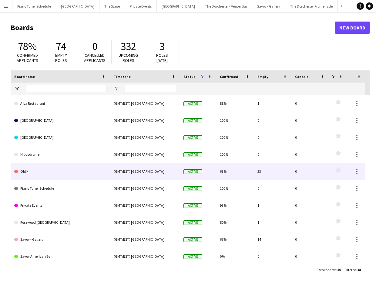
click at [53, 174] on link "Oblix" at bounding box center [60, 171] width 92 height 17
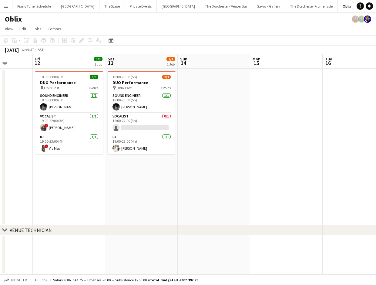
scroll to position [0, 170]
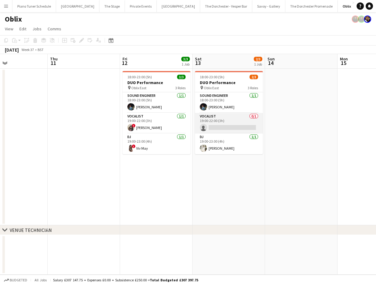
click at [234, 123] on app-card-role "Vocalist 0/1 19:00-22:00 (3h) single-neutral-actions" at bounding box center [229, 123] width 68 height 21
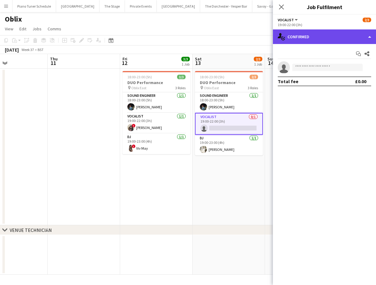
click at [358, 39] on div "single-neutral-actions-check-2 Confirmed" at bounding box center [324, 36] width 103 height 15
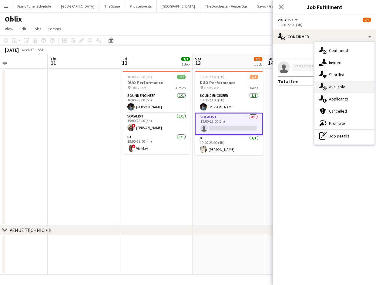
click at [345, 89] on div "single-neutral-actions-upload Available" at bounding box center [345, 87] width 60 height 12
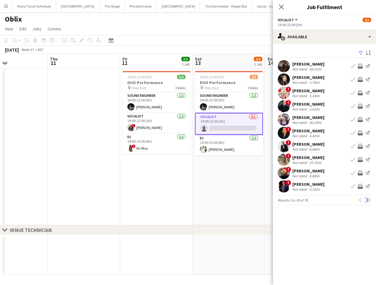
click at [369, 202] on app-icon "Next" at bounding box center [368, 200] width 4 height 4
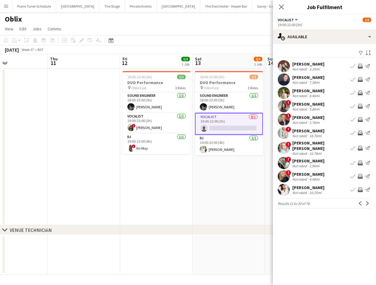
click at [369, 202] on app-icon "Next" at bounding box center [368, 203] width 4 height 4
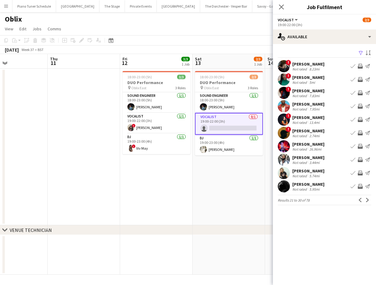
click at [369, 202] on app-icon "Next" at bounding box center [368, 200] width 4 height 4
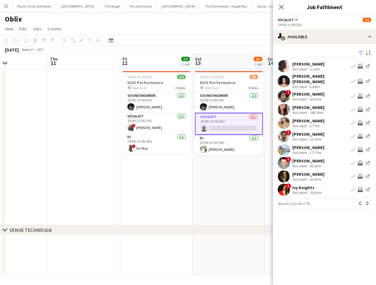
click at [369, 202] on app-icon "Next" at bounding box center [368, 203] width 4 height 4
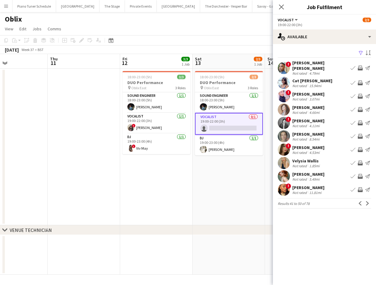
click at [369, 202] on app-icon "Next" at bounding box center [368, 203] width 4 height 4
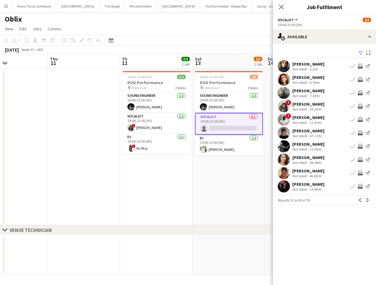
click at [369, 202] on app-icon "Next" at bounding box center [368, 200] width 4 height 4
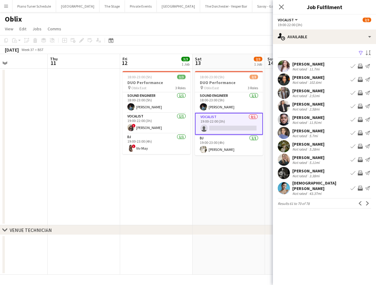
click at [369, 202] on app-icon "Next" at bounding box center [368, 203] width 4 height 4
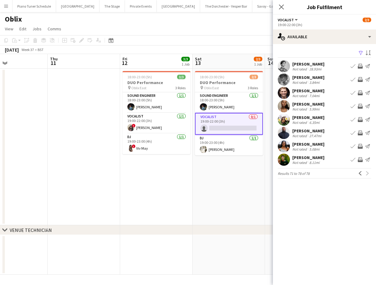
drag, startPoint x: 242, startPoint y: 199, endPoint x: 231, endPoint y: 169, distance: 31.7
click at [242, 198] on app-date-cell "18:00-23:00 (5h) 2/3 DUO Performance pin Oblix East 3 Roles Sound Engineer 1/1 …" at bounding box center [229, 147] width 72 height 157
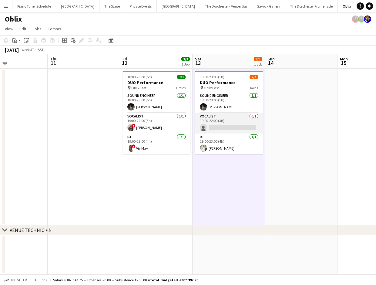
click at [224, 127] on app-card-role "Vocalist 0/1 19:00-22:00 (3h) single-neutral-actions" at bounding box center [229, 123] width 68 height 21
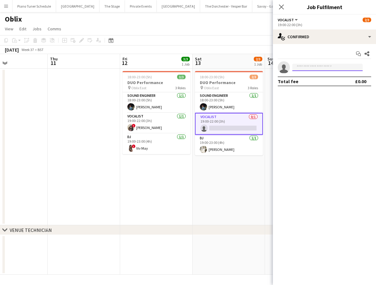
click at [326, 66] on input at bounding box center [327, 67] width 70 height 7
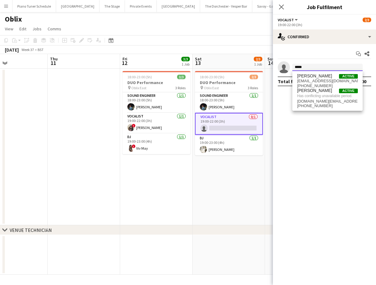
type input "*****"
click at [227, 165] on app-date-cell "18:00-23:00 (5h) 2/3 DUO Performance pin Oblix East 3 Roles Sound Engineer 1/1 …" at bounding box center [229, 147] width 72 height 157
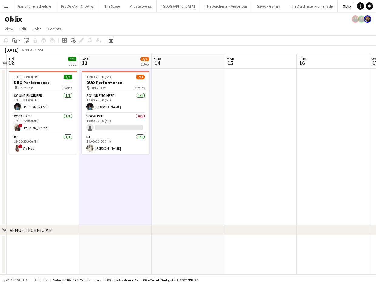
scroll to position [0, 138]
click at [100, 65] on app-board-header-date "Sat 13 2/3 1 Job" at bounding box center [115, 61] width 72 height 15
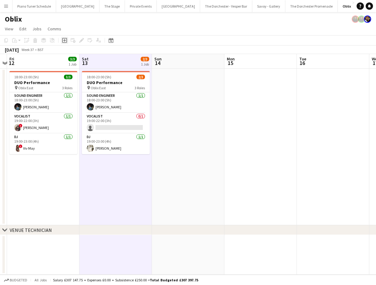
click at [63, 40] on icon "Add job" at bounding box center [64, 40] width 5 height 5
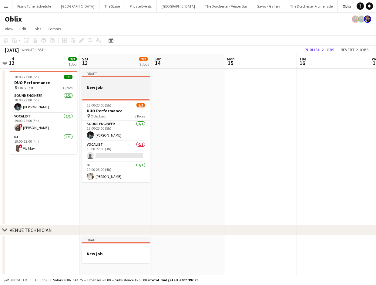
click at [120, 87] on h3 "New job" at bounding box center [116, 87] width 68 height 5
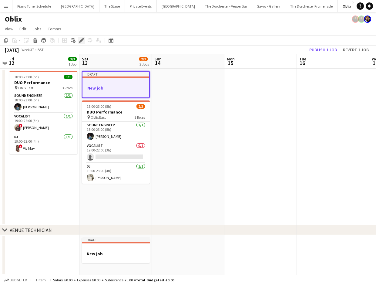
click at [83, 42] on icon "Edit" at bounding box center [81, 40] width 5 height 5
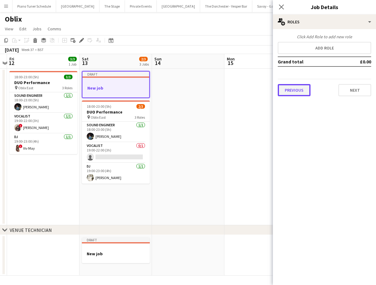
click at [305, 90] on button "Previous" at bounding box center [294, 90] width 33 height 12
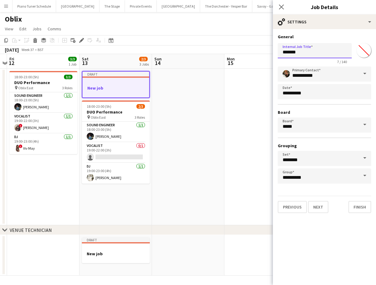
drag, startPoint x: 280, startPoint y: 52, endPoint x: 258, endPoint y: 51, distance: 21.3
click at [258, 51] on body "Menu Boards Boards Boards All jobs Status Workforce Workforce My Workforce Recr…" at bounding box center [188, 143] width 376 height 286
type input "**********"
click at [281, 3] on app-icon "Close pop-in" at bounding box center [281, 7] width 9 height 9
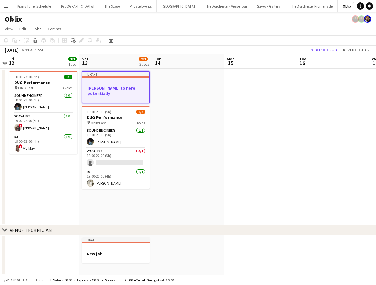
click at [118, 77] on div at bounding box center [116, 76] width 67 height 1
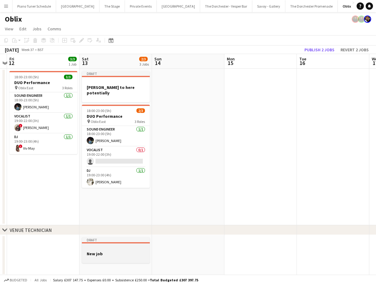
click at [99, 238] on div "Draft" at bounding box center [116, 239] width 68 height 5
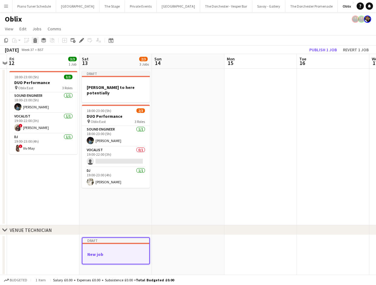
click at [34, 41] on icon at bounding box center [35, 41] width 3 height 3
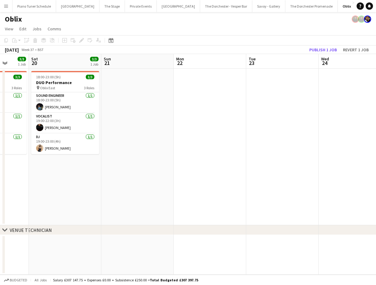
scroll to position [0, 196]
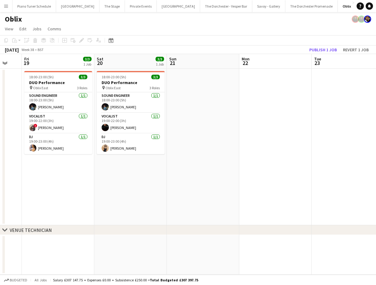
click at [134, 62] on app-board-header-date "Sat 20 3/3 1 Job" at bounding box center [130, 61] width 72 height 15
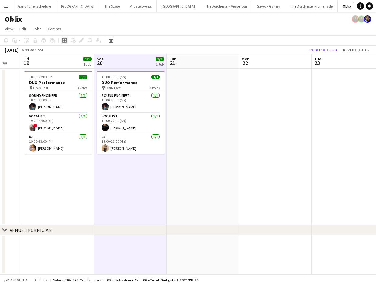
click at [62, 40] on icon at bounding box center [64, 40] width 5 height 5
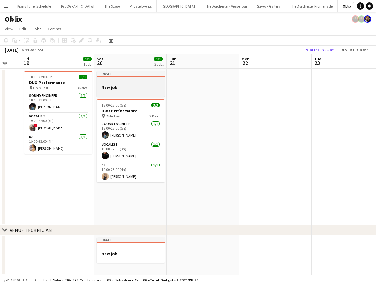
click at [126, 78] on app-job-card "Draft New job" at bounding box center [131, 84] width 68 height 26
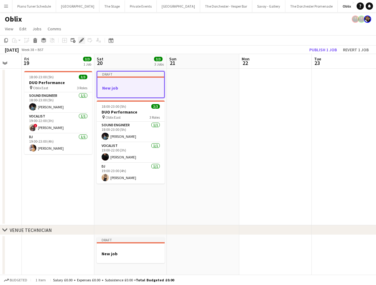
click at [84, 42] on icon "Edit" at bounding box center [81, 40] width 5 height 5
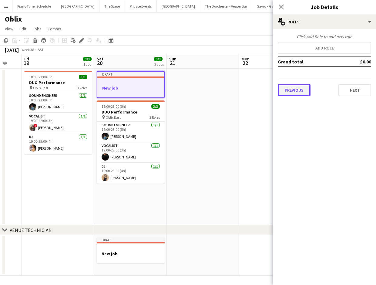
click at [293, 86] on button "Previous" at bounding box center [294, 90] width 33 height 12
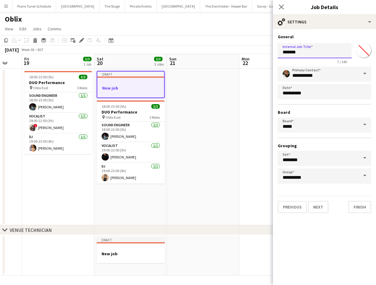
drag, startPoint x: 282, startPoint y: 51, endPoint x: 272, endPoint y: 50, distance: 9.7
click at [272, 50] on body "Menu Boards Boards Boards All jobs Status Workforce Workforce My Workforce Recr…" at bounding box center [188, 143] width 376 height 286
click at [144, 244] on app-job-card "Draft New job" at bounding box center [131, 250] width 68 height 26
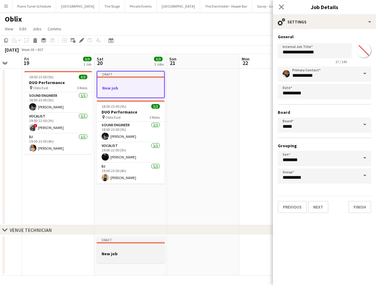
type input "*******"
type input "**********"
type input "*******"
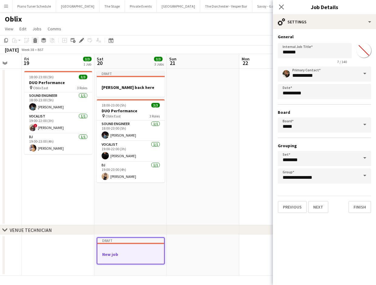
click at [35, 44] on div "Delete" at bounding box center [35, 40] width 7 height 7
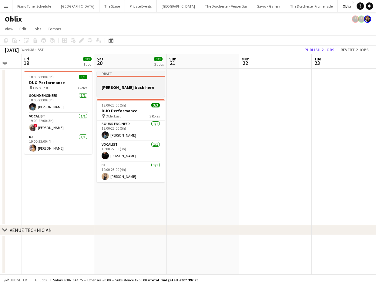
click at [154, 77] on app-job-card "Draft Maggie back here" at bounding box center [131, 84] width 68 height 26
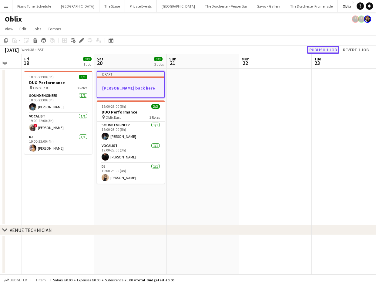
click at [315, 47] on button "Publish 1 job" at bounding box center [323, 50] width 32 height 8
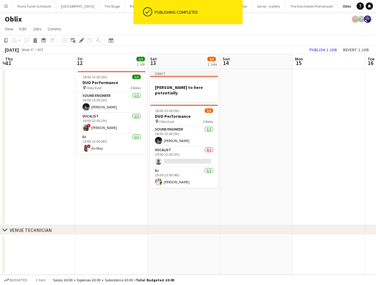
scroll to position [0, 157]
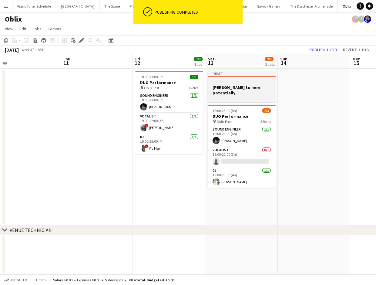
click at [246, 86] on h3 "[PERSON_NAME] to here potentially" at bounding box center [242, 90] width 68 height 11
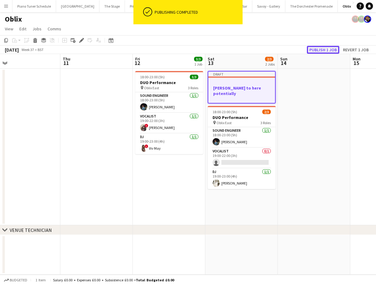
click at [330, 50] on button "Publish 1 job" at bounding box center [323, 50] width 32 height 8
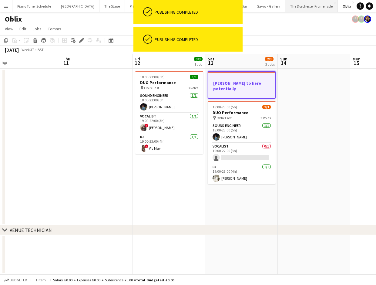
click at [285, 7] on button "The Dorchester Promenade Close" at bounding box center [311, 6] width 52 height 12
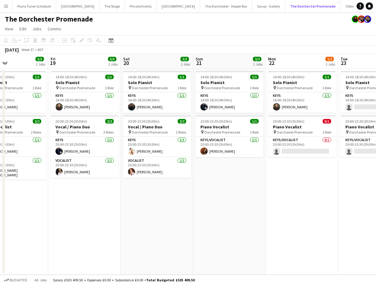
scroll to position [0, 186]
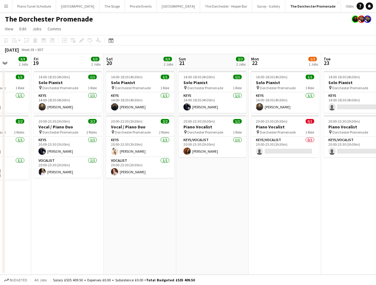
click at [128, 59] on app-board-header-date "Sat 20 3/3 2 Jobs" at bounding box center [140, 61] width 72 height 15
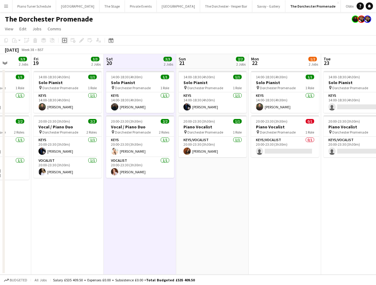
click at [64, 39] on icon at bounding box center [64, 40] width 3 height 3
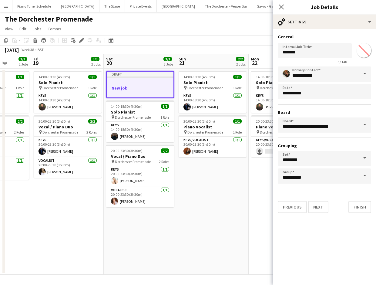
drag, startPoint x: 298, startPoint y: 52, endPoint x: 261, endPoint y: 52, distance: 36.1
click at [261, 52] on body "Menu Boards Boards Boards All jobs Status Workforce Workforce My Workforce Recr…" at bounding box center [188, 142] width 376 height 285
type input "**********"
click at [282, 8] on icon "Close pop-in" at bounding box center [281, 7] width 6 height 6
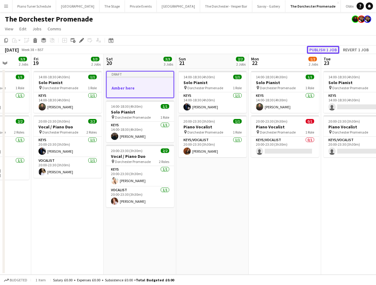
click at [320, 50] on button "Publish 1 job" at bounding box center [323, 50] width 32 height 8
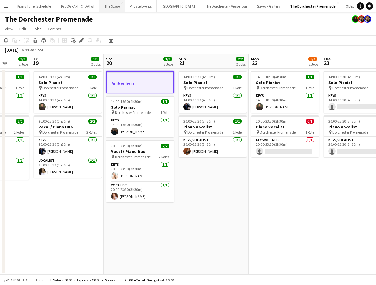
click at [100, 7] on button "The Stage Close" at bounding box center [111, 6] width 25 height 12
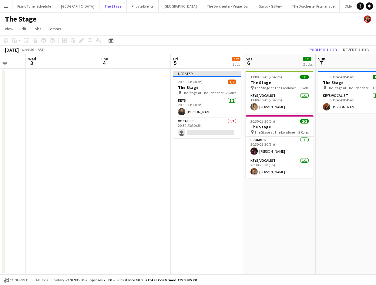
scroll to position [0, 249]
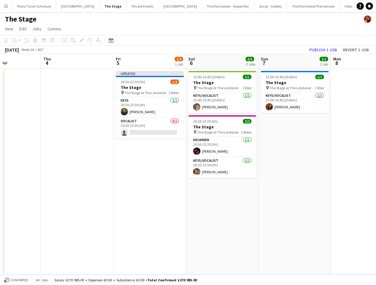
click at [153, 77] on div at bounding box center [150, 76] width 68 height 1
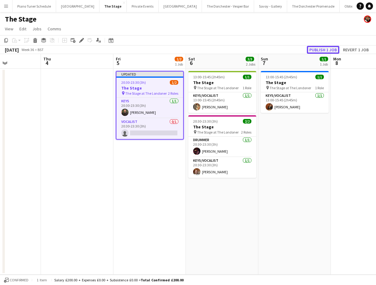
click at [321, 49] on button "Publish 1 job" at bounding box center [323, 50] width 32 height 8
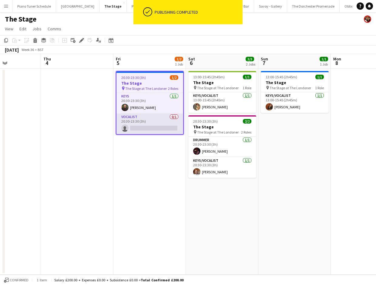
click at [149, 131] on app-card-role "Vocalist 0/1 20:30-23:30 (3h) single-neutral-actions" at bounding box center [149, 123] width 67 height 21
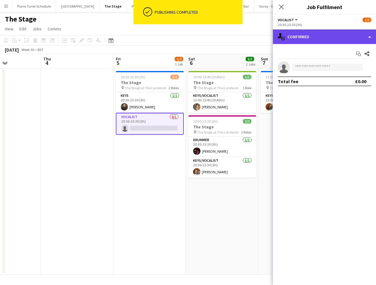
click at [353, 39] on div "single-neutral-actions-check-2 Confirmed" at bounding box center [324, 36] width 103 height 15
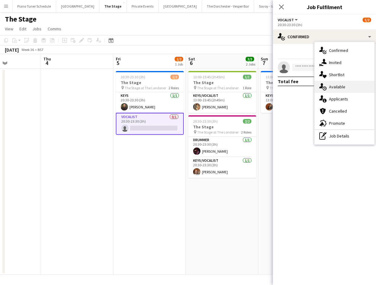
click at [346, 89] on div "single-neutral-actions-upload Available" at bounding box center [345, 87] width 60 height 12
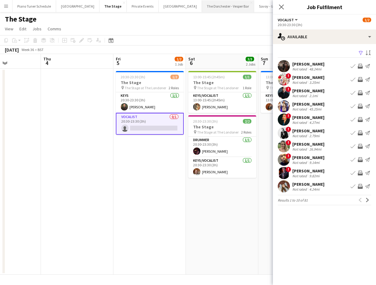
click at [202, 9] on button "The Dorchester - Vesper Bar Close" at bounding box center [228, 6] width 52 height 12
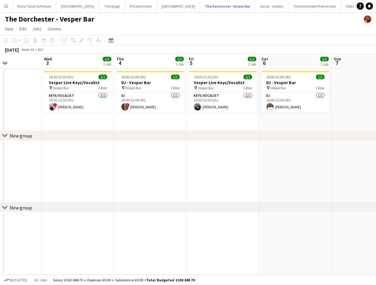
scroll to position [0, 191]
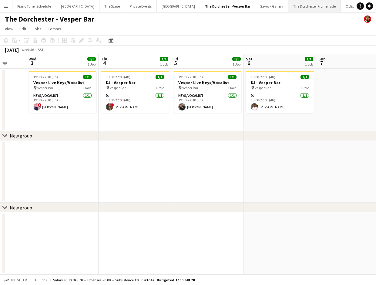
click at [288, 8] on button "The Dorchester Promenade Close" at bounding box center [314, 6] width 52 height 12
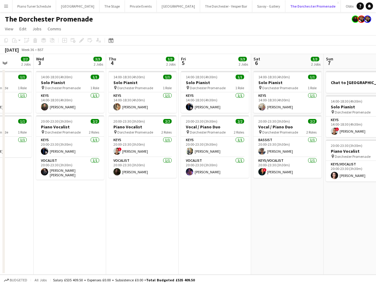
scroll to position [0, 185]
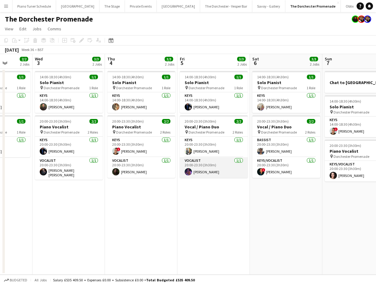
click at [202, 160] on app-card-role "Vocalist 1/1 20:00-23:30 (3h30m) Shannon Crouch" at bounding box center [214, 167] width 68 height 21
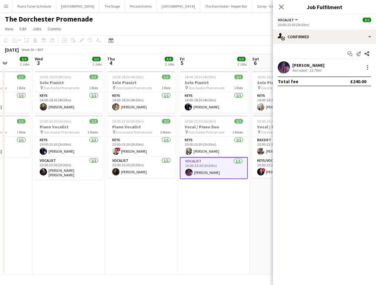
click at [202, 38] on app-toolbar "Copy Paste Paste Command V Paste with crew Command Shift V Paste linked Job Del…" at bounding box center [188, 40] width 376 height 10
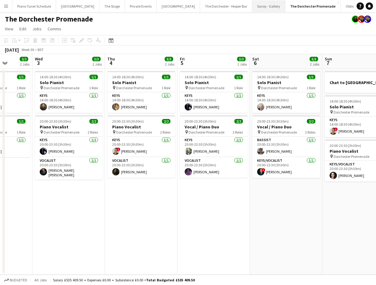
click at [252, 8] on button "Savoy - Gallery Close" at bounding box center [268, 6] width 33 height 12
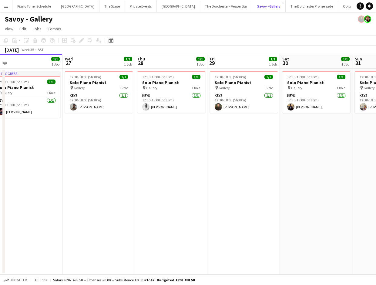
scroll to position [0, 172]
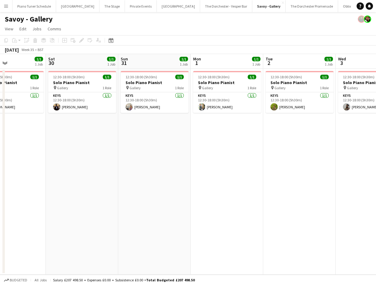
click at [10, 6] on button "Menu" at bounding box center [6, 6] width 12 height 12
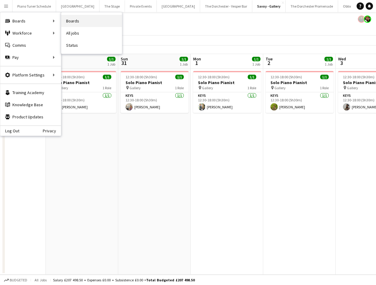
click at [100, 22] on link "Boards" at bounding box center [91, 21] width 61 height 12
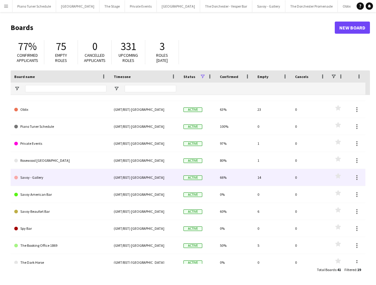
scroll to position [72, 0]
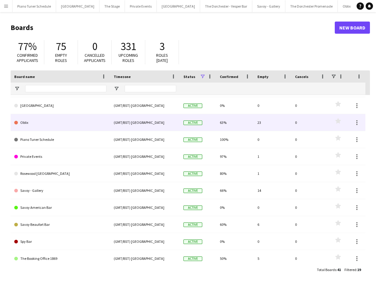
click at [40, 122] on link "Oblix" at bounding box center [60, 122] width 92 height 17
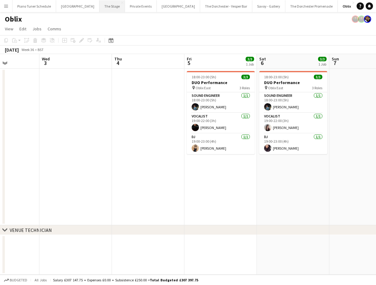
click at [101, 10] on button "The Stage Close" at bounding box center [111, 6] width 25 height 12
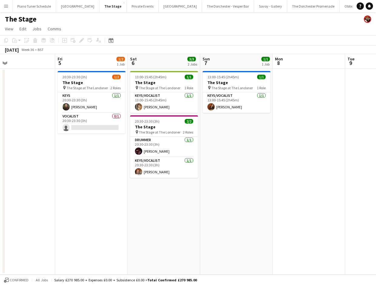
click at [85, 68] on app-board-header-date "Fri 5 1/2 1 Job" at bounding box center [91, 61] width 72 height 15
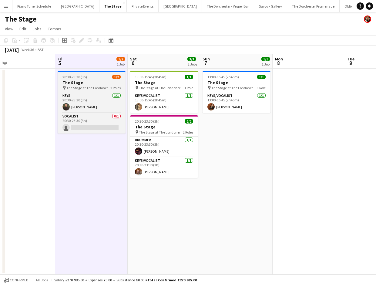
click at [100, 75] on div "20:30-23:30 (3h) 1/2" at bounding box center [92, 77] width 68 height 5
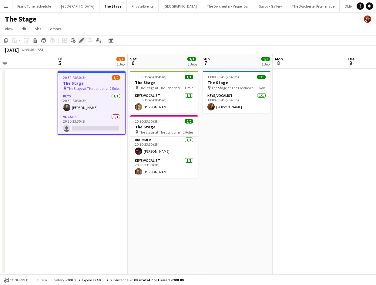
click at [82, 43] on icon "Edit" at bounding box center [81, 40] width 5 height 5
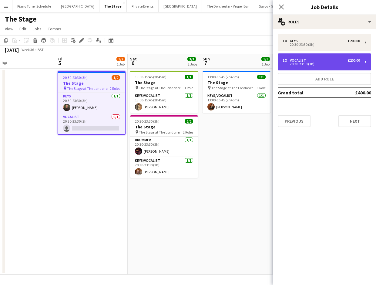
click at [300, 61] on div "Vocalist" at bounding box center [299, 60] width 19 height 4
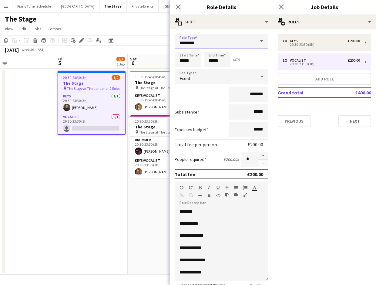
click at [216, 44] on input "********" at bounding box center [221, 41] width 93 height 15
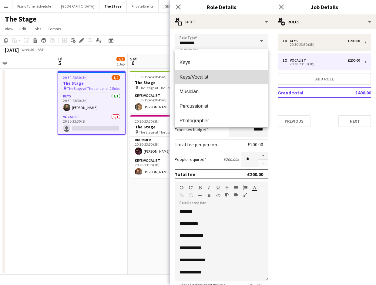
click at [218, 82] on mat-option "Keys/Vocalist" at bounding box center [221, 77] width 93 height 15
type input "**********"
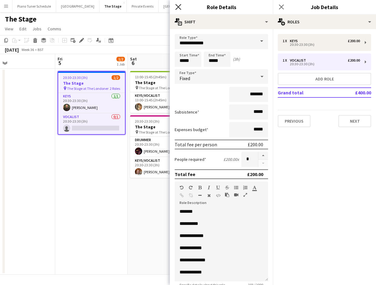
click at [180, 9] on icon at bounding box center [178, 7] width 6 height 6
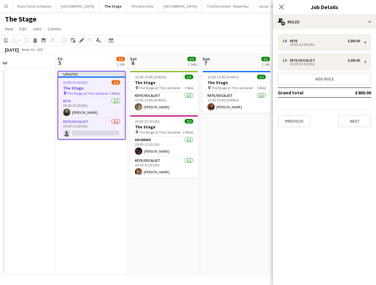
click at [275, 10] on div "Close pop-in" at bounding box center [281, 7] width 17 height 14
click at [283, 13] on div "Close pop-in" at bounding box center [281, 7] width 17 height 14
click at [282, 1] on div "Close pop-in" at bounding box center [281, 7] width 17 height 14
click at [282, 4] on icon "Close pop-in" at bounding box center [281, 7] width 6 height 6
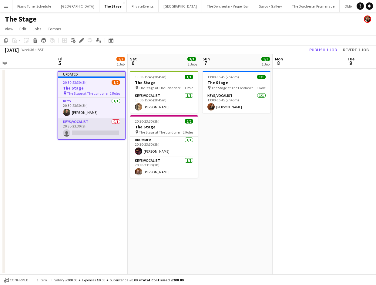
click at [84, 125] on app-card-role "Keys/Vocalist 0/1 20:30-23:30 (3h) single-neutral-actions" at bounding box center [91, 128] width 67 height 21
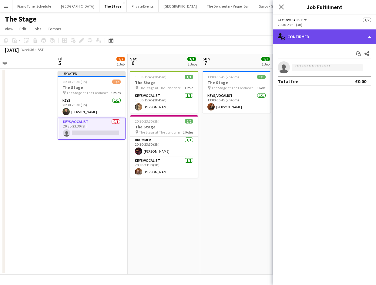
click at [353, 42] on div "single-neutral-actions-check-2 Confirmed" at bounding box center [324, 36] width 103 height 15
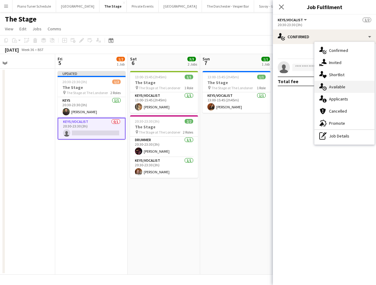
click at [350, 87] on div "single-neutral-actions-upload Available" at bounding box center [345, 87] width 60 height 12
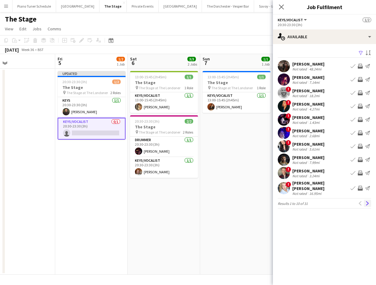
click at [369, 201] on app-icon "Next" at bounding box center [368, 203] width 4 height 4
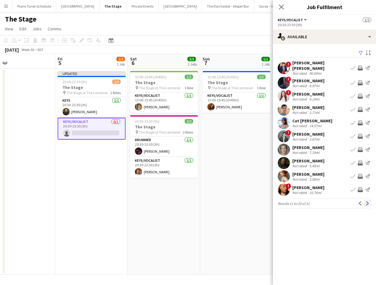
click at [366, 201] on app-icon "Next" at bounding box center [368, 203] width 4 height 4
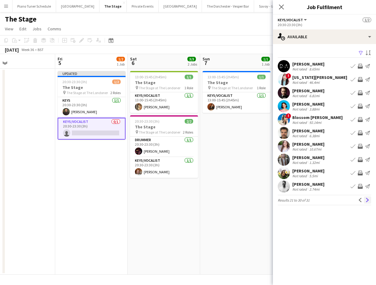
click at [368, 200] on app-icon "Next" at bounding box center [368, 200] width 4 height 4
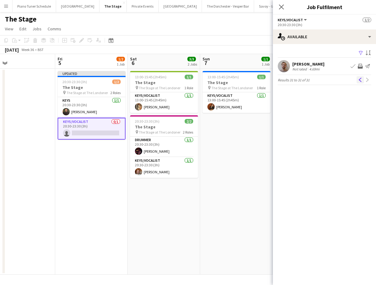
click at [358, 79] on app-icon "Previous" at bounding box center [360, 80] width 4 height 4
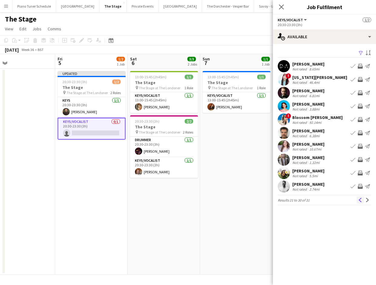
click at [361, 201] on app-icon "Previous" at bounding box center [360, 200] width 4 height 4
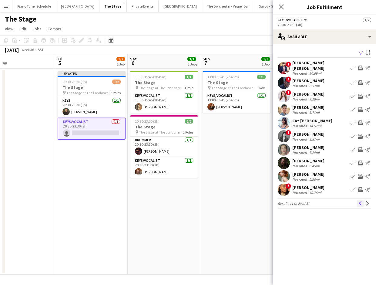
click at [360, 201] on app-icon "Previous" at bounding box center [360, 203] width 4 height 4
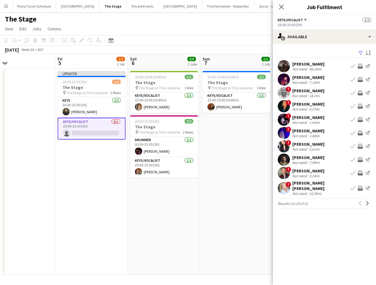
click at [360, 200] on div "Previous Next" at bounding box center [364, 203] width 15 height 7
click at [281, 6] on icon "Close pop-in" at bounding box center [281, 7] width 6 height 6
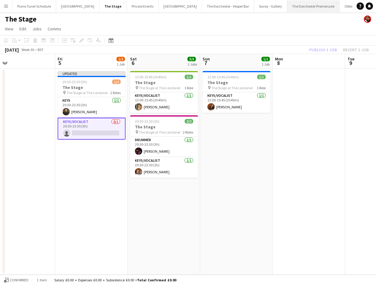
click at [287, 6] on button "The Dorchester Promenade Close" at bounding box center [313, 6] width 52 height 12
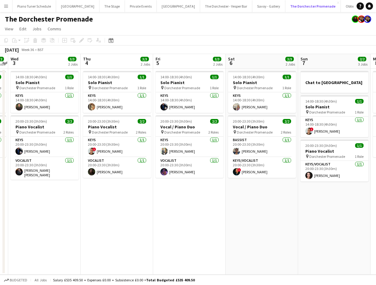
scroll to position [0, 210]
click at [254, 65] on app-board-header-date "Sat 6 3/3 2 Jobs" at bounding box center [261, 61] width 72 height 15
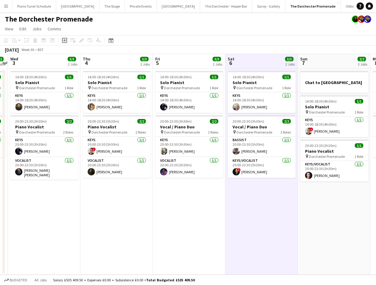
click at [64, 40] on icon "Add job" at bounding box center [64, 40] width 5 height 5
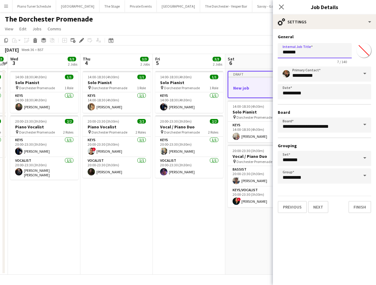
drag, startPoint x: 302, startPoint y: 52, endPoint x: 268, endPoint y: 52, distance: 33.4
click at [268, 52] on body "Menu Boards Boards Boards All jobs Status Workforce Workforce My Workforce Recr…" at bounding box center [188, 142] width 376 height 285
type input "**********"
click at [278, 10] on app-icon "Close pop-in" at bounding box center [281, 7] width 9 height 9
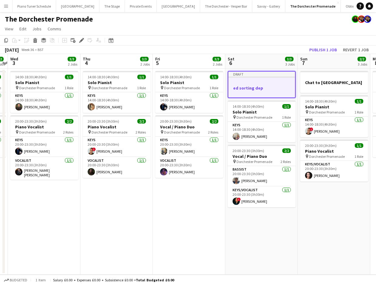
drag, startPoint x: 266, startPoint y: 66, endPoint x: 265, endPoint y: 73, distance: 7.8
click at [266, 68] on app-board-header-date "Sat 6 3/3 3 Jobs" at bounding box center [261, 61] width 72 height 15
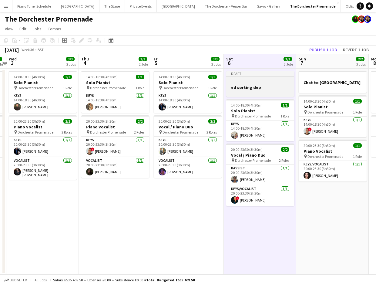
click at [264, 77] on app-job-card "Draft ed sorting dep" at bounding box center [260, 84] width 68 height 26
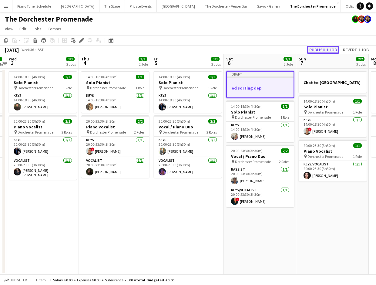
click at [322, 48] on button "Publish 1 job" at bounding box center [323, 50] width 32 height 8
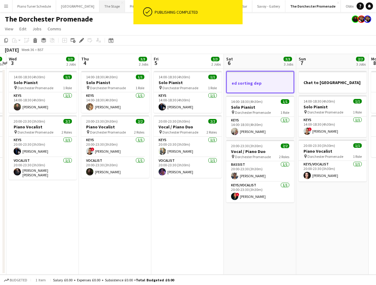
click at [102, 6] on button "The Stage Close" at bounding box center [111, 6] width 25 height 12
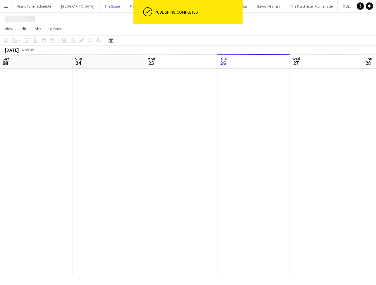
scroll to position [0, 145]
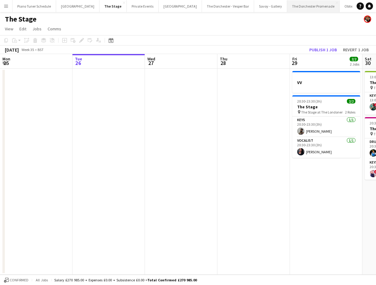
click at [295, 10] on button "The Dorchester Promenade Close" at bounding box center [313, 6] width 52 height 12
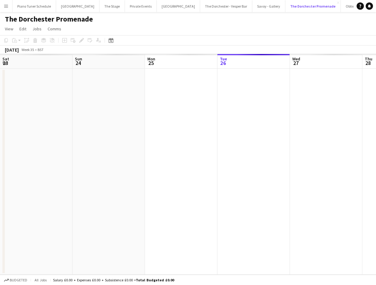
scroll to position [0, 145]
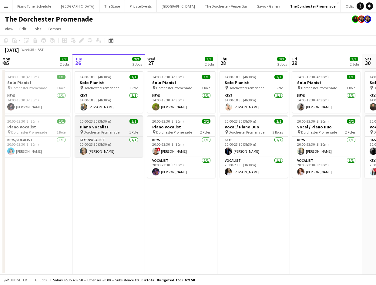
click at [114, 126] on h3 "Piano Vocalist" at bounding box center [109, 126] width 68 height 5
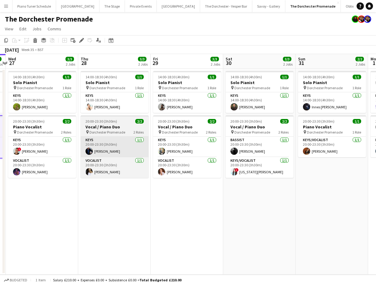
scroll to position [0, 288]
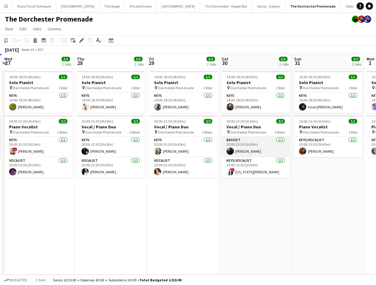
click at [248, 138] on app-card-role "Bassist 1/1 20:00-23:30 (3h30m) Rory Hudson" at bounding box center [256, 147] width 68 height 21
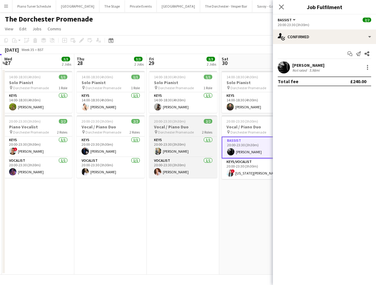
click at [181, 131] on span "Dorchester Promenade" at bounding box center [176, 132] width 36 height 5
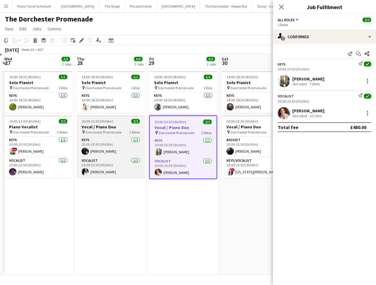
click at [111, 133] on span "Dorchester Promenade" at bounding box center [104, 132] width 36 height 5
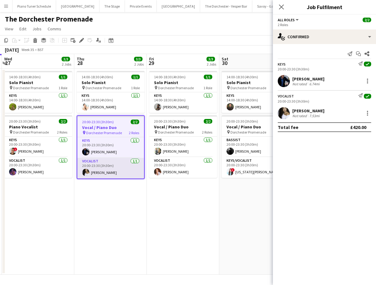
click at [110, 168] on app-card-role "Vocalist 1/1 20:00-23:30 (3h30m) Helena Debono" at bounding box center [110, 168] width 67 height 21
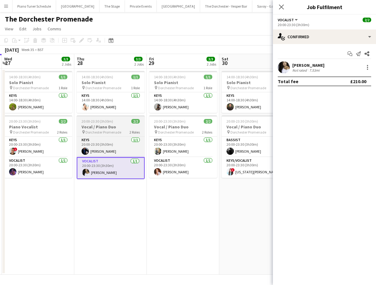
click at [103, 124] on h3 "Vocal / Piano Duo" at bounding box center [111, 126] width 68 height 5
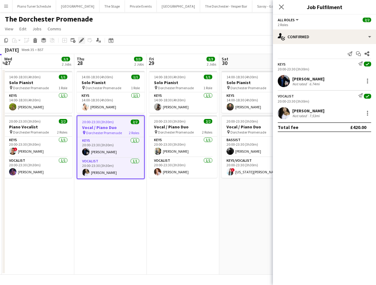
click at [82, 41] on icon at bounding box center [81, 40] width 3 height 3
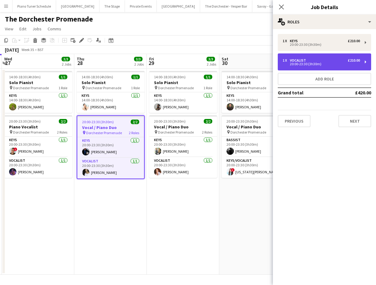
click at [327, 61] on div "1 x Vocalist £210.00" at bounding box center [321, 60] width 77 height 4
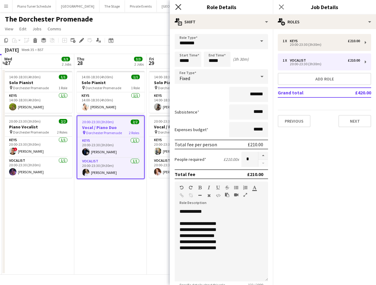
click at [177, 5] on icon at bounding box center [178, 7] width 6 height 6
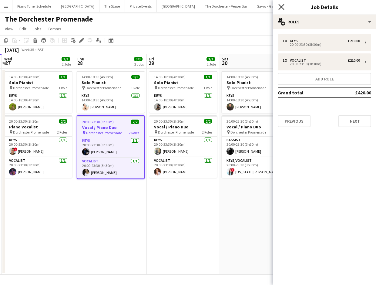
click at [280, 5] on icon at bounding box center [281, 7] width 6 height 6
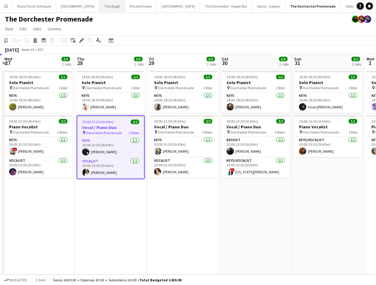
click at [103, 8] on button "The Stage Close" at bounding box center [111, 6] width 25 height 12
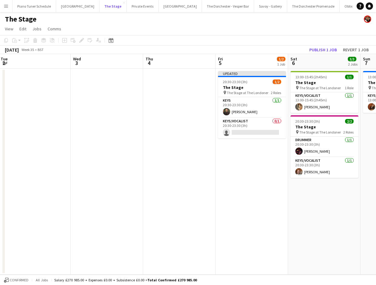
scroll to position [0, 172]
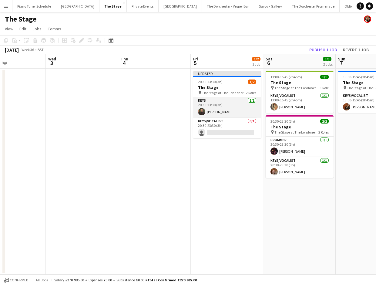
click at [226, 111] on app-card-role "Keys 1/1 20:30-23:30 (3h) Glenn Callaghan" at bounding box center [227, 107] width 68 height 21
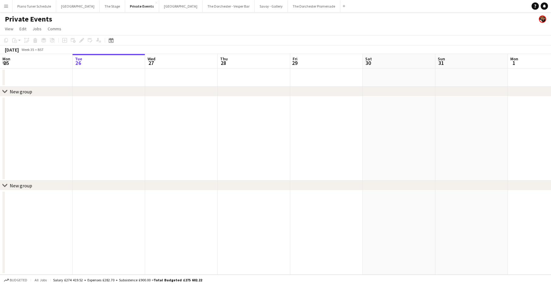
click at [10, 4] on button "Menu" at bounding box center [6, 6] width 12 height 12
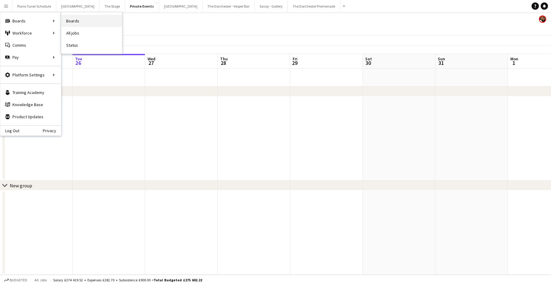
click at [76, 22] on link "Boards" at bounding box center [91, 21] width 61 height 12
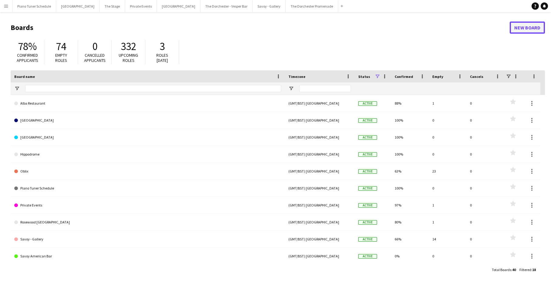
click at [524, 27] on link "New Board" at bounding box center [526, 28] width 35 height 12
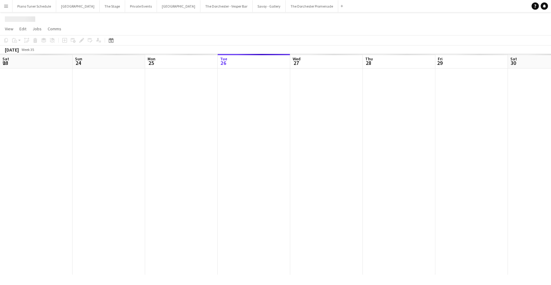
scroll to position [0, 145]
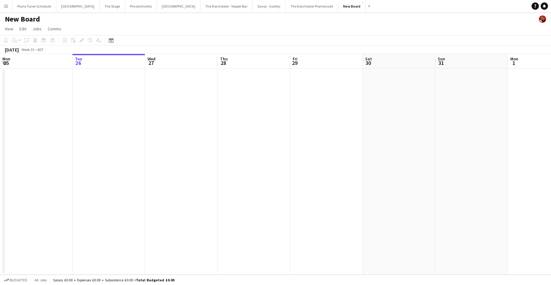
click at [35, 20] on h1 "New Board" at bounding box center [22, 19] width 35 height 9
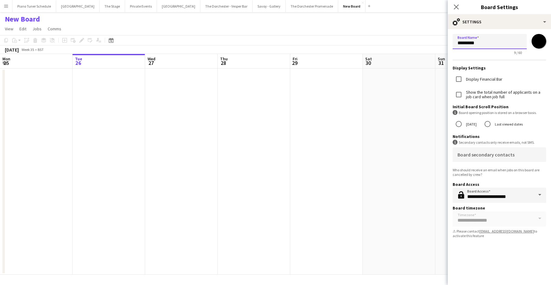
drag, startPoint x: 487, startPoint y: 43, endPoint x: 428, endPoint y: 44, distance: 58.9
click at [430, 44] on body "Menu Boards Boards Boards All jobs Status Workforce Workforce My Workforce Recr…" at bounding box center [275, 142] width 551 height 285
type input "*********"
click at [436, 74] on app-date-cell at bounding box center [471, 172] width 72 height 206
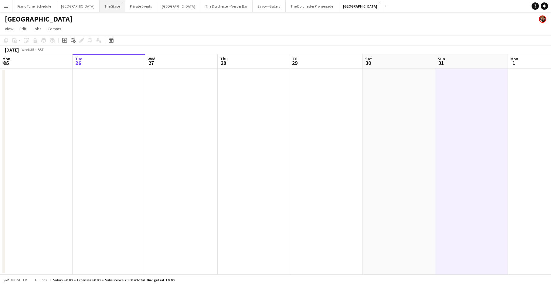
click at [107, 1] on button "The Stage Close" at bounding box center [111, 6] width 25 height 12
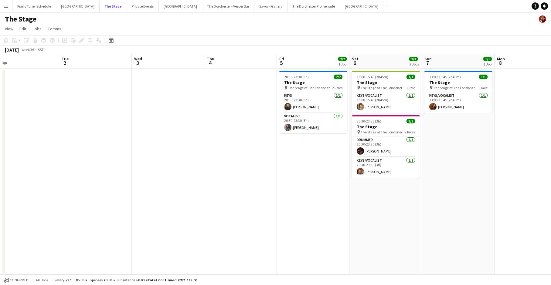
scroll to position [0, 234]
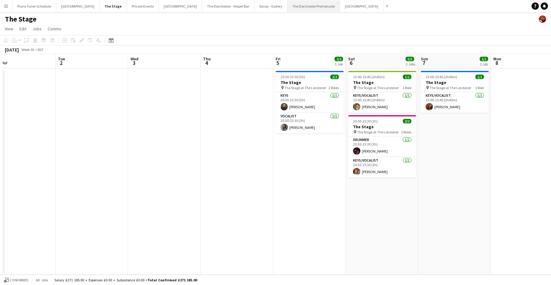
click at [302, 8] on button "The Dorchester Promenade Close" at bounding box center [313, 6] width 52 height 12
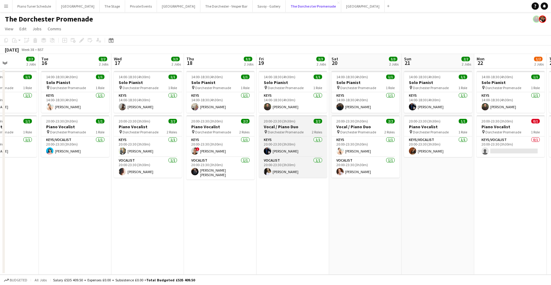
scroll to position [0, 251]
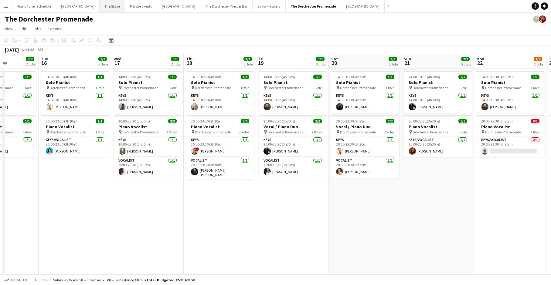
click at [104, 5] on button "The Stage Close" at bounding box center [111, 6] width 25 height 12
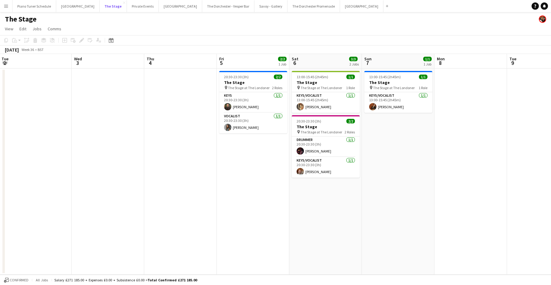
scroll to position [0, 219]
click at [244, 125] on app-card-role "Vocalist 1/1 20:30-23:30 (3h) Amber Prothero" at bounding box center [252, 123] width 68 height 21
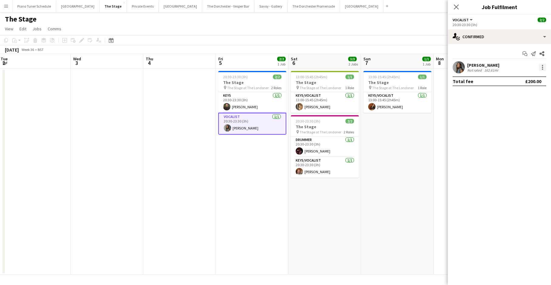
click at [541, 68] on div at bounding box center [541, 67] width 7 height 7
click at [521, 134] on span "Remove" at bounding box center [522, 136] width 38 height 5
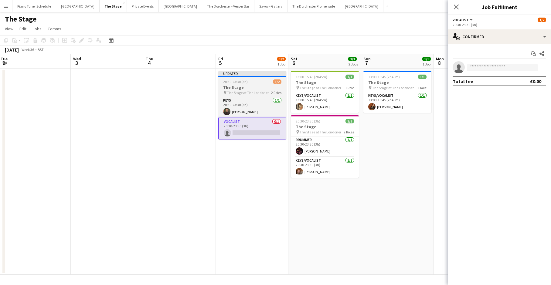
click at [242, 82] on span "20:30-23:30 (3h)" at bounding box center [235, 81] width 25 height 5
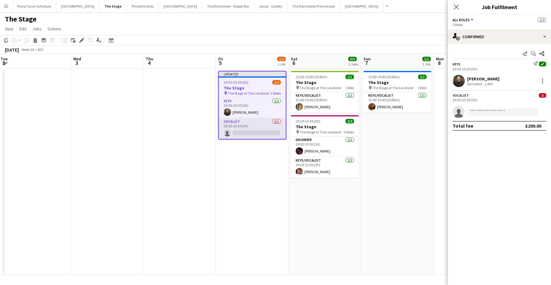
click at [260, 124] on app-card-role "Vocalist 0/1 20:30-23:30 (3h) single-neutral-actions" at bounding box center [252, 128] width 67 height 21
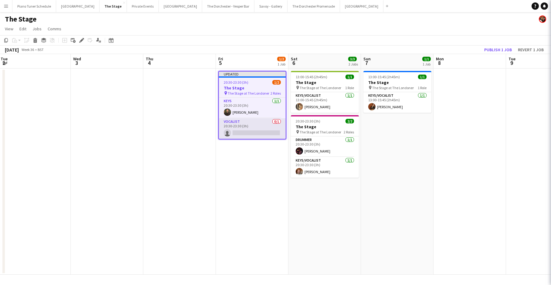
scroll to position [0, 219]
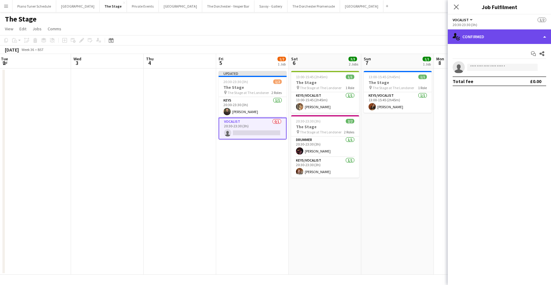
click at [542, 37] on div "single-neutral-actions-check-2 Confirmed" at bounding box center [498, 36] width 103 height 15
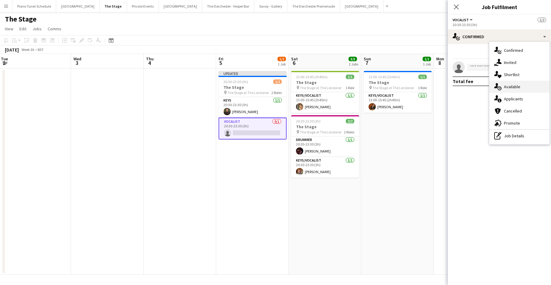
click at [527, 88] on div "single-neutral-actions-upload Available" at bounding box center [519, 87] width 60 height 12
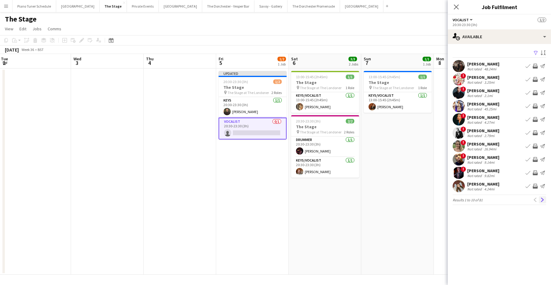
click at [544, 200] on app-icon "Next" at bounding box center [542, 200] width 4 height 4
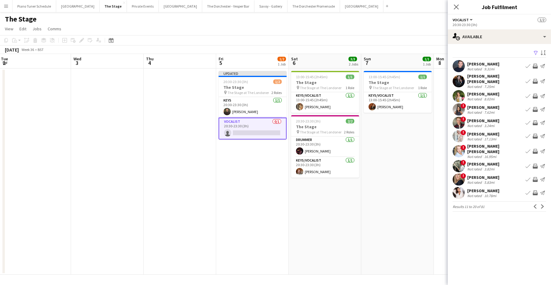
click at [544, 204] on app-icon "Next" at bounding box center [542, 206] width 4 height 4
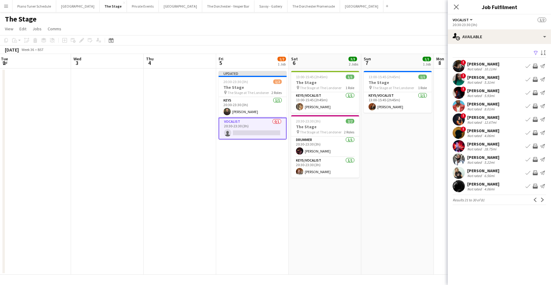
click at [544, 200] on app-icon "Next" at bounding box center [542, 200] width 4 height 4
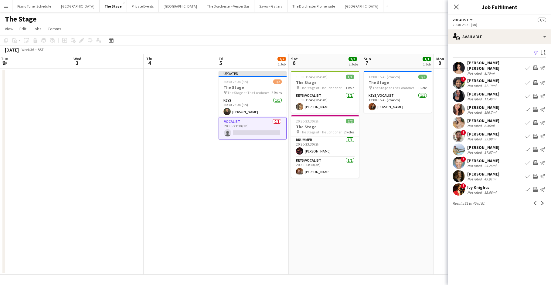
click at [544, 201] on app-icon "Next" at bounding box center [542, 203] width 4 height 4
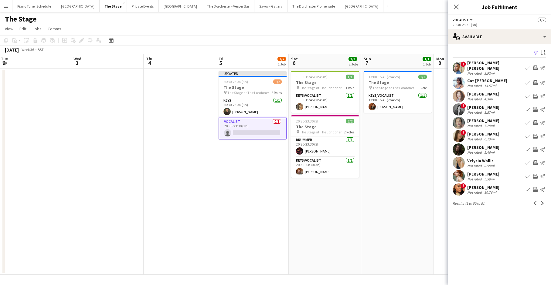
click at [544, 201] on app-icon "Next" at bounding box center [542, 203] width 4 height 4
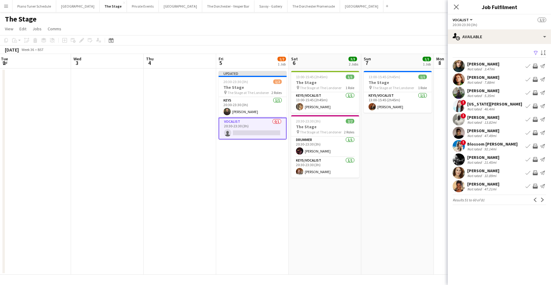
click at [544, 200] on app-icon "Next" at bounding box center [542, 200] width 4 height 4
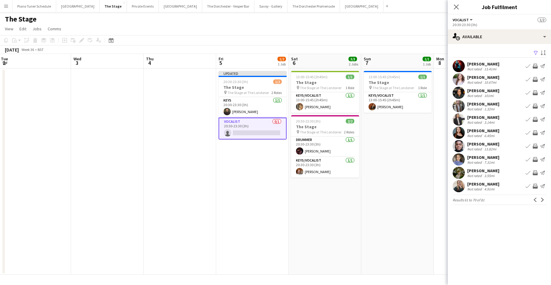
click at [544, 200] on app-icon "Next" at bounding box center [542, 200] width 4 height 4
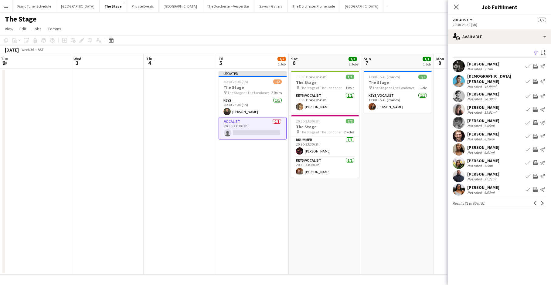
click at [544, 201] on app-icon "Next" at bounding box center [542, 203] width 4 height 4
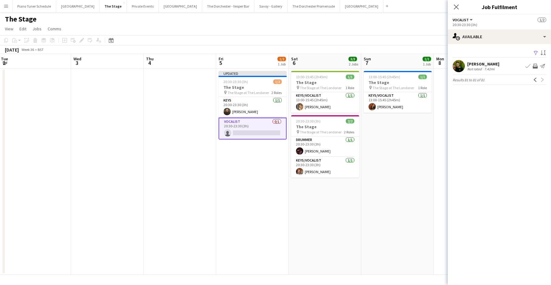
click at [456, 11] on div "Close pop-in" at bounding box center [455, 7] width 17 height 14
click at [458, 6] on icon "Close pop-in" at bounding box center [456, 7] width 6 height 6
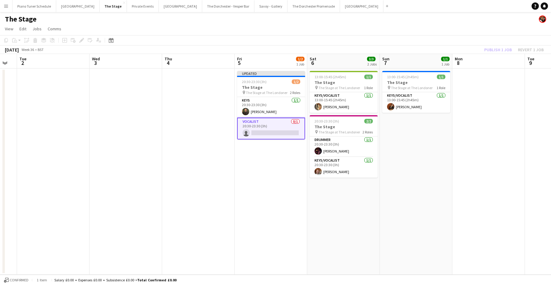
scroll to position [0, 206]
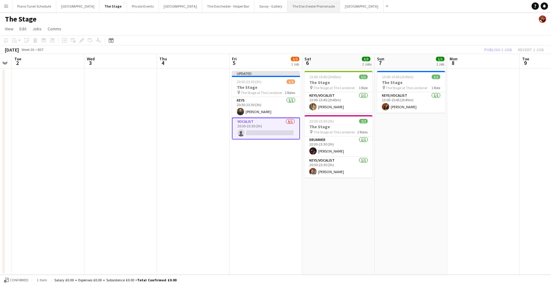
click at [293, 10] on button "The Dorchester Promenade Close" at bounding box center [313, 6] width 52 height 12
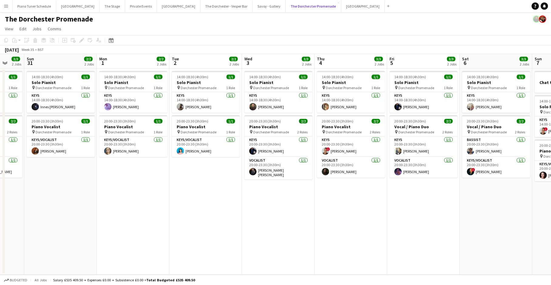
scroll to position [0, 268]
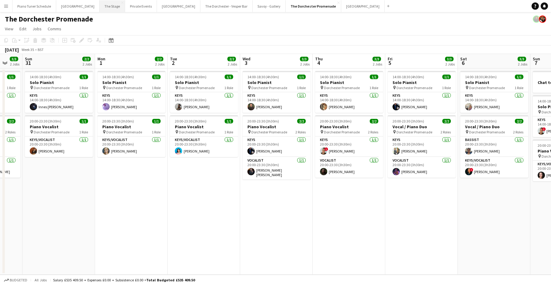
click at [110, 5] on button "The Stage Close" at bounding box center [111, 6] width 25 height 12
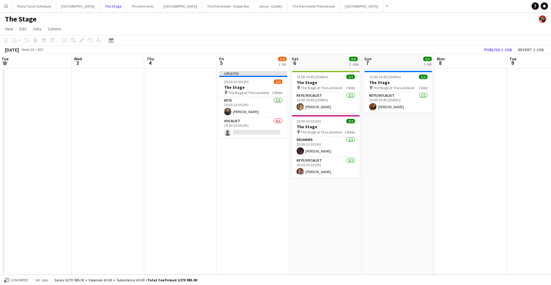
scroll to position [0, 226]
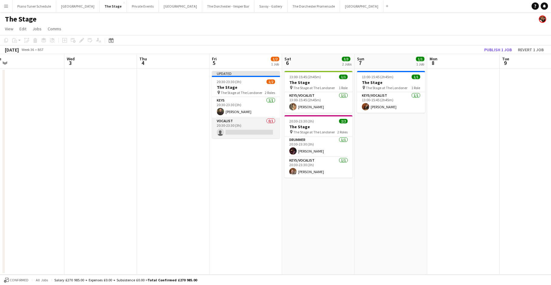
click at [235, 131] on app-card-role "Vocalist 0/1 20:30-23:30 (3h) single-neutral-actions" at bounding box center [246, 128] width 68 height 21
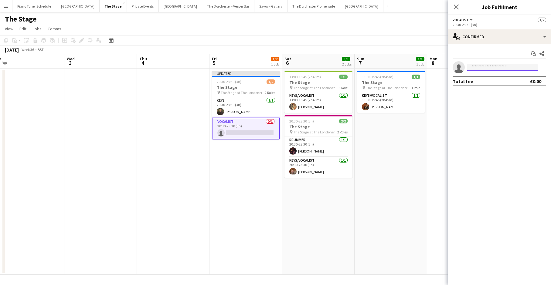
click at [480, 69] on input at bounding box center [502, 67] width 70 height 7
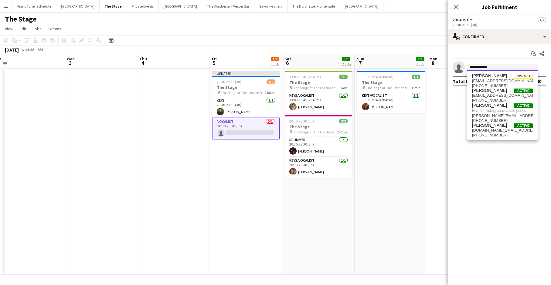
type input "**********"
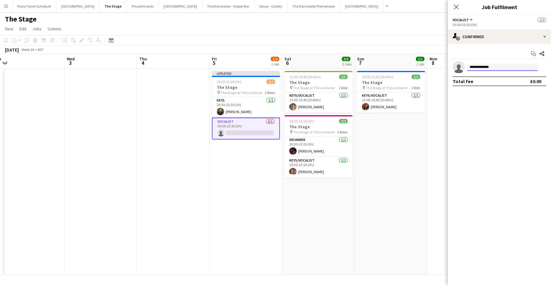
drag, startPoint x: 490, startPoint y: 65, endPoint x: 466, endPoint y: 66, distance: 24.0
click at [466, 66] on form "**********" at bounding box center [504, 68] width 81 height 8
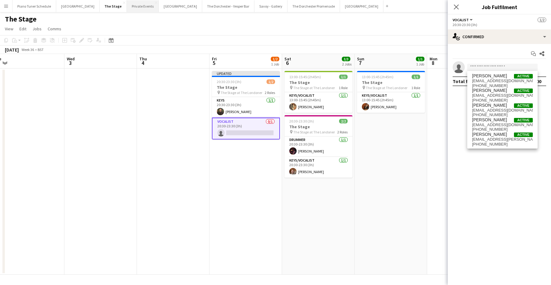
click at [132, 6] on button "Private Events Close" at bounding box center [143, 6] width 32 height 12
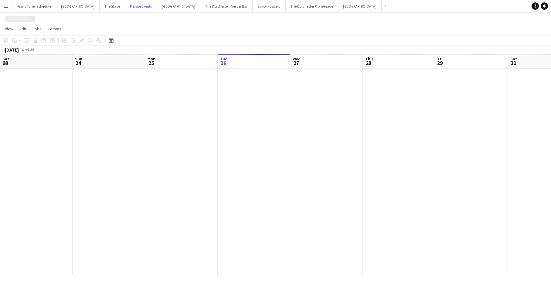
scroll to position [0, 145]
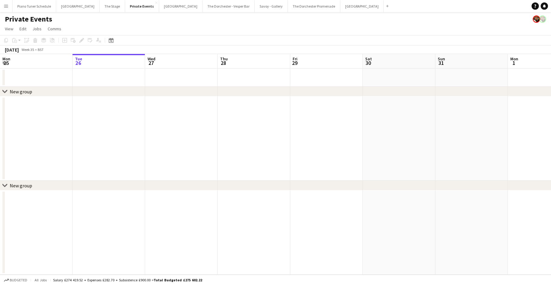
click at [106, 41] on div "Date picker AUG 2025 AUG 2025 Monday M Tuesday T Wednesday W Thursday T Friday …" at bounding box center [109, 40] width 14 height 7
click at [112, 40] on icon "Date picker" at bounding box center [111, 40] width 5 height 5
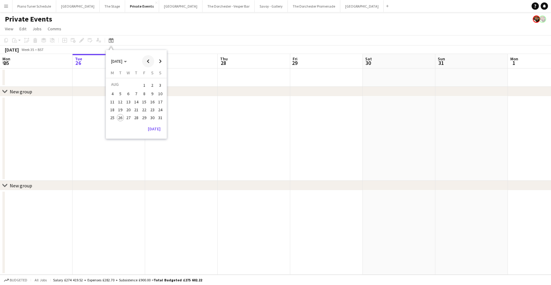
click at [146, 60] on span "Previous month" at bounding box center [148, 61] width 12 height 12
click at [150, 60] on span "Previous month" at bounding box center [148, 61] width 12 height 12
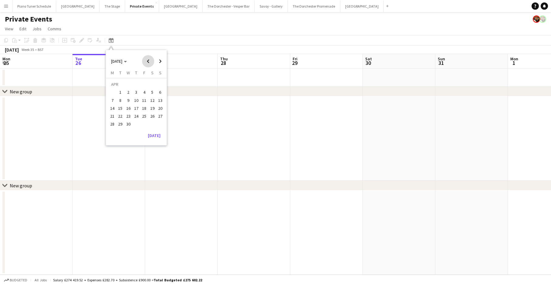
click at [150, 60] on span "Previous month" at bounding box center [148, 61] width 12 height 12
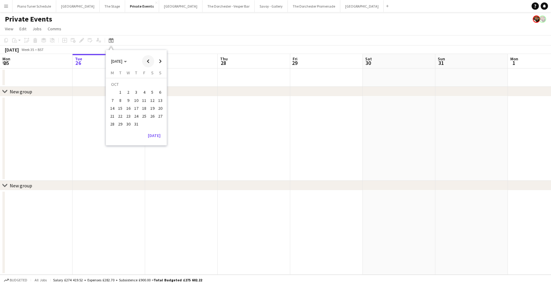
click at [150, 60] on span "Previous month" at bounding box center [148, 61] width 12 height 12
click at [134, 92] on span "5" at bounding box center [136, 93] width 7 height 7
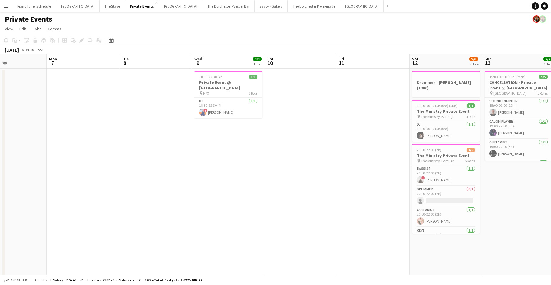
scroll to position [0, 244]
click at [5, 9] on button "Menu" at bounding box center [6, 6] width 12 height 12
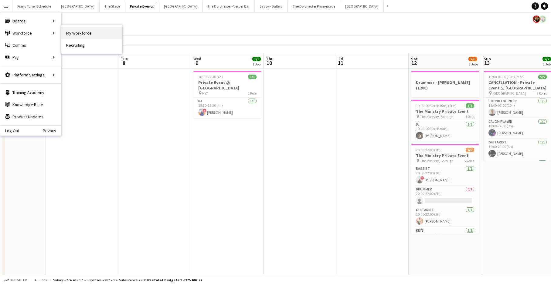
click at [78, 35] on link "My Workforce" at bounding box center [91, 33] width 61 height 12
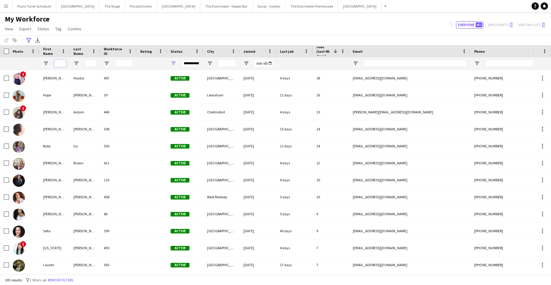
click at [63, 62] on input "First Name Filter Input" at bounding box center [60, 63] width 12 height 7
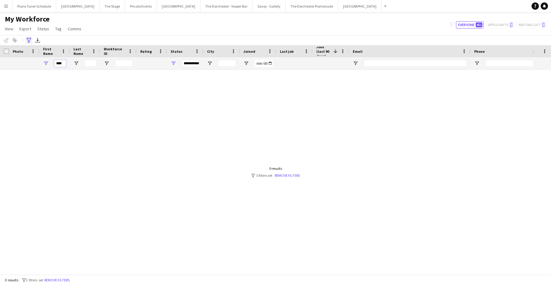
type input "****"
click at [32, 42] on div "Advanced filters" at bounding box center [28, 40] width 7 height 7
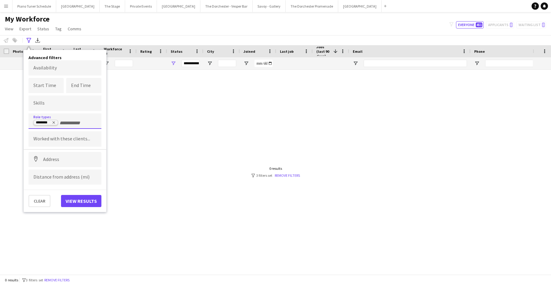
click at [56, 123] on icon "Remove tag" at bounding box center [54, 123] width 4 height 4
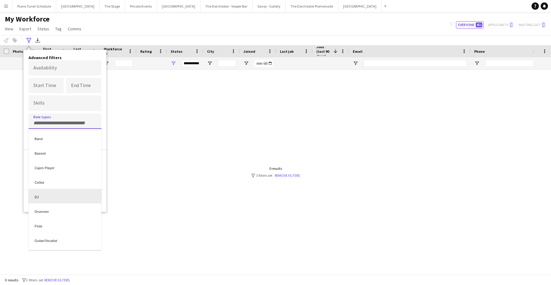
click at [110, 192] on div at bounding box center [275, 142] width 551 height 285
click at [98, 197] on button "View results" at bounding box center [81, 201] width 40 height 12
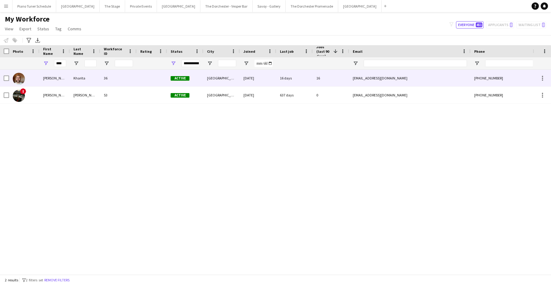
click at [63, 85] on div "Adam" at bounding box center [54, 78] width 30 height 17
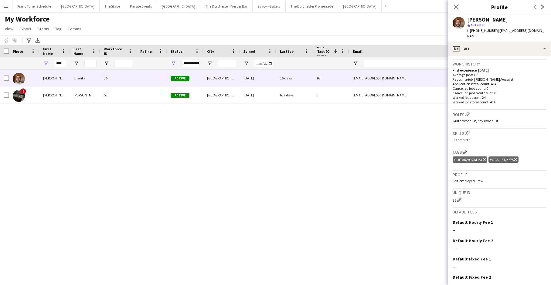
scroll to position [170, 0]
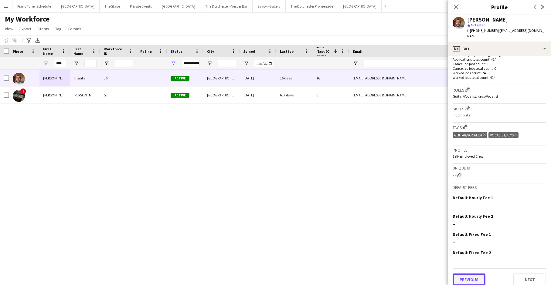
click at [467, 277] on button "Previous" at bounding box center [468, 280] width 33 height 12
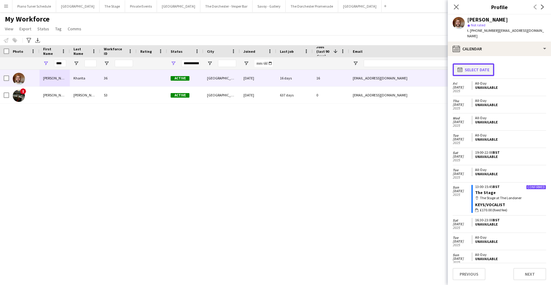
click at [471, 66] on button "calendar-full Select date" at bounding box center [473, 69] width 42 height 13
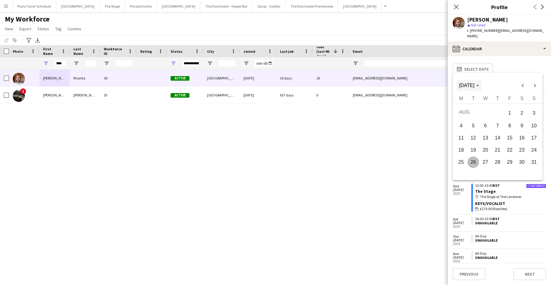
click at [481, 86] on span "Choose month and year" at bounding box center [468, 85] width 25 height 15
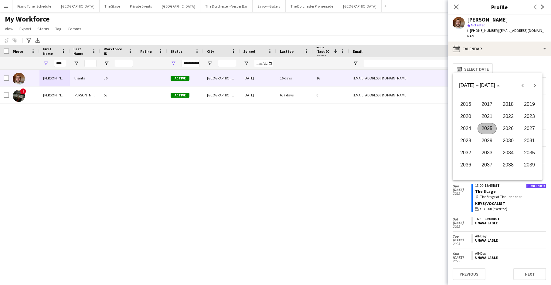
click at [467, 125] on span "2024" at bounding box center [465, 128] width 19 height 11
click at [467, 141] on span "SEP" at bounding box center [465, 140] width 19 height 11
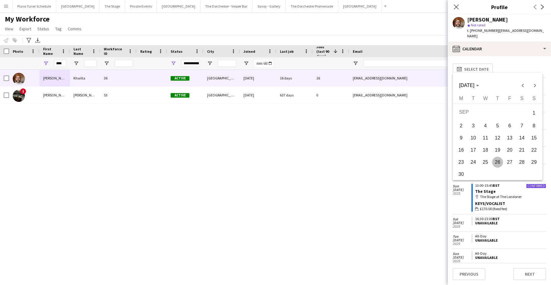
click at [473, 140] on span "10" at bounding box center [472, 138] width 11 height 11
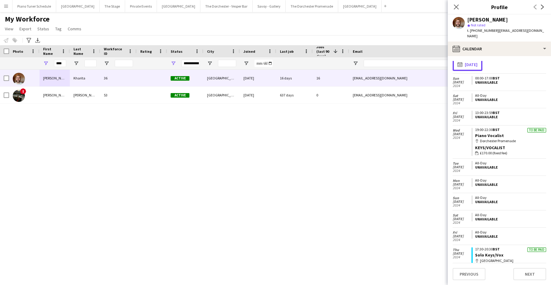
scroll to position [0, 0]
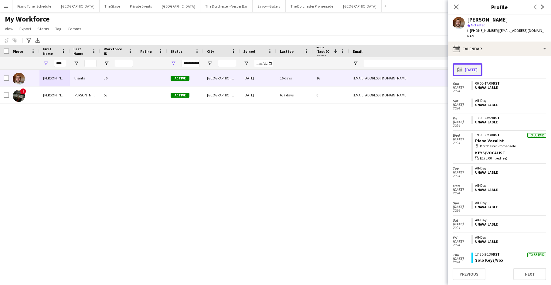
click at [467, 63] on button "calendar-full 10-09-2024" at bounding box center [467, 69] width 30 height 13
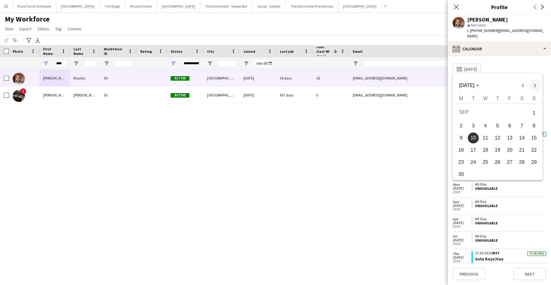
click at [530, 84] on span "Next month" at bounding box center [534, 85] width 12 height 12
click at [517, 124] on span "5" at bounding box center [521, 124] width 11 height 11
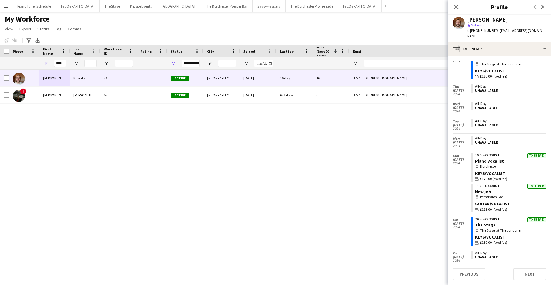
scroll to position [983, 0]
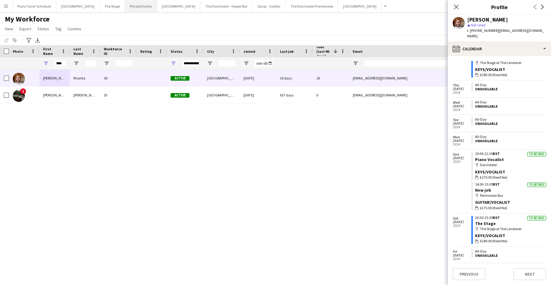
click at [131, 7] on button "Private Events Close" at bounding box center [141, 6] width 32 height 12
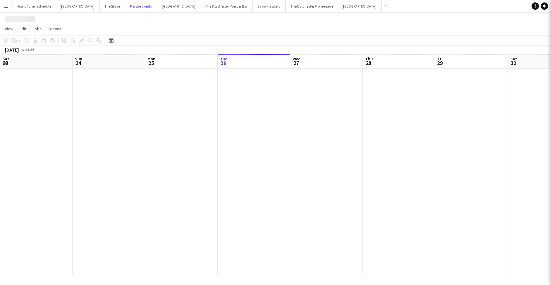
scroll to position [0, 145]
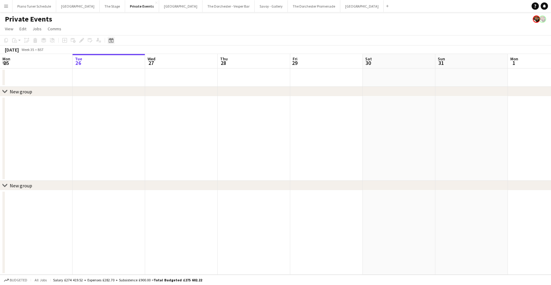
click at [109, 42] on icon "Date picker" at bounding box center [111, 40] width 5 height 5
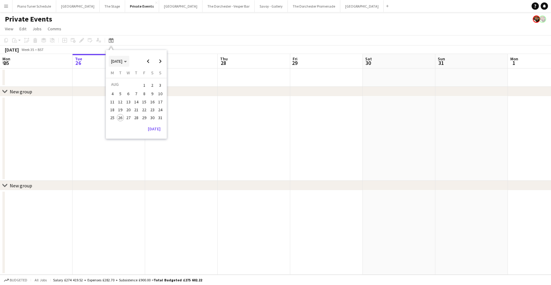
click at [122, 62] on span "[DATE]" at bounding box center [116, 61] width 11 height 5
click at [156, 84] on span "2023" at bounding box center [157, 84] width 12 height 7
click at [113, 99] on span "SEP" at bounding box center [115, 100] width 12 height 7
click at [121, 94] on span "5" at bounding box center [120, 93] width 7 height 7
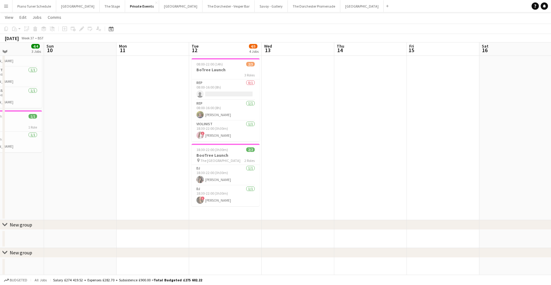
scroll to position [71, 0]
click at [293, 7] on button "The Dorchester Promenade Close" at bounding box center [314, 6] width 52 height 12
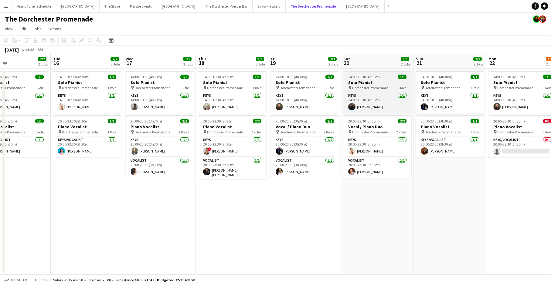
scroll to position [0, 169]
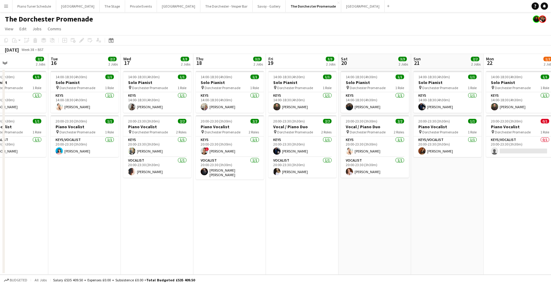
click at [369, 56] on app-board-header-date "Sat 20 3/3 2 Jobs" at bounding box center [374, 61] width 72 height 15
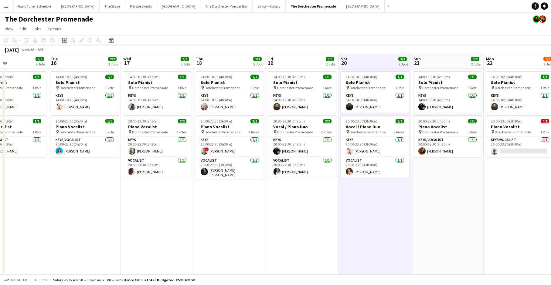
click at [64, 41] on icon "Add job" at bounding box center [64, 40] width 5 height 5
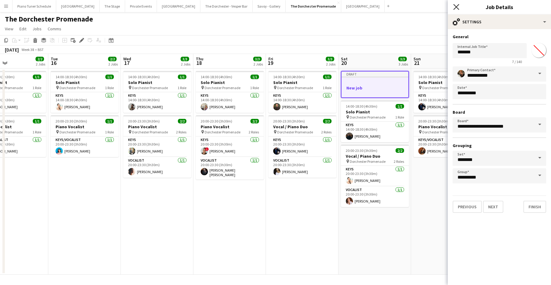
click at [454, 4] on icon "Close pop-in" at bounding box center [456, 7] width 6 height 6
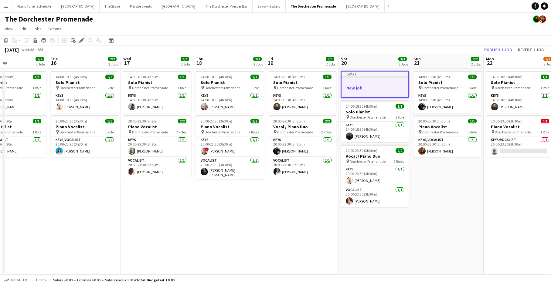
click at [367, 87] on h3 "New job" at bounding box center [374, 87] width 67 height 5
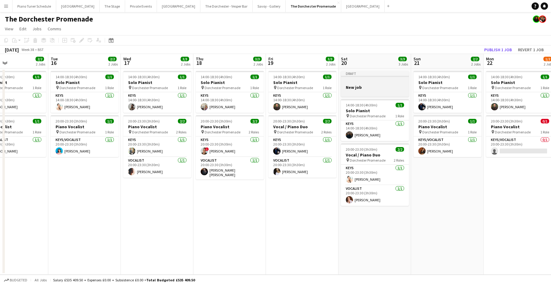
click at [358, 83] on div at bounding box center [375, 81] width 68 height 5
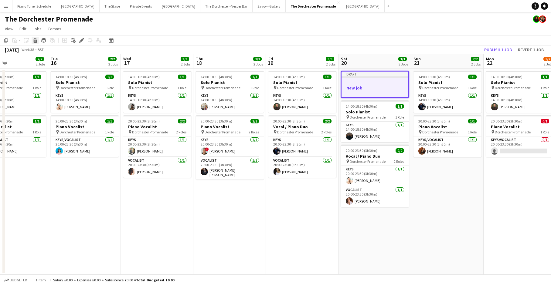
click at [37, 40] on icon "Delete" at bounding box center [35, 40] width 5 height 5
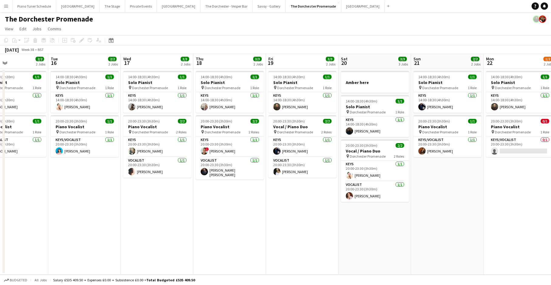
click at [6, 6] on app-icon "Menu" at bounding box center [6, 6] width 5 height 5
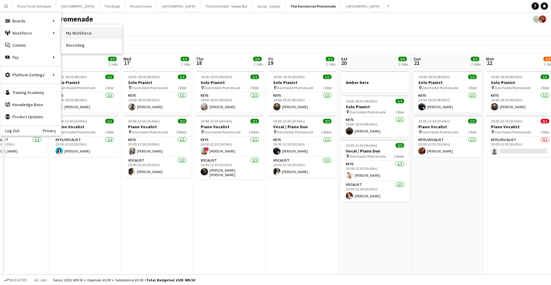
click at [78, 32] on link "My Workforce" at bounding box center [91, 33] width 61 height 12
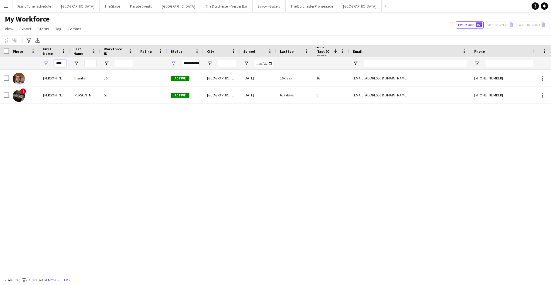
drag, startPoint x: 64, startPoint y: 64, endPoint x: 55, endPoint y: 64, distance: 9.4
click at [55, 64] on input "****" at bounding box center [60, 63] width 12 height 7
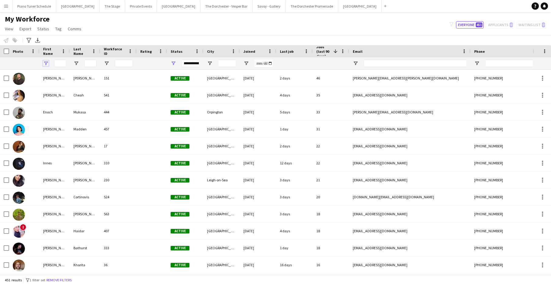
click at [47, 63] on span "Open Filter Menu" at bounding box center [45, 63] width 5 height 5
click at [31, 42] on icon "Advanced filters" at bounding box center [28, 40] width 5 height 5
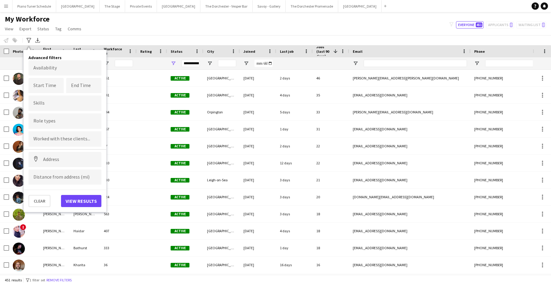
click at [42, 122] on input "Type to search role types..." at bounding box center [64, 121] width 63 height 5
type input "**"
click at [41, 140] on div "DJ" at bounding box center [65, 138] width 73 height 15
click at [69, 198] on button "View results" at bounding box center [81, 201] width 40 height 12
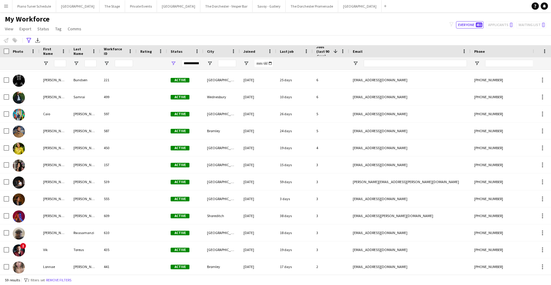
scroll to position [208, 0]
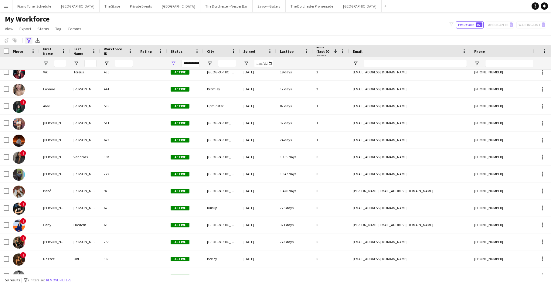
click at [27, 42] on icon "Advanced filters" at bounding box center [28, 40] width 5 height 5
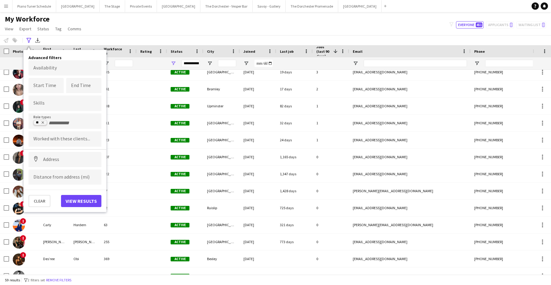
click at [43, 122] on icon "Remove tag" at bounding box center [43, 123] width 4 height 4
click at [47, 122] on input "Type to search role types..." at bounding box center [64, 122] width 63 height 5
type input "***"
click at [49, 137] on div "Guitar/Vocalist" at bounding box center [65, 138] width 73 height 15
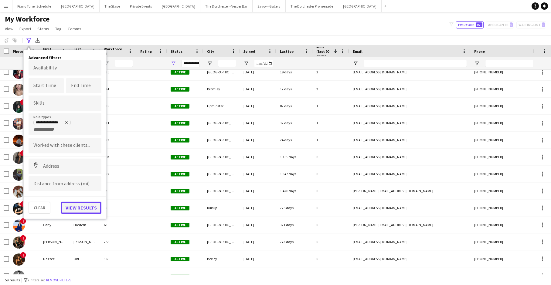
click at [80, 207] on button "View results" at bounding box center [81, 208] width 40 height 12
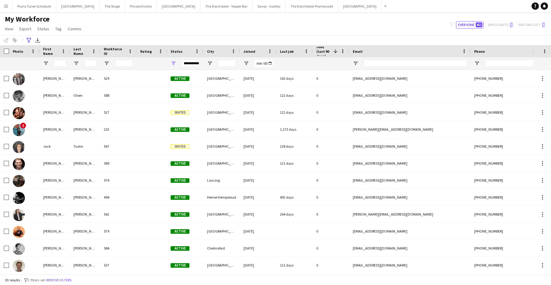
scroll to position [205, 0]
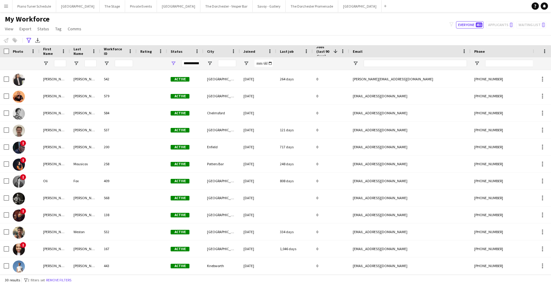
click at [4, 4] on app-icon "Menu" at bounding box center [6, 6] width 5 height 5
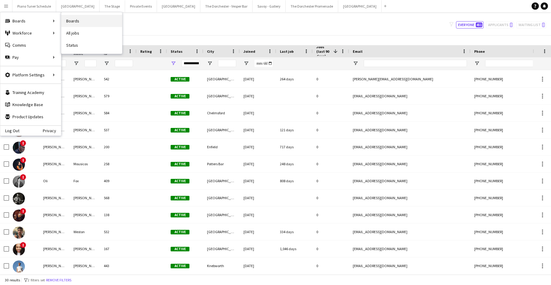
click at [79, 20] on link "Boards" at bounding box center [91, 21] width 61 height 12
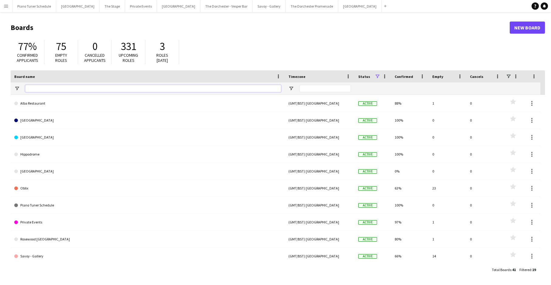
click at [55, 87] on input "Board name Filter Input" at bounding box center [153, 88] width 256 height 7
type input "*"
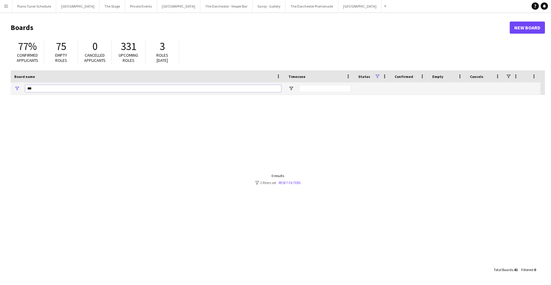
type input "***"
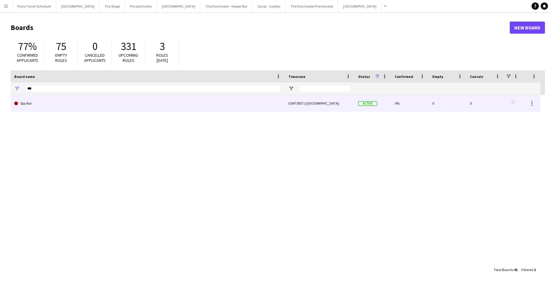
click at [79, 106] on link "Spy Bar" at bounding box center [147, 103] width 267 height 17
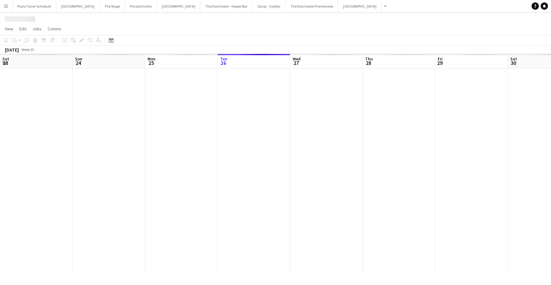
scroll to position [0, 145]
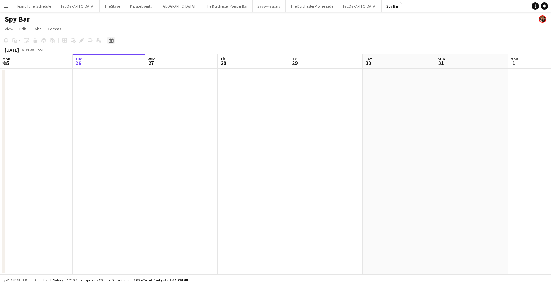
click at [111, 42] on icon "Date picker" at bounding box center [111, 40] width 5 height 5
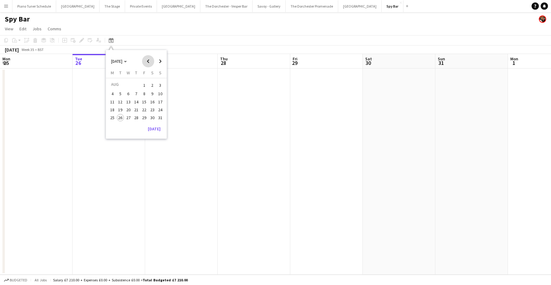
click at [148, 61] on span "Previous month" at bounding box center [148, 61] width 12 height 12
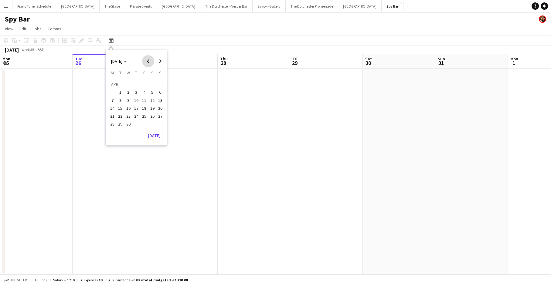
click at [148, 61] on span "Previous month" at bounding box center [148, 61] width 12 height 12
click at [151, 93] on span "8" at bounding box center [152, 93] width 7 height 7
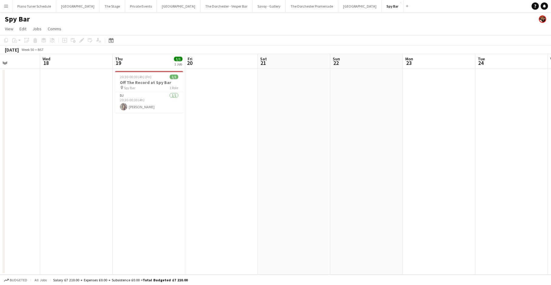
scroll to position [0, 259]
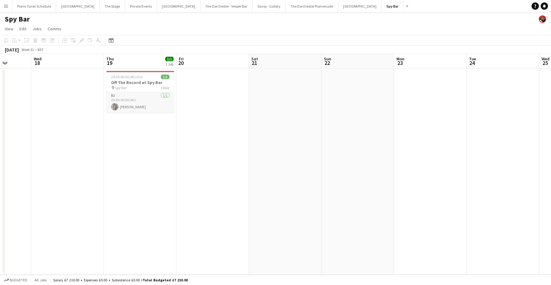
click at [152, 96] on app-card-role "DJ 1/1 20:30-00:30 (4h) Daisybelle Ferreira" at bounding box center [140, 102] width 68 height 21
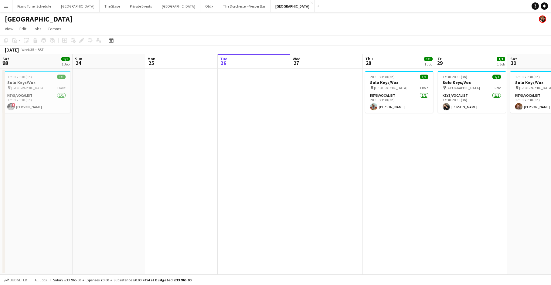
click at [7, 8] on button "Menu" at bounding box center [6, 6] width 12 height 12
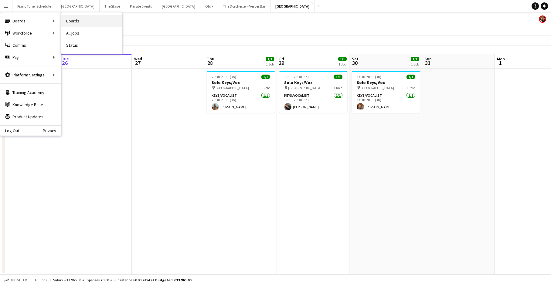
click at [89, 21] on link "Boards" at bounding box center [91, 21] width 61 height 12
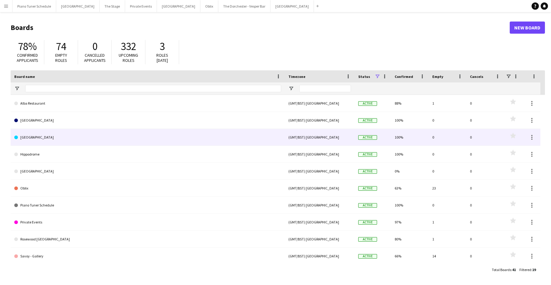
click at [59, 138] on link "[GEOGRAPHIC_DATA]" at bounding box center [147, 137] width 267 height 17
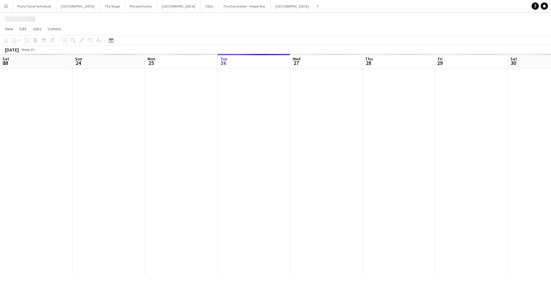
scroll to position [0, 145]
click at [110, 41] on icon "Date picker" at bounding box center [111, 40] width 5 height 5
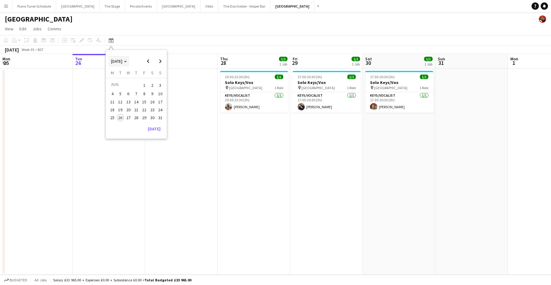
click at [127, 63] on span "[DATE]" at bounding box center [119, 61] width 16 height 5
click at [157, 84] on span "2023" at bounding box center [157, 84] width 12 height 7
click at [159, 59] on span "Next year" at bounding box center [160, 61] width 12 height 12
click at [114, 100] on span "SEP" at bounding box center [115, 100] width 12 height 7
click at [136, 93] on span "5" at bounding box center [136, 93] width 7 height 7
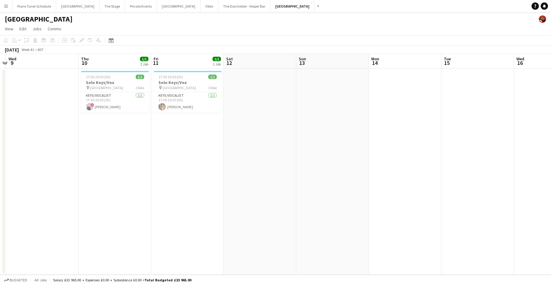
scroll to position [0, 213]
click at [310, 3] on app-icon "Close" at bounding box center [311, 3] width 2 height 2
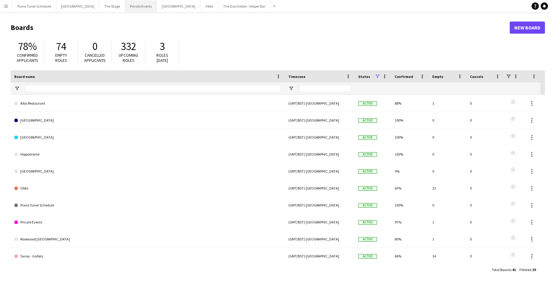
click at [138, 10] on button "Private Events Close" at bounding box center [141, 6] width 32 height 12
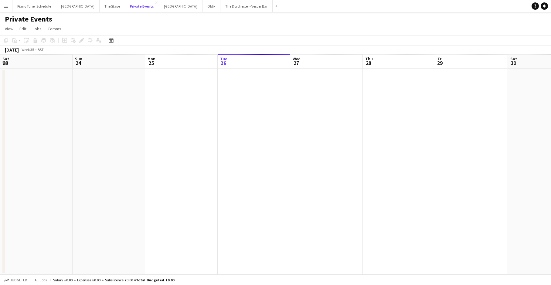
scroll to position [0, 145]
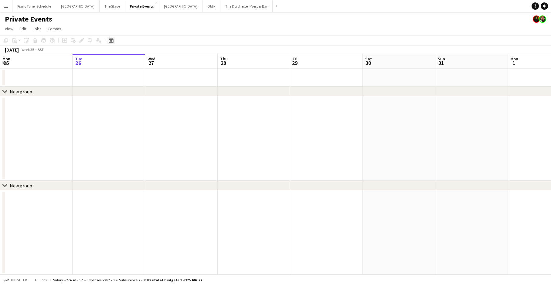
click at [112, 40] on icon "Date picker" at bounding box center [111, 40] width 5 height 5
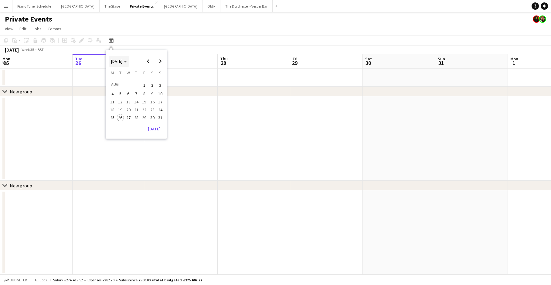
click at [120, 61] on span "[DATE]" at bounding box center [116, 61] width 11 height 5
click at [112, 93] on span "2024" at bounding box center [115, 92] width 12 height 7
click at [141, 100] on span "NOV" at bounding box center [143, 100] width 12 height 7
click at [202, 5] on button "Oblix Close" at bounding box center [211, 6] width 18 height 12
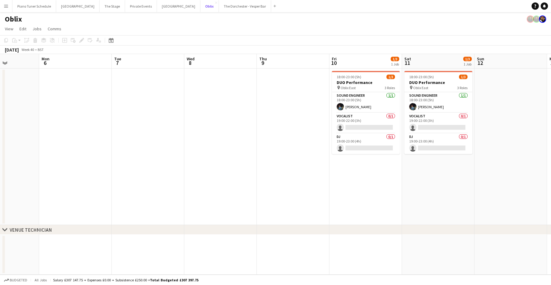
scroll to position [0, 262]
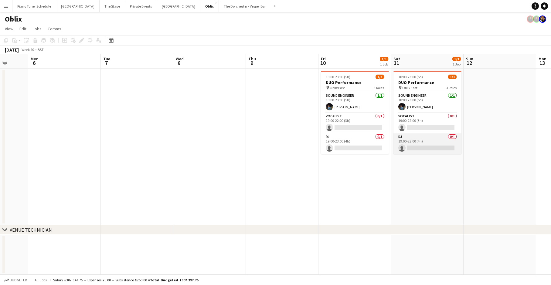
click at [442, 147] on app-card-role "DJ 0/1 19:00-23:00 (4h) single-neutral-actions" at bounding box center [427, 143] width 68 height 21
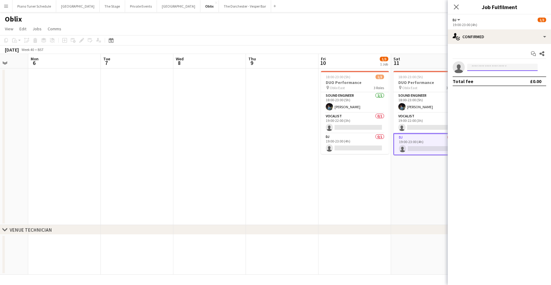
click at [475, 68] on input at bounding box center [502, 67] width 70 height 7
click at [434, 124] on app-card-role "Vocalist 0/1 19:00-22:00 (3h) single-neutral-actions" at bounding box center [427, 123] width 68 height 21
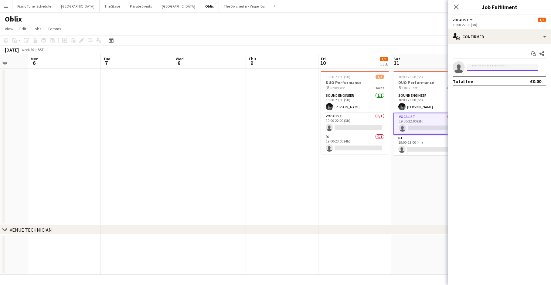
click at [477, 69] on input at bounding box center [502, 67] width 70 height 7
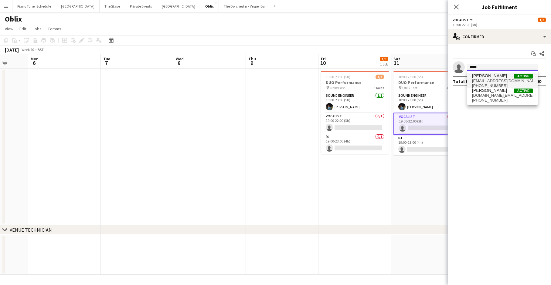
type input "*****"
click at [486, 81] on span "[EMAIL_ADDRESS][DOMAIN_NAME]" at bounding box center [502, 81] width 61 height 5
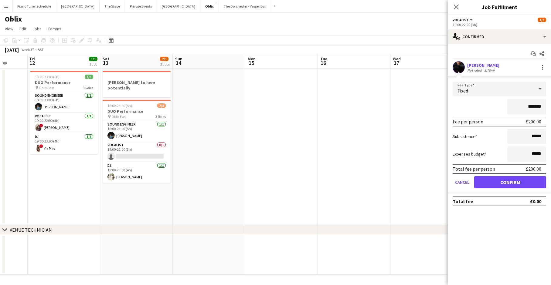
scroll to position [0, 170]
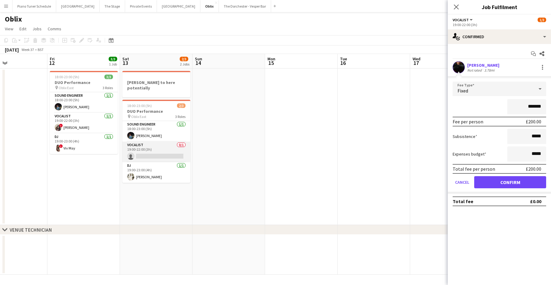
click at [157, 153] on app-card-role "Vocalist 0/1 19:00-22:00 (3h) single-neutral-actions" at bounding box center [156, 152] width 68 height 21
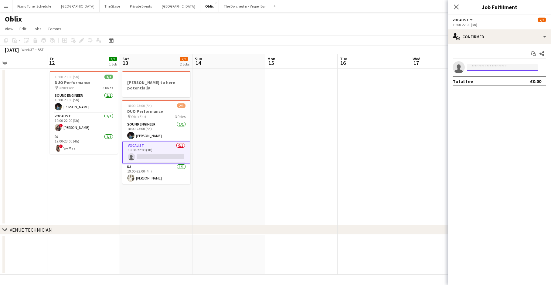
click at [499, 67] on input at bounding box center [502, 67] width 70 height 7
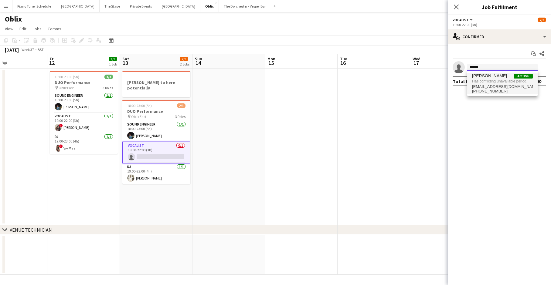
type input "******"
click at [500, 82] on span "Has conflicting unavailable period." at bounding box center [502, 81] width 61 height 5
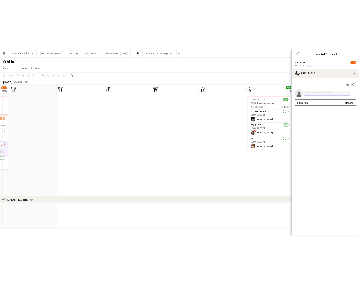
scroll to position [0, 201]
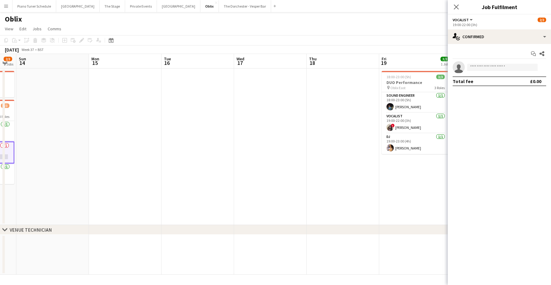
click at [332, 75] on app-date-cell at bounding box center [342, 147] width 72 height 157
